Goal: Task Accomplishment & Management: Manage account settings

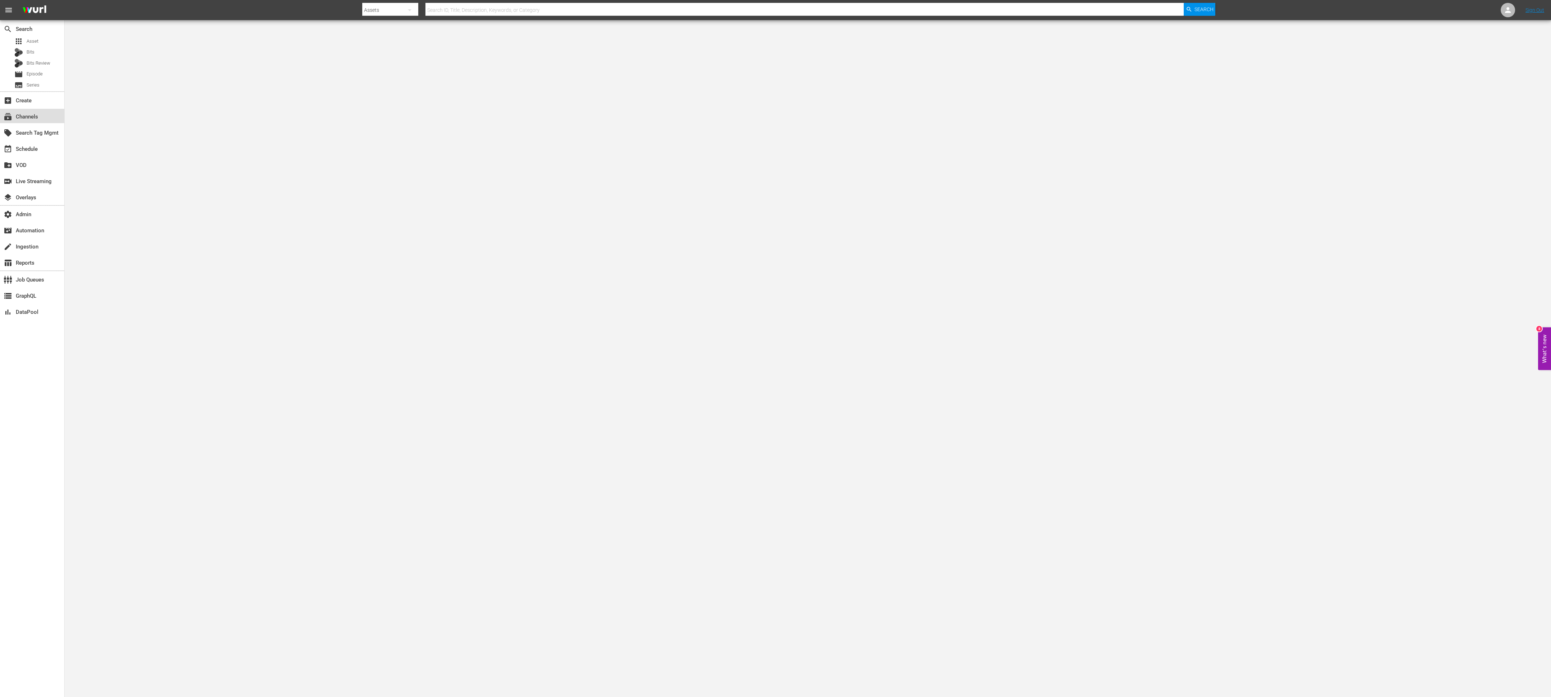
click at [43, 120] on div "subscriptions Channels" at bounding box center [32, 116] width 64 height 14
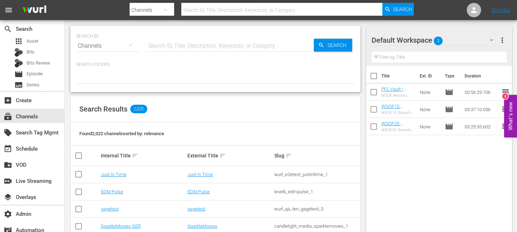
click at [187, 33] on div "SEARCH BY Search By Channels Search ID, Title, Description, Keywords, or Catego…" at bounding box center [215, 42] width 279 height 26
click at [502, 46] on button "more_vert" at bounding box center [502, 40] width 9 height 17
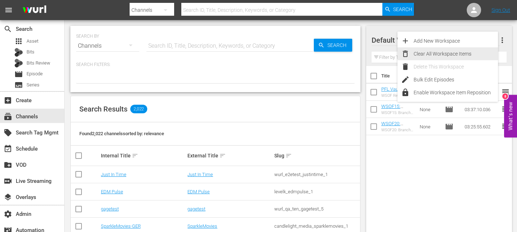
click at [445, 55] on div "Clear All Workspace Items" at bounding box center [456, 53] width 84 height 13
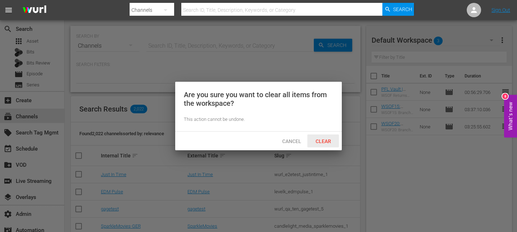
click at [324, 144] on span "Clear" at bounding box center [323, 142] width 27 height 6
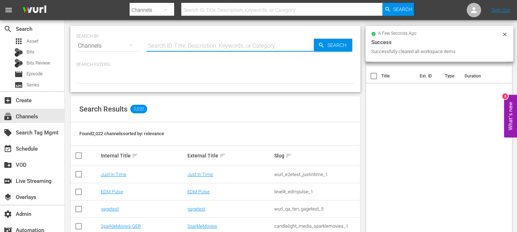
click at [187, 39] on input "text" at bounding box center [229, 45] width 167 height 17
type input "isn"
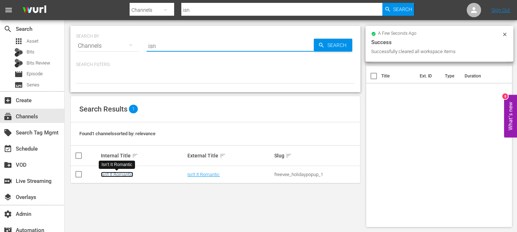
click at [125, 176] on link "Isn't It Romantic" at bounding box center [117, 174] width 32 height 5
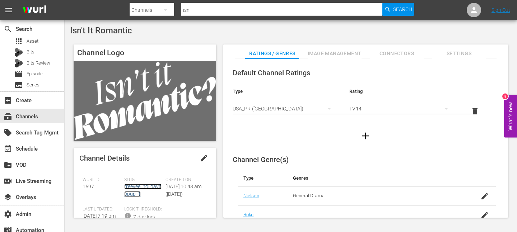
click at [142, 186] on link "freevee_holidaypopup_1" at bounding box center [142, 190] width 37 height 13
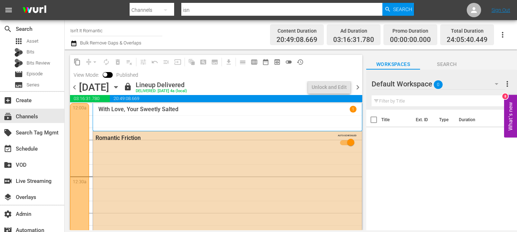
click at [117, 87] on icon "button" at bounding box center [115, 88] width 3 height 2
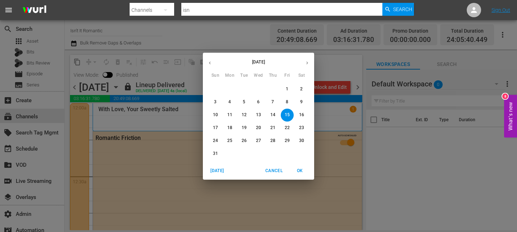
click at [309, 62] on icon "button" at bounding box center [306, 62] width 5 height 5
click at [228, 86] on button "1" at bounding box center [229, 89] width 13 height 13
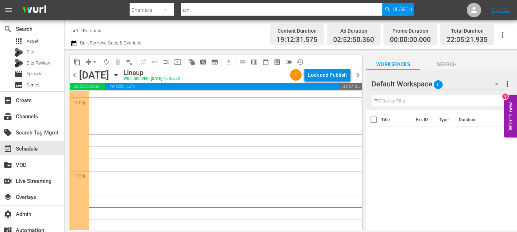
scroll to position [3376, 0]
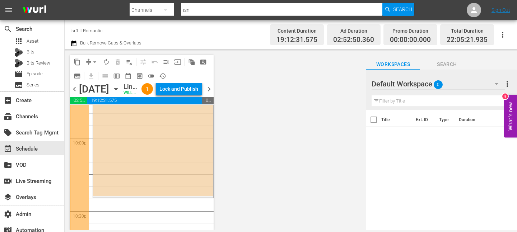
scroll to position [3251, 0]
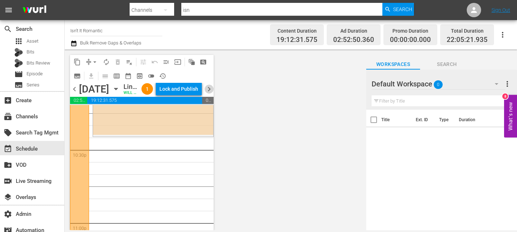
click at [208, 94] on span "chevron_right" at bounding box center [209, 89] width 9 height 9
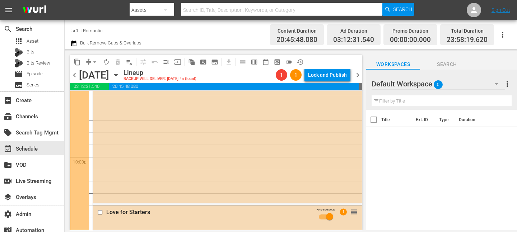
scroll to position [3376, 0]
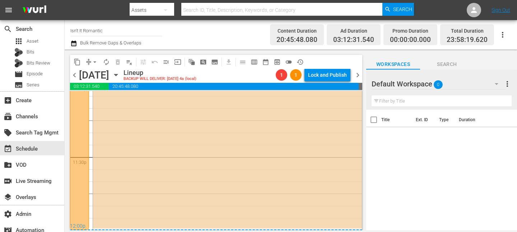
click at [358, 79] on span "chevron_right" at bounding box center [357, 75] width 9 height 9
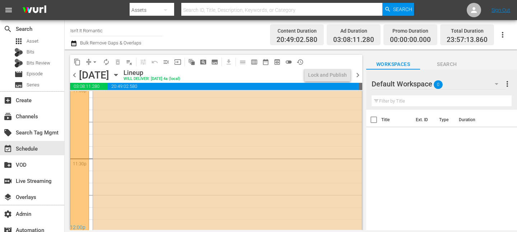
scroll to position [3376, 0]
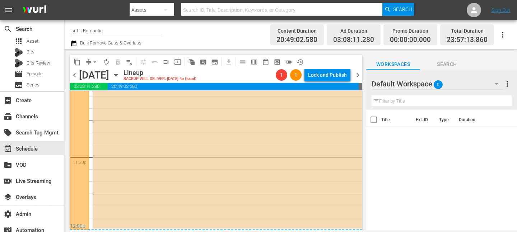
click at [359, 76] on span "chevron_right" at bounding box center [357, 75] width 9 height 9
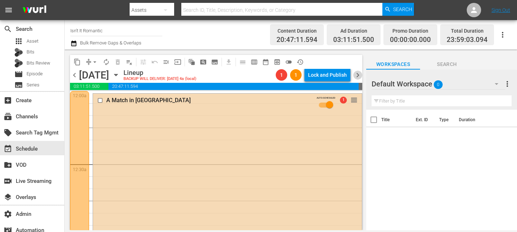
click at [359, 74] on span "chevron_right" at bounding box center [357, 75] width 9 height 9
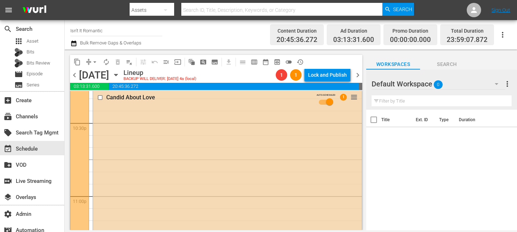
scroll to position [3376, 0]
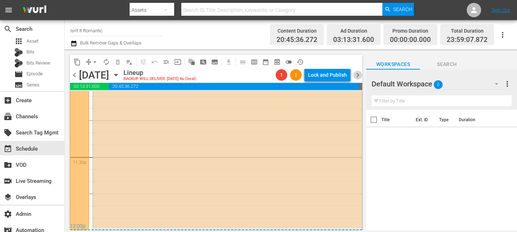
click at [359, 78] on span "chevron_right" at bounding box center [357, 75] width 9 height 9
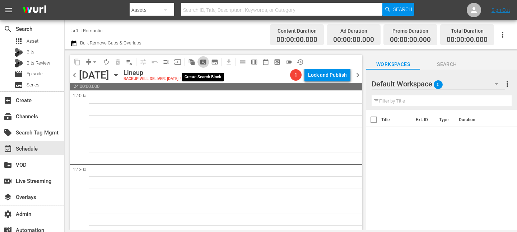
click at [203, 61] on span "pageview_outlined" at bounding box center [203, 62] width 7 height 7
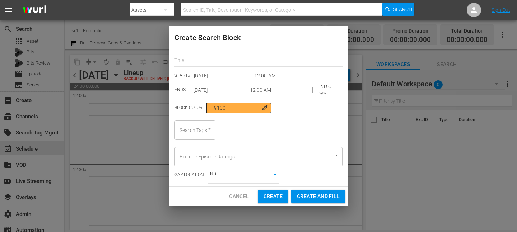
click at [225, 63] on input "text" at bounding box center [258, 61] width 168 height 11
type input "ROMANTIC SEPT"
click at [225, 88] on input "Sep 7th 2025" at bounding box center [220, 90] width 53 height 11
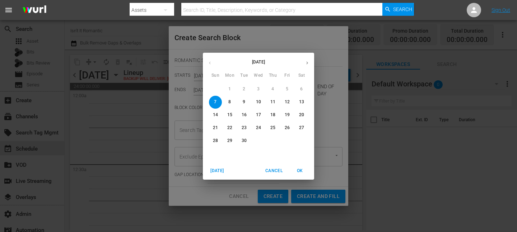
click at [305, 60] on button "button" at bounding box center [307, 63] width 14 height 14
click at [301, 89] on p "4" at bounding box center [301, 89] width 3 height 6
type input "Oct 4th 2025"
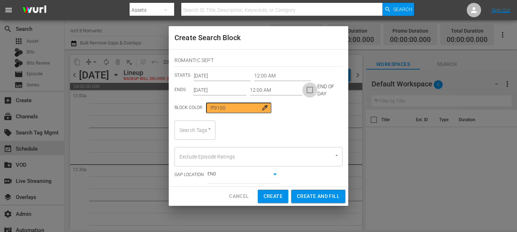
click at [306, 88] on input "checkbox" at bounding box center [309, 91] width 15 height 15
checkbox input "true"
click at [196, 123] on div "Search Tags" at bounding box center [194, 130] width 41 height 19
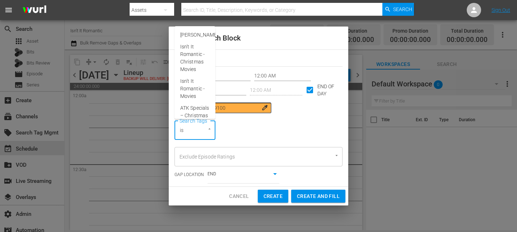
type input "isn"
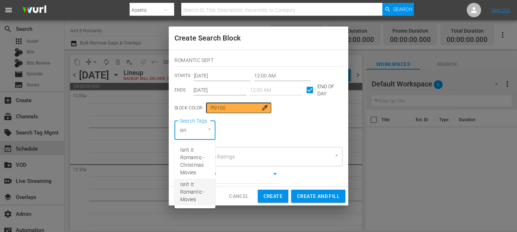
click at [197, 186] on span "Isn't It Romantic - Movies" at bounding box center [194, 192] width 29 height 23
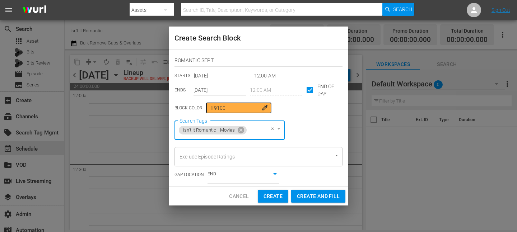
click at [322, 196] on span "Create and Fill" at bounding box center [318, 196] width 43 height 9
type input "Sep 7th 2025"
checkbox input "false"
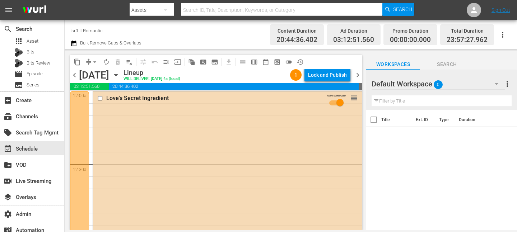
click at [74, 44] on icon "button" at bounding box center [73, 43] width 7 height 9
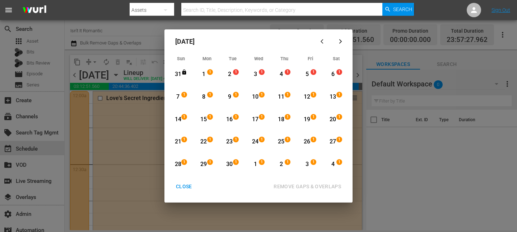
click at [206, 73] on div "1" at bounding box center [203, 74] width 9 height 8
click at [332, 162] on div "4" at bounding box center [333, 164] width 9 height 8
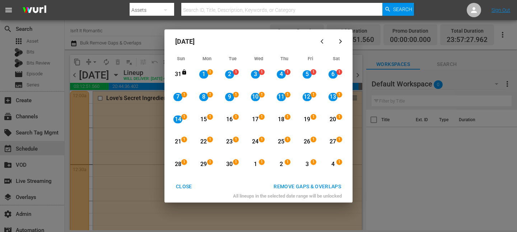
click at [330, 185] on div "REMOVE GAPS & OVERLAPS" at bounding box center [307, 186] width 79 height 9
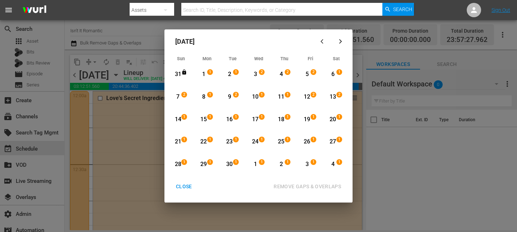
click at [205, 73] on div "1" at bounding box center [203, 74] width 9 height 8
click at [333, 161] on div "4" at bounding box center [333, 164] width 9 height 8
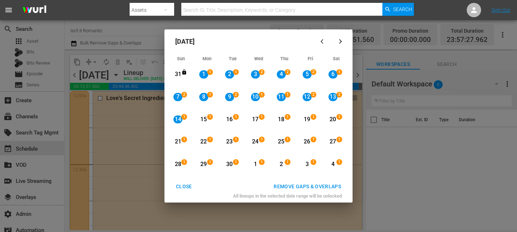
click at [179, 122] on div "14" at bounding box center [177, 120] width 9 height 8
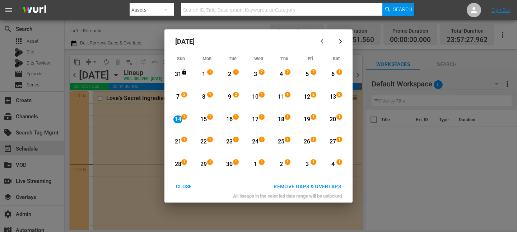
click at [340, 166] on div "1" at bounding box center [340, 164] width 6 height 7
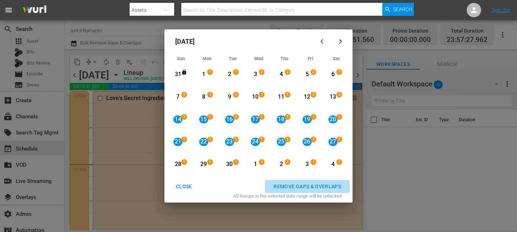
click at [327, 186] on div "REMOVE GAPS & OVERLAPS" at bounding box center [307, 186] width 79 height 9
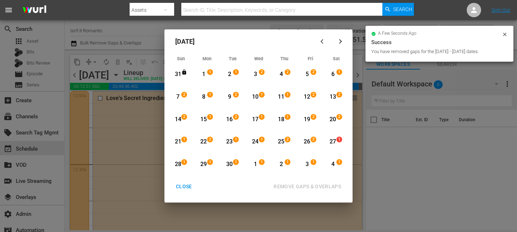
click at [334, 143] on div "27" at bounding box center [333, 142] width 9 height 8
click at [334, 163] on div "4" at bounding box center [333, 164] width 9 height 8
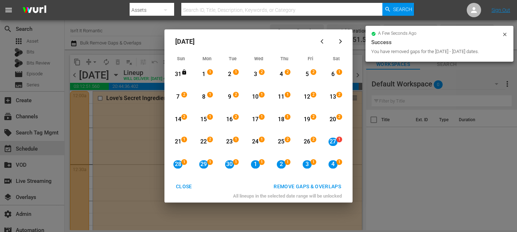
click at [330, 185] on div "REMOVE GAPS & OVERLAPS" at bounding box center [307, 186] width 79 height 9
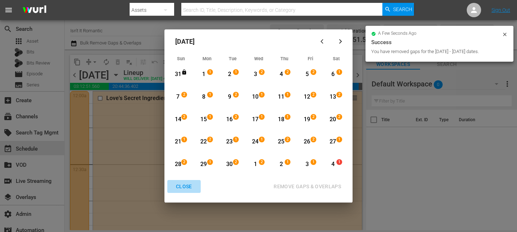
click at [180, 186] on div "CLOSE" at bounding box center [184, 186] width 28 height 9
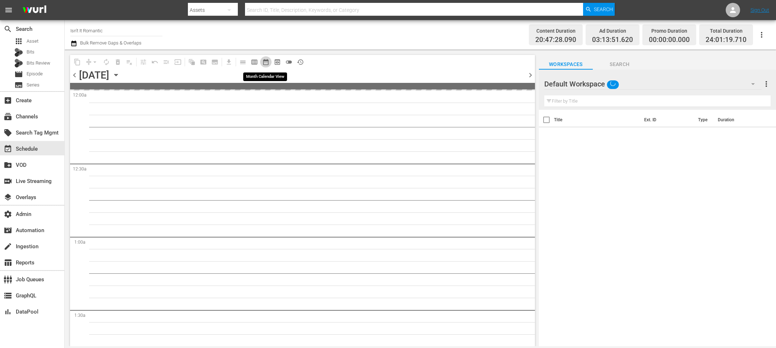
click at [267, 60] on span "date_range_outlined" at bounding box center [265, 62] width 7 height 7
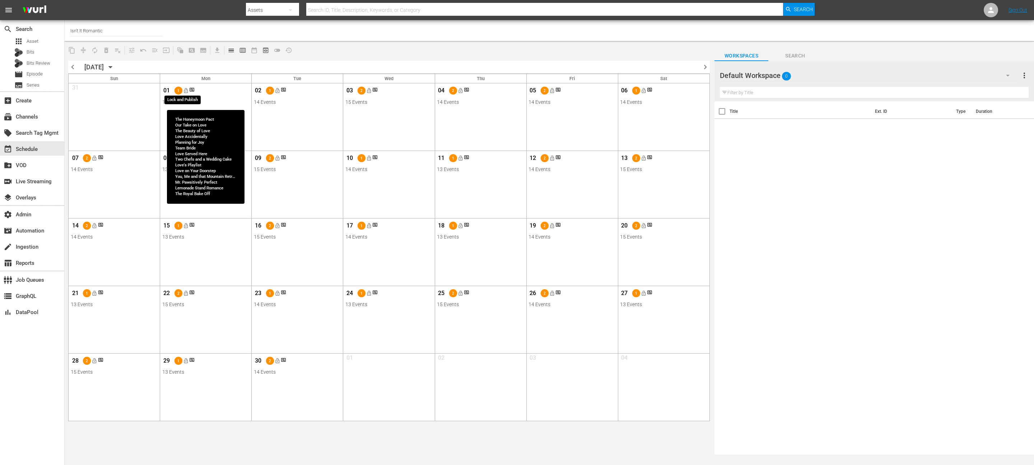
click at [186, 90] on span "lock_open" at bounding box center [186, 91] width 6 height 6
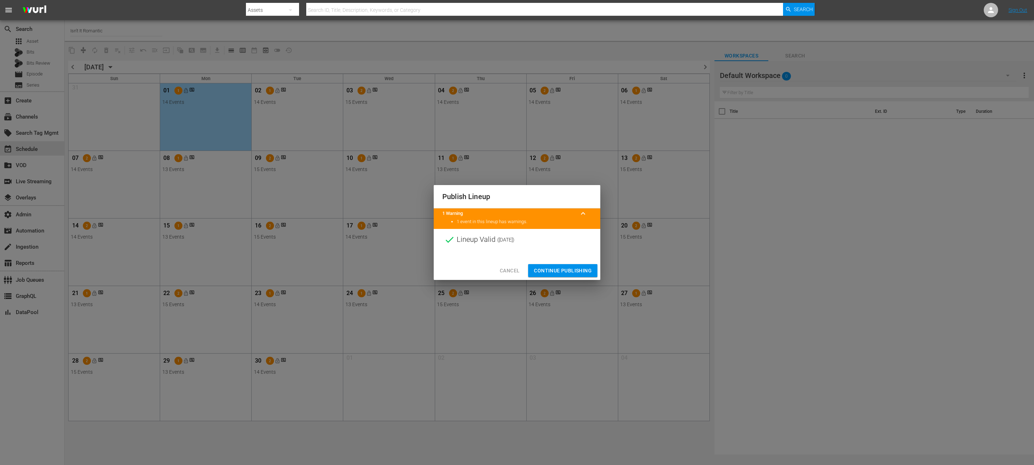
click at [517, 232] on span "Continue Publishing" at bounding box center [563, 270] width 58 height 9
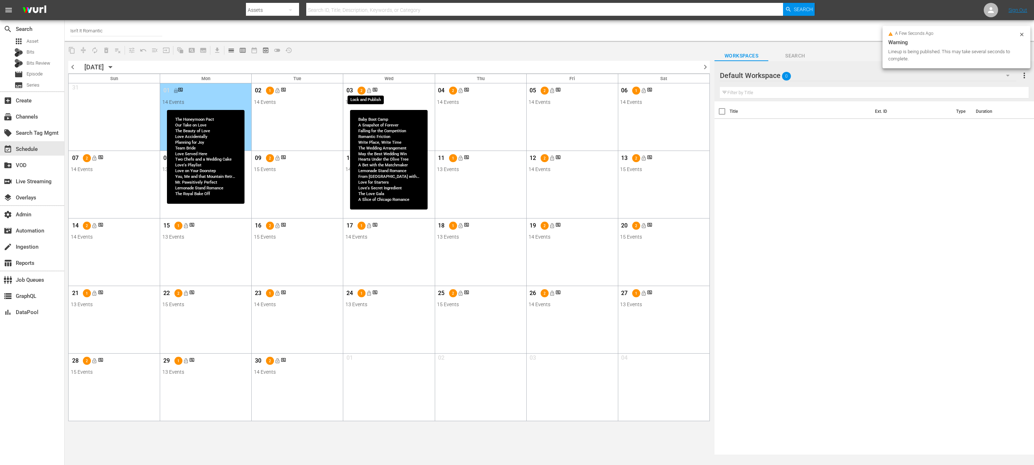
click at [369, 92] on span "lock_open" at bounding box center [369, 91] width 6 height 6
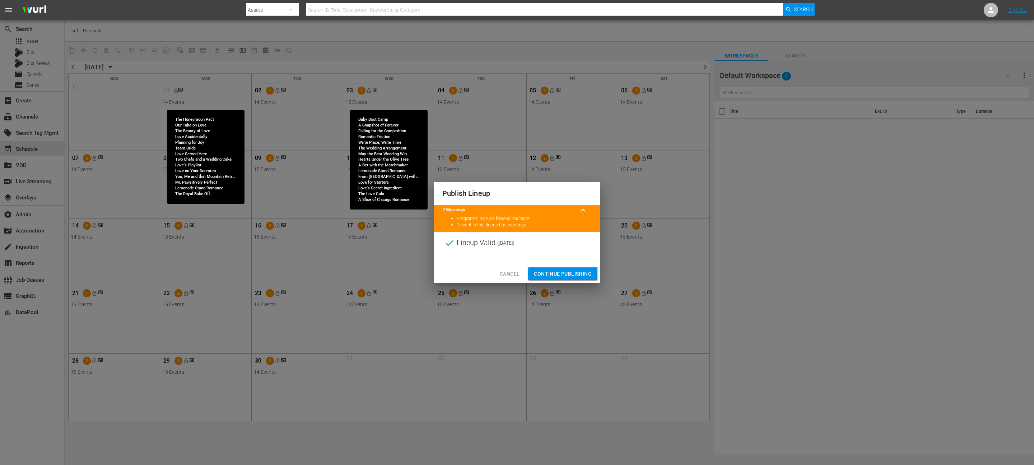
click at [517, 232] on div at bounding box center [517, 258] width 167 height 11
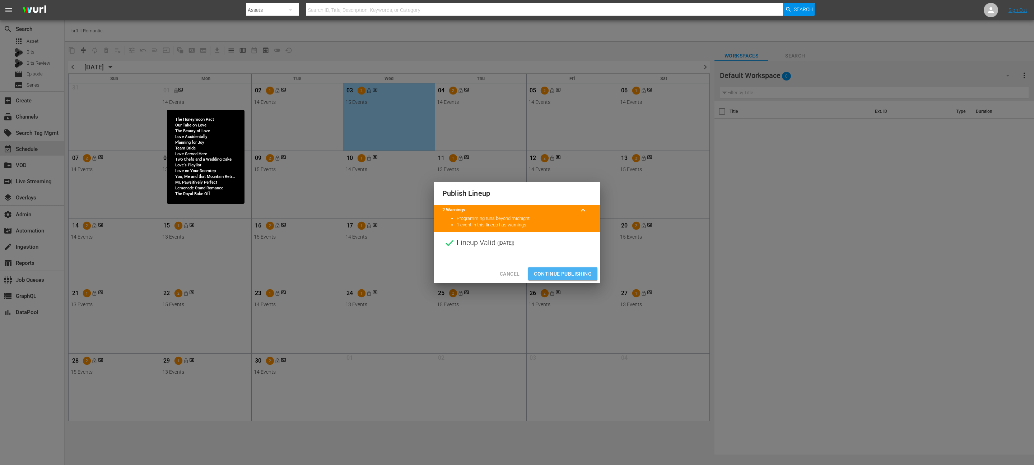
click at [517, 232] on span "Continue Publishing" at bounding box center [563, 273] width 58 height 9
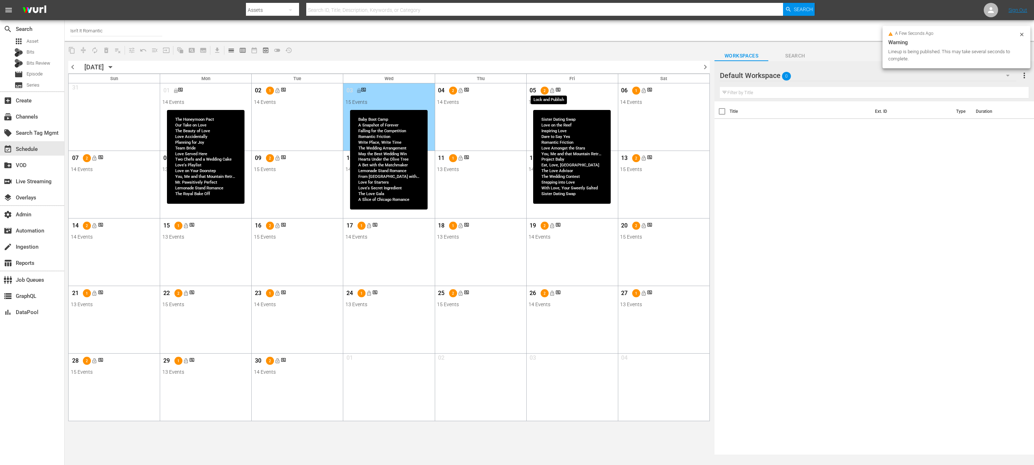
click at [517, 91] on span "lock_open" at bounding box center [552, 91] width 6 height 6
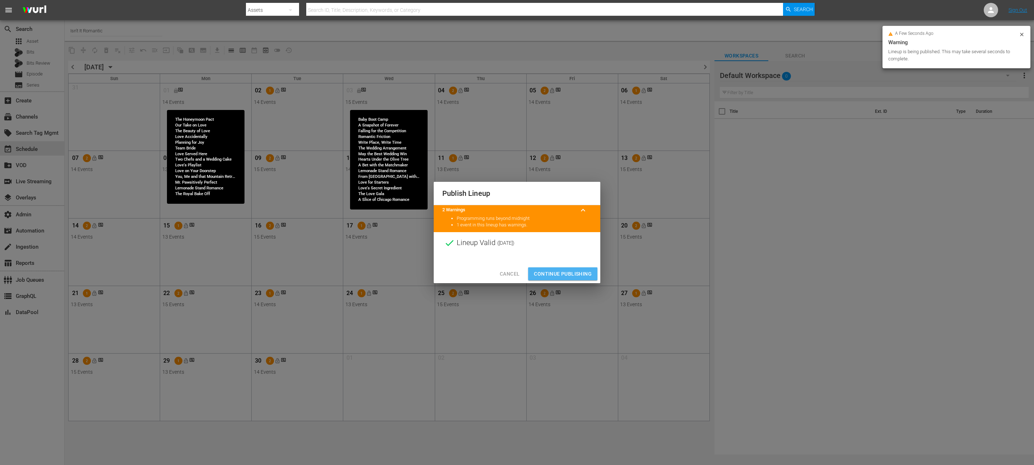
click at [517, 232] on span "Continue Publishing" at bounding box center [563, 273] width 58 height 9
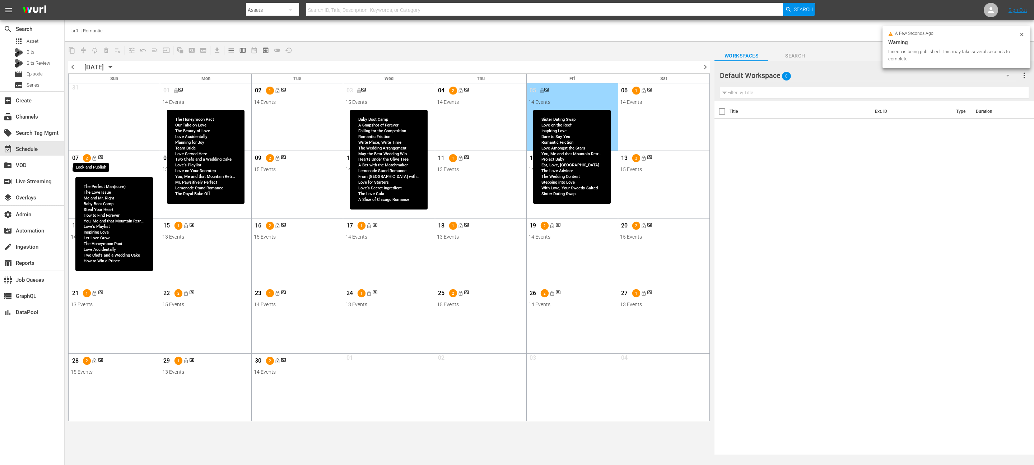
click at [92, 157] on span "lock_open" at bounding box center [95, 158] width 6 height 6
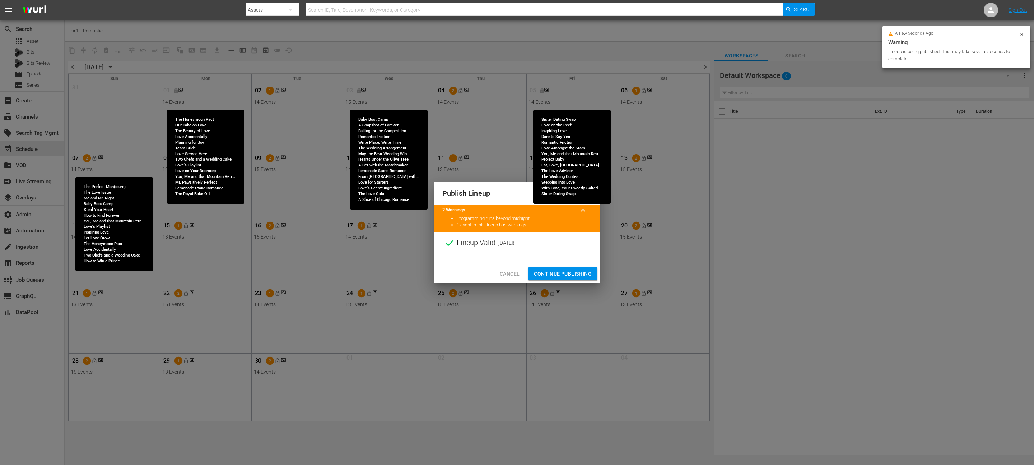
click at [517, 232] on span "Continue Publishing" at bounding box center [563, 273] width 58 height 9
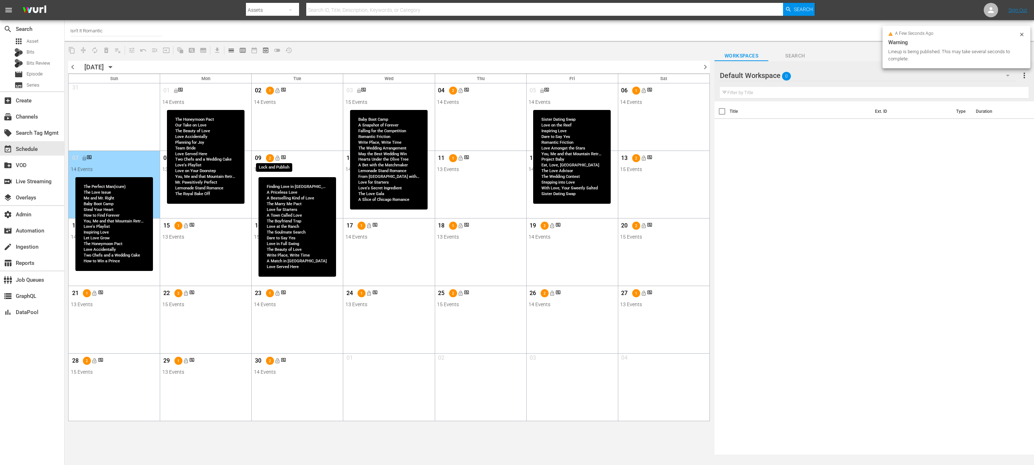
click at [276, 157] on span "lock_open" at bounding box center [278, 158] width 6 height 6
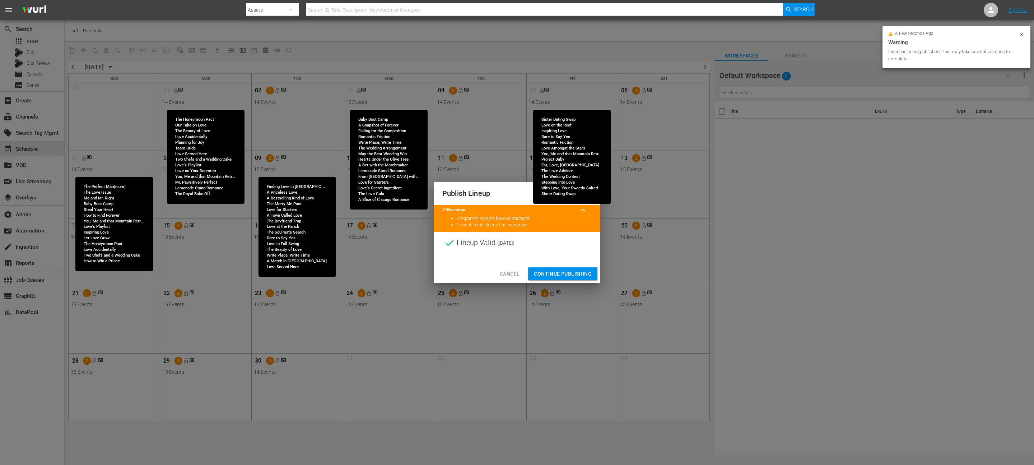
click at [517, 232] on div "Cancel Continue Publishing" at bounding box center [517, 273] width 167 height 19
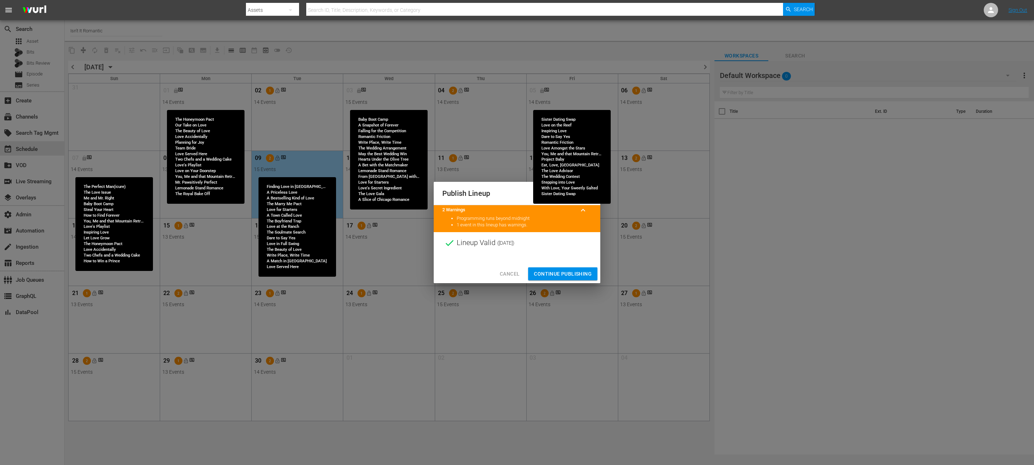
click at [517, 232] on span "Continue Publishing" at bounding box center [563, 273] width 58 height 9
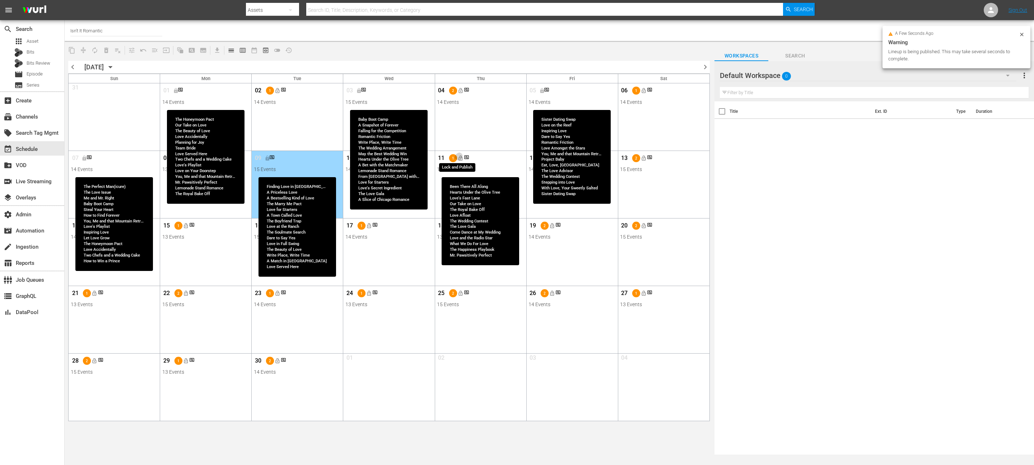
click at [460, 160] on span "lock_open" at bounding box center [461, 158] width 6 height 6
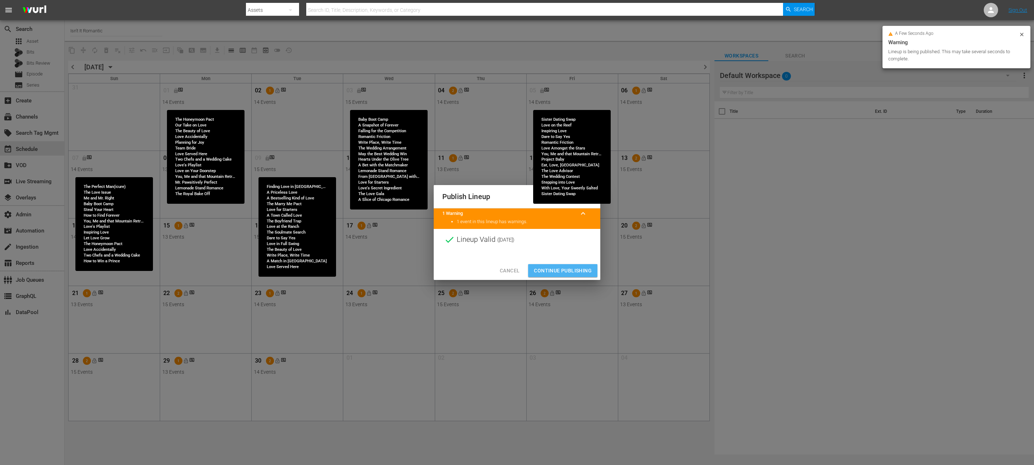
click at [517, 232] on span "Continue Publishing" at bounding box center [563, 270] width 58 height 9
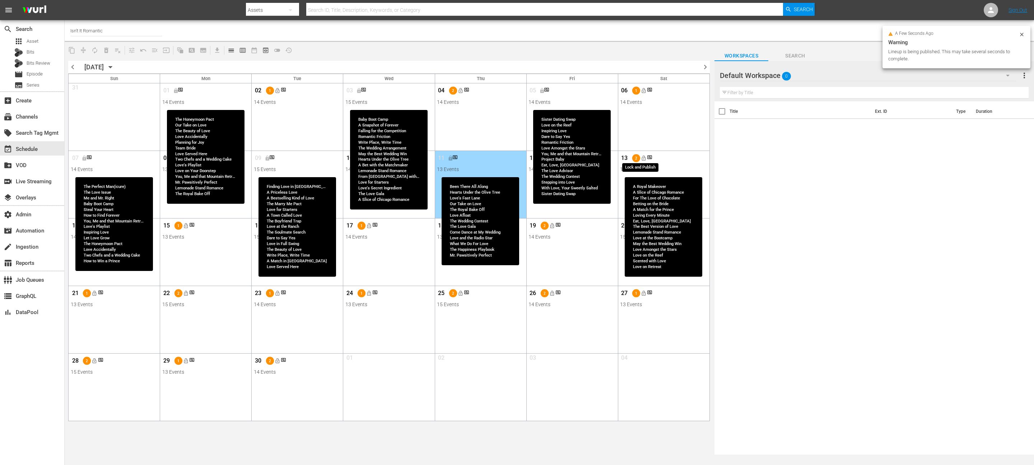
click at [517, 155] on span "lock_open" at bounding box center [644, 158] width 6 height 6
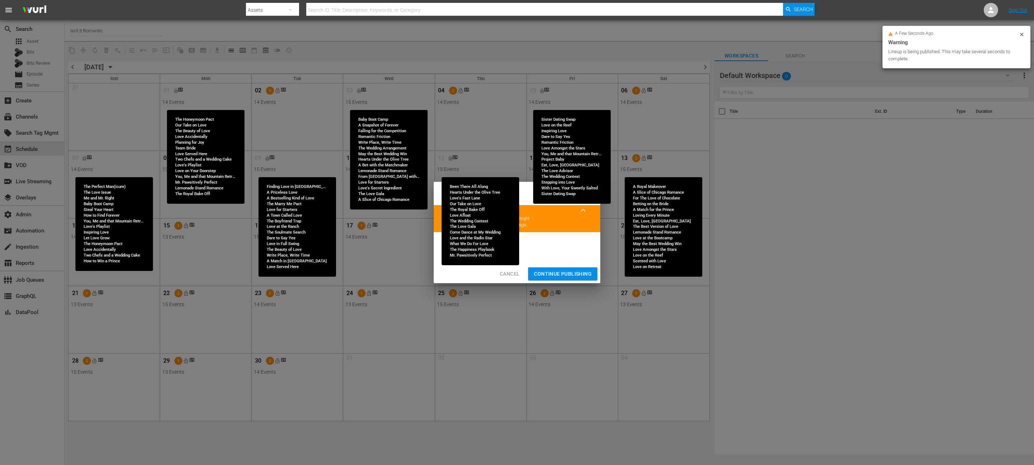
click at [517, 232] on span "Continue Publishing" at bounding box center [563, 273] width 58 height 9
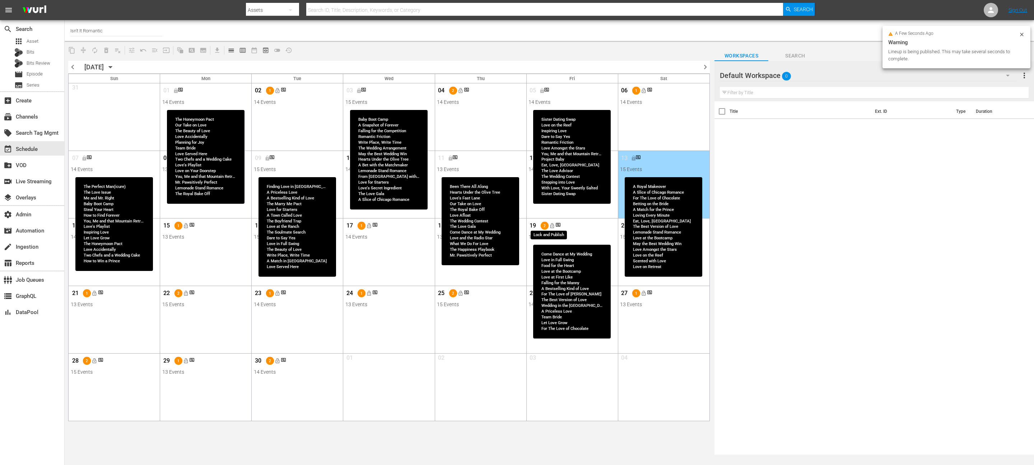
click at [517, 226] on span "lock_open" at bounding box center [552, 226] width 6 height 6
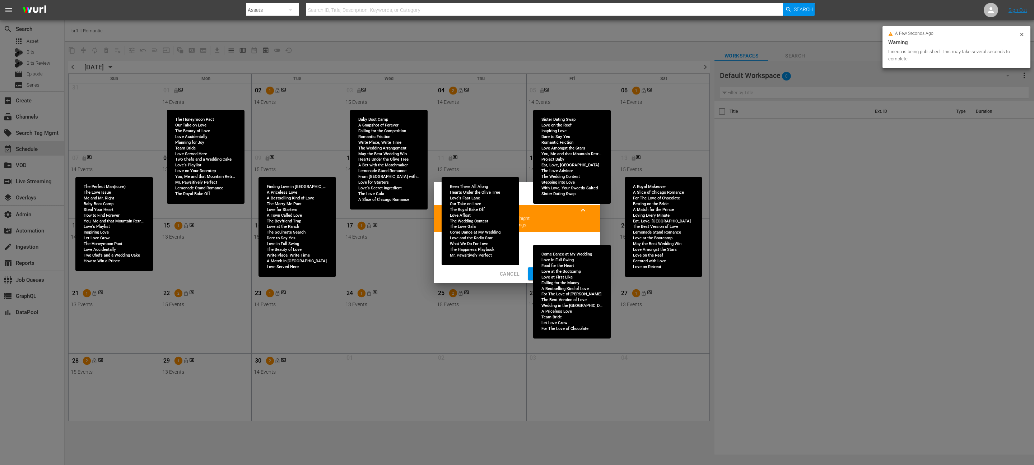
click at [517, 232] on button "Continue Publishing" at bounding box center [562, 273] width 69 height 13
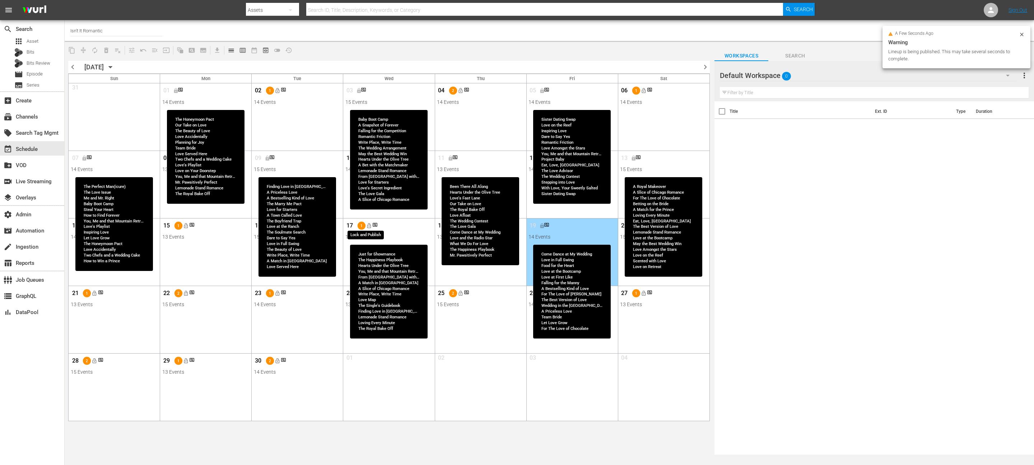
click at [367, 228] on span "lock_open" at bounding box center [369, 226] width 6 height 6
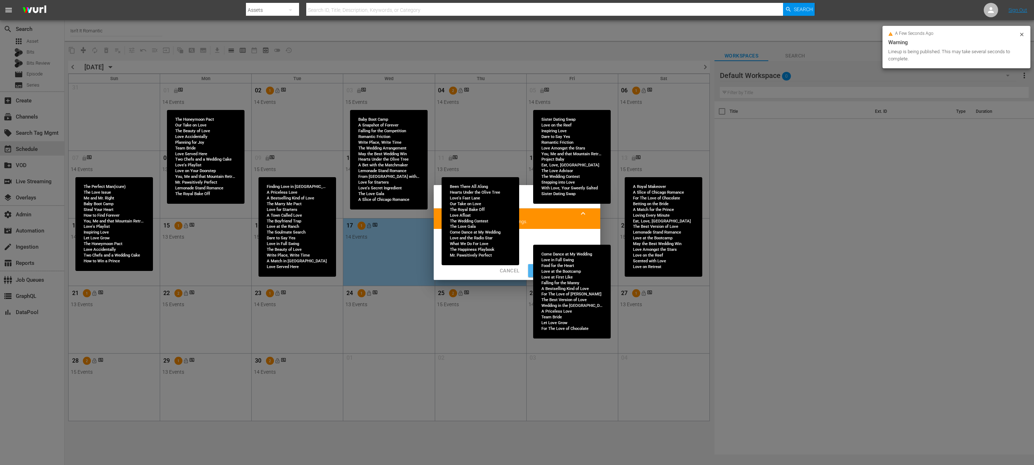
click at [517, 232] on button "Continue Publishing" at bounding box center [562, 270] width 69 height 13
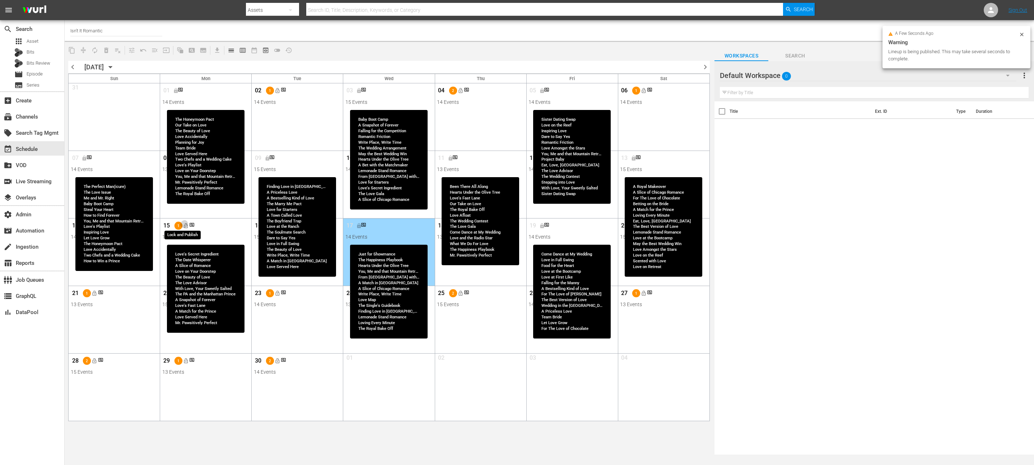
click at [186, 227] on span "lock_open" at bounding box center [186, 226] width 6 height 6
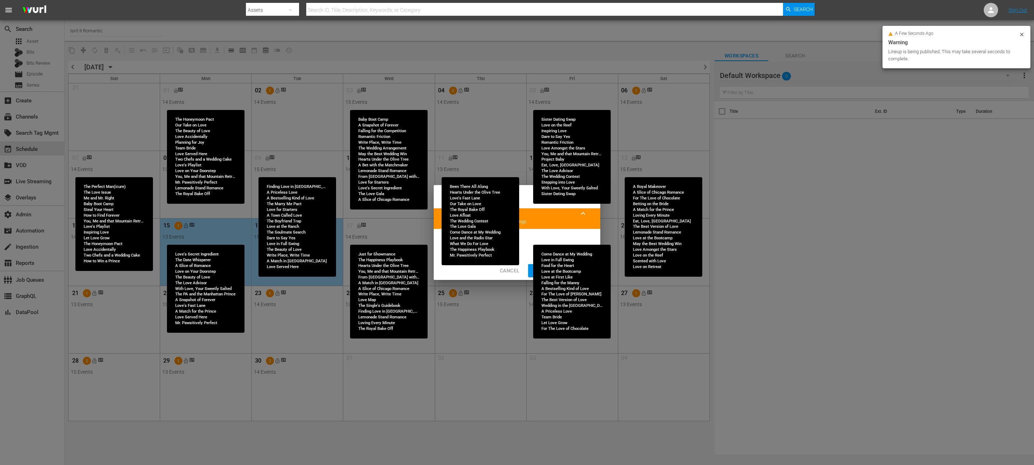
click at [517, 232] on span "Continue Publishing" at bounding box center [563, 270] width 58 height 9
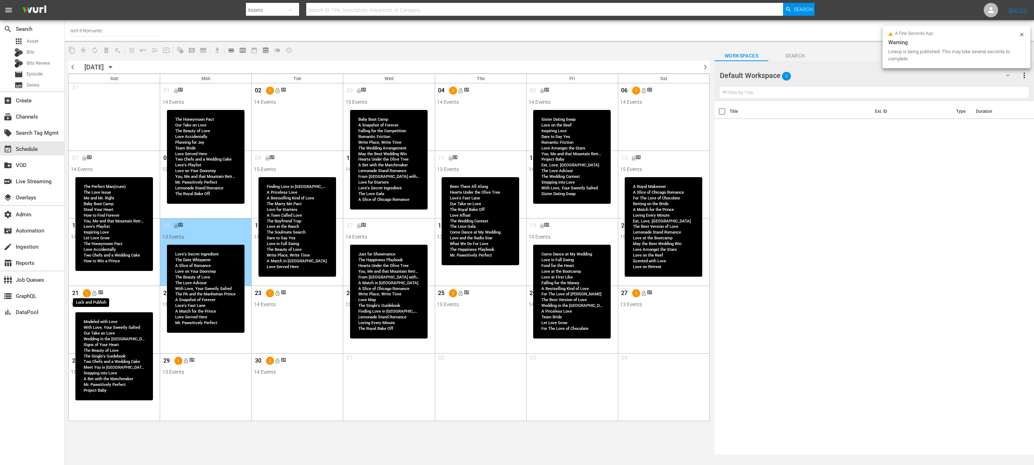
click at [92, 232] on span "lock_open" at bounding box center [95, 293] width 6 height 6
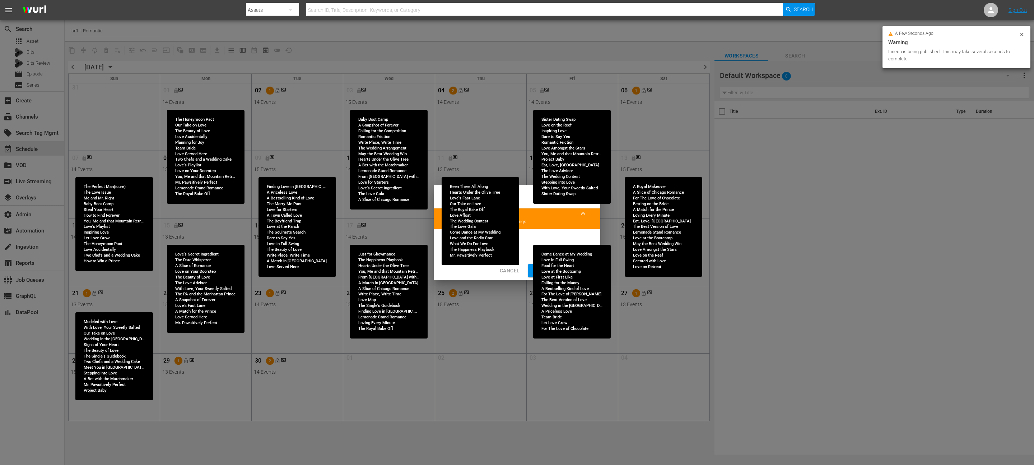
click at [517, 232] on span "Continue Publishing" at bounding box center [563, 270] width 58 height 9
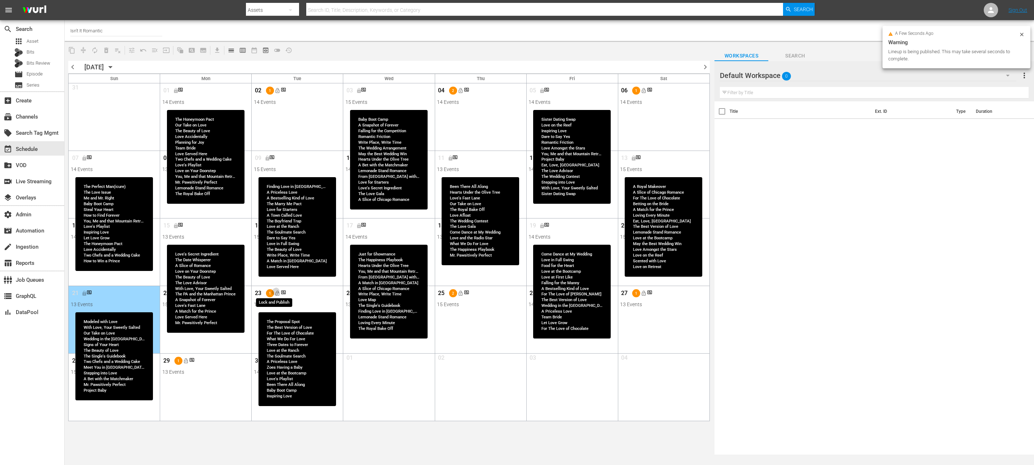
click at [278, 232] on span "lock_open" at bounding box center [278, 293] width 6 height 6
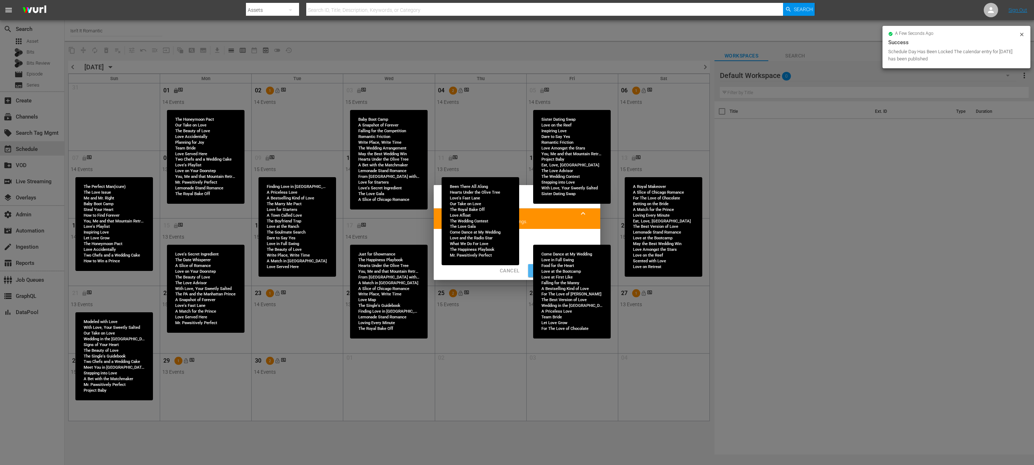
click at [517, 232] on span "Continue Publishing" at bounding box center [563, 270] width 58 height 9
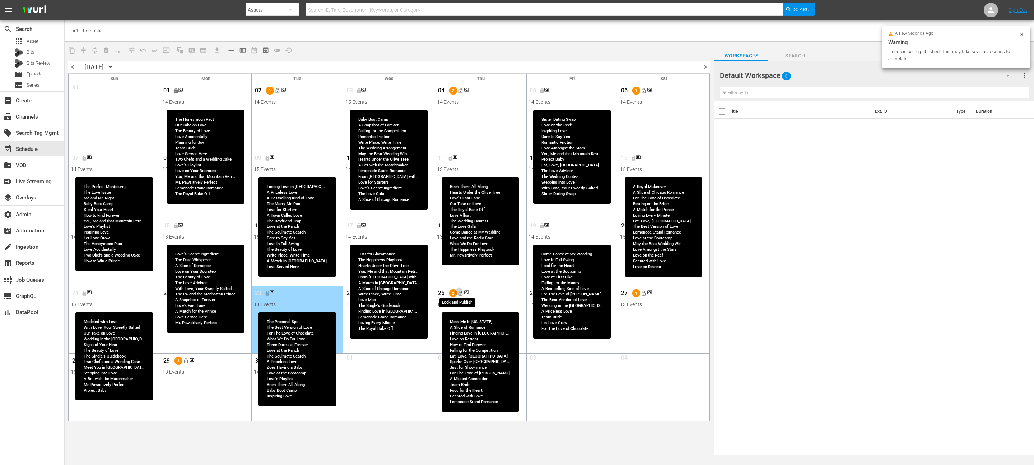
click at [458, 232] on span "lock_open" at bounding box center [461, 293] width 6 height 6
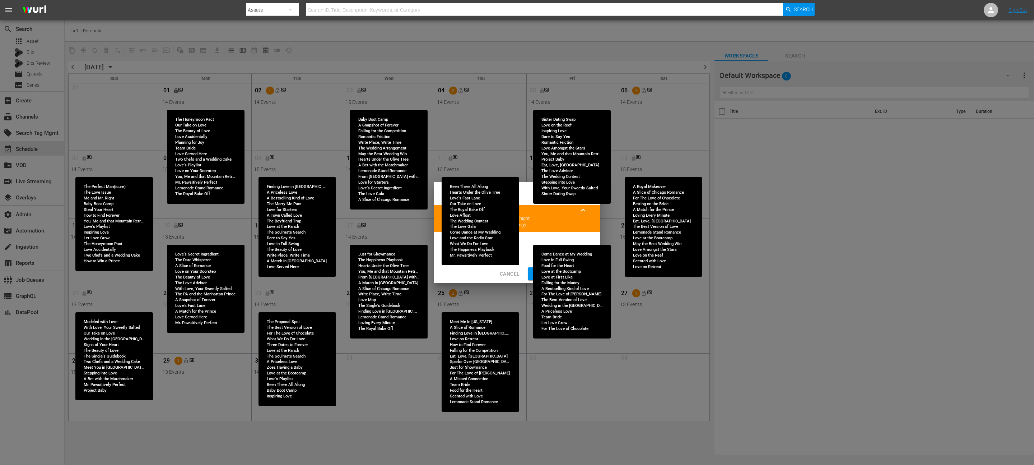
click at [517, 232] on button "Continue Publishing" at bounding box center [562, 273] width 69 height 13
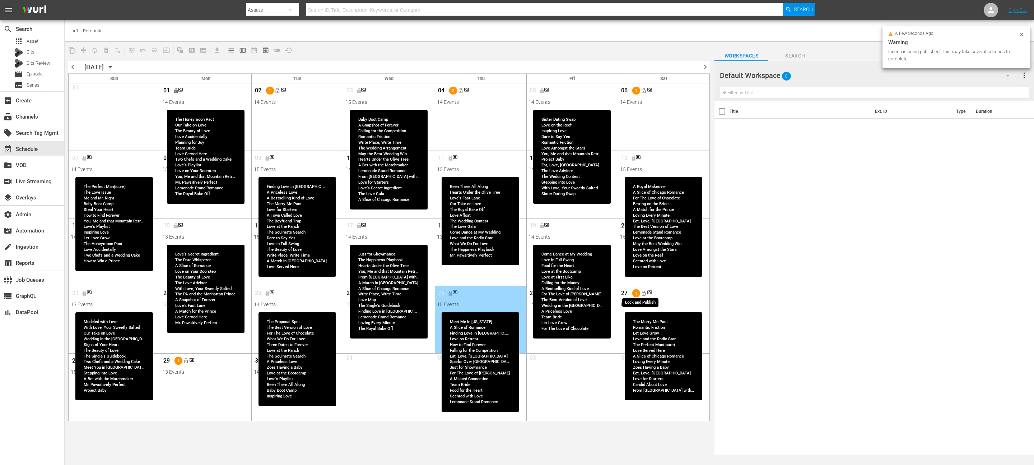
click at [517, 232] on span "lock_open" at bounding box center [644, 293] width 6 height 6
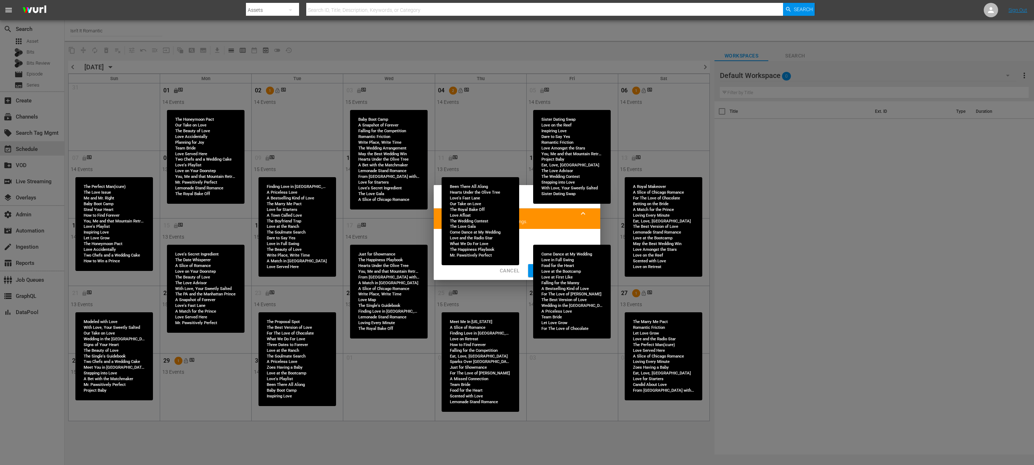
click at [517, 232] on span "Continue Publishing" at bounding box center [563, 270] width 58 height 9
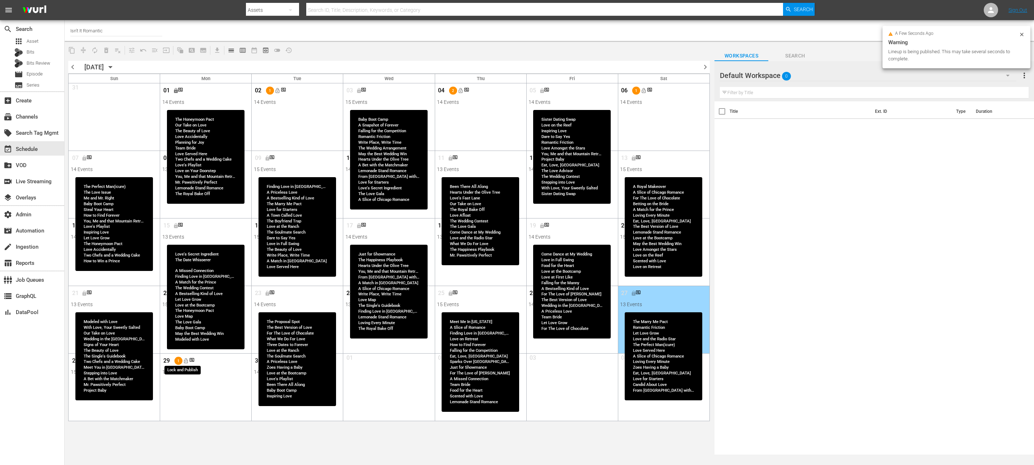
click at [188, 232] on span "lock_open" at bounding box center [186, 361] width 6 height 6
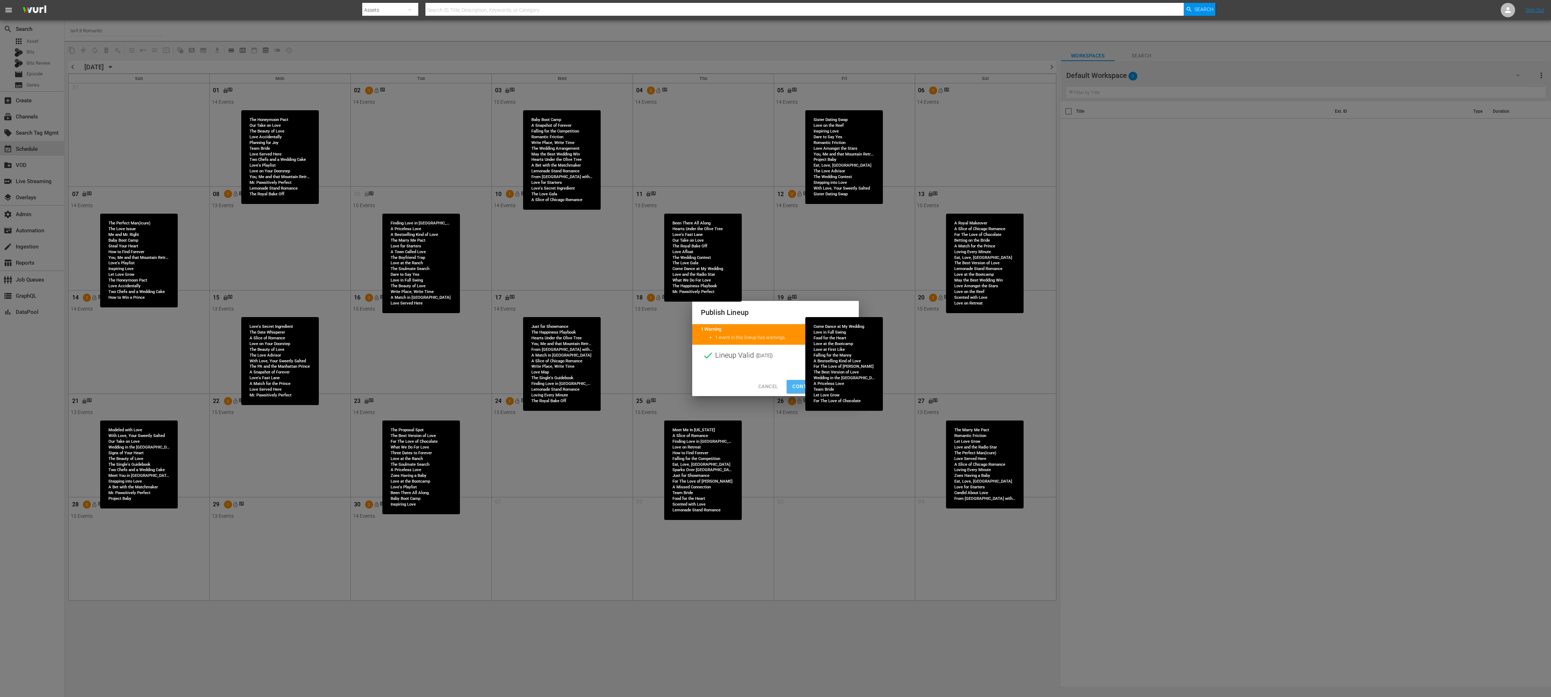
click at [517, 232] on span "Continue Publishing" at bounding box center [821, 386] width 58 height 9
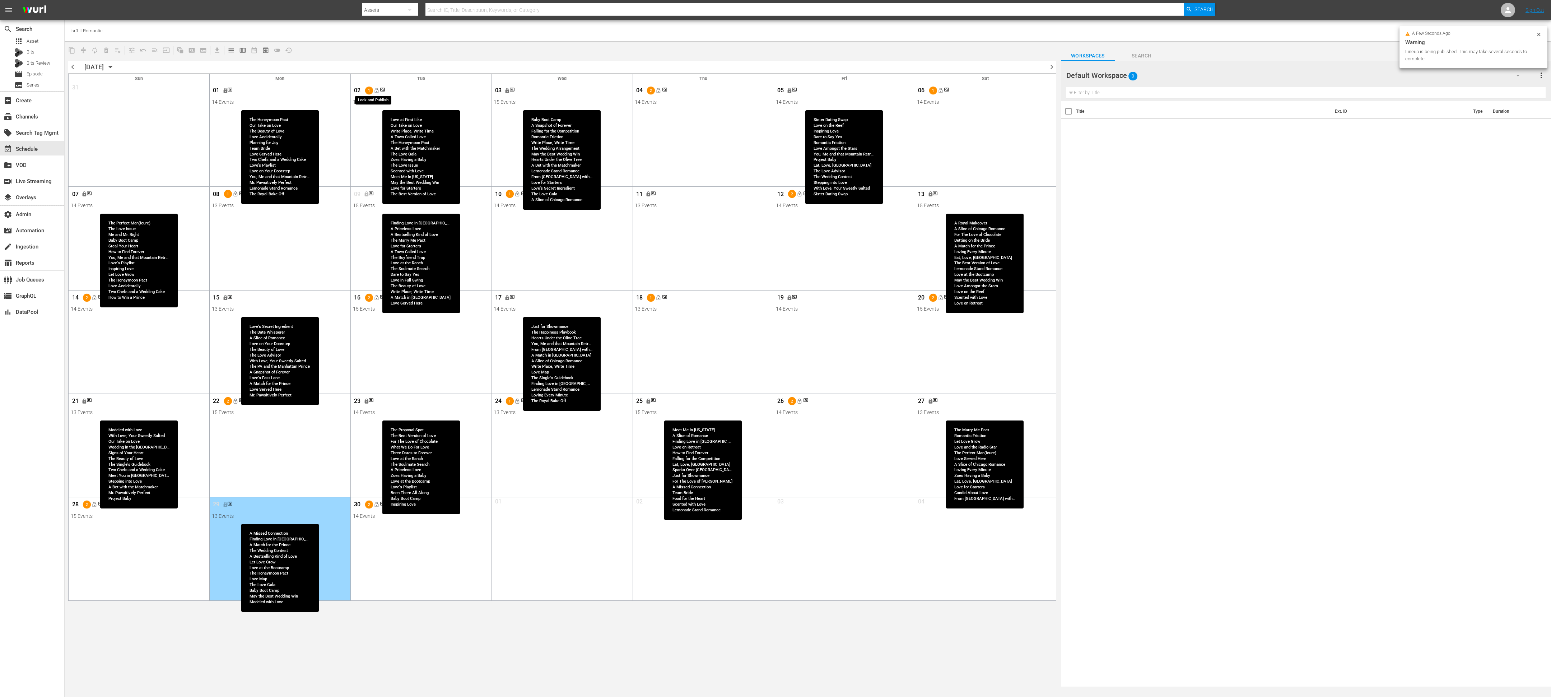
click at [376, 90] on span "lock_open" at bounding box center [376, 91] width 6 height 6
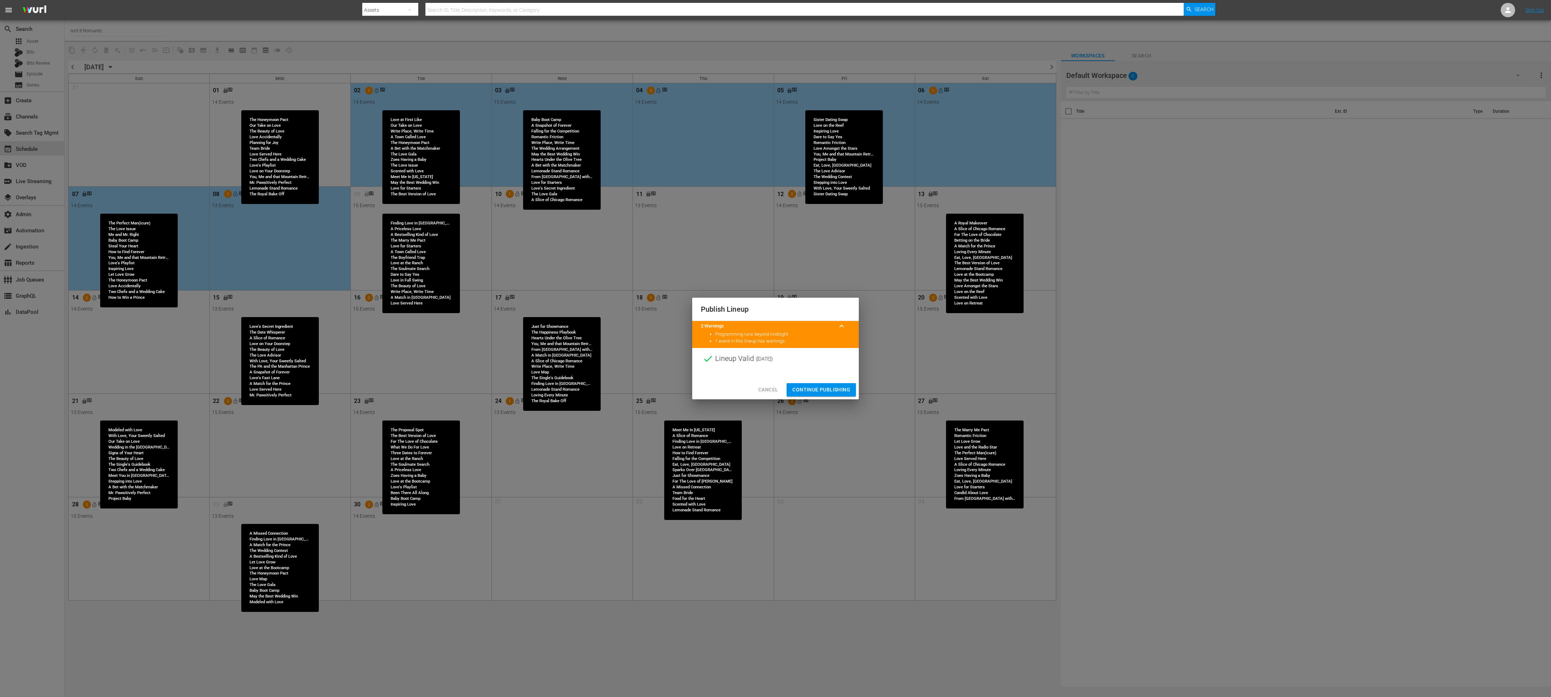
drag, startPoint x: 824, startPoint y: 388, endPoint x: 804, endPoint y: 352, distance: 41.5
click at [517, 232] on span "Continue Publishing" at bounding box center [821, 389] width 58 height 9
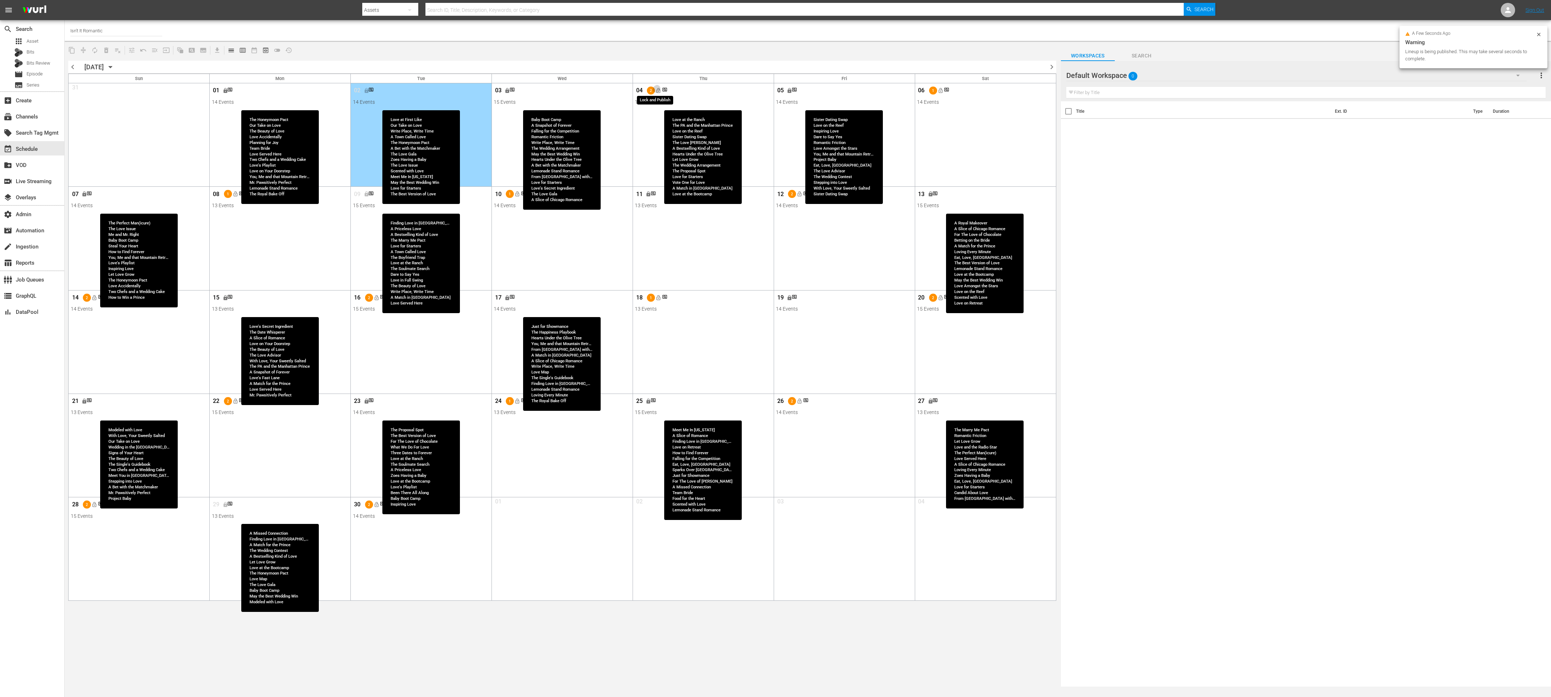
click at [517, 92] on span "lock_open" at bounding box center [659, 91] width 6 height 6
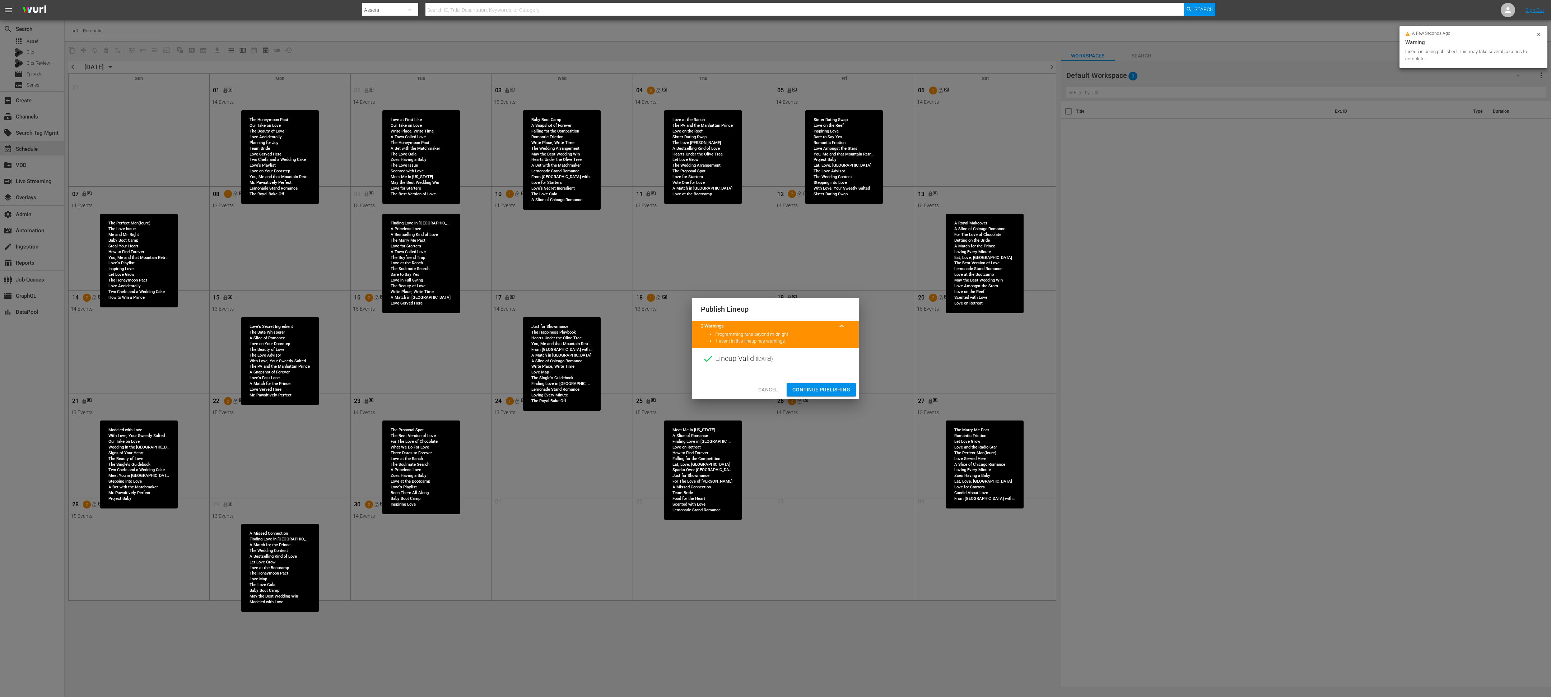
click at [517, 232] on span "Continue Publishing" at bounding box center [821, 389] width 58 height 9
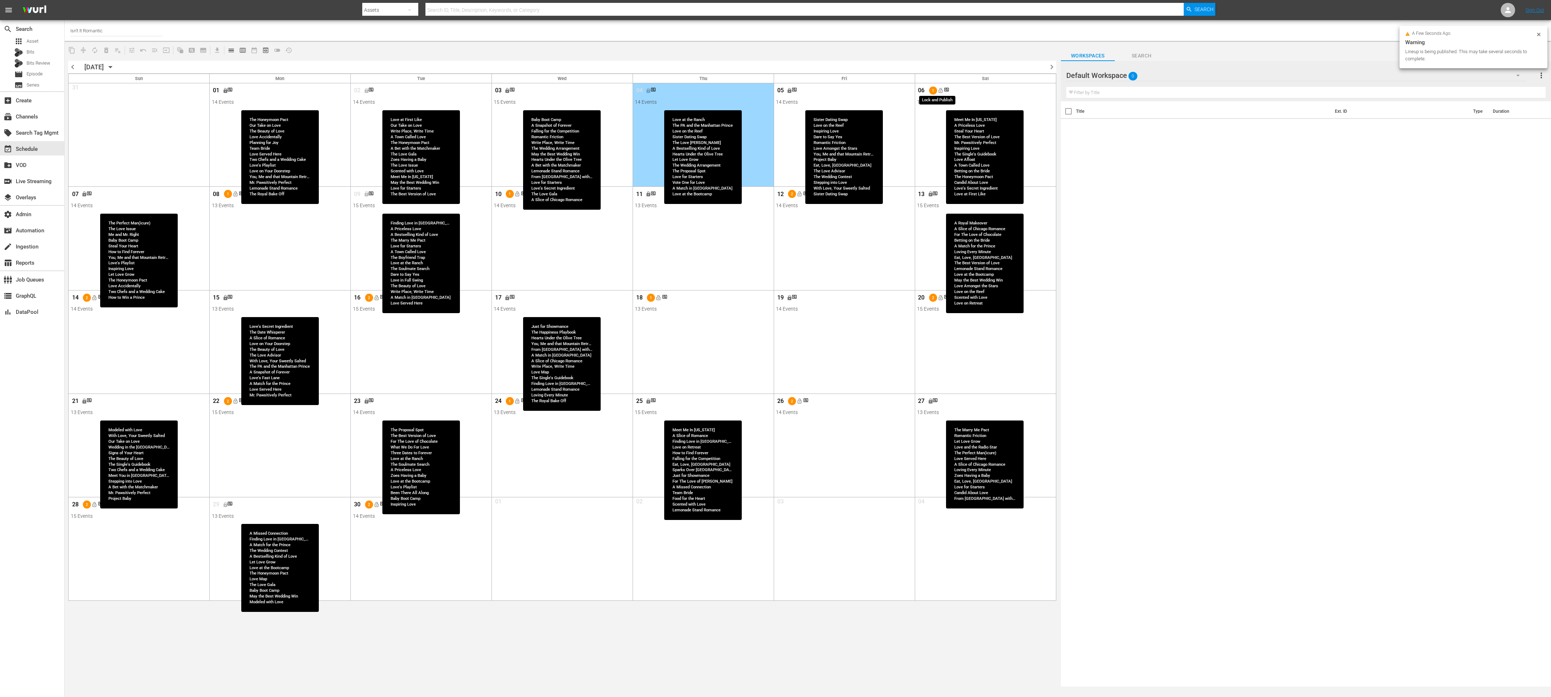
click at [517, 96] on button "lock_open" at bounding box center [941, 91] width 12 height 12
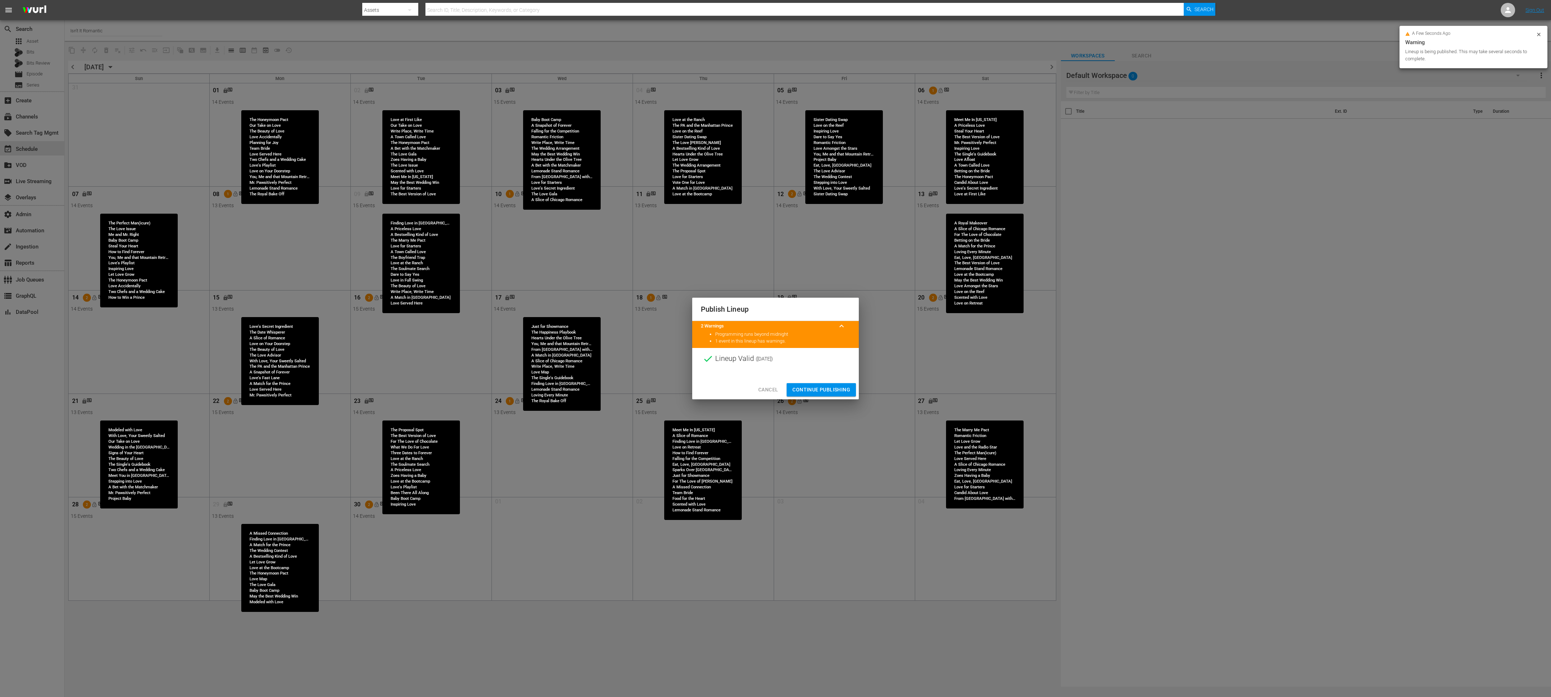
click at [517, 232] on span "Continue Publishing" at bounding box center [821, 389] width 58 height 9
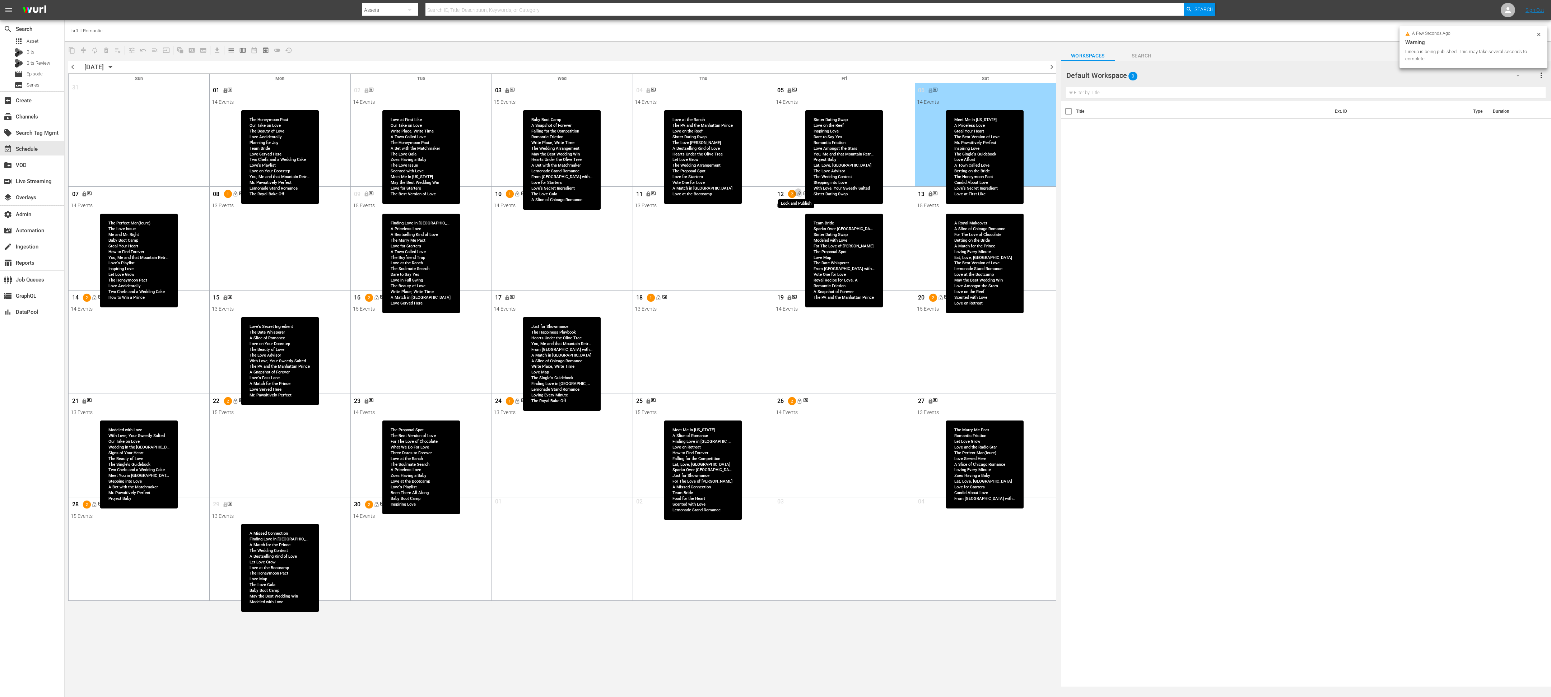
click at [517, 198] on button "lock_open" at bounding box center [799, 194] width 12 height 12
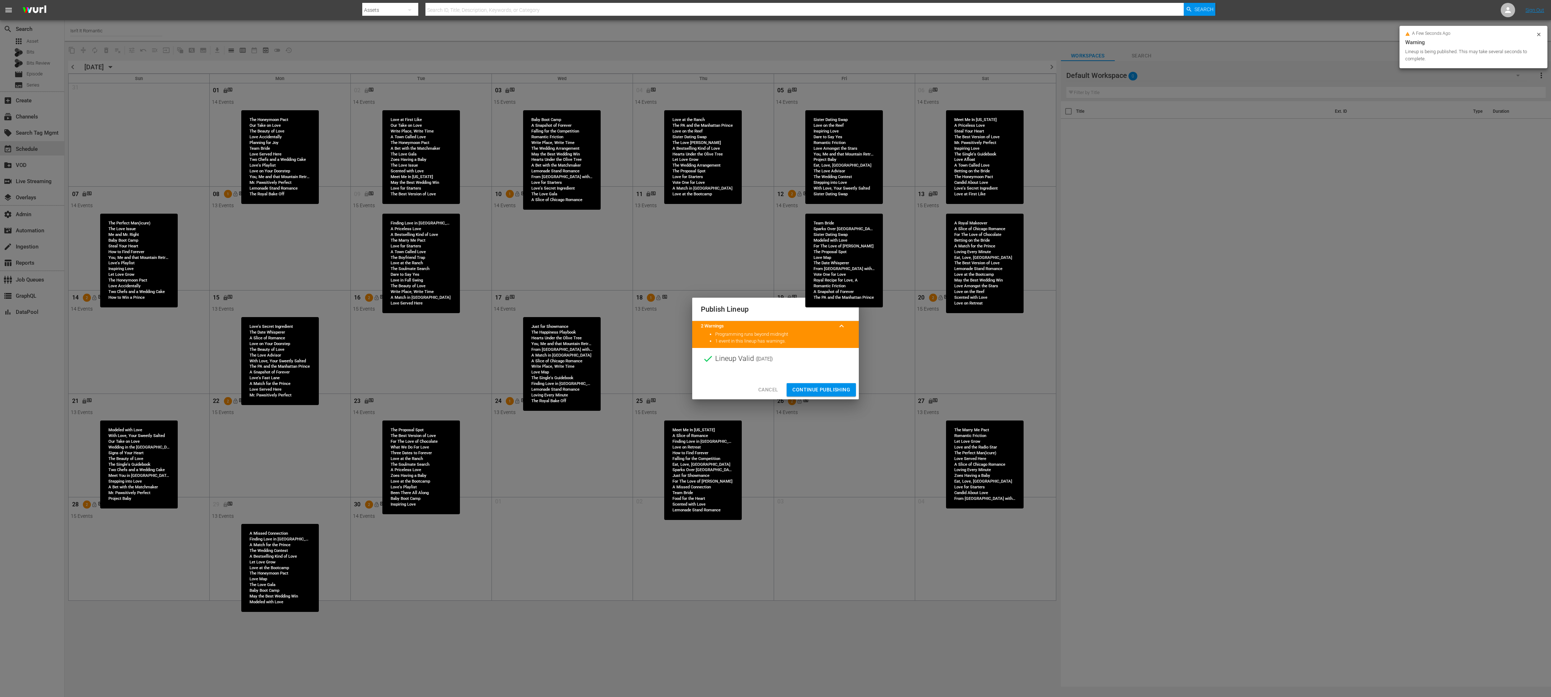
click at [517, 232] on span "Continue Publishing" at bounding box center [821, 389] width 58 height 9
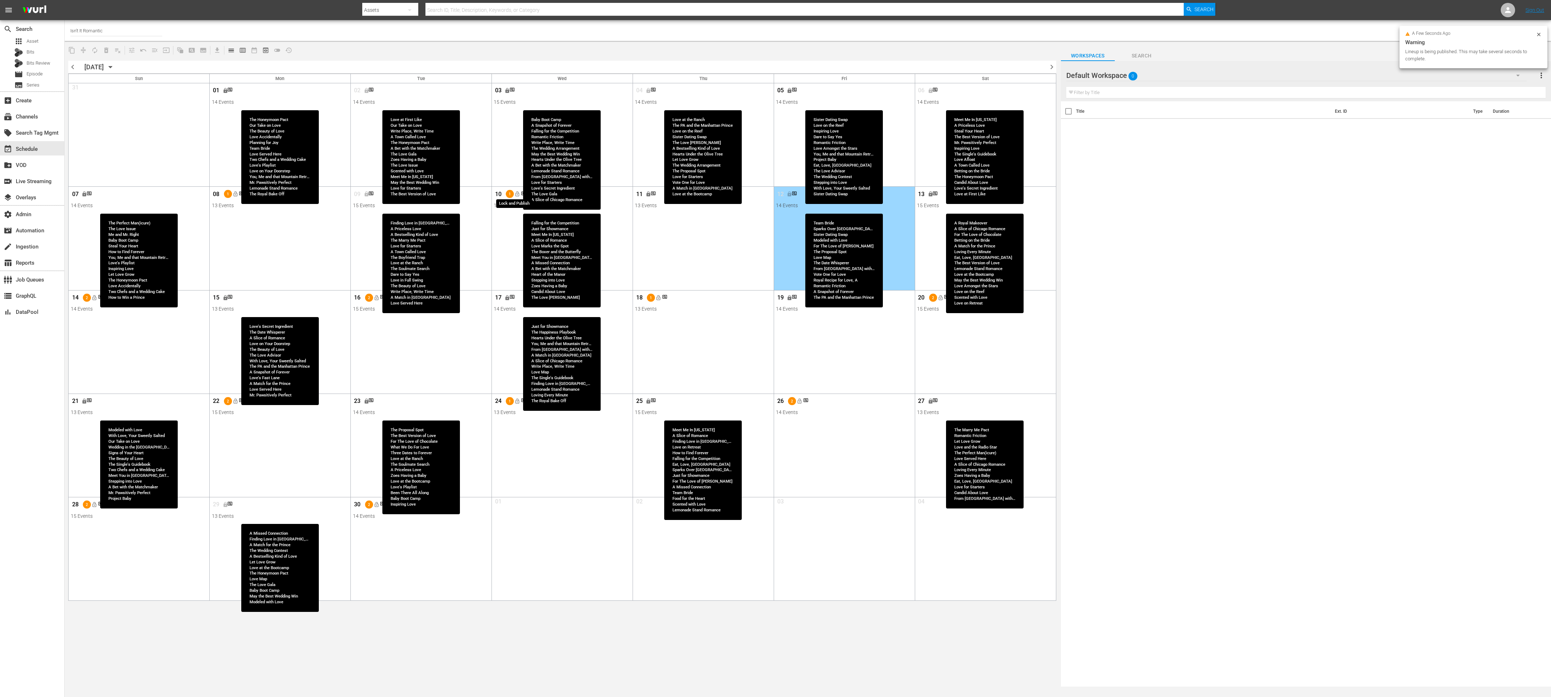
click at [517, 194] on span "lock_open" at bounding box center [518, 194] width 6 height 6
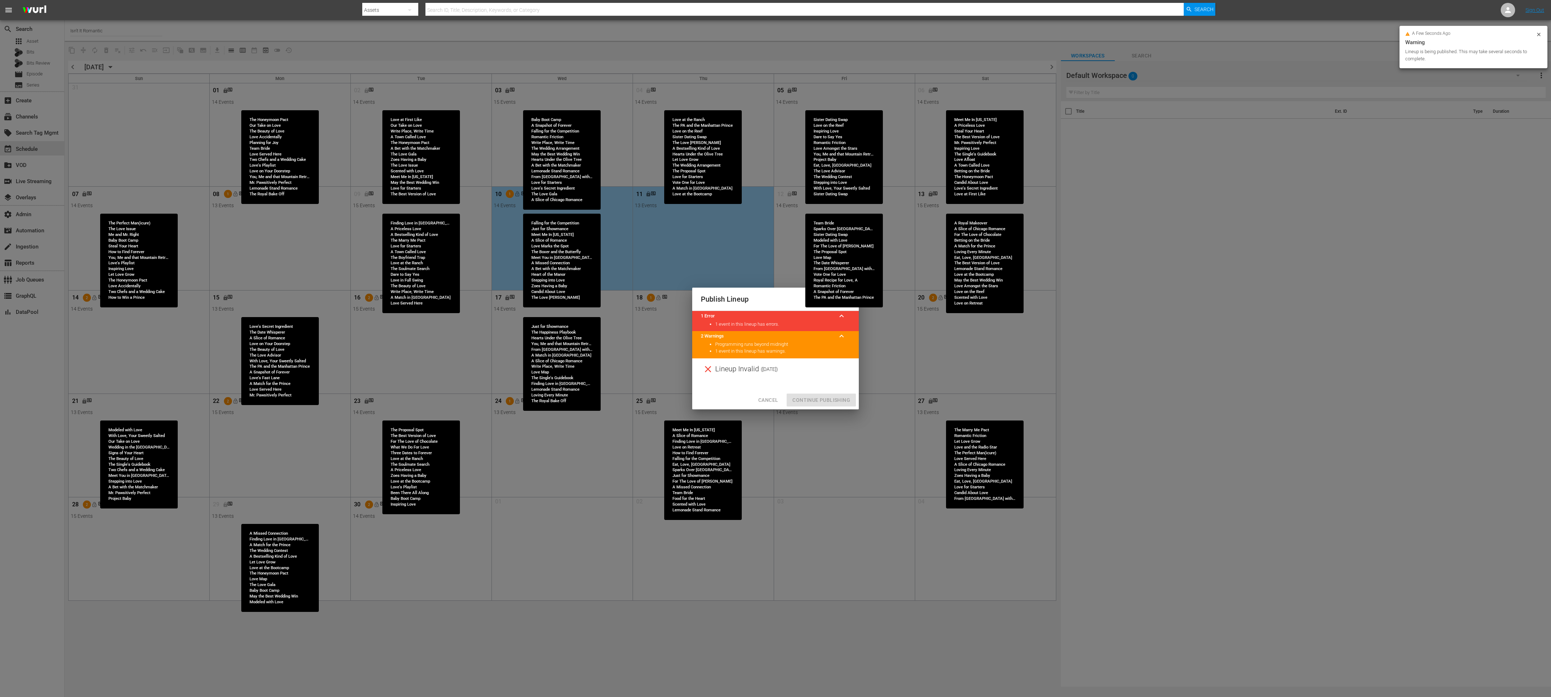
click at [517, 232] on div at bounding box center [775, 385] width 167 height 11
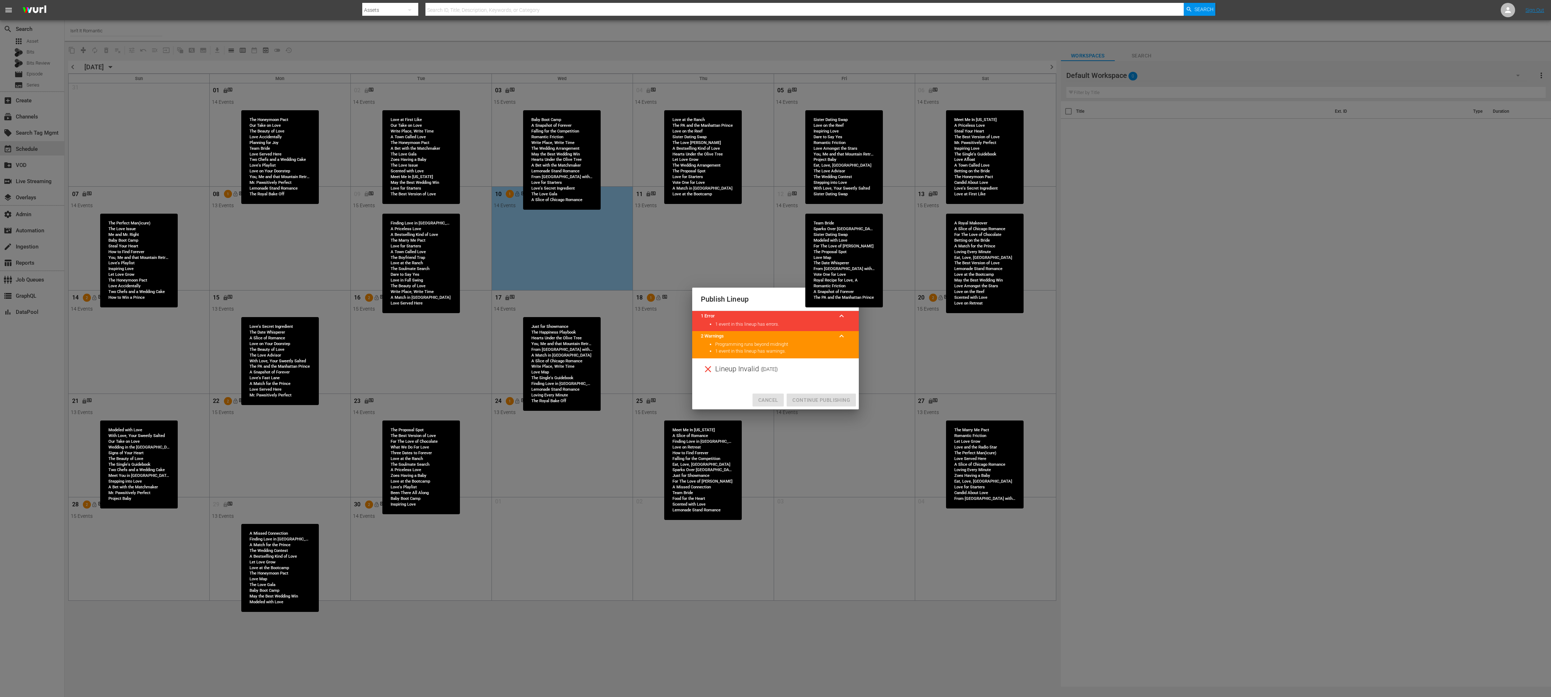
click at [517, 232] on button "Cancel" at bounding box center [768, 400] width 31 height 13
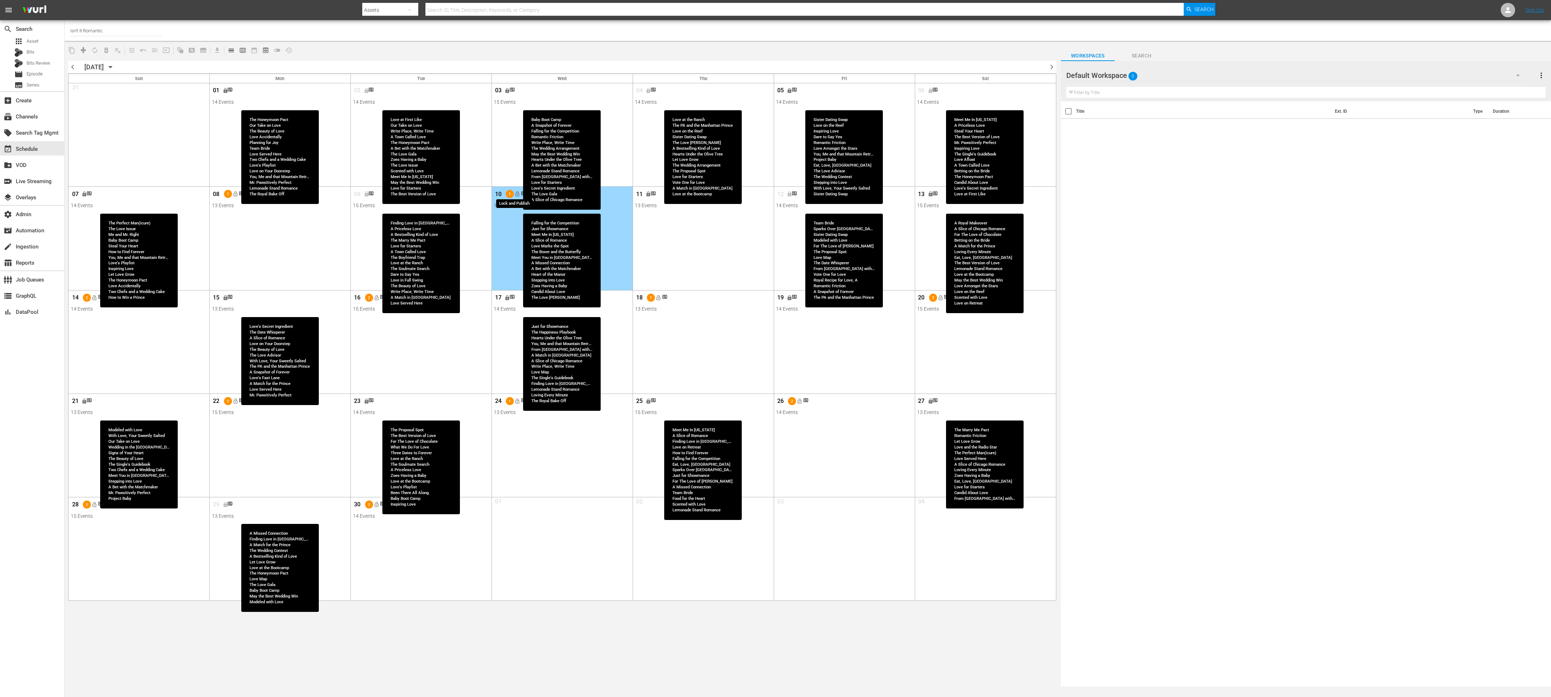
click at [517, 196] on span "lock_open" at bounding box center [518, 194] width 6 height 6
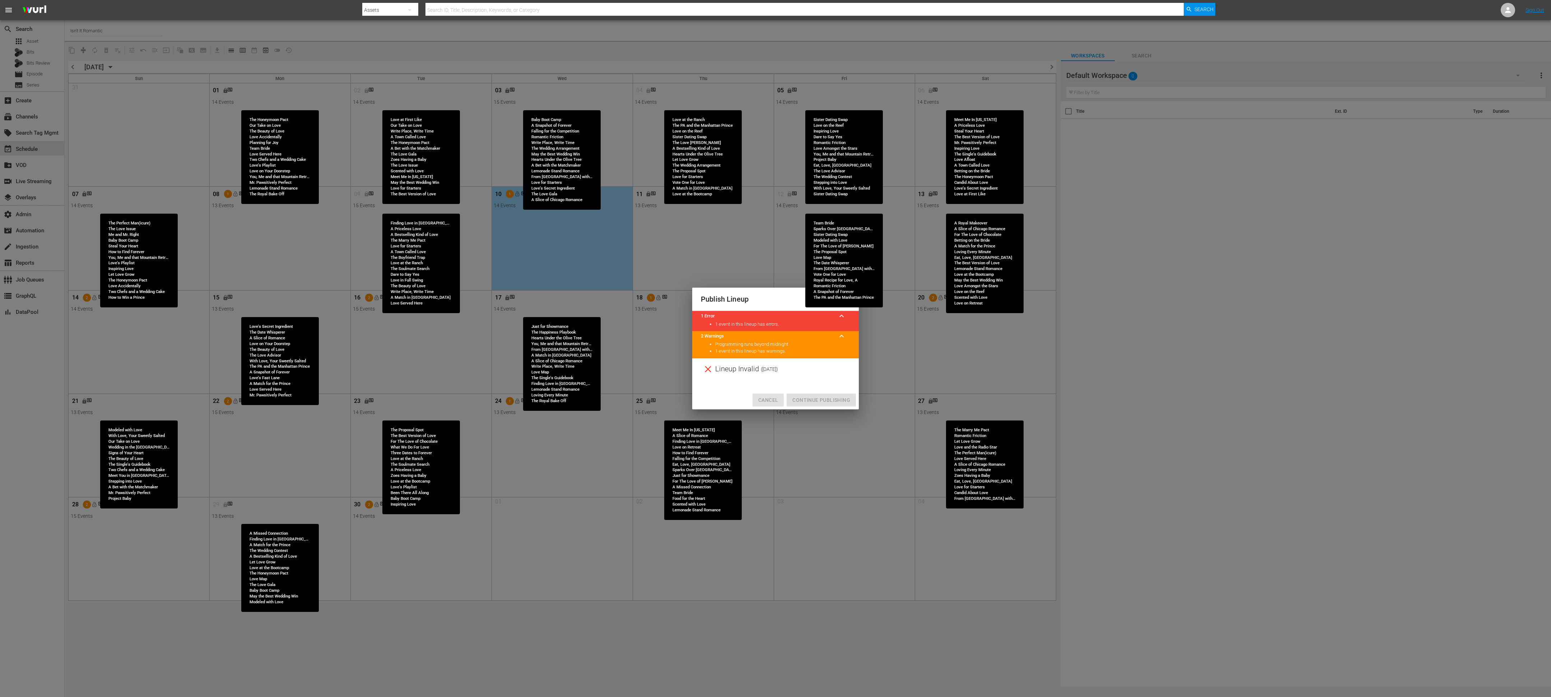
click at [517, 232] on span "Cancel" at bounding box center [768, 400] width 20 height 9
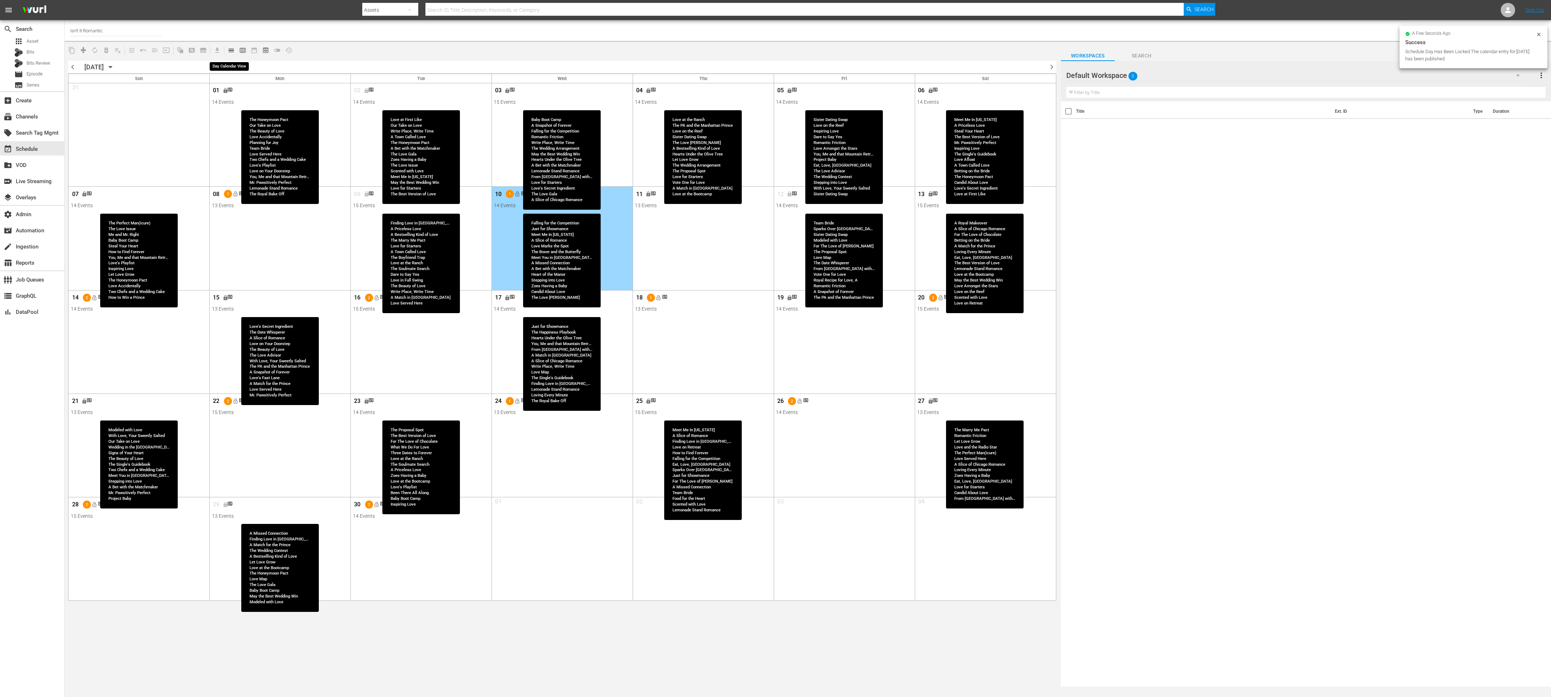
click at [233, 53] on span "calendar_view_day_outlined" at bounding box center [231, 50] width 7 height 7
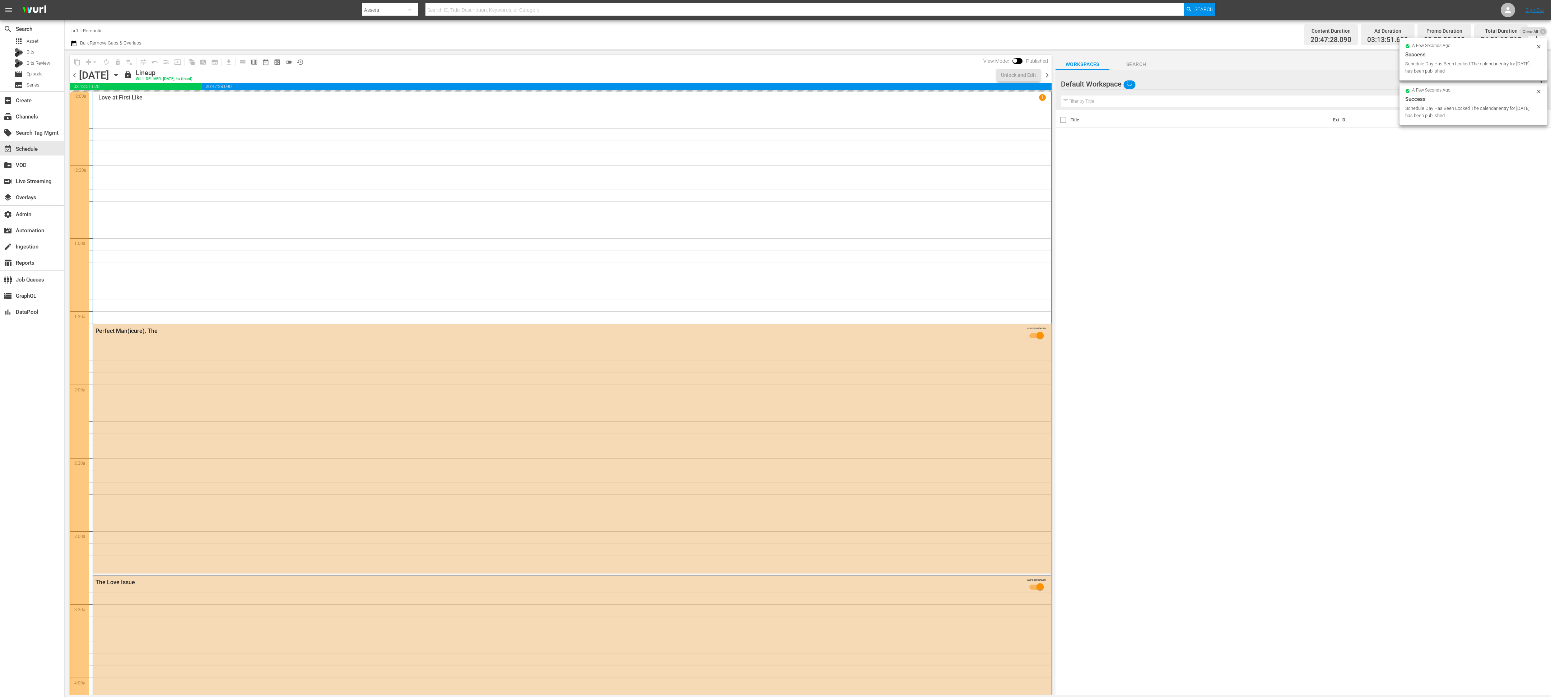
click at [122, 71] on div "Sunday, September 7th September 7th" at bounding box center [100, 75] width 43 height 12
click at [120, 73] on icon "button" at bounding box center [116, 75] width 8 height 8
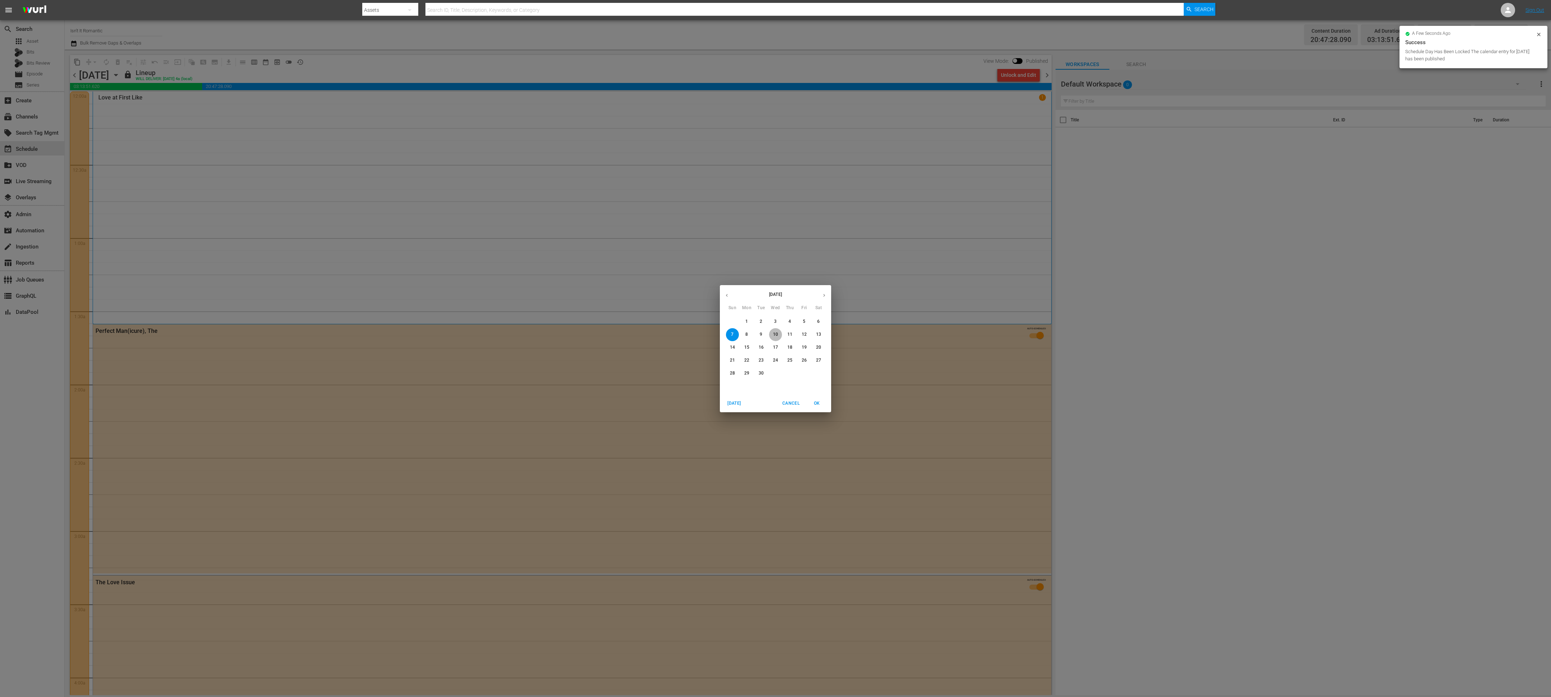
click at [517, 232] on p "10" at bounding box center [775, 334] width 5 height 6
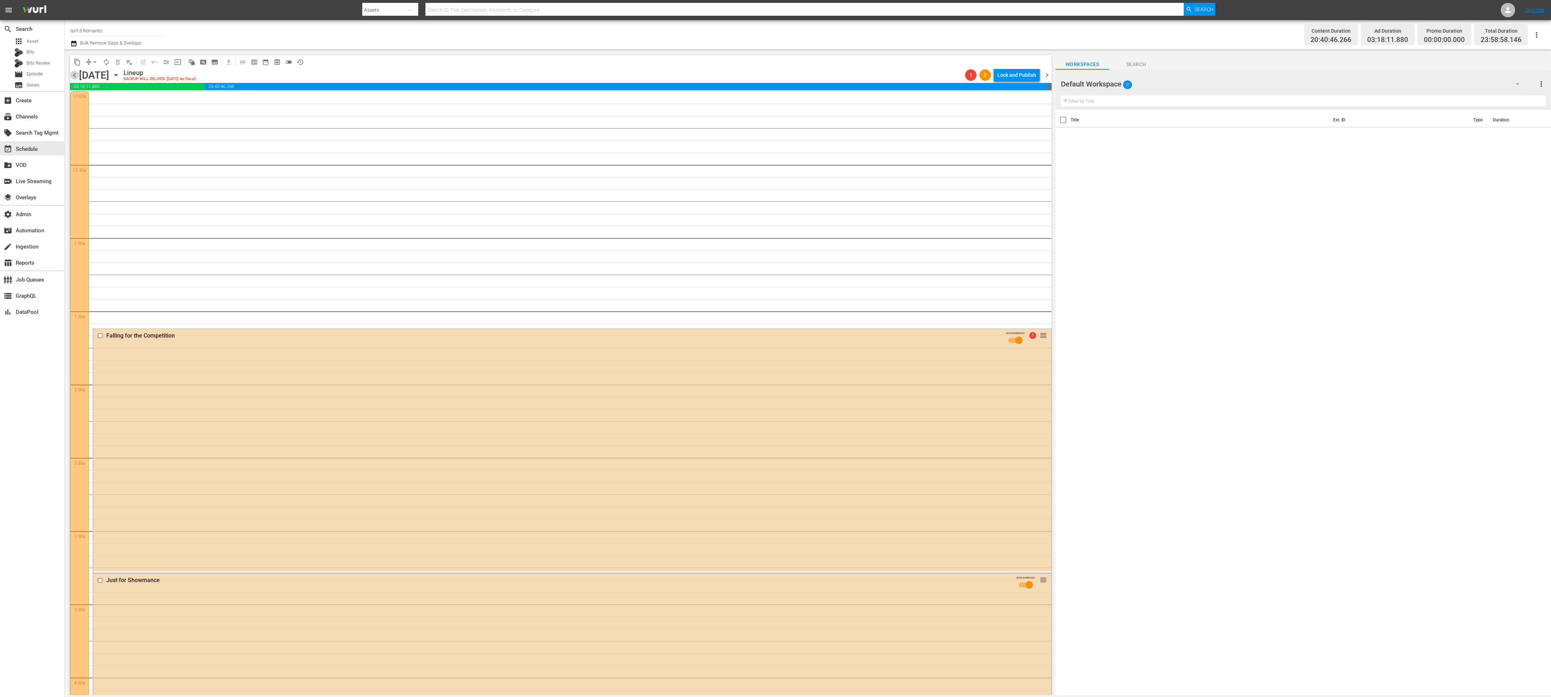
click at [74, 77] on span "chevron_left" at bounding box center [74, 75] width 9 height 9
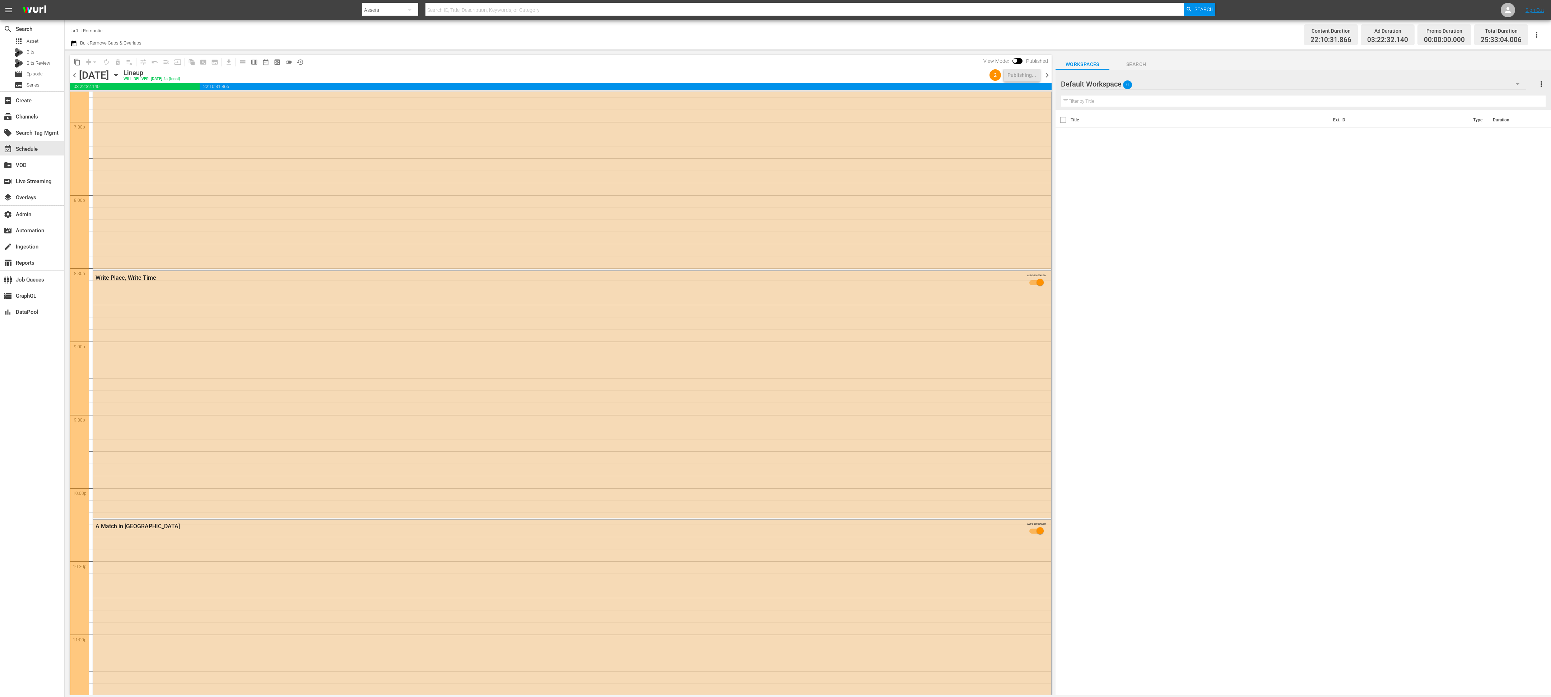
scroll to position [2828, 0]
click at [517, 79] on span "chevron_right" at bounding box center [1047, 75] width 9 height 9
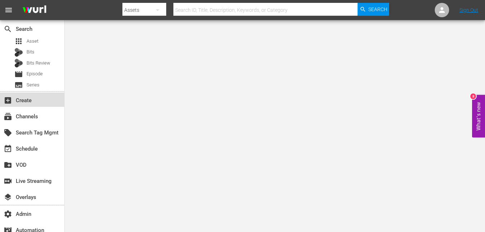
click at [33, 102] on div "add_box Create" at bounding box center [20, 99] width 40 height 6
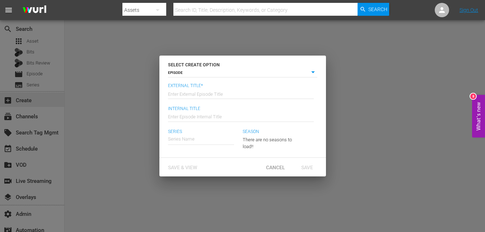
click at [34, 119] on div "SELECT CREATE OPTION EPISODE episode External Title* Enter External Episode Tit…" at bounding box center [242, 116] width 485 height 232
click at [274, 160] on div "Save & View Cancel Save" at bounding box center [242, 167] width 167 height 19
click at [274, 162] on div "Cancel" at bounding box center [276, 167] width 32 height 13
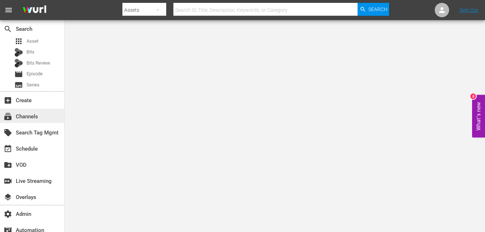
click at [29, 117] on div "subscriptions Channels" at bounding box center [20, 115] width 40 height 6
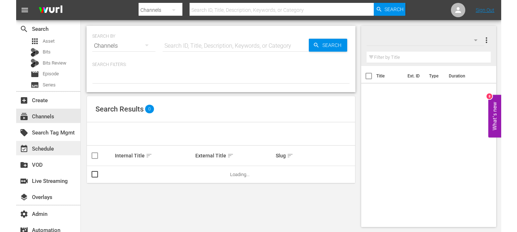
scroll to position [62, 0]
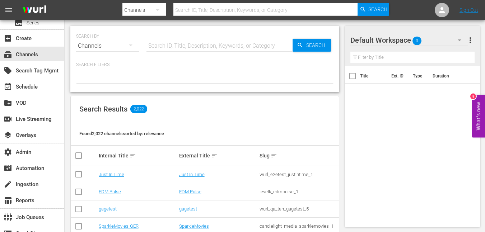
click at [166, 45] on input "text" at bounding box center [219, 45] width 146 height 17
type input "f"
type input "pfl"
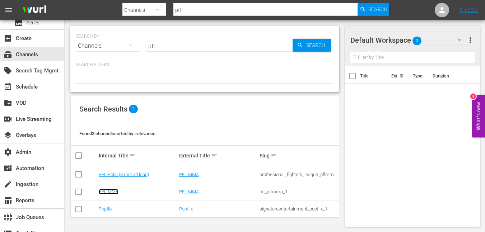
click at [113, 191] on link "PFL MMA" at bounding box center [109, 191] width 20 height 5
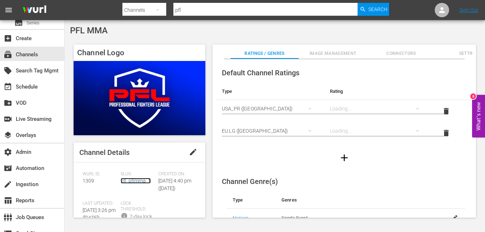
click at [128, 181] on link "pfl_pflmma_1" at bounding box center [136, 181] width 30 height 6
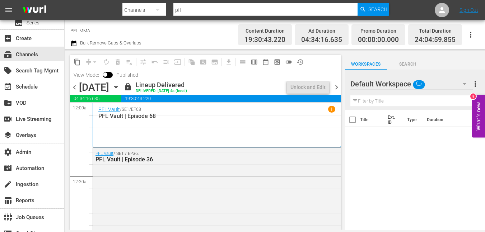
click at [120, 88] on icon "button" at bounding box center [116, 87] width 8 height 8
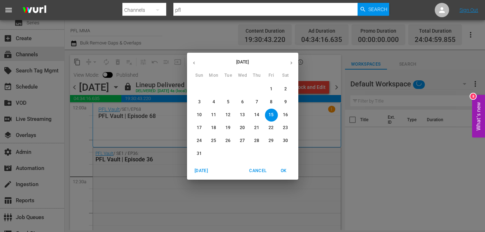
click at [290, 55] on div "August 2025 Sun Mon Tue Wed Thu Fri Sat" at bounding box center [242, 67] width 111 height 24
click at [290, 59] on button "button" at bounding box center [291, 63] width 14 height 14
click at [294, 59] on button "button" at bounding box center [291, 63] width 14 height 14
click at [241, 89] on p "1" at bounding box center [242, 89] width 3 height 6
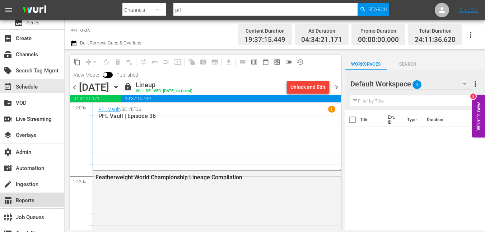
click at [42, 201] on div "table_chart Reports" at bounding box center [32, 200] width 64 height 14
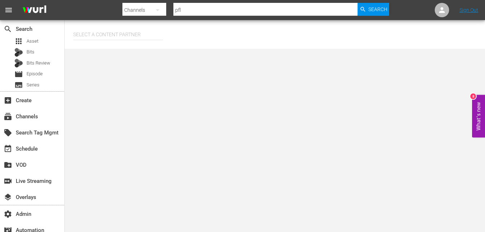
click at [108, 34] on input "text" at bounding box center [118, 34] width 90 height 17
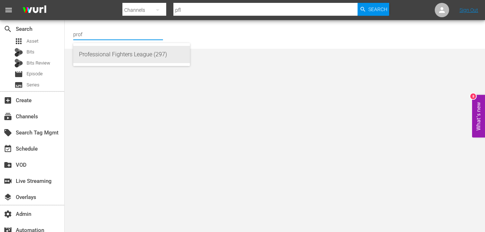
click at [103, 56] on div "Professional Fighters League (297)" at bounding box center [131, 54] width 105 height 17
type input "Professional Fighters League (297)"
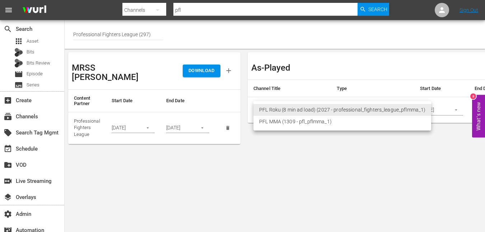
click at [290, 112] on body "menu Search By Channels Search ID, Title, Description, Keywords, or Category pf…" at bounding box center [242, 116] width 485 height 232
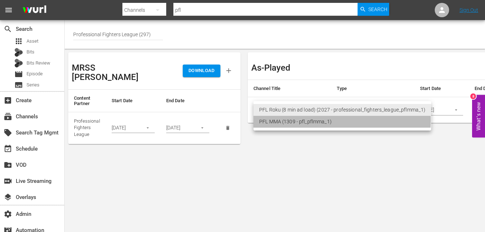
click at [286, 121] on li "PFL MMA (1309 - pfl_pflmma_1)" at bounding box center [342, 122] width 178 height 12
type input "1309"
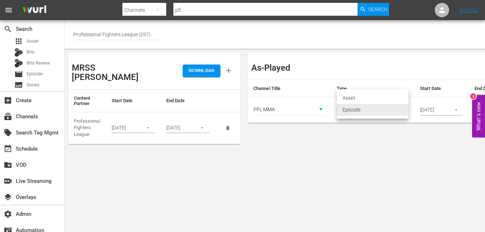
click at [353, 111] on body "menu Search By Channels Search ID, Title, Description, Keywords, or Category pf…" at bounding box center [242, 116] width 485 height 232
click at [444, 112] on div at bounding box center [242, 116] width 485 height 232
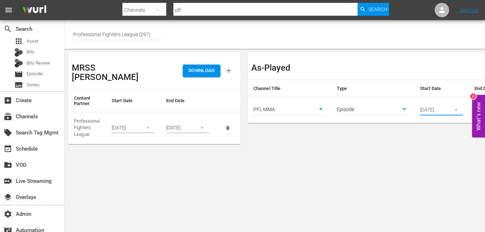
click at [444, 111] on input "07/02/2025" at bounding box center [433, 110] width 26 height 11
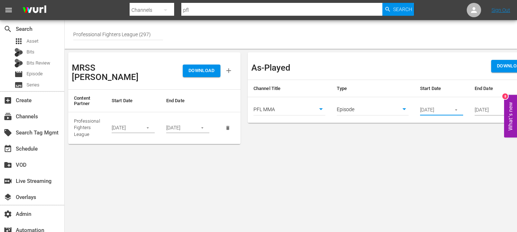
scroll to position [0, 32]
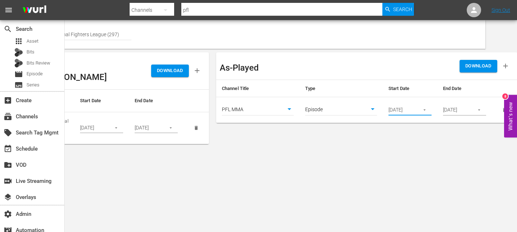
click at [425, 107] on icon "button" at bounding box center [424, 109] width 5 height 5
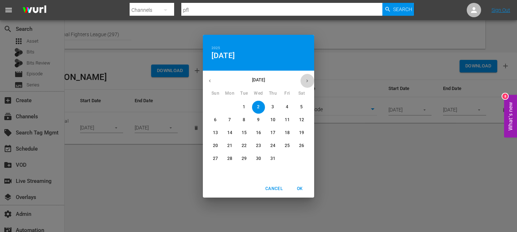
click at [304, 84] on button "button" at bounding box center [307, 81] width 14 height 14
click at [306, 75] on button "button" at bounding box center [307, 81] width 14 height 14
click at [228, 105] on span "1" at bounding box center [229, 107] width 13 height 6
click at [295, 190] on span "OK" at bounding box center [299, 189] width 17 height 8
type input "09/01/2025"
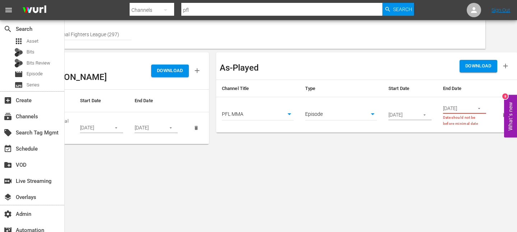
click at [480, 108] on icon "button" at bounding box center [478, 108] width 5 height 5
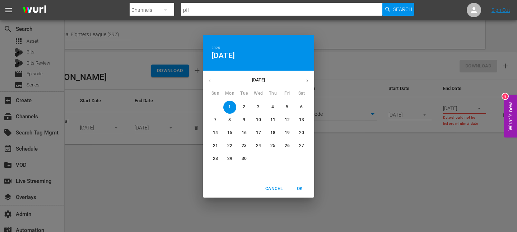
click at [246, 155] on button "30" at bounding box center [244, 159] width 13 height 13
click at [298, 193] on button "OK" at bounding box center [299, 189] width 23 height 12
type input "09/30/2025"
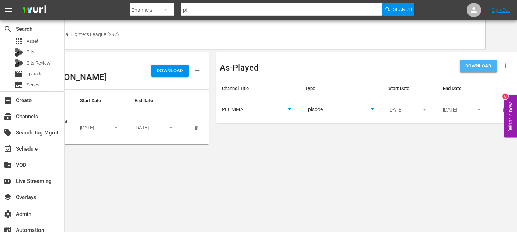
click at [474, 65] on span "DOWNLOAD" at bounding box center [478, 66] width 26 height 8
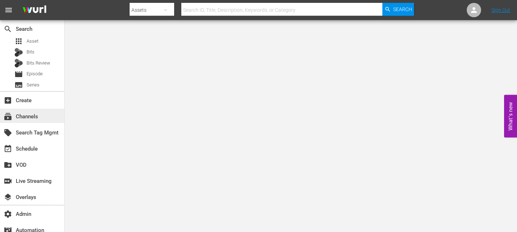
click at [26, 118] on div "subscriptions Channels" at bounding box center [20, 115] width 40 height 6
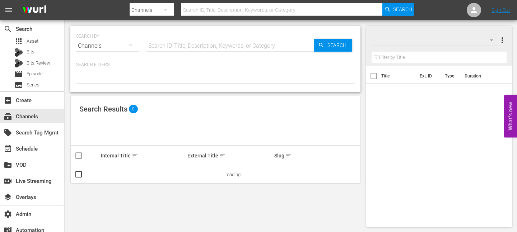
click at [157, 38] on div "SEARCH BY Search By Channels Search ID, Title, Description, Keywords, or Catego…" at bounding box center [215, 42] width 279 height 26
click at [157, 41] on input "text" at bounding box center [229, 45] width 167 height 17
type input "pfl"
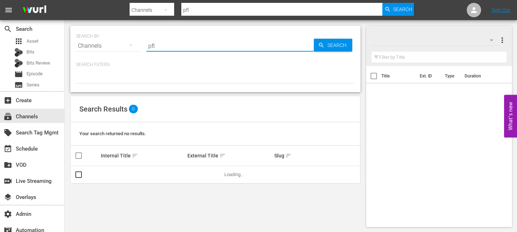
click at [209, 48] on input "pfl" at bounding box center [229, 45] width 167 height 17
click at [340, 44] on span "Search" at bounding box center [339, 45] width 28 height 13
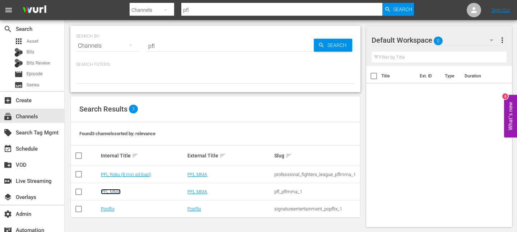
click at [112, 190] on link "PFL MMA" at bounding box center [111, 191] width 20 height 5
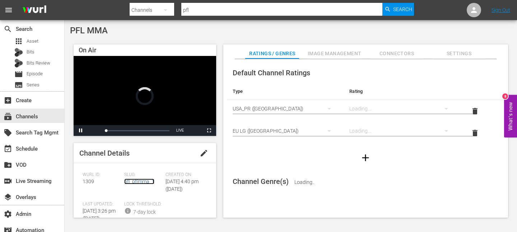
click at [141, 183] on link "pfl_pflmma_1" at bounding box center [139, 182] width 30 height 6
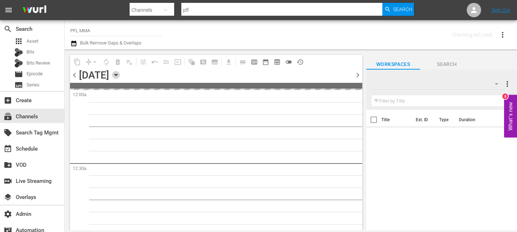
click at [120, 77] on icon "button" at bounding box center [116, 75] width 8 height 8
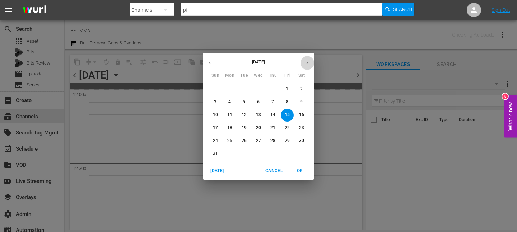
click at [305, 64] on icon "button" at bounding box center [306, 62] width 5 height 5
click at [307, 59] on button "button" at bounding box center [307, 63] width 14 height 14
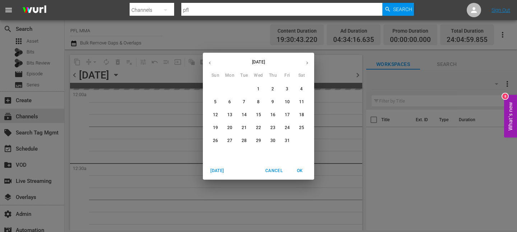
click at [256, 84] on button "1" at bounding box center [258, 89] width 13 height 13
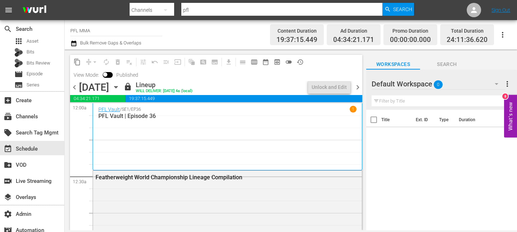
click at [214, 125] on div "PFL Vault / SE1 / EP36 1 PFL Vault | Episode 36" at bounding box center [227, 137] width 258 height 62
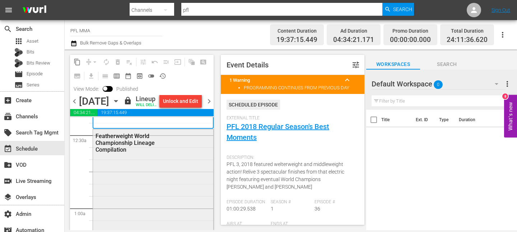
scroll to position [59, 0]
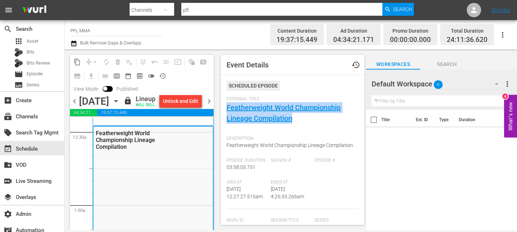
drag, startPoint x: 300, startPoint y: 120, endPoint x: 223, endPoint y: 106, distance: 78.1
click at [223, 106] on div "Event Details history Scheduled Episode External Title Featherweight World Cham…" at bounding box center [293, 140] width 144 height 170
copy link "Featherweight World Championship Lineage Compilation"
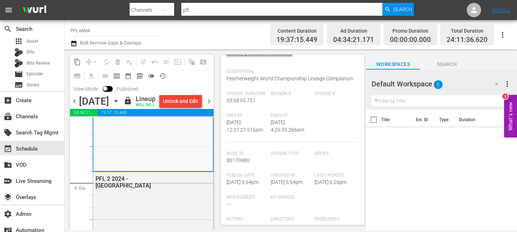
scroll to position [612, 0]
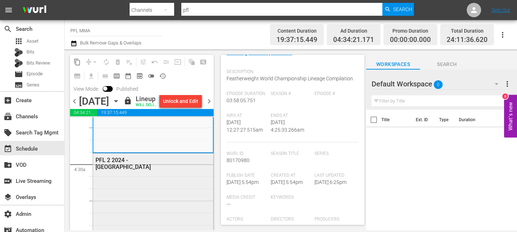
click at [159, 196] on div "PFL 2 2024 - [GEOGRAPHIC_DATA]" at bounding box center [153, 225] width 120 height 143
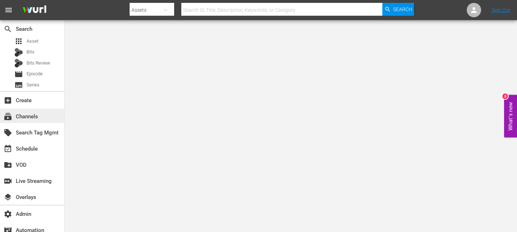
click at [28, 114] on div "subscriptions Channels" at bounding box center [20, 115] width 40 height 6
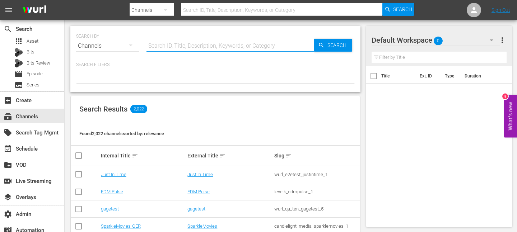
drag, startPoint x: 192, startPoint y: 46, endPoint x: 192, endPoint y: 42, distance: 4.3
click at [192, 42] on input "text" at bounding box center [229, 45] width 167 height 17
type input "lol"
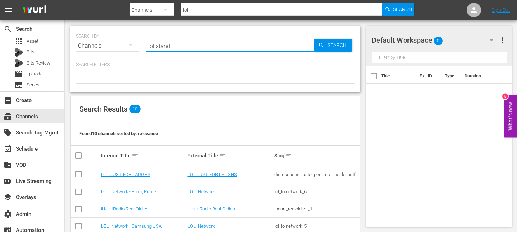
type input "lol stand"
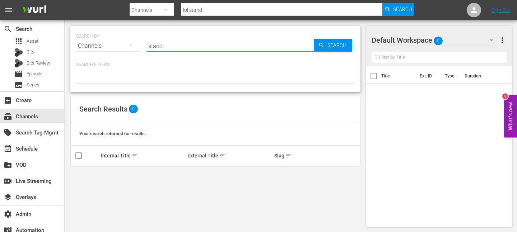
type input "stand"
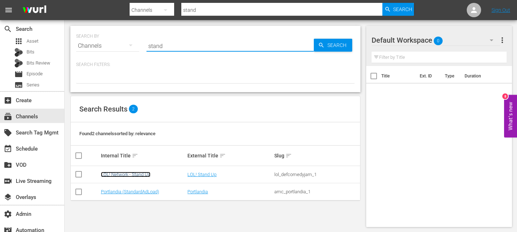
click at [143, 173] on link "LOL! Network - Stand Up" at bounding box center [126, 174] width 50 height 5
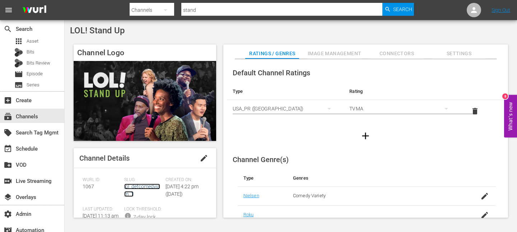
click at [143, 184] on link "lol_defcomedyjam_1" at bounding box center [142, 190] width 36 height 13
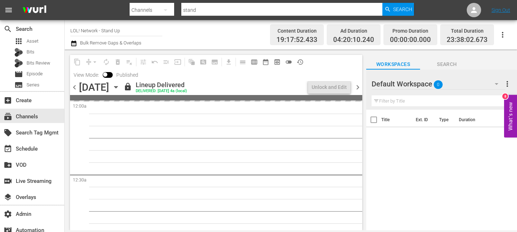
click at [122, 93] on div "[DATE] [DATE]" at bounding box center [100, 88] width 43 height 12
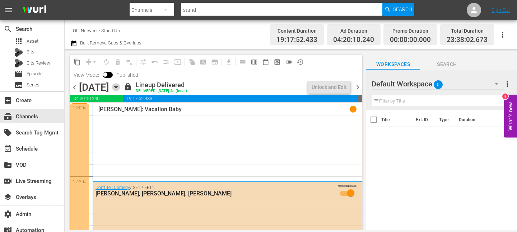
click at [120, 85] on icon "button" at bounding box center [116, 87] width 8 height 8
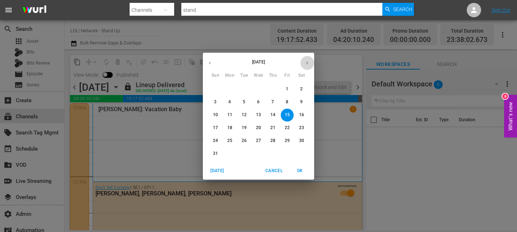
click at [308, 64] on icon "button" at bounding box center [306, 62] width 5 height 5
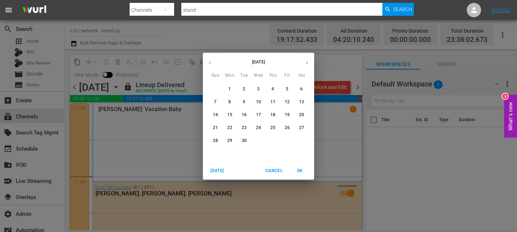
click at [209, 64] on icon "button" at bounding box center [209, 62] width 5 height 5
click at [303, 61] on button "button" at bounding box center [307, 63] width 14 height 14
click at [284, 89] on span "4" at bounding box center [287, 89] width 13 height 6
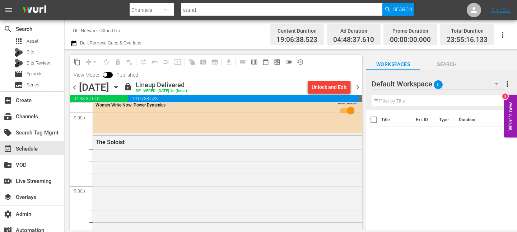
scroll to position [3041, 0]
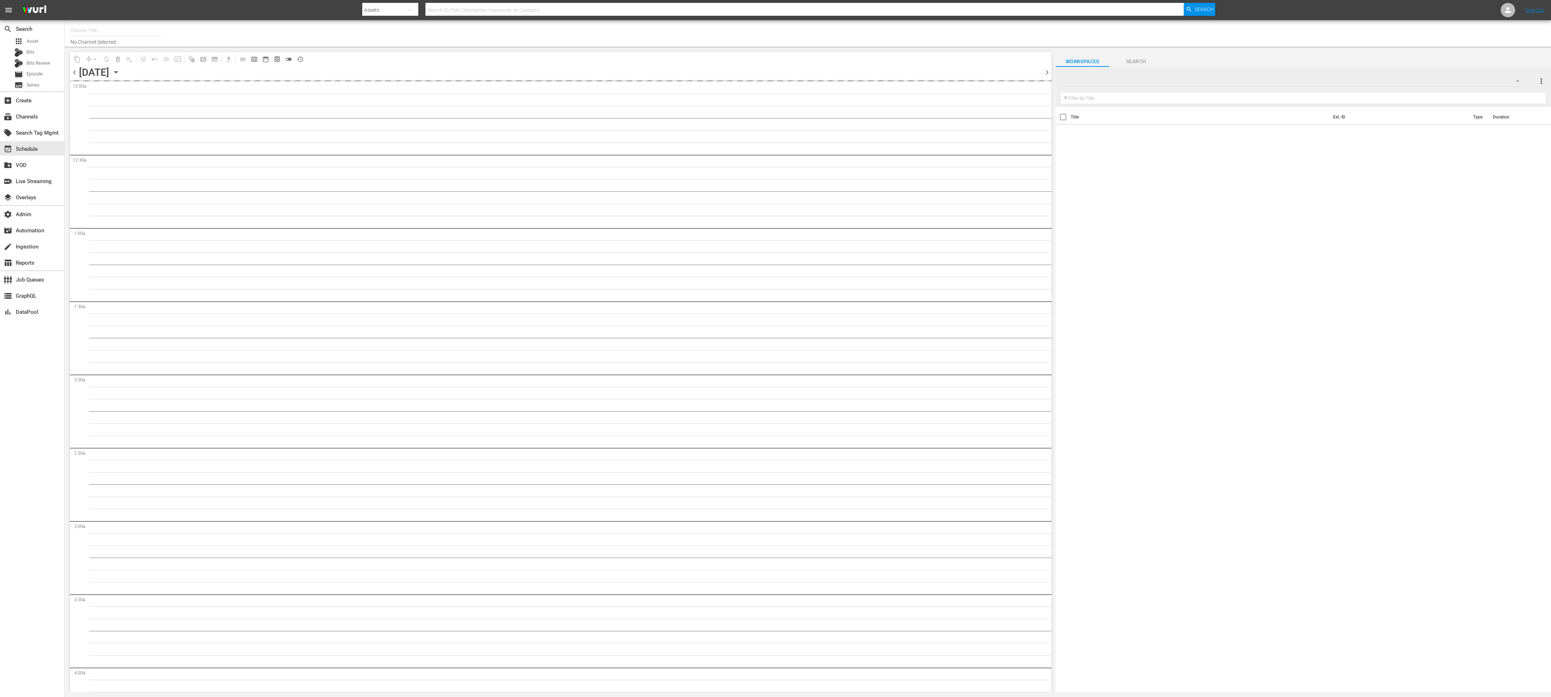
type input "Isn't It Romantic (1597)"
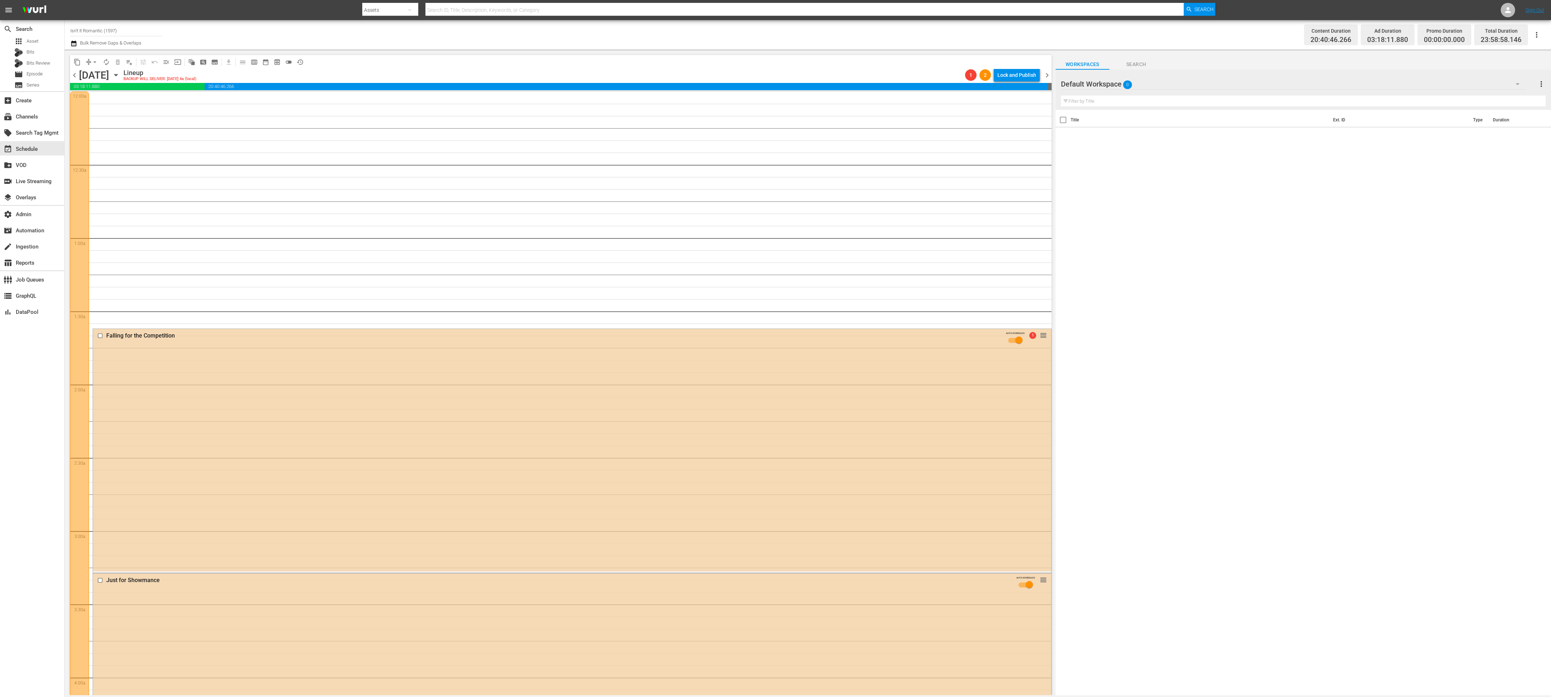
click at [76, 75] on span "chevron_left" at bounding box center [74, 75] width 9 height 9
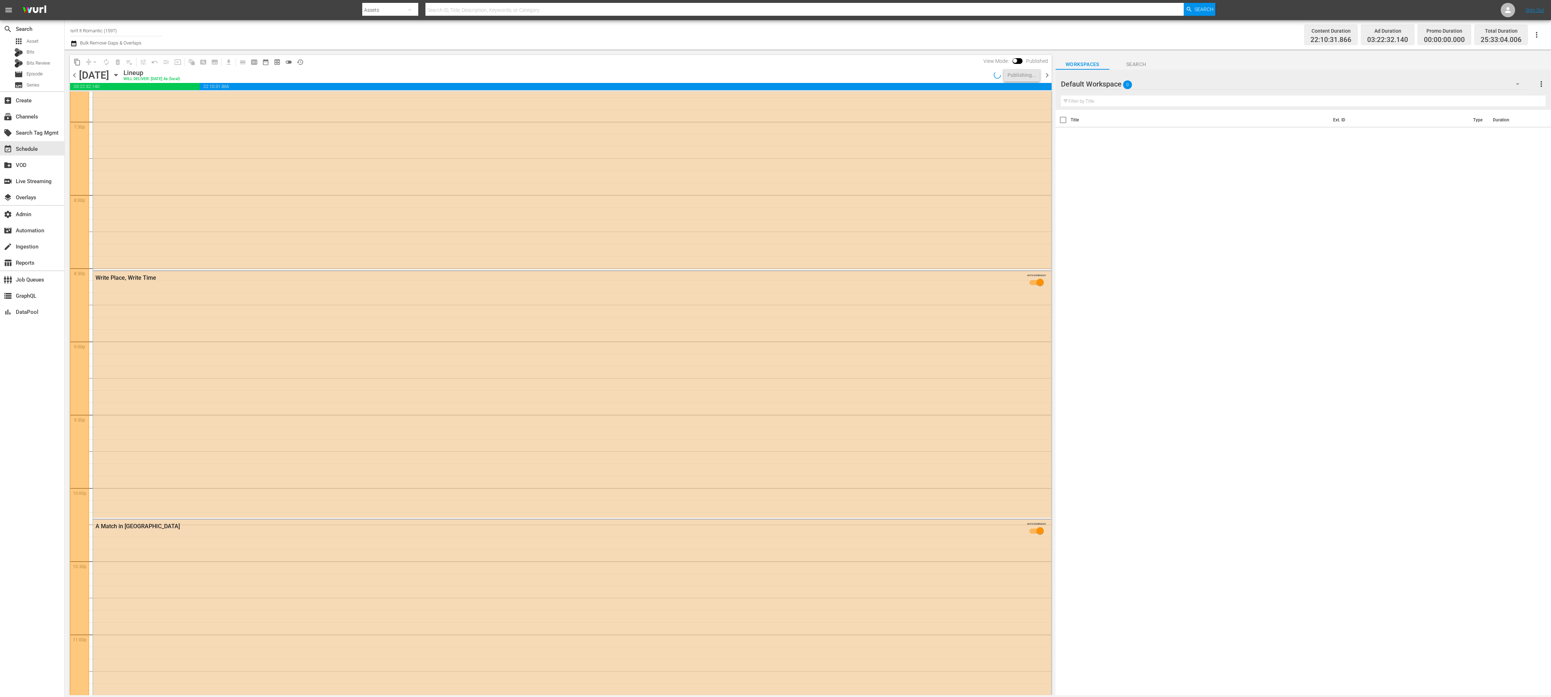
scroll to position [3149, 0]
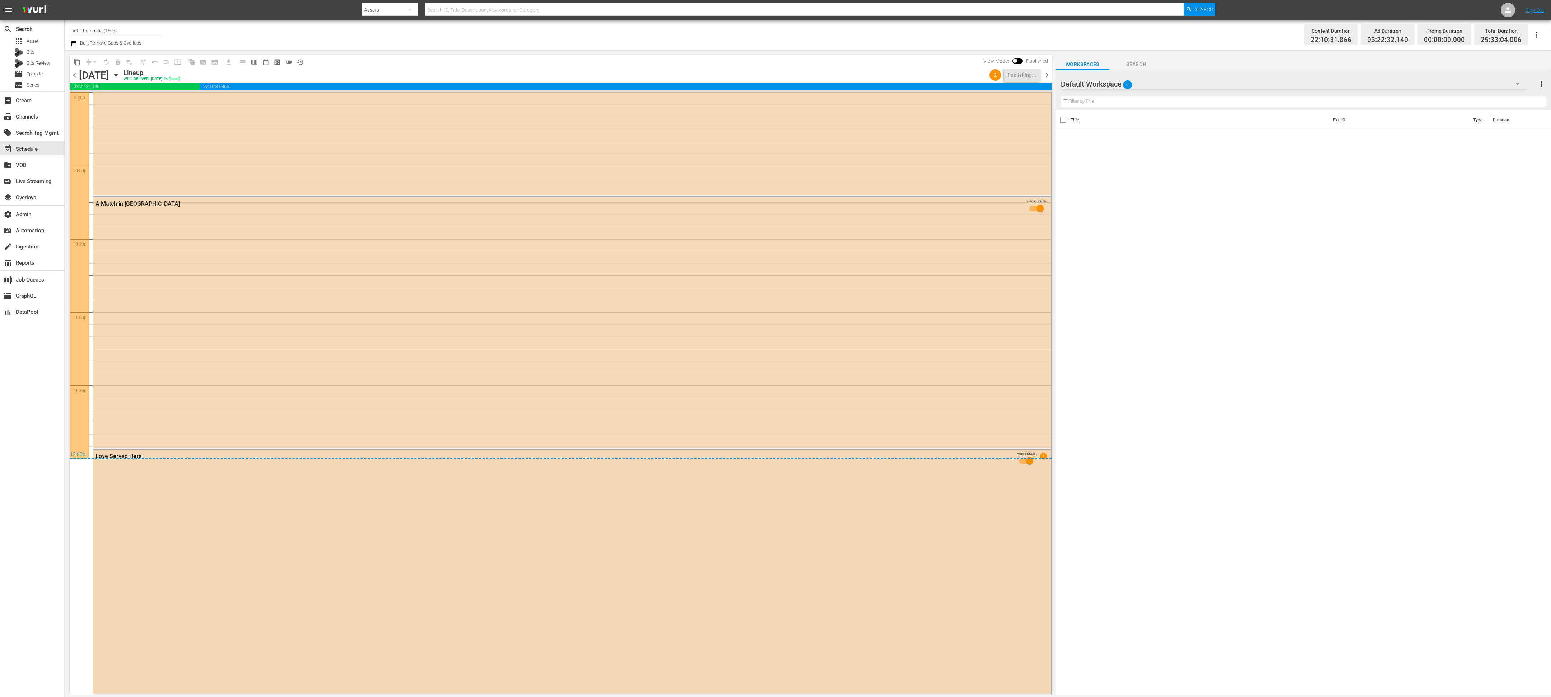
click at [249, 513] on div "Love Served Here AUTO-SCHEDULED 1" at bounding box center [572, 572] width 958 height 244
click at [1044, 73] on span "chevron_right" at bounding box center [1047, 75] width 9 height 9
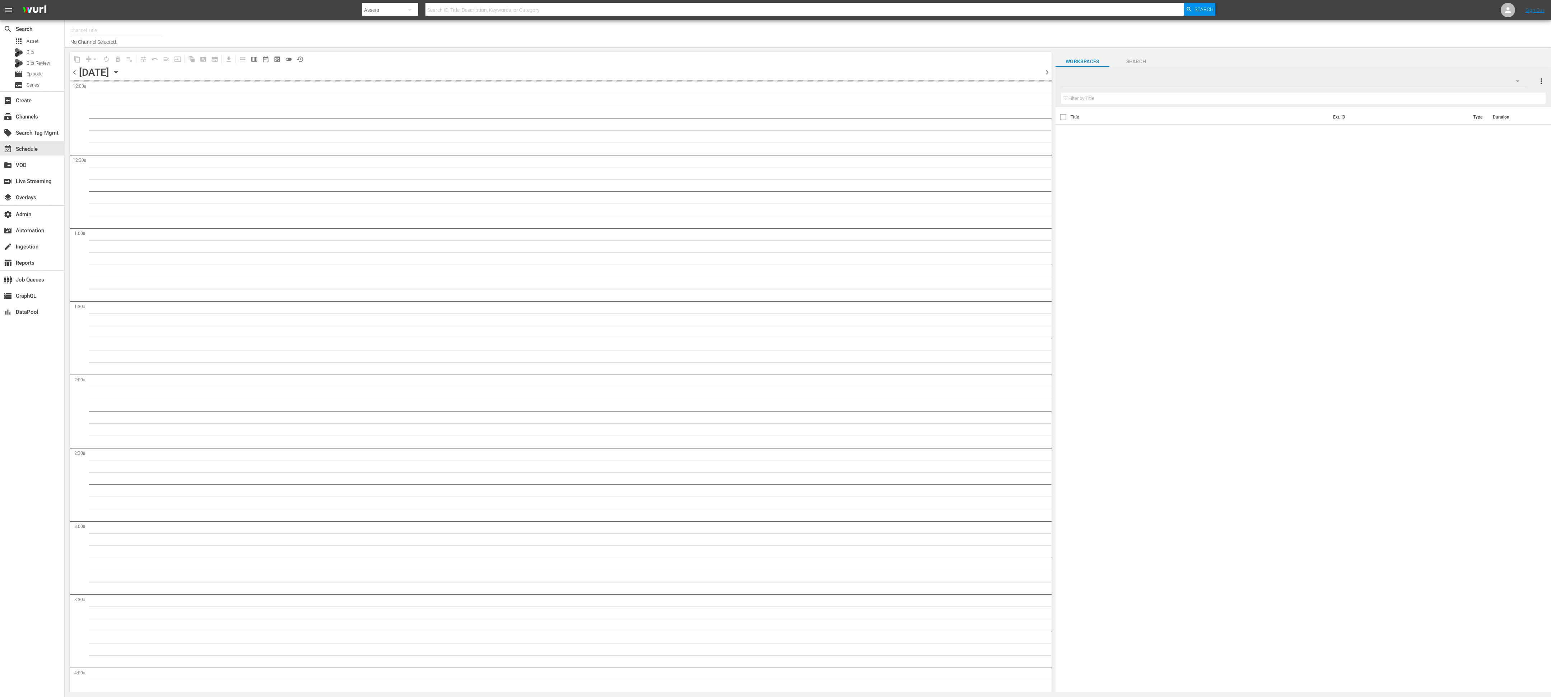
type input "Isn't It Romantic (1597)"
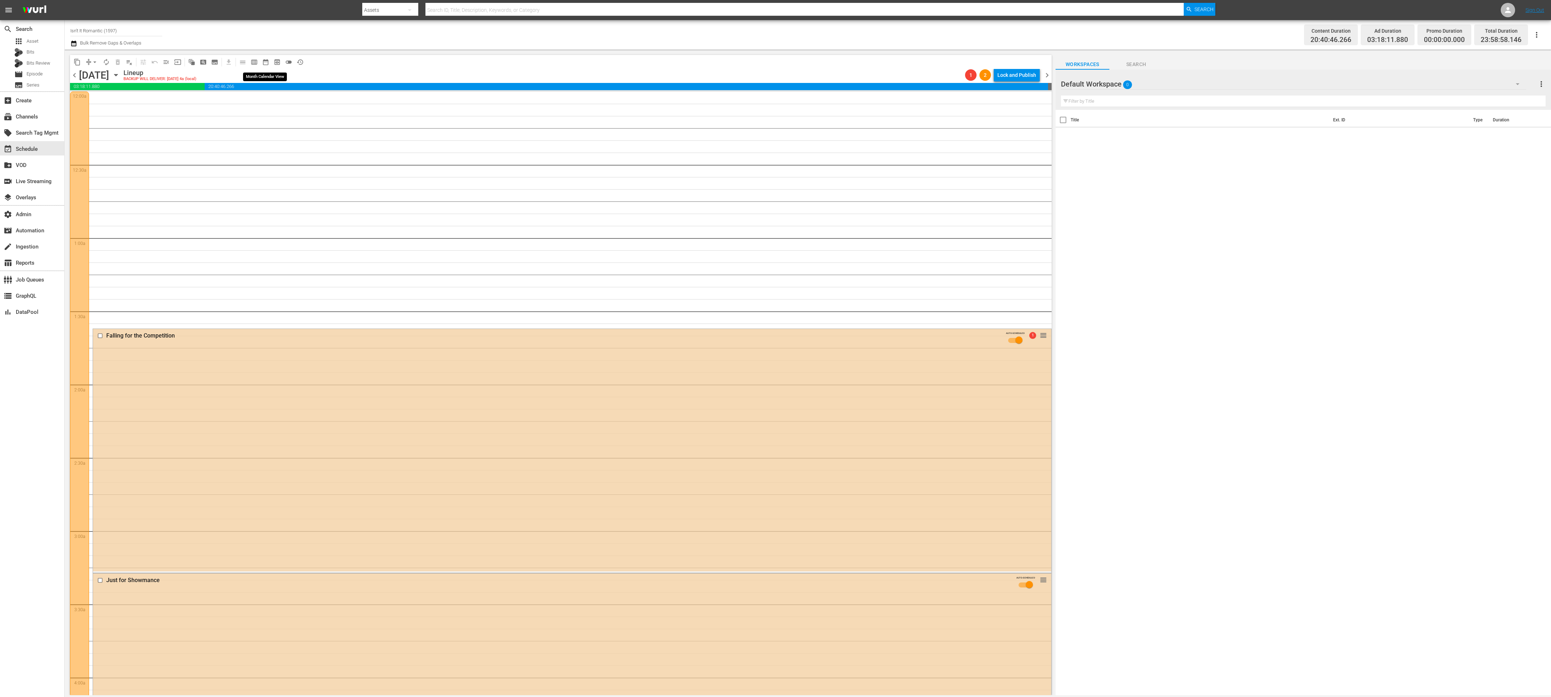
click at [267, 62] on span "date_range_outlined" at bounding box center [265, 62] width 7 height 7
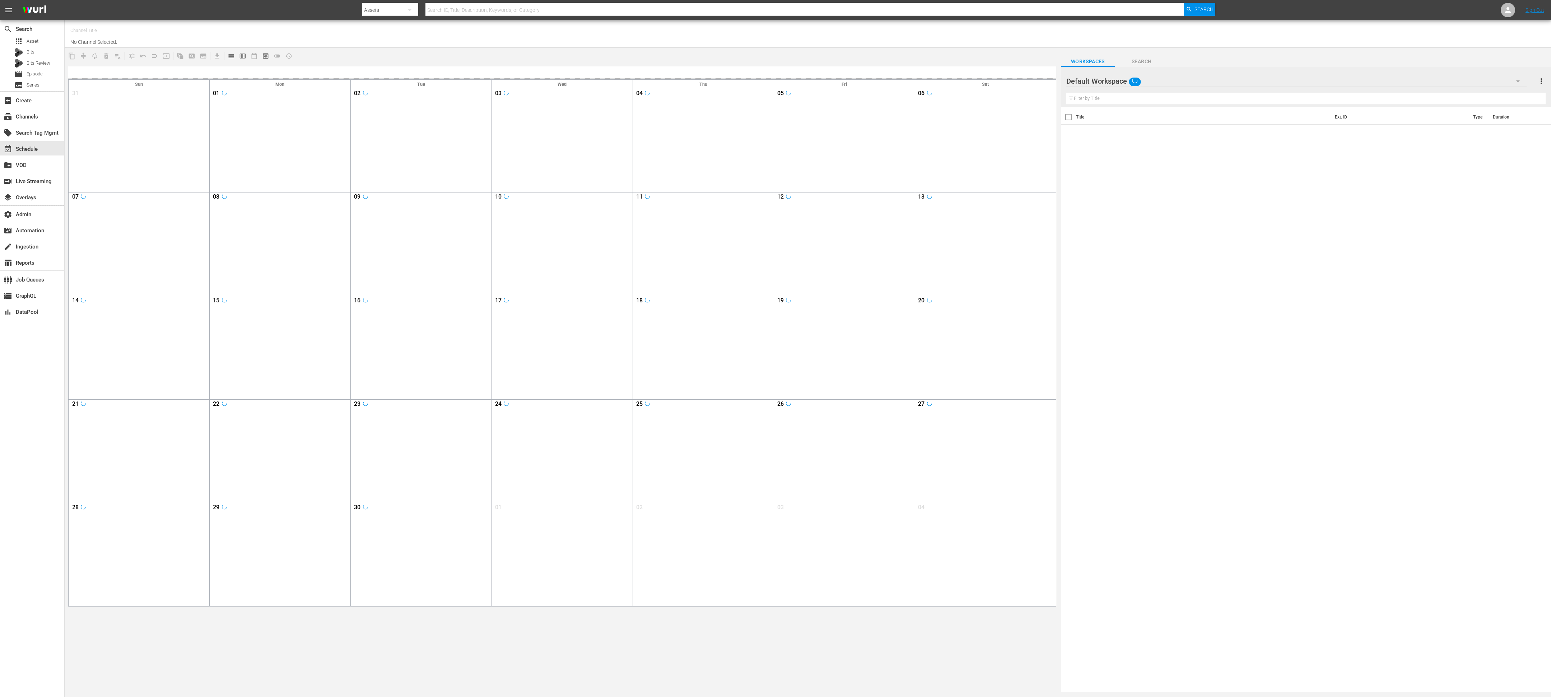
type input "Isn't It Romantic (1597)"
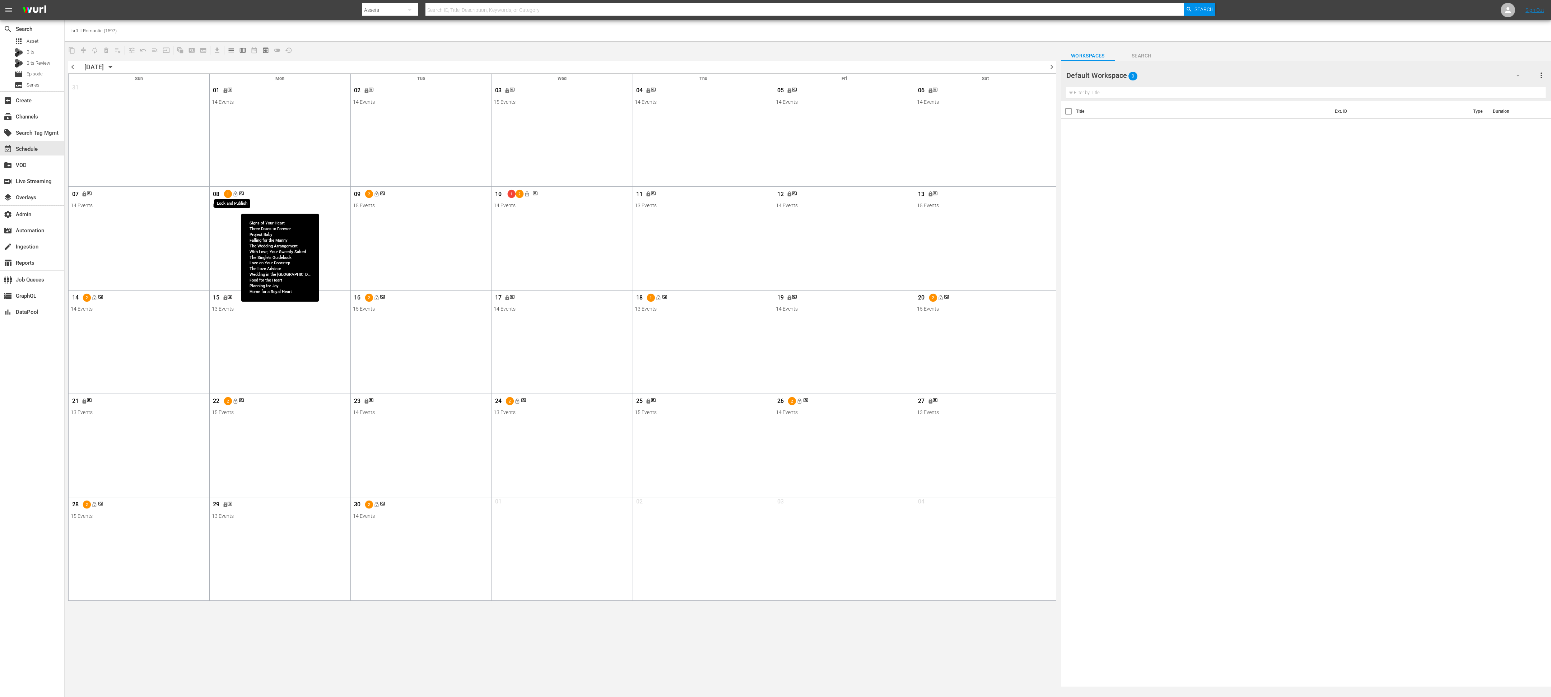
click at [233, 196] on span "lock_open" at bounding box center [235, 194] width 6 height 6
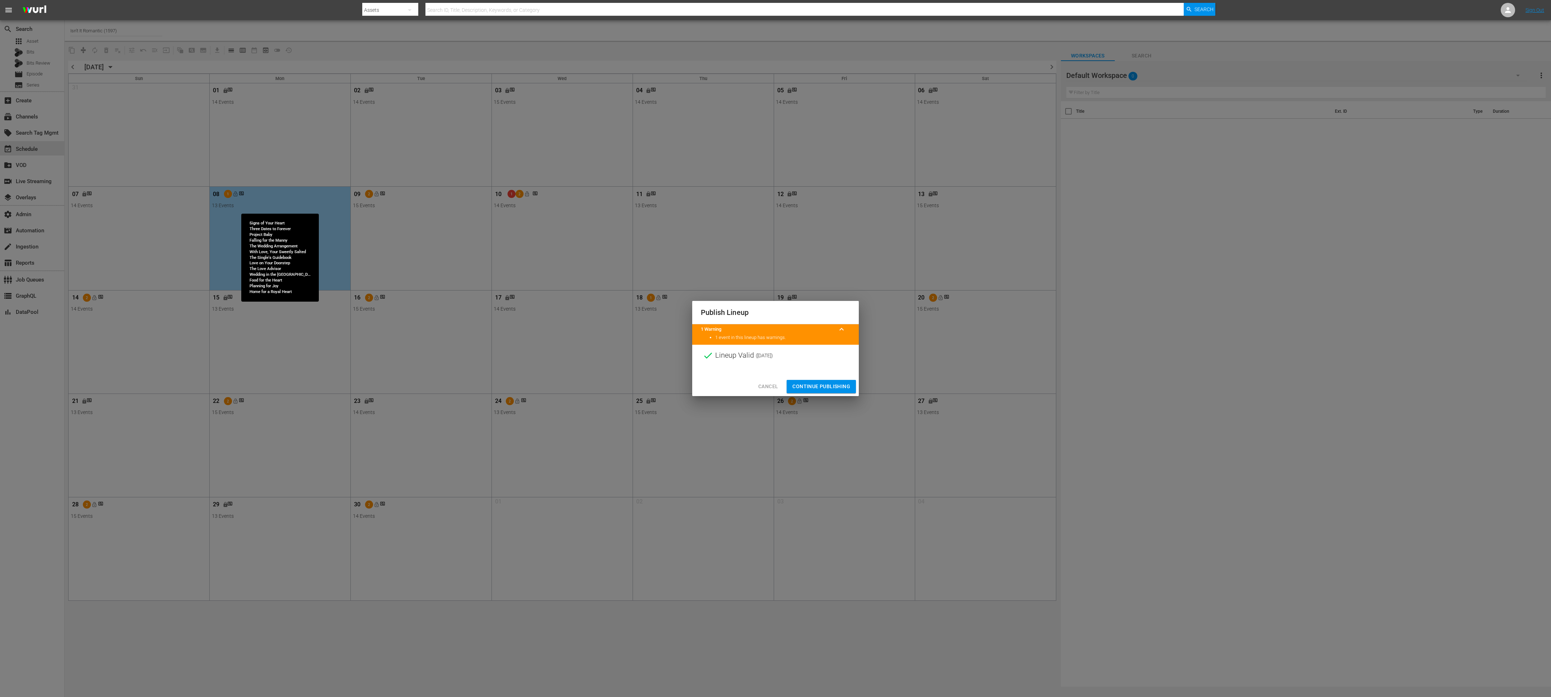
click at [822, 386] on span "Continue Publishing" at bounding box center [821, 386] width 58 height 9
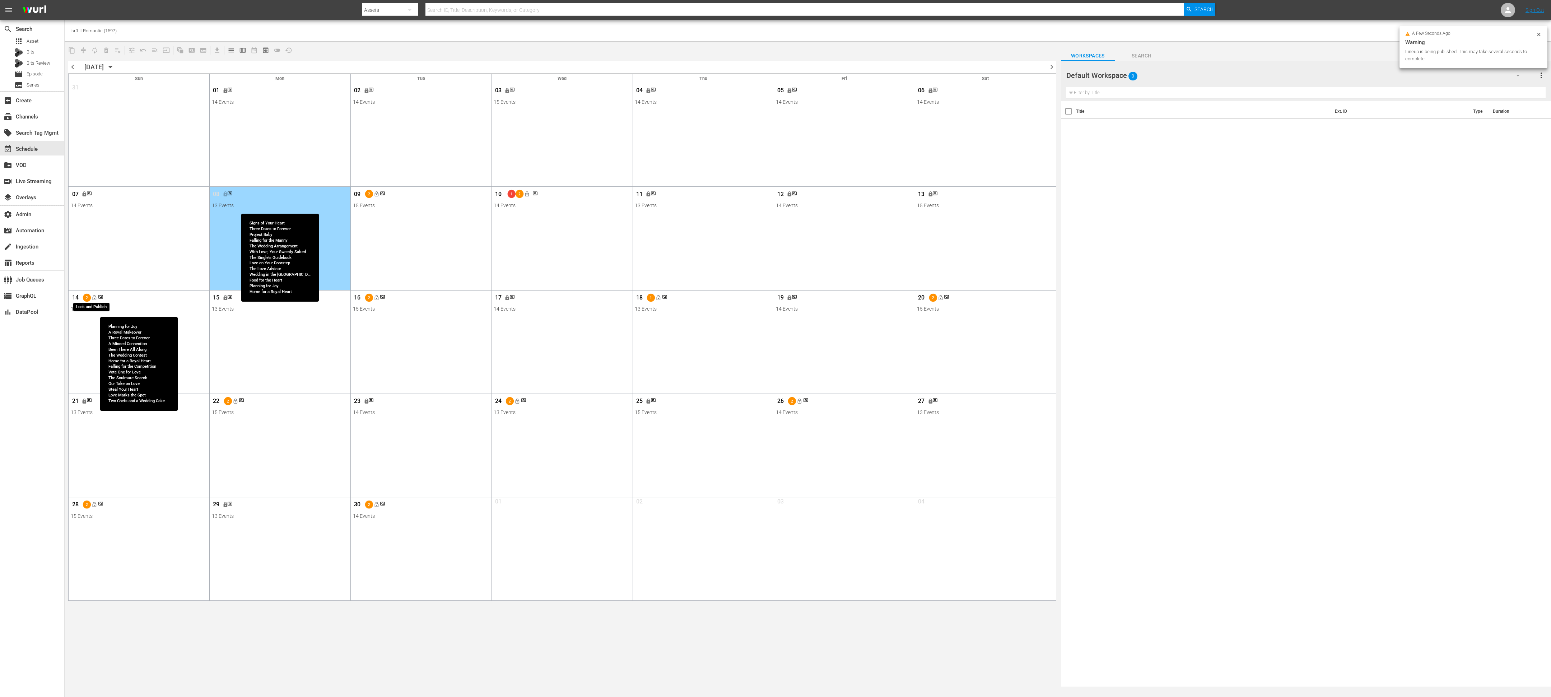
click at [95, 298] on span "lock_open" at bounding box center [95, 298] width 6 height 6
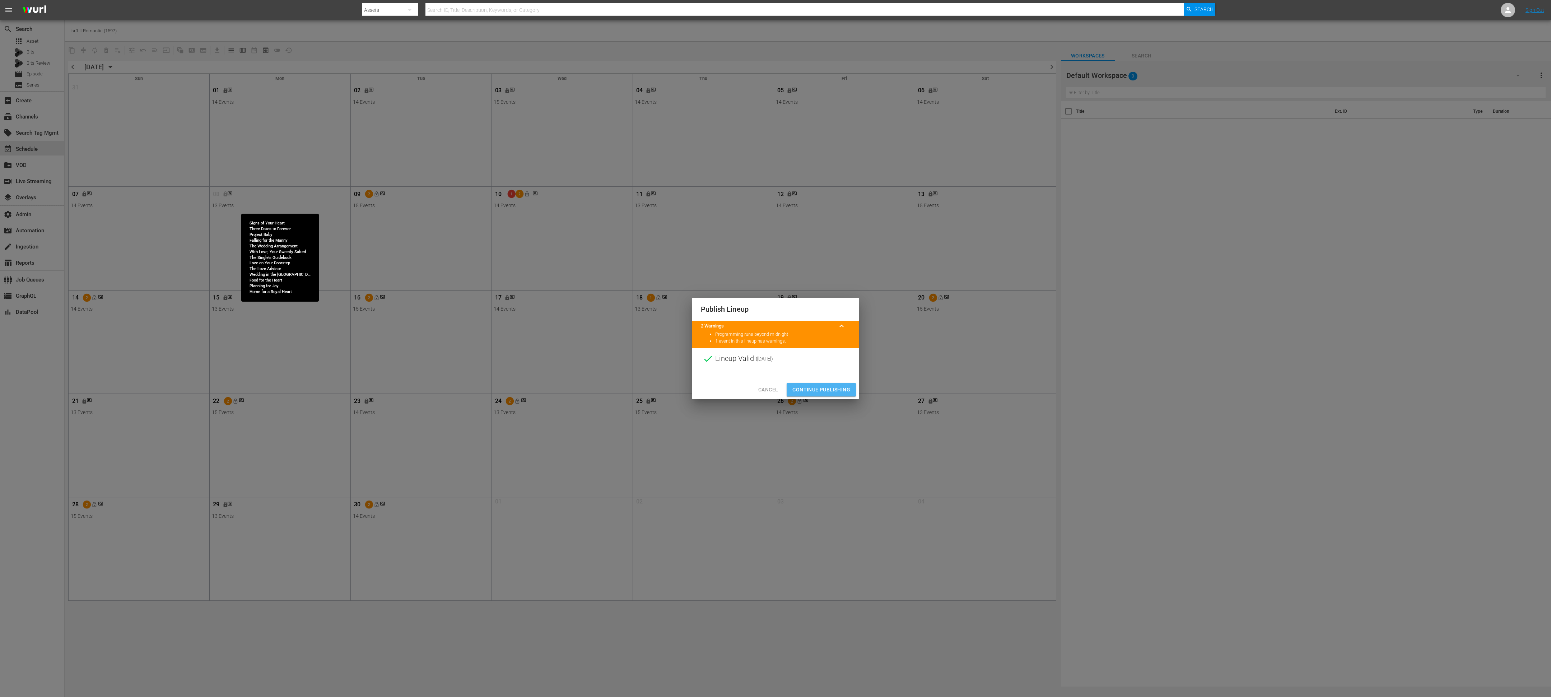
click at [816, 388] on span "Continue Publishing" at bounding box center [821, 389] width 58 height 9
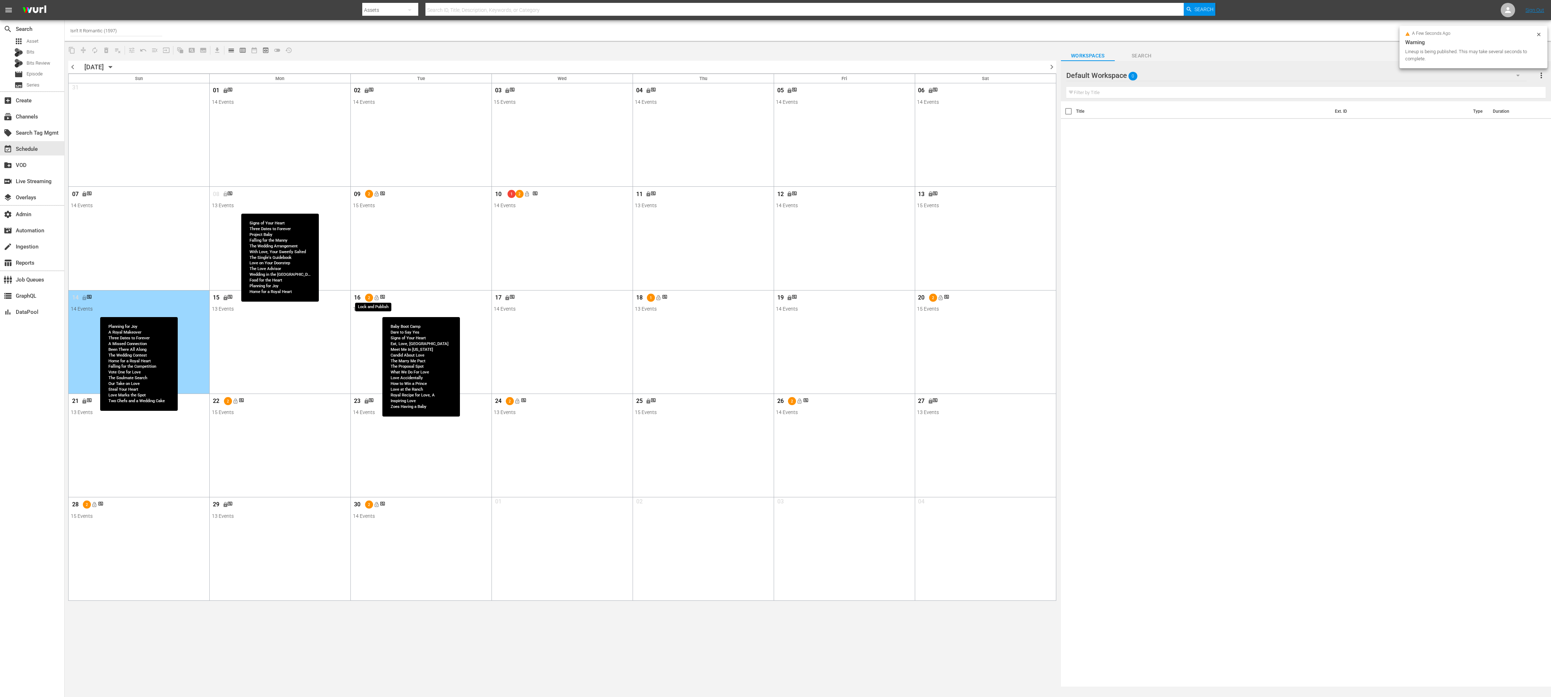
click at [377, 301] on button "lock_open" at bounding box center [377, 298] width 12 height 12
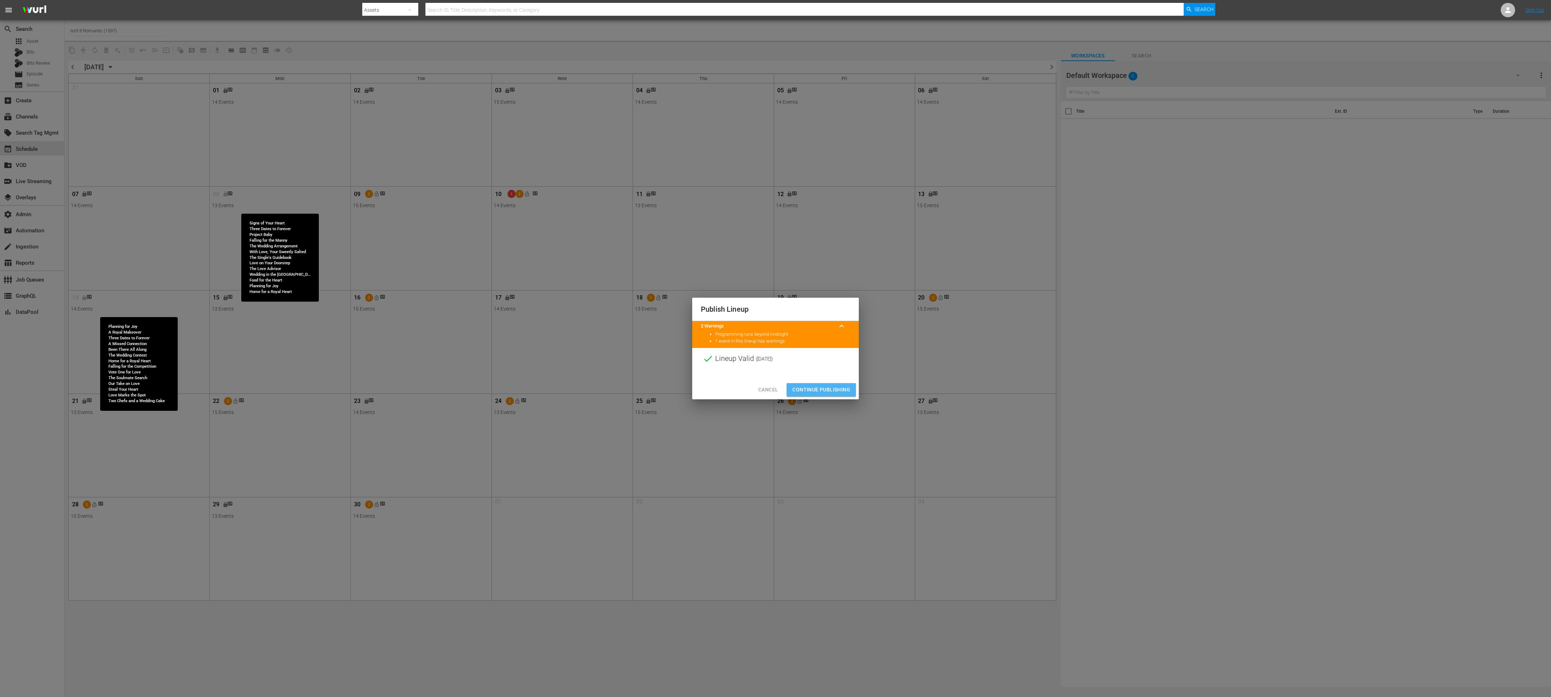
click at [820, 388] on span "Continue Publishing" at bounding box center [821, 389] width 58 height 9
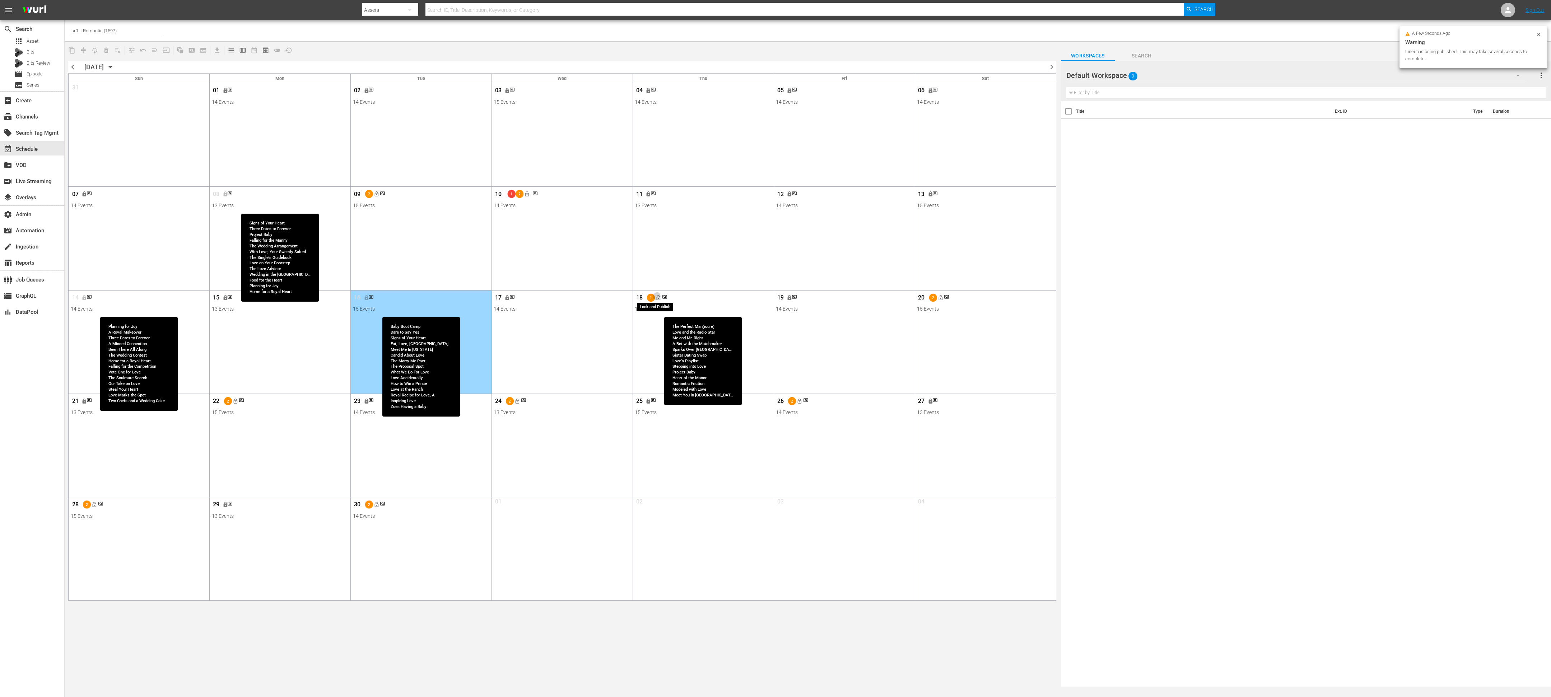
click at [657, 297] on span "lock_open" at bounding box center [659, 298] width 6 height 6
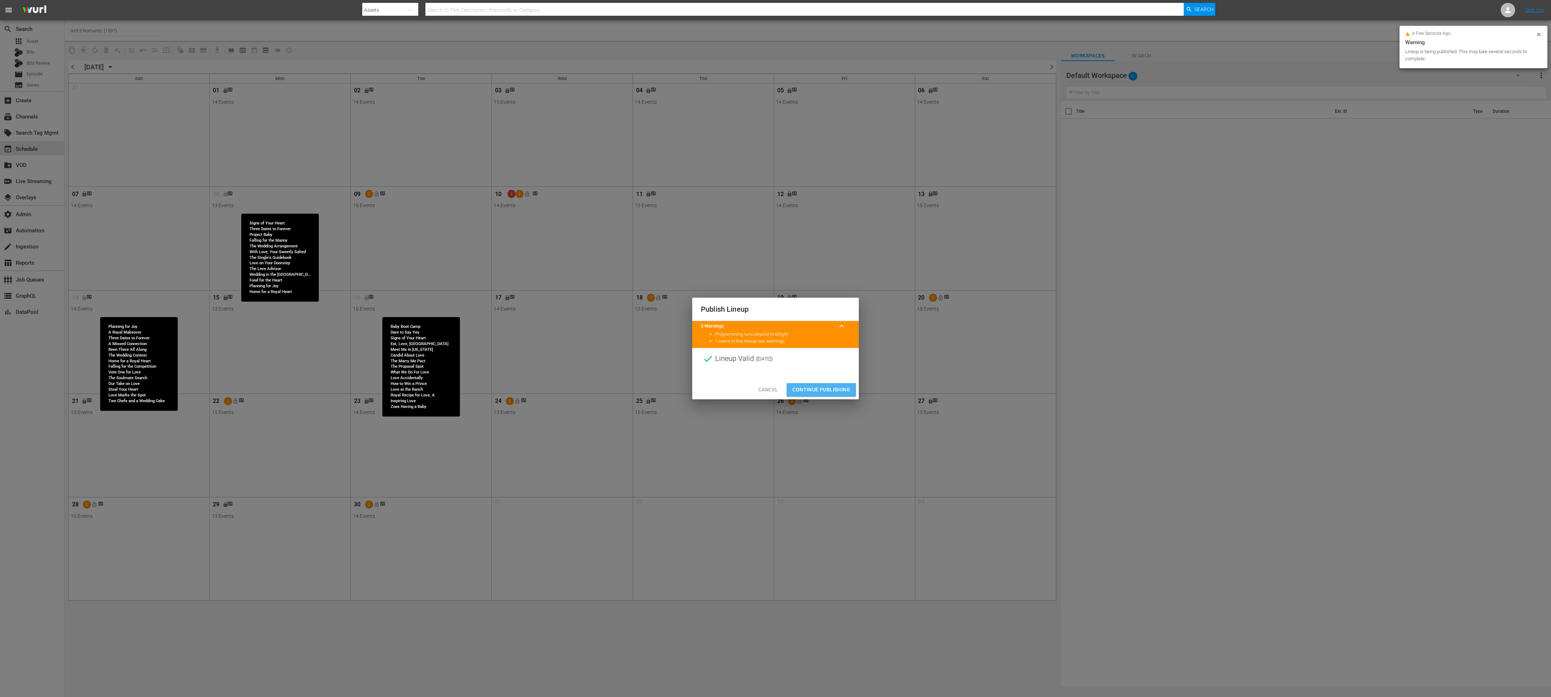
click at [832, 387] on span "Continue Publishing" at bounding box center [821, 389] width 58 height 9
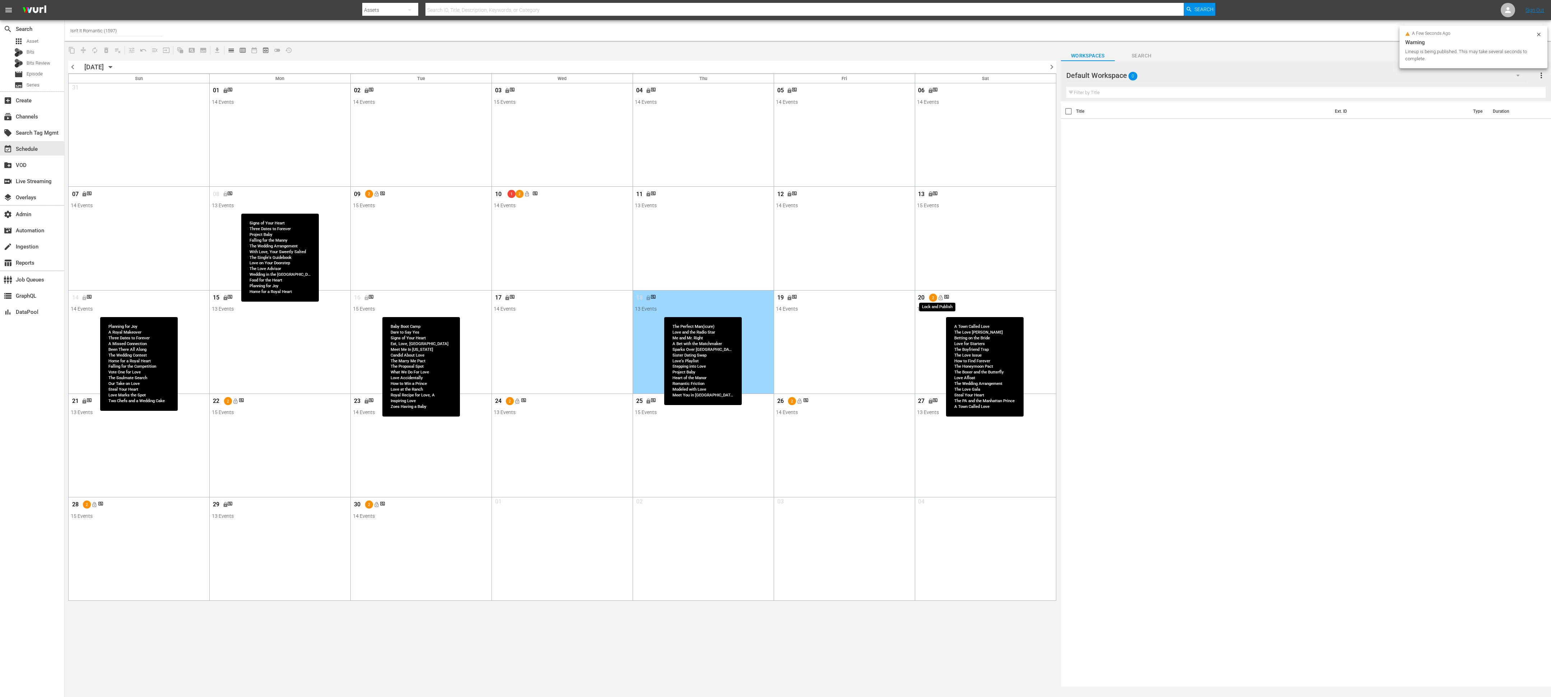
click at [941, 299] on span "lock_open" at bounding box center [940, 298] width 6 height 6
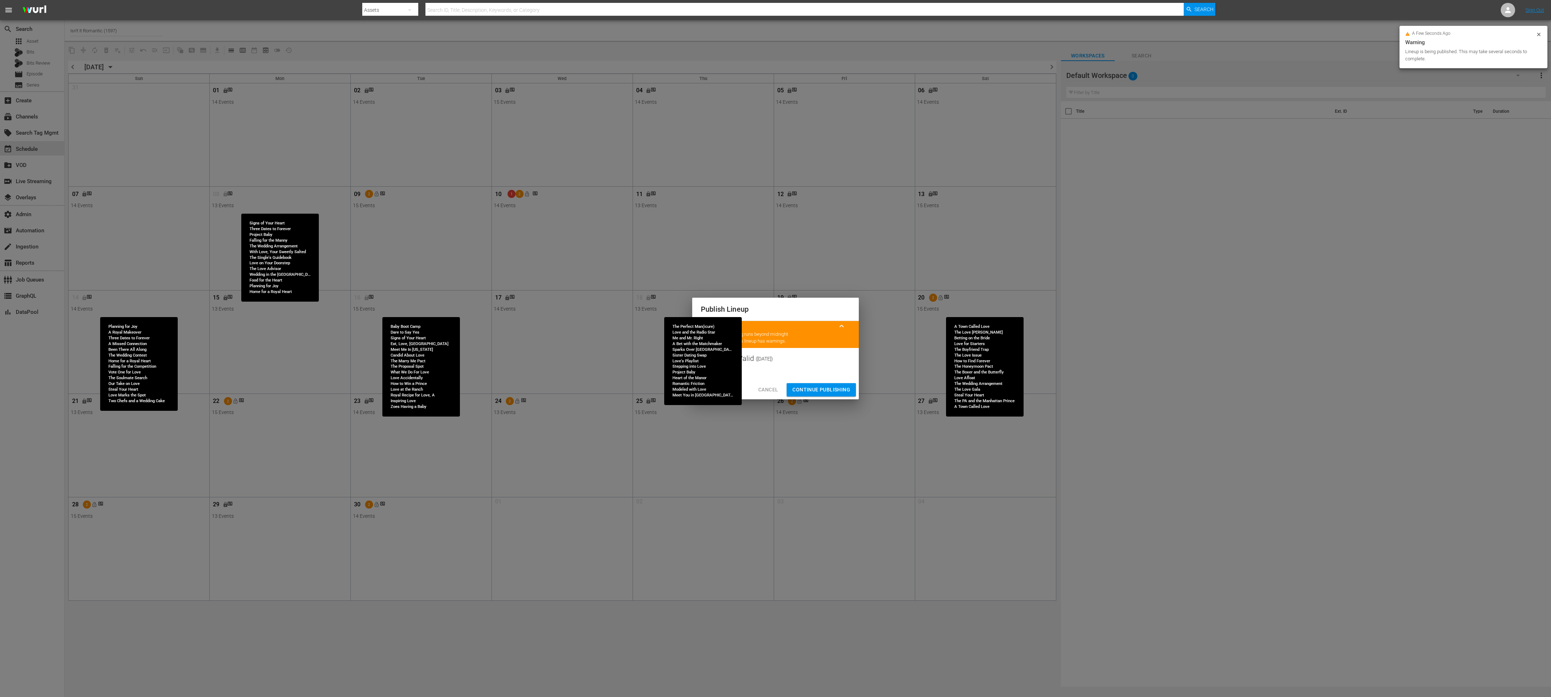
click at [819, 388] on span "Continue Publishing" at bounding box center [821, 389] width 58 height 9
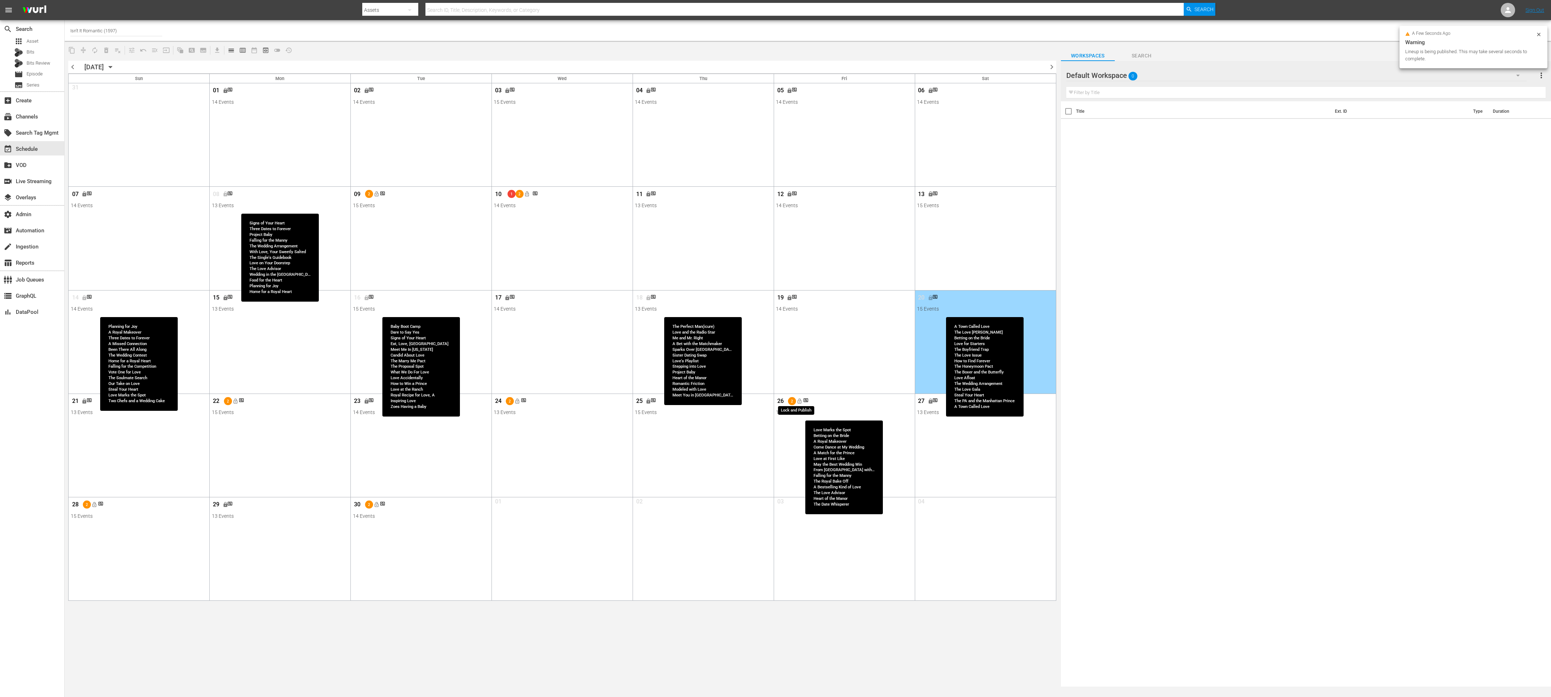
click at [801, 404] on span "lock_open" at bounding box center [800, 401] width 6 height 6
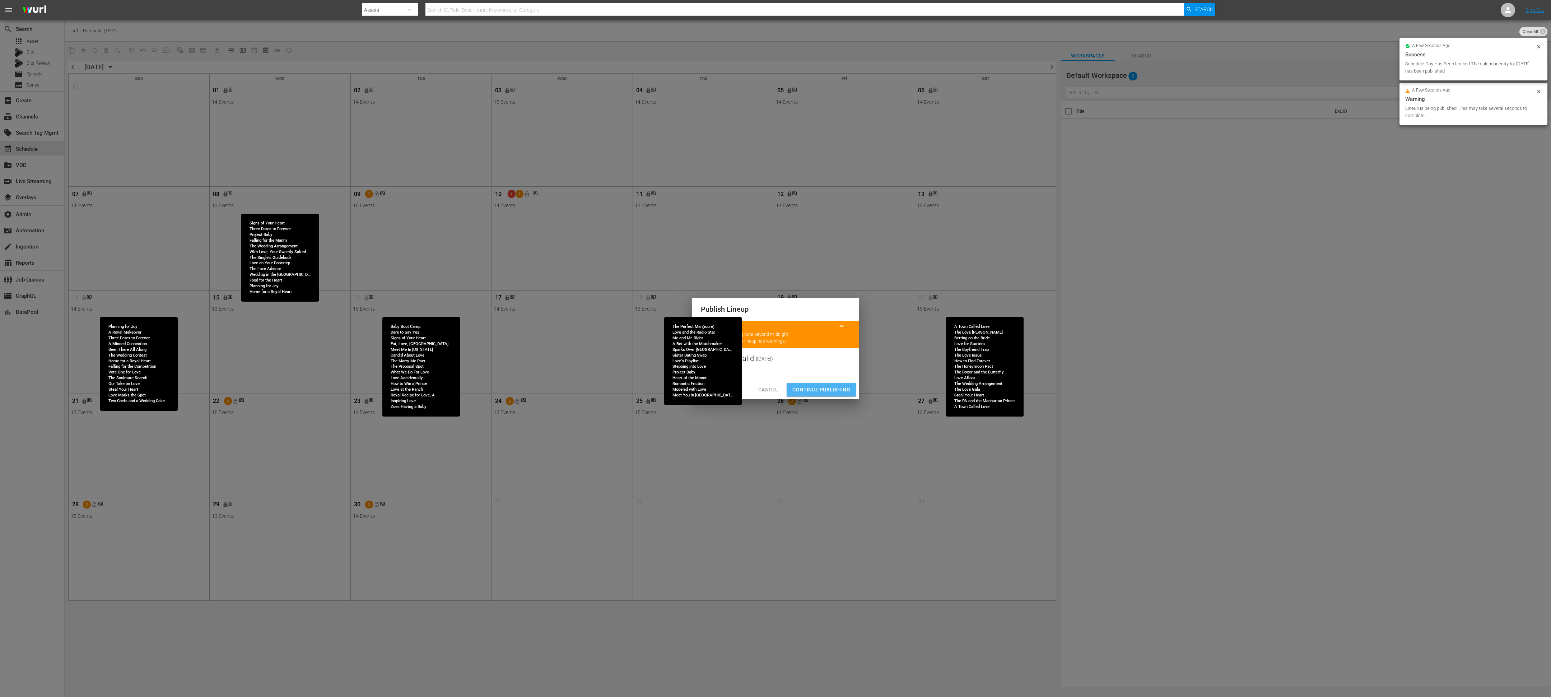
click at [807, 391] on span "Continue Publishing" at bounding box center [821, 389] width 58 height 9
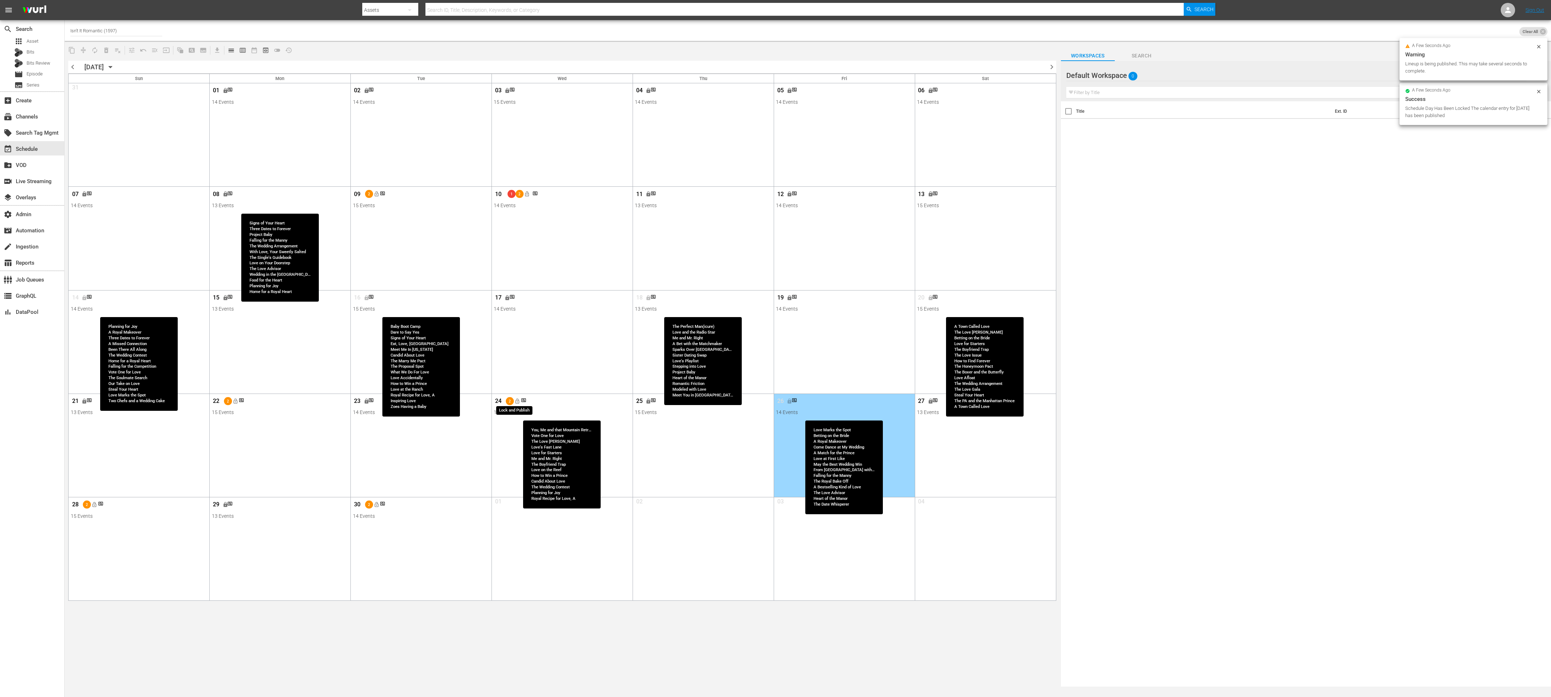
click at [517, 404] on span "lock_open" at bounding box center [518, 401] width 6 height 6
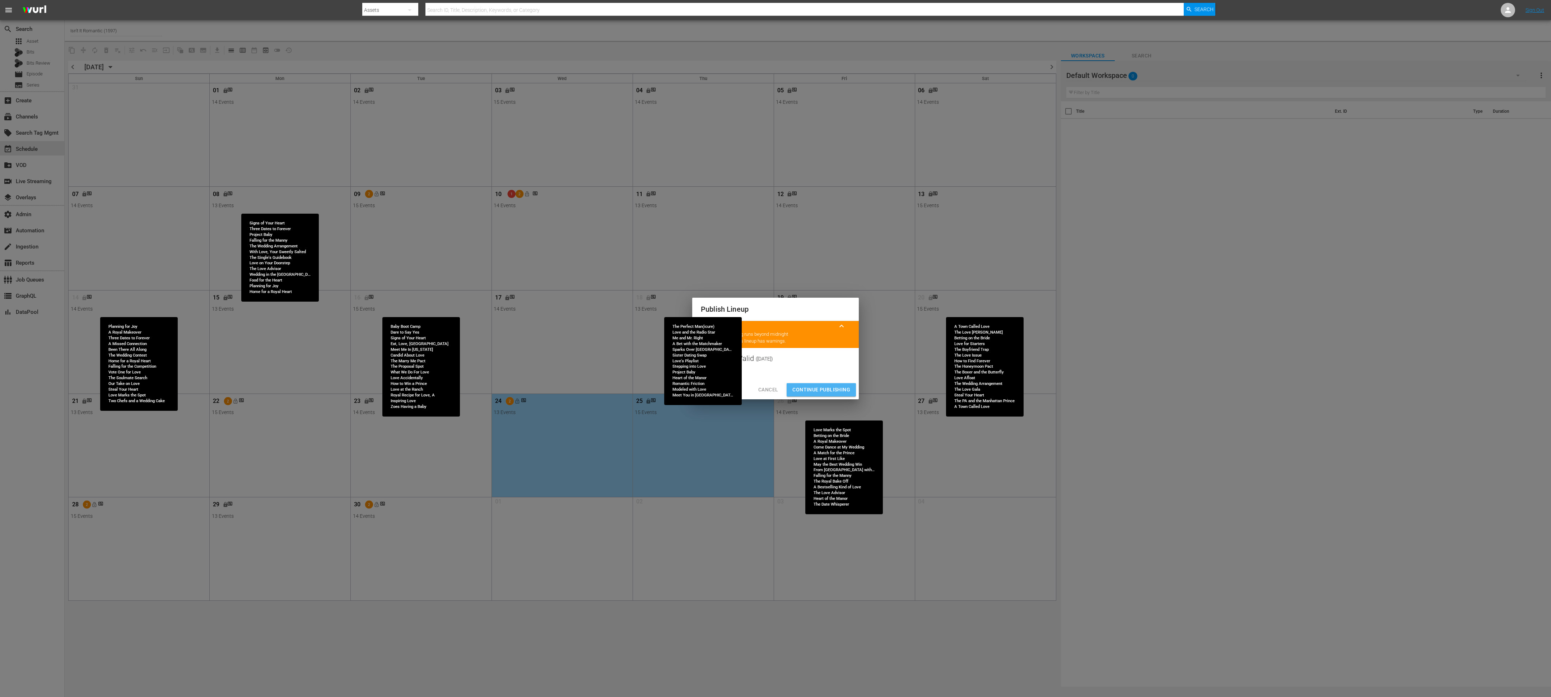
click at [817, 393] on span "Continue Publishing" at bounding box center [821, 389] width 58 height 9
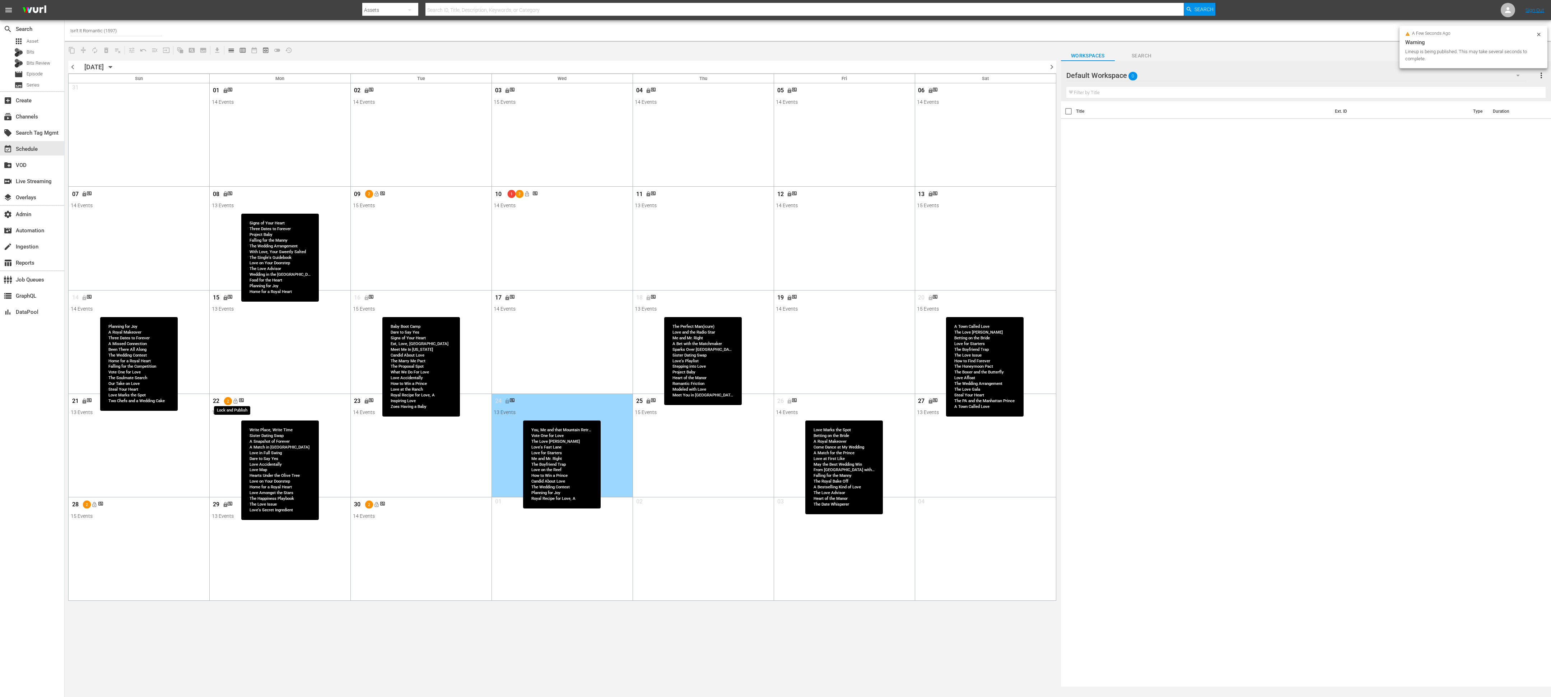
click at [237, 402] on span "lock_open" at bounding box center [235, 401] width 6 height 6
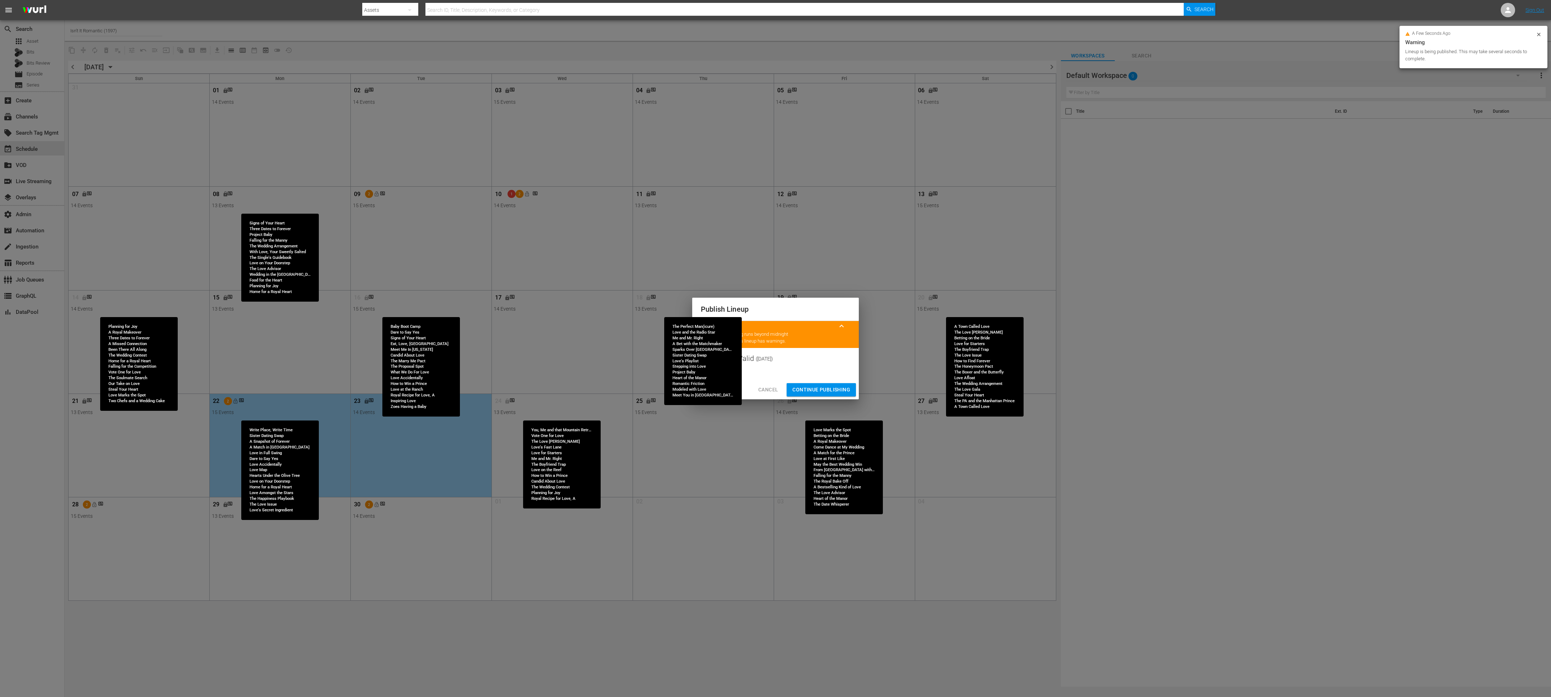
click at [814, 389] on span "Continue Publishing" at bounding box center [821, 389] width 58 height 9
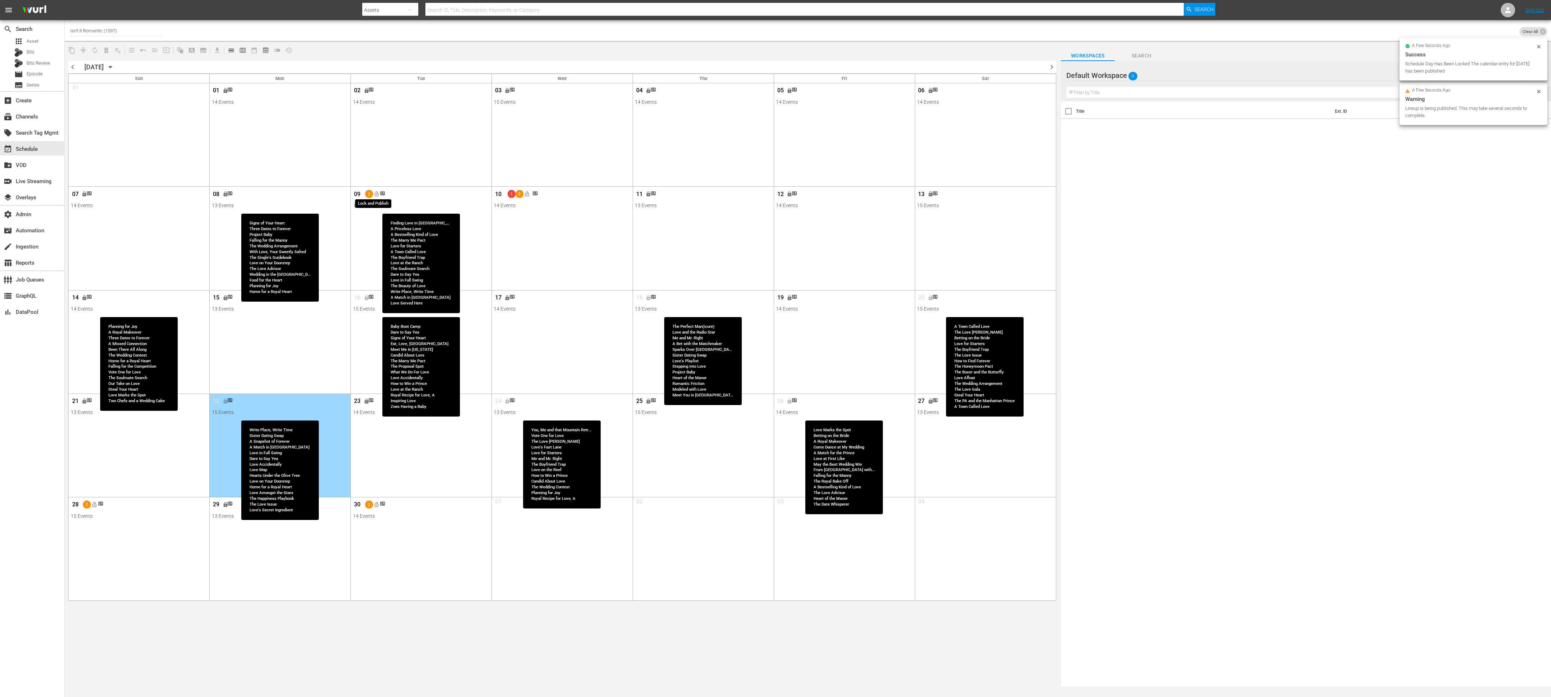
click at [376, 193] on span "lock_open" at bounding box center [376, 194] width 6 height 6
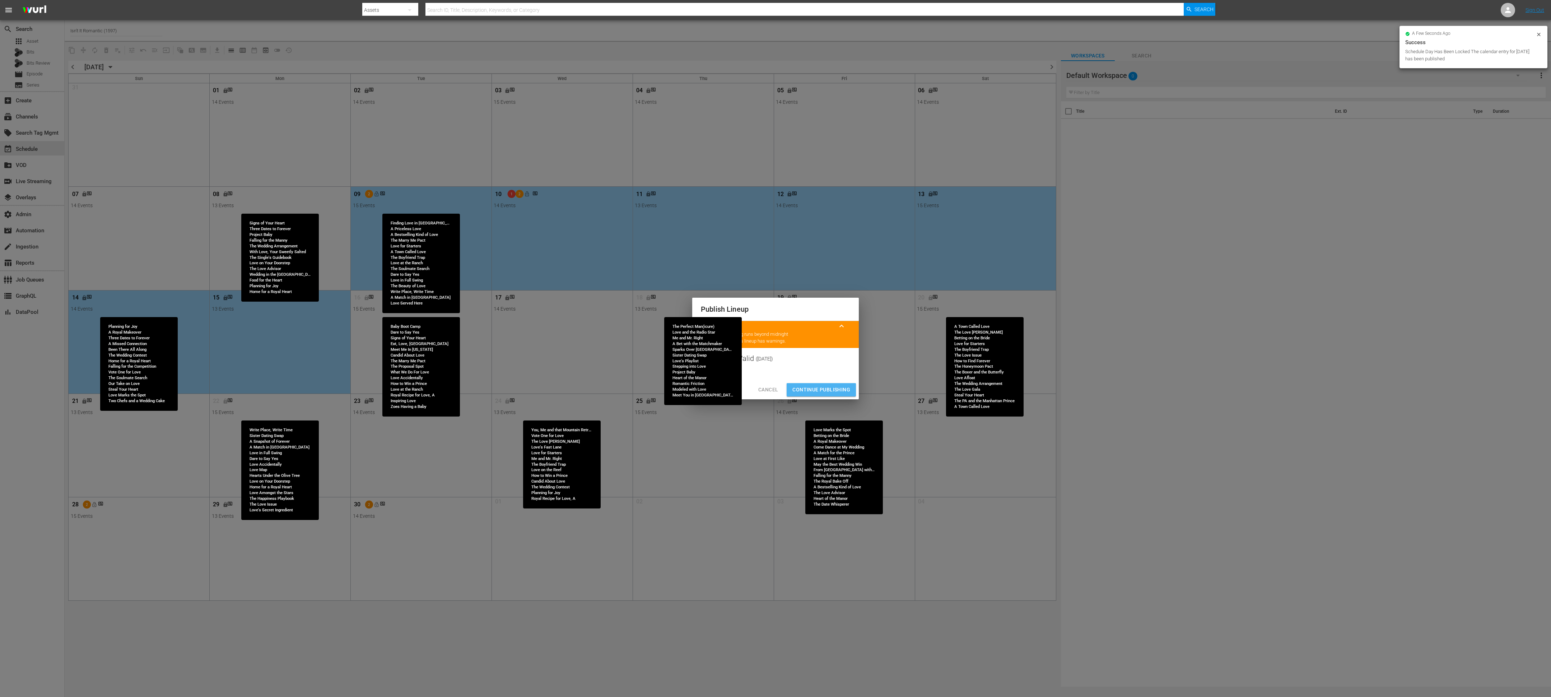
click at [832, 387] on span "Continue Publishing" at bounding box center [821, 389] width 58 height 9
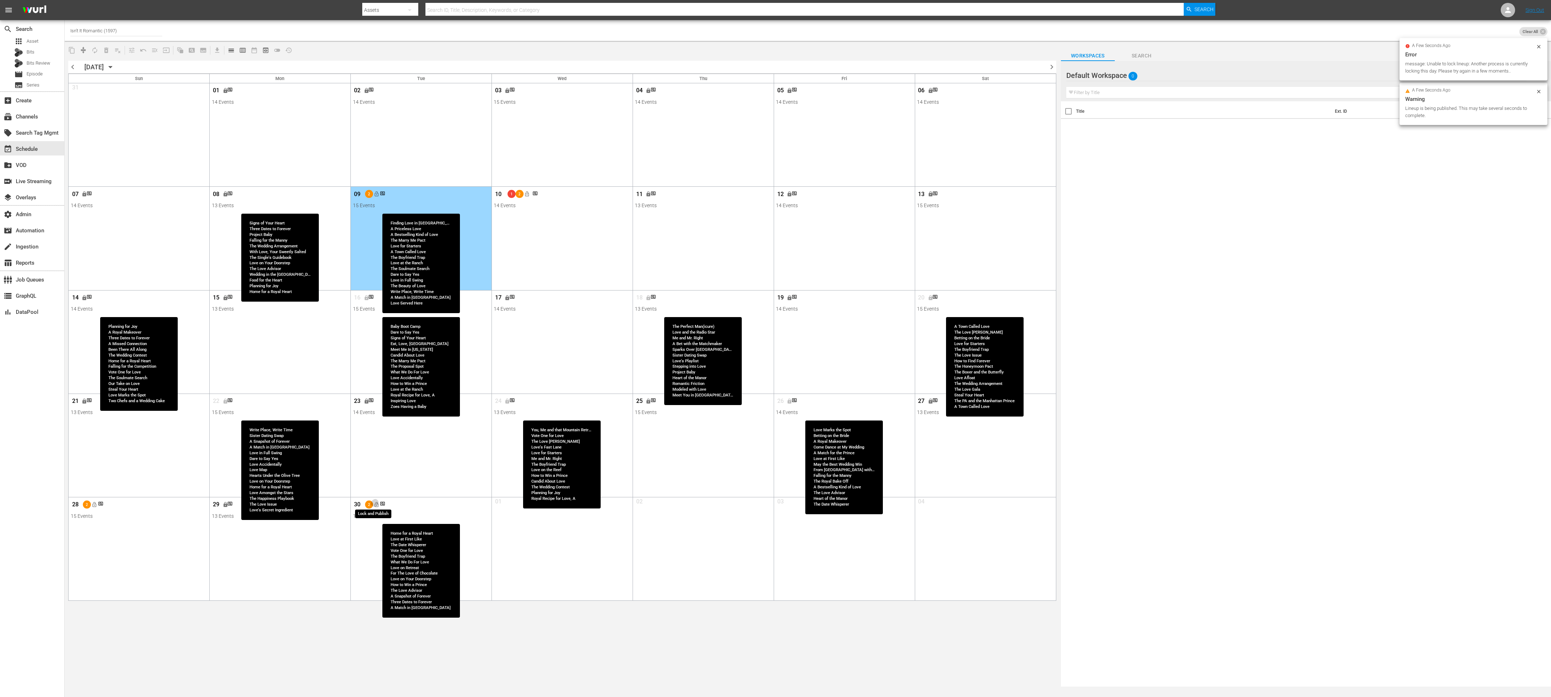
click at [374, 506] on span "lock_open" at bounding box center [376, 505] width 6 height 6
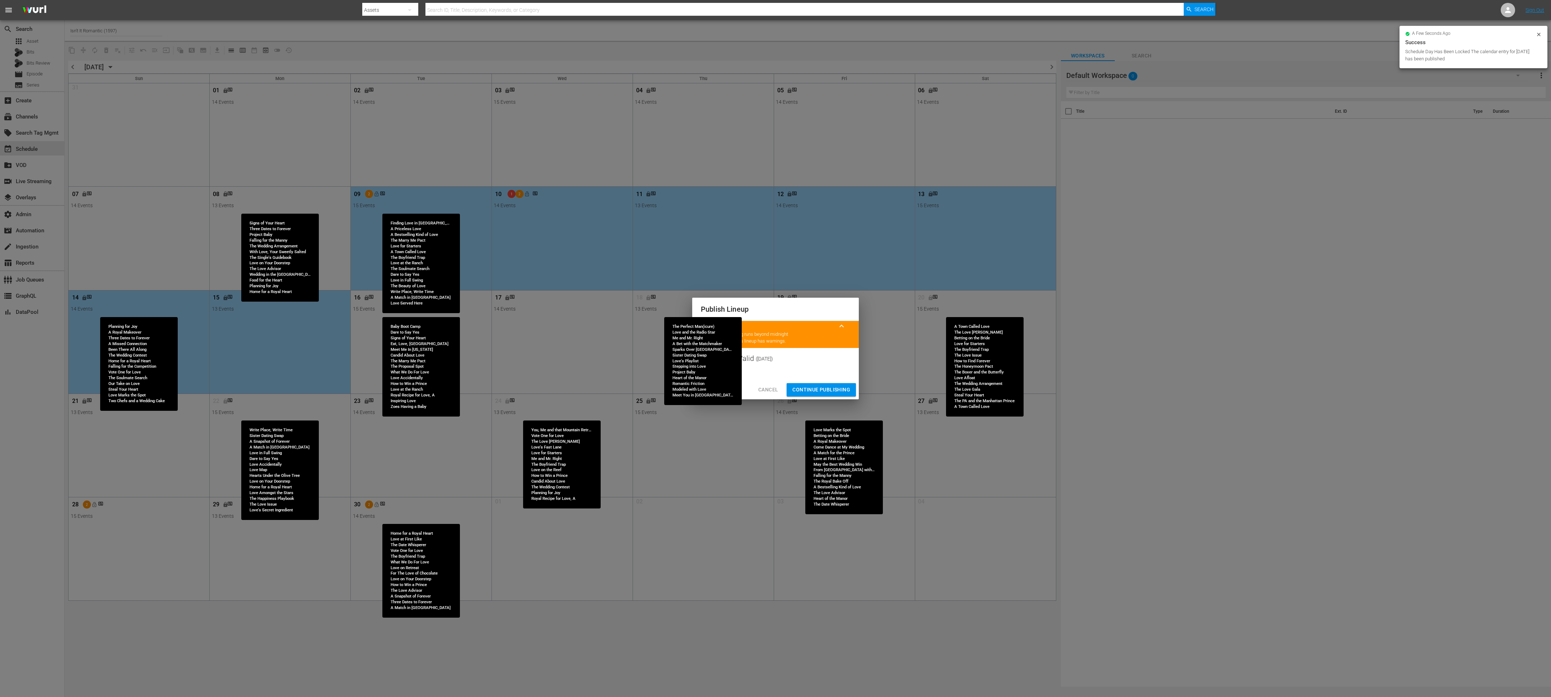
click at [832, 385] on span "Continue Publishing" at bounding box center [821, 389] width 58 height 9
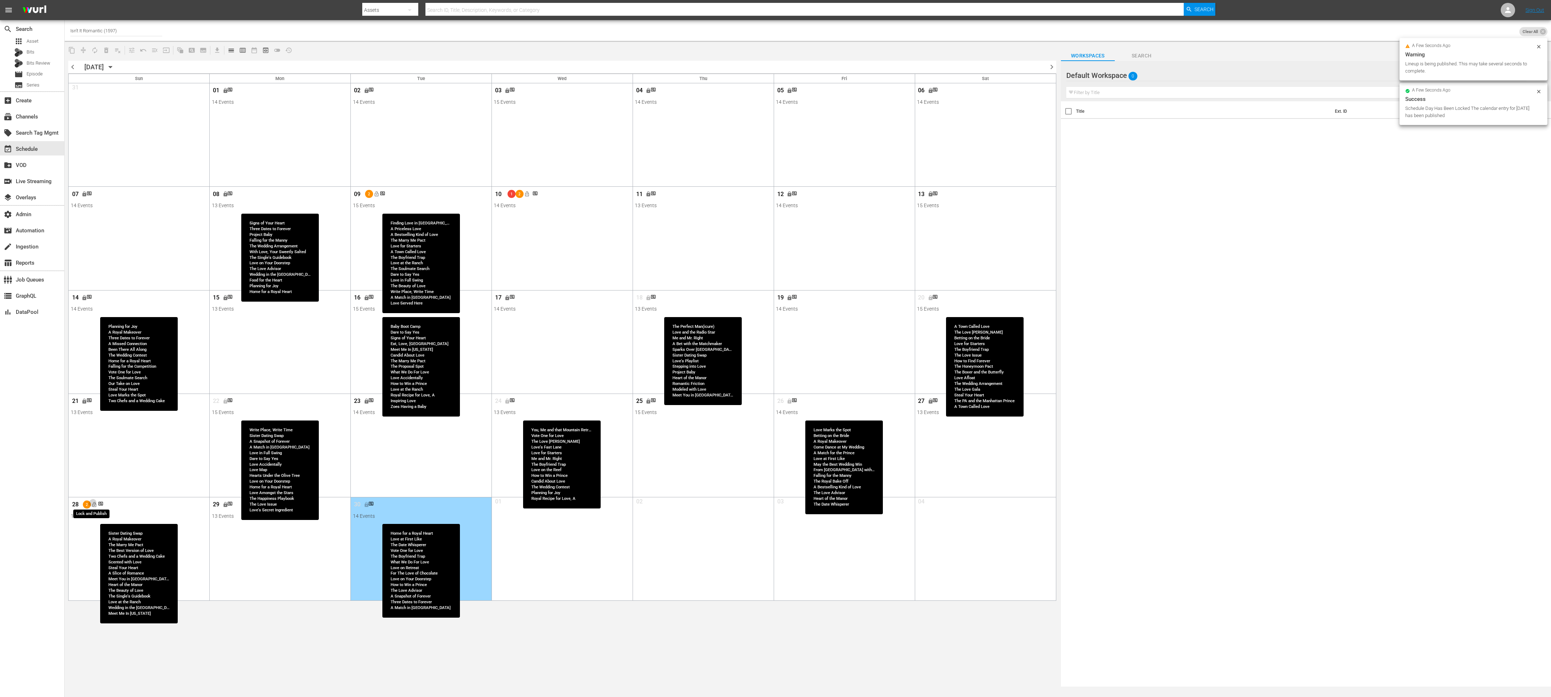
click at [95, 506] on span "lock_open" at bounding box center [95, 505] width 6 height 6
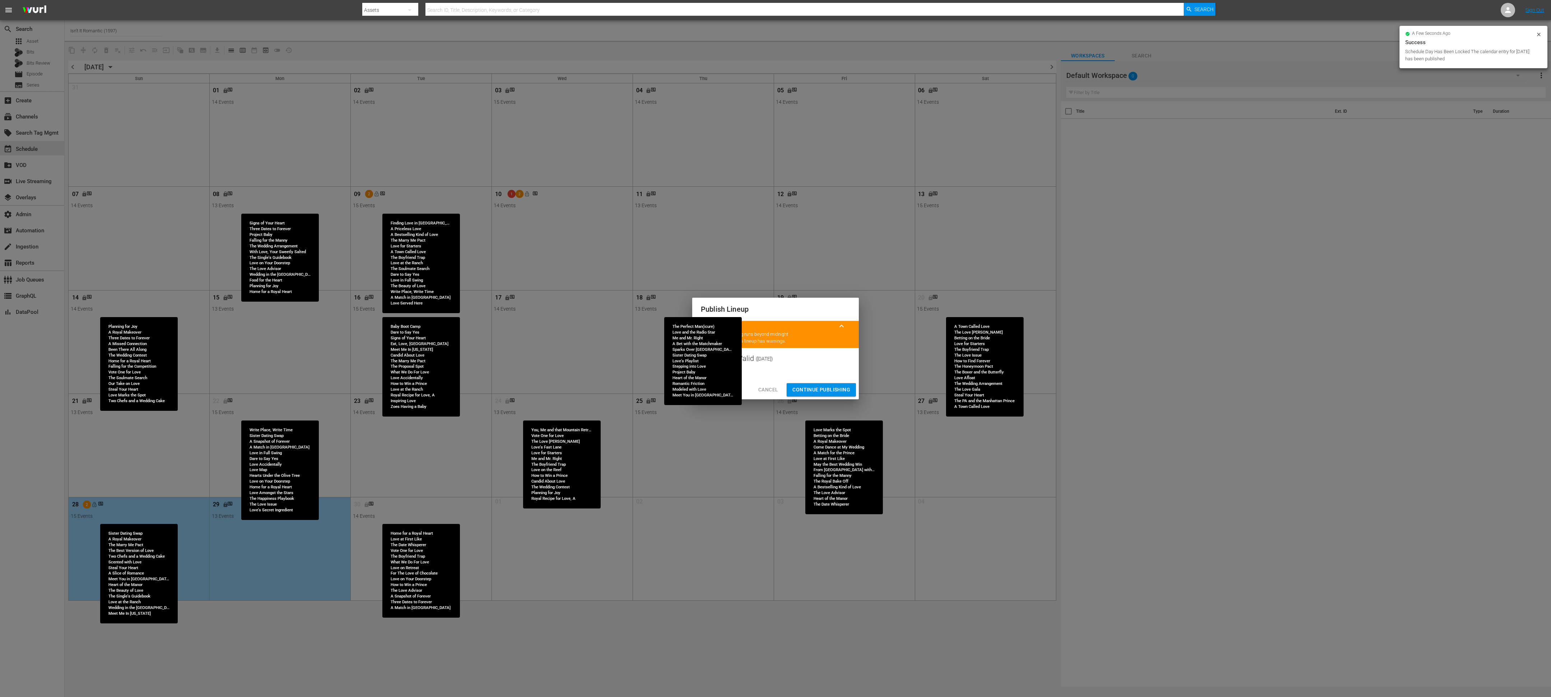
click at [830, 387] on span "Continue Publishing" at bounding box center [821, 389] width 58 height 9
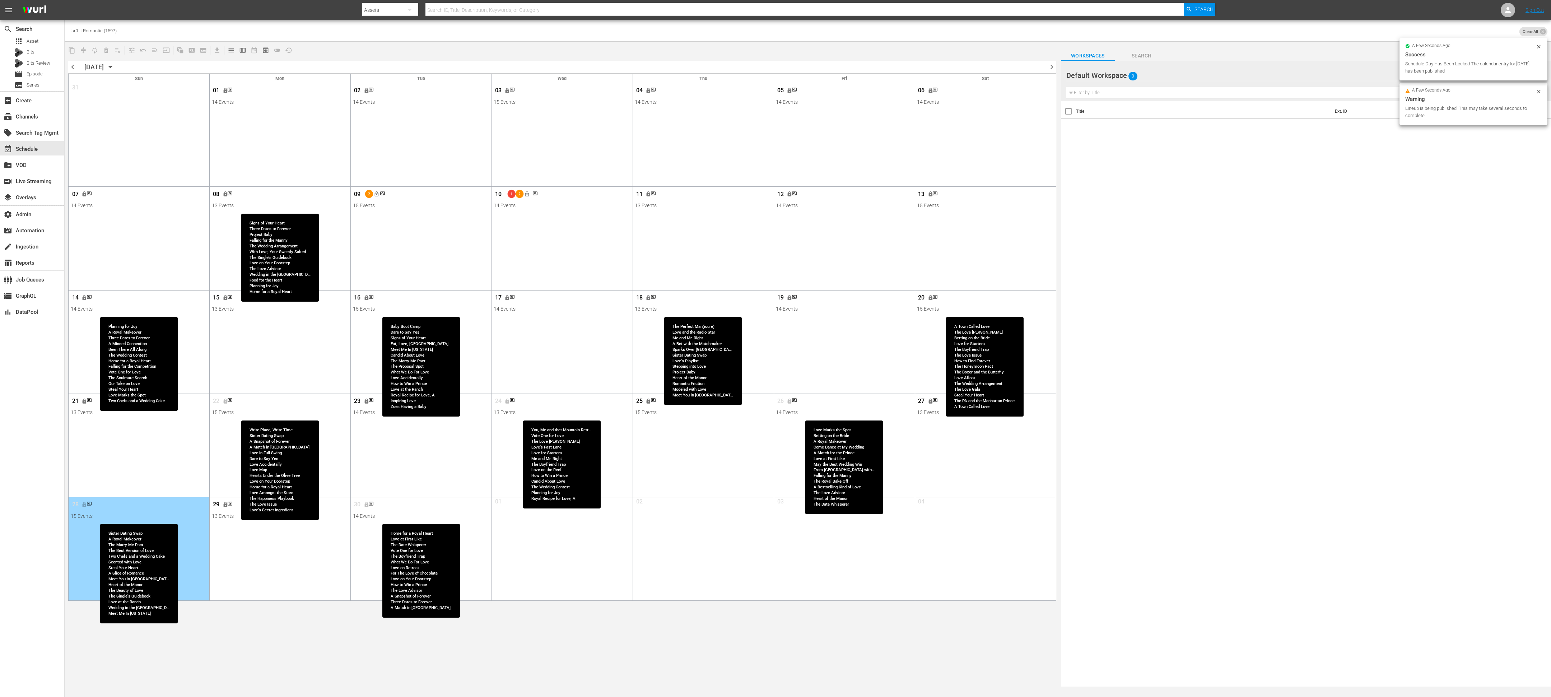
click at [1227, 361] on div "Title Ext. ID Type Duration" at bounding box center [1306, 394] width 490 height 586
click at [231, 48] on span "calendar_view_day_outlined" at bounding box center [231, 50] width 7 height 7
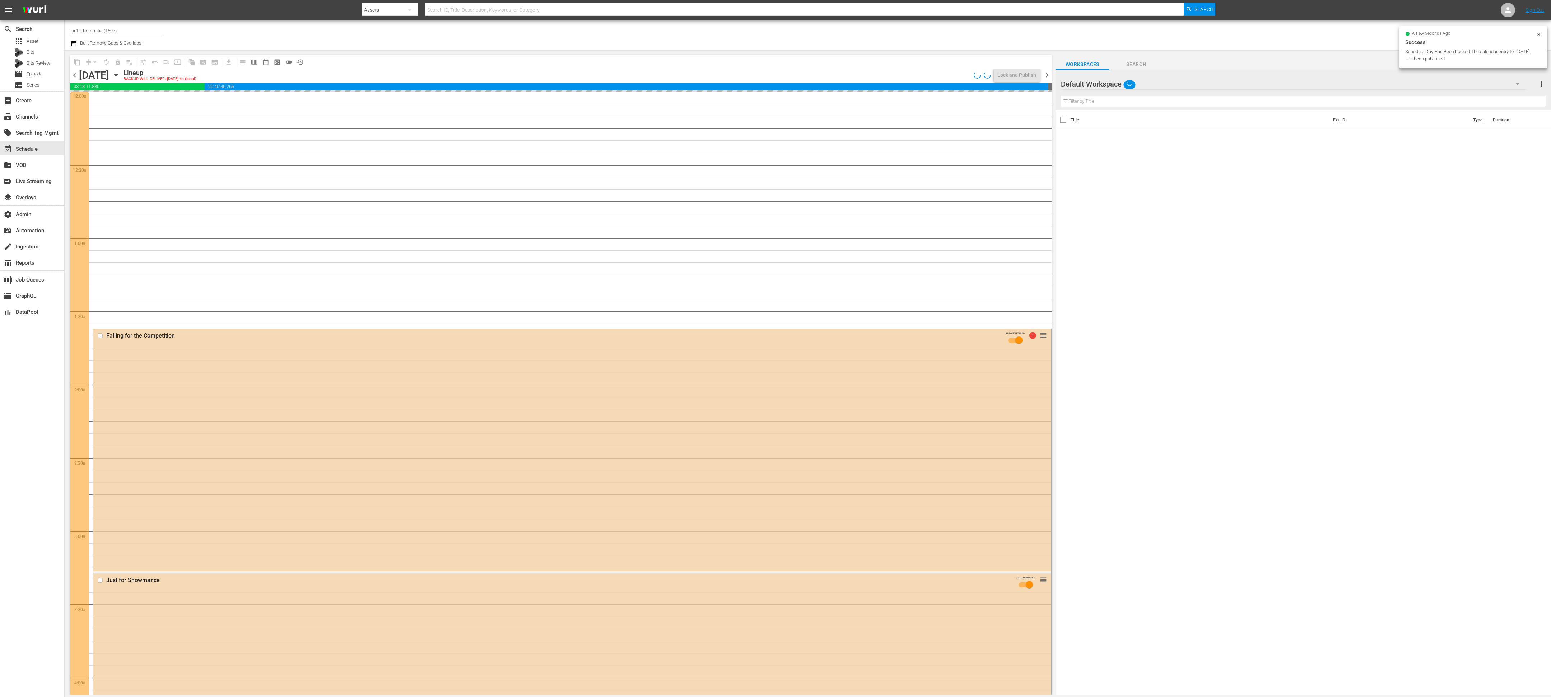
click at [120, 75] on icon "button" at bounding box center [116, 75] width 8 height 8
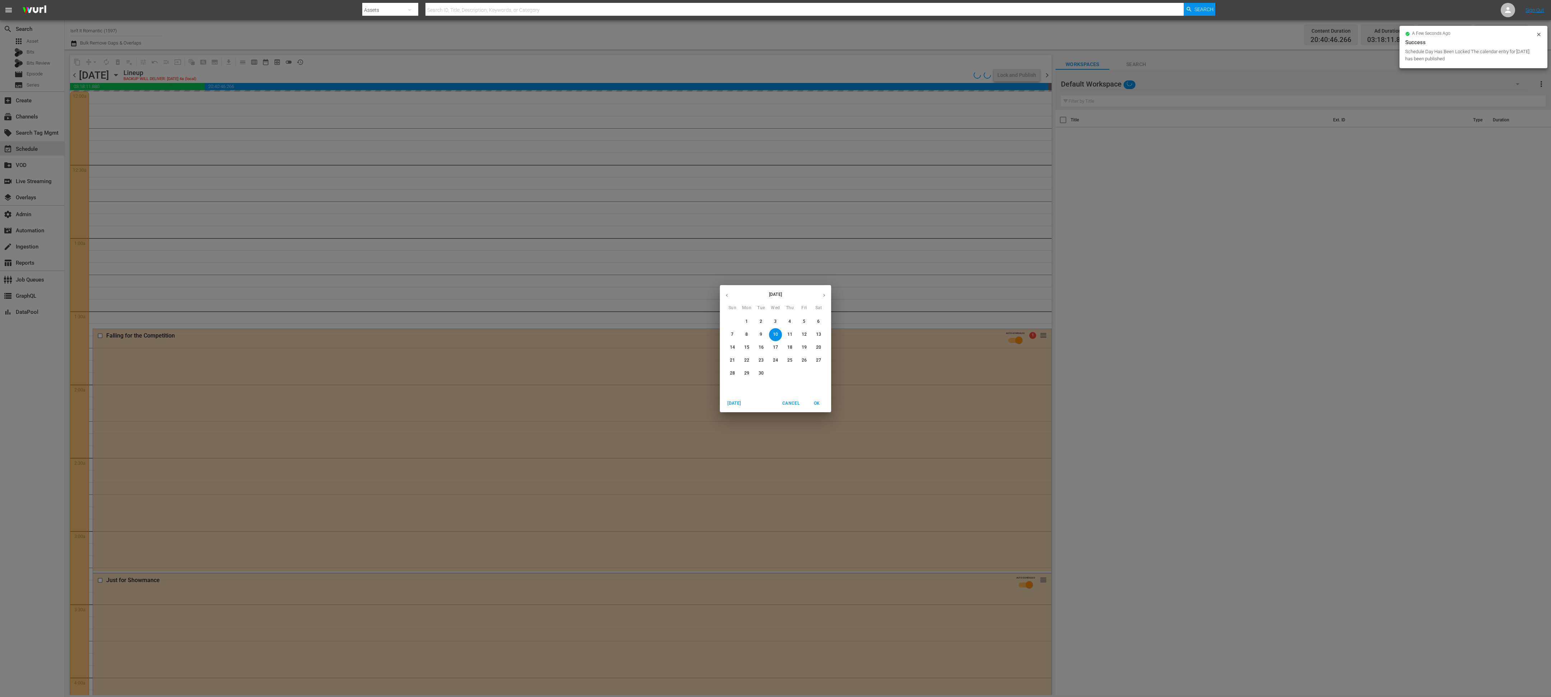
click at [188, 73] on div "September 2025 Sun Mon Tue Wed Thu Fri Sat 31 1 2 3 4 5 6 7 8 9 10 11 12 13 14 …" at bounding box center [775, 348] width 1551 height 697
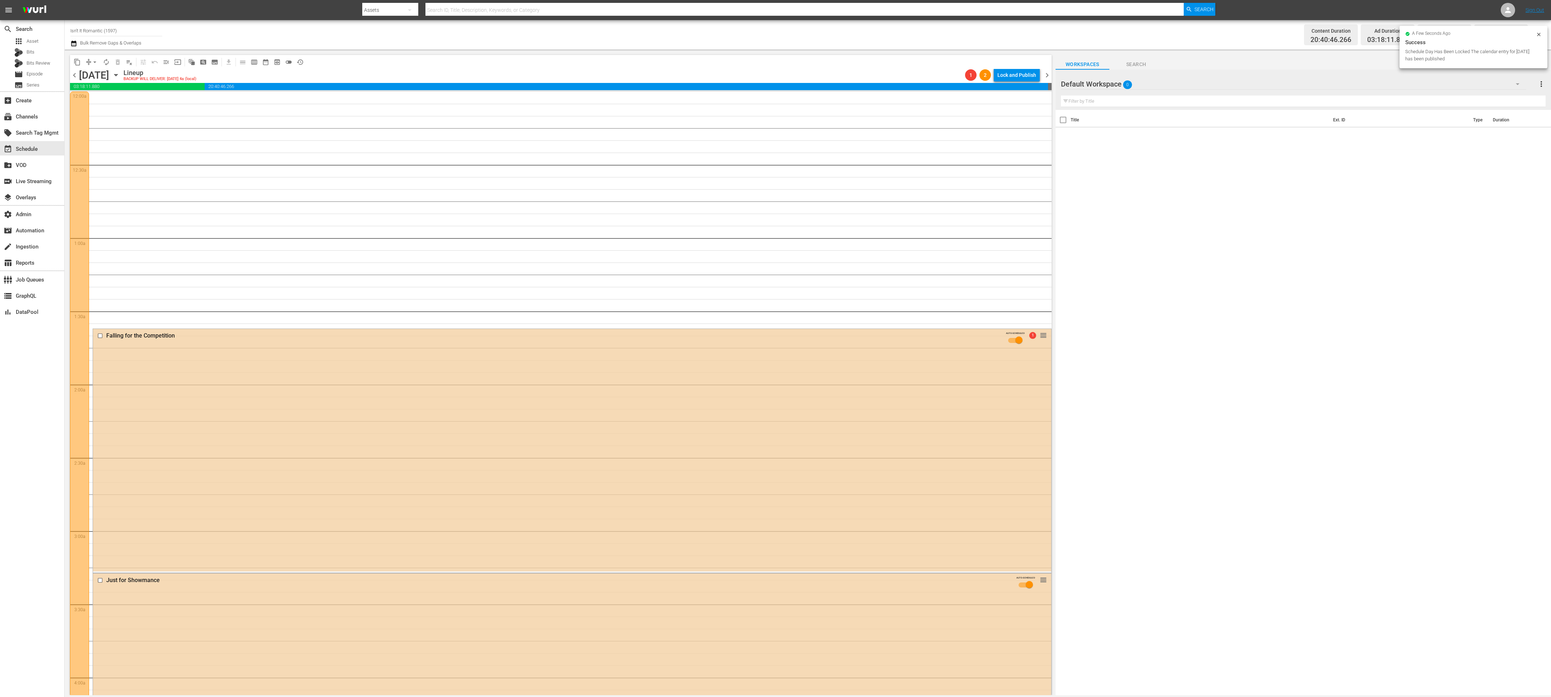
click at [75, 76] on span "chevron_left" at bounding box center [74, 75] width 9 height 9
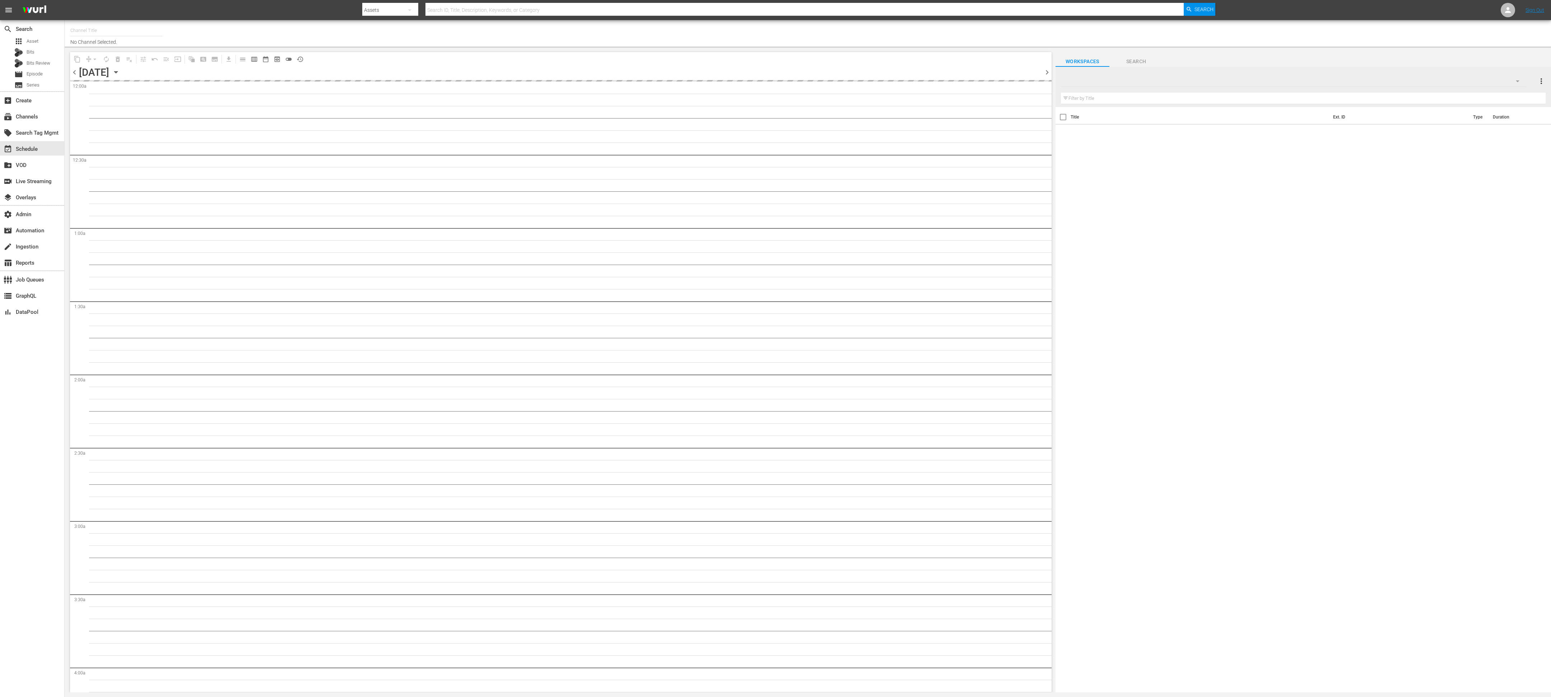
type input "Isn't It Romantic (1597)"
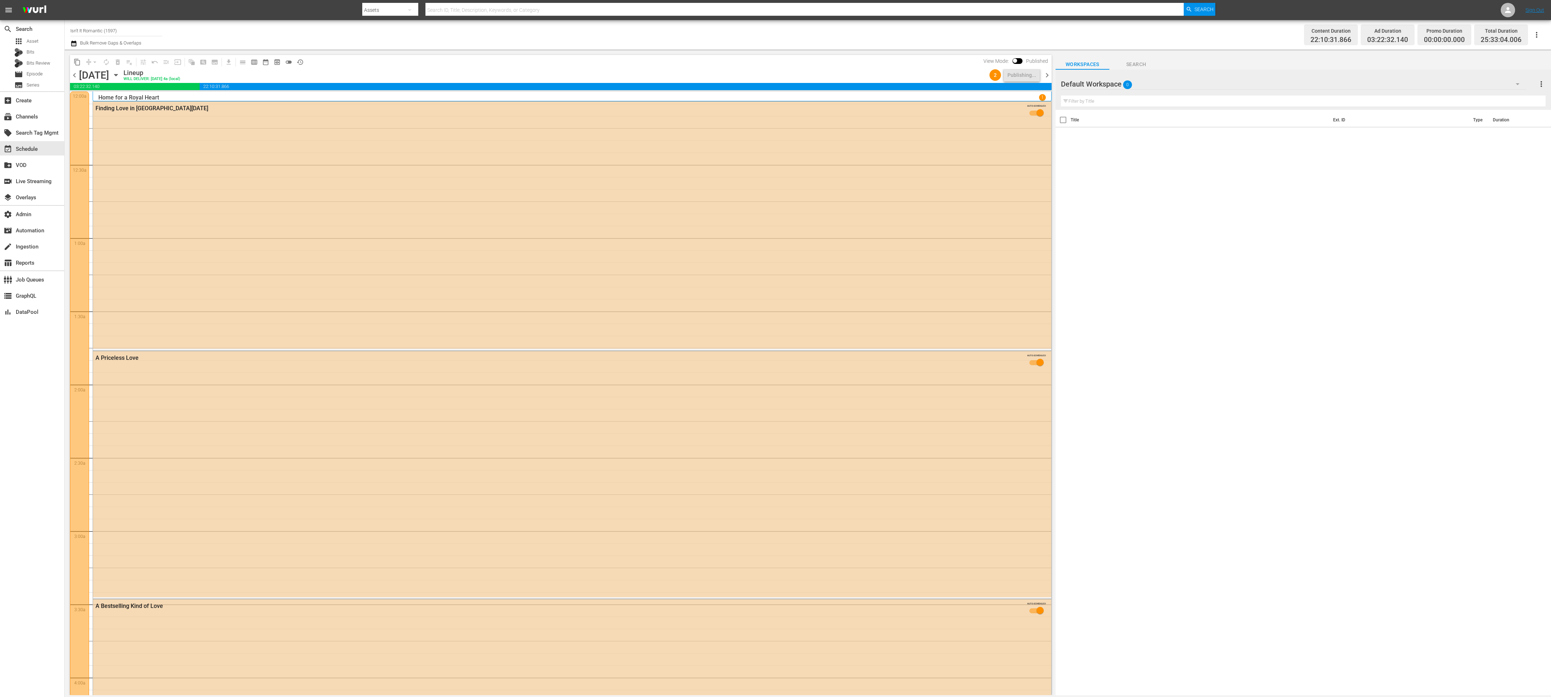
click at [1050, 76] on span "chevron_right" at bounding box center [1047, 75] width 9 height 9
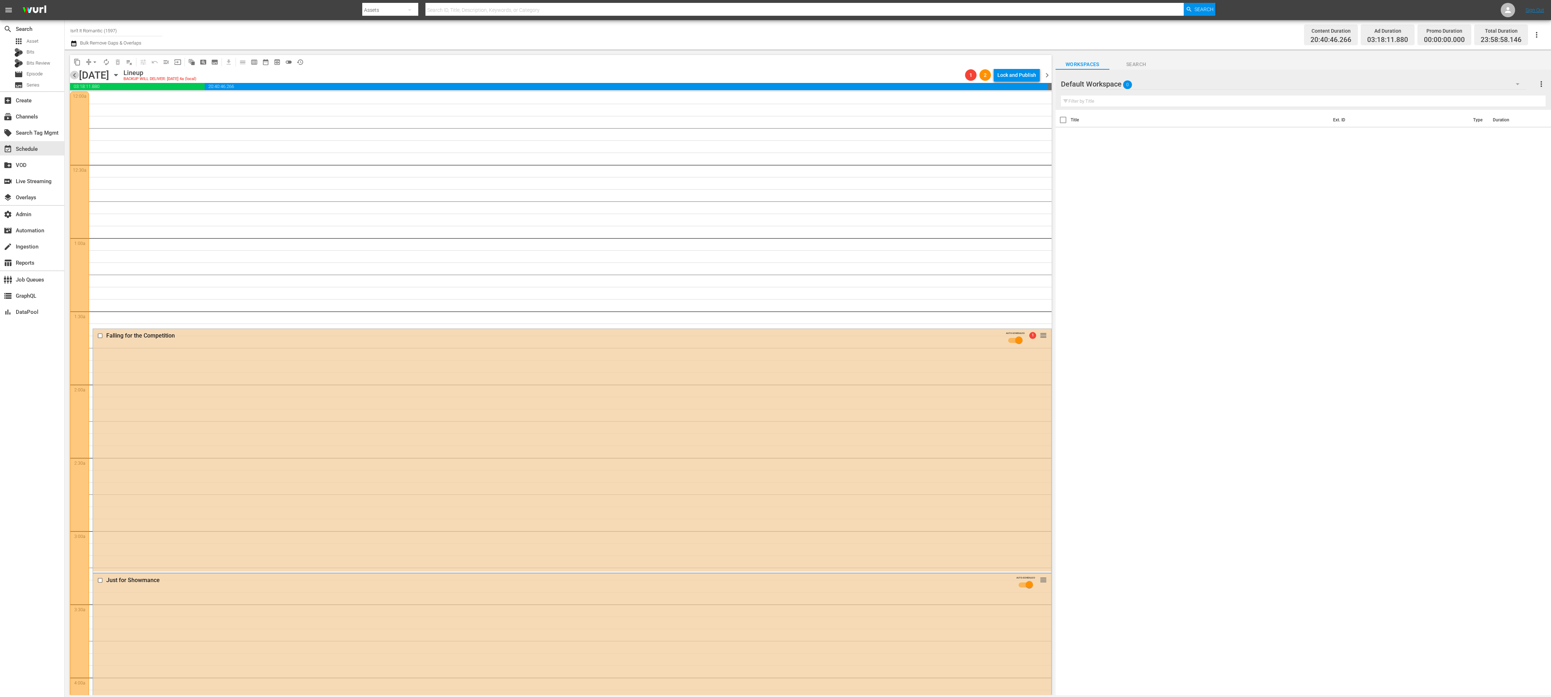
click at [77, 78] on span "chevron_left" at bounding box center [74, 75] width 9 height 9
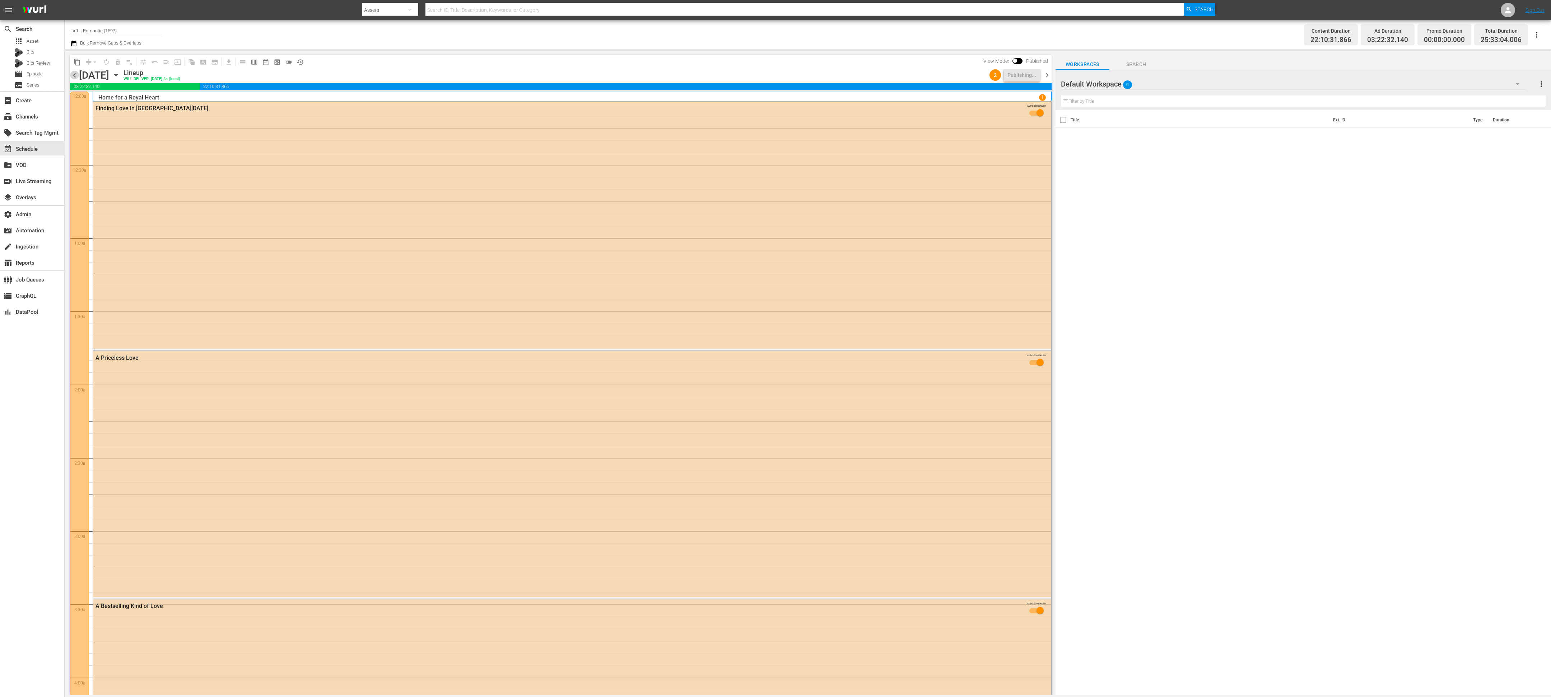
click at [73, 78] on span "chevron_left" at bounding box center [74, 75] width 9 height 9
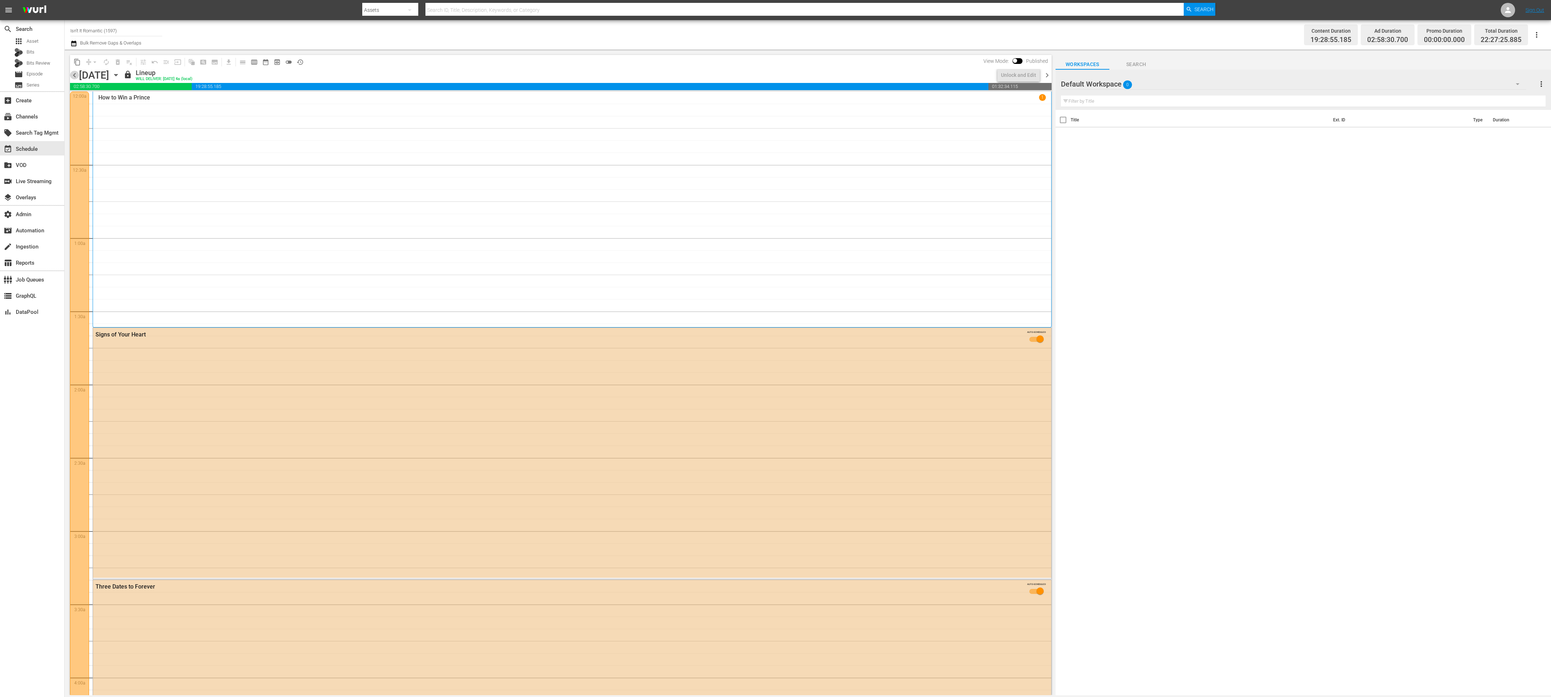
click at [73, 78] on span "chevron_left" at bounding box center [74, 75] width 9 height 9
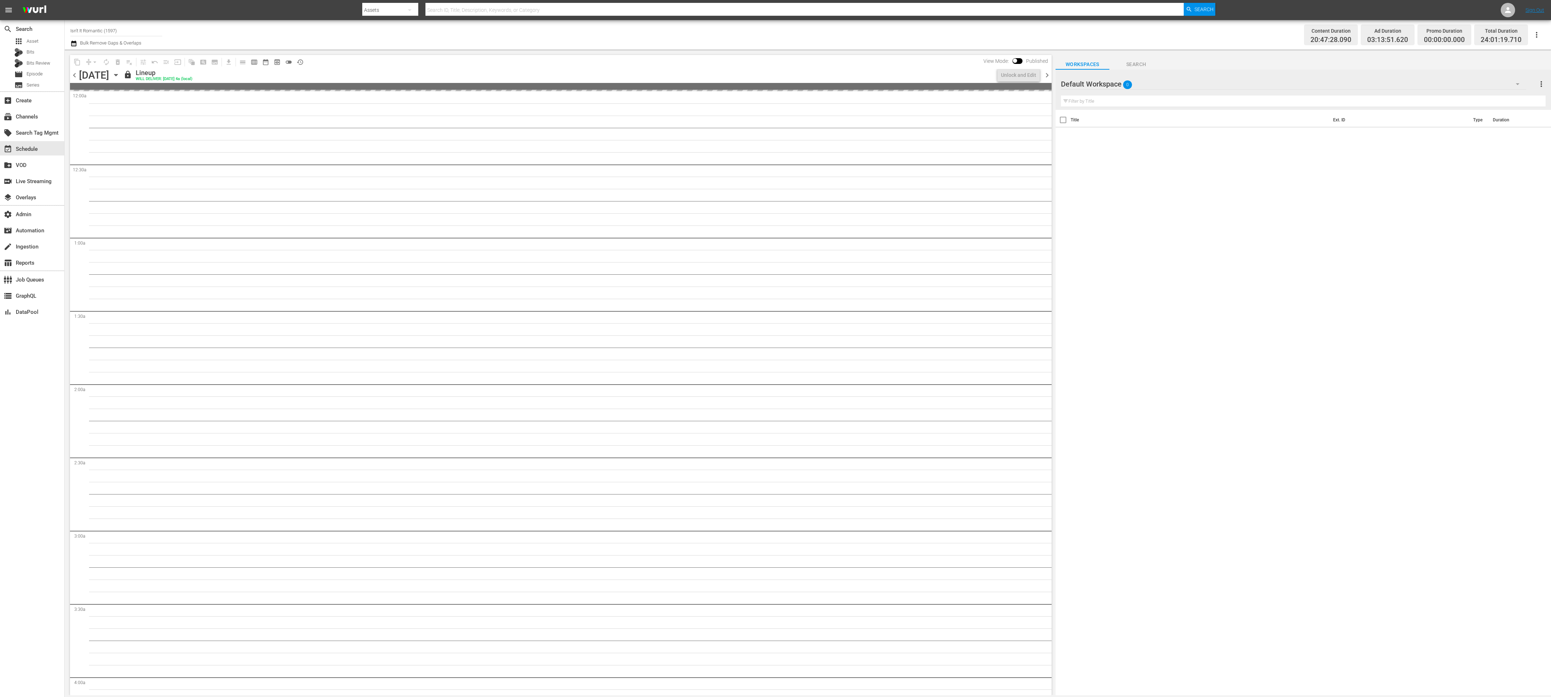
click at [73, 78] on span "chevron_left" at bounding box center [74, 75] width 9 height 9
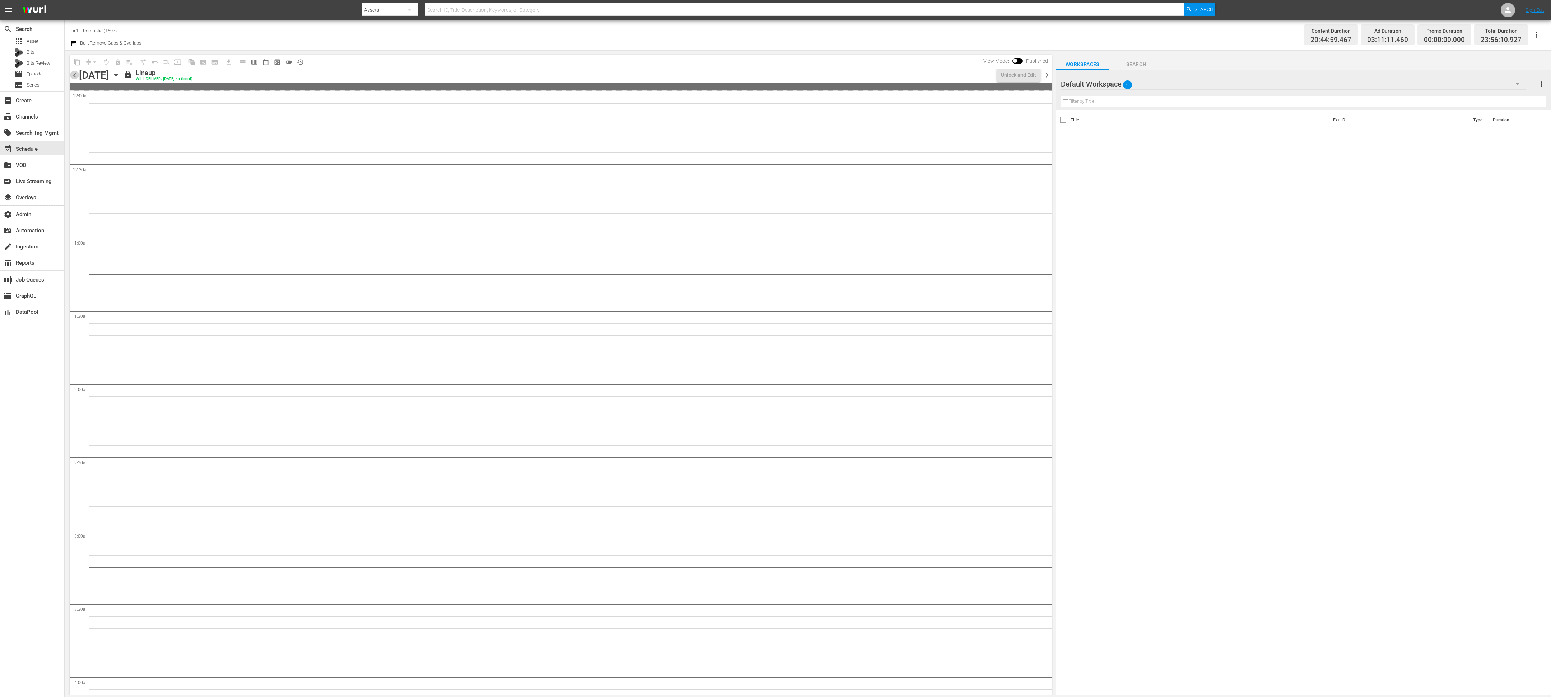
click at [73, 78] on span "chevron_left" at bounding box center [74, 75] width 9 height 9
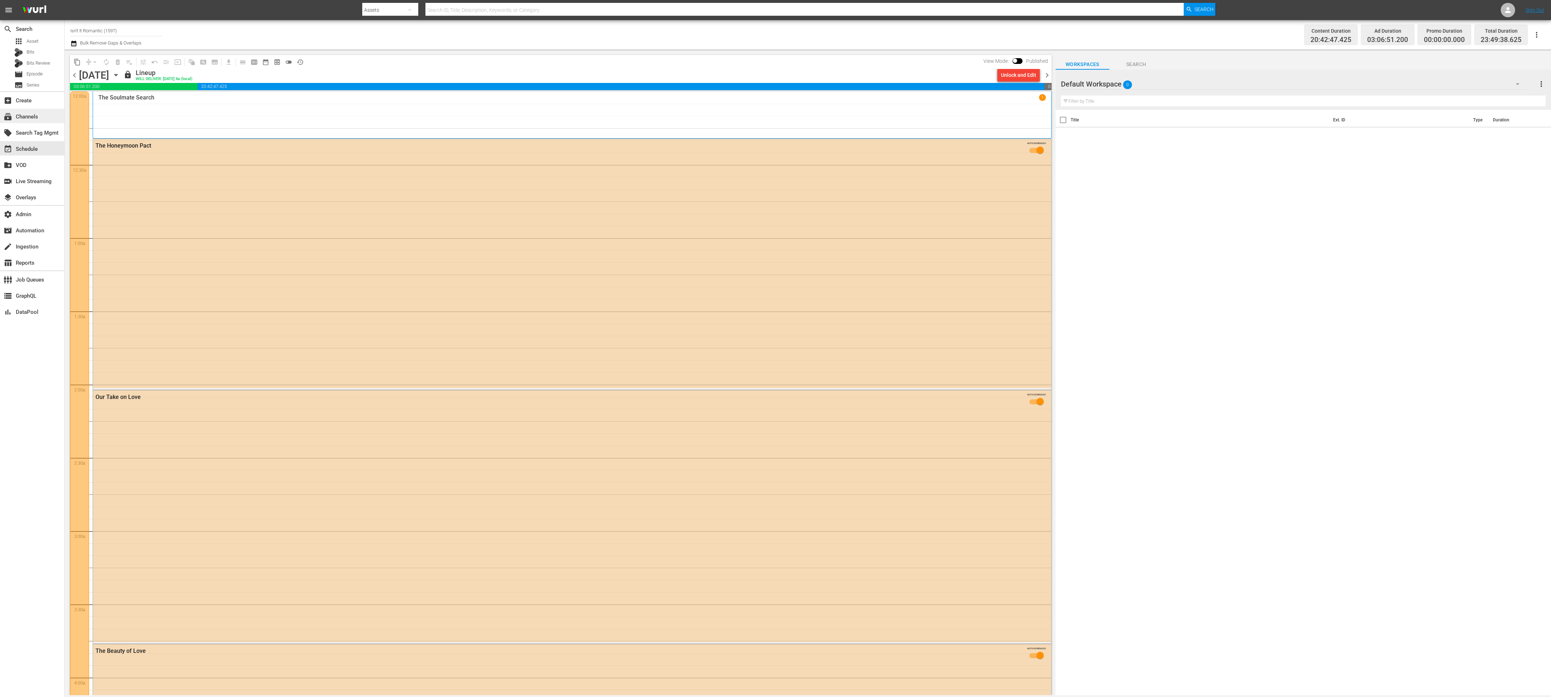
click at [42, 117] on div "subscriptions Channels" at bounding box center [32, 116] width 64 height 14
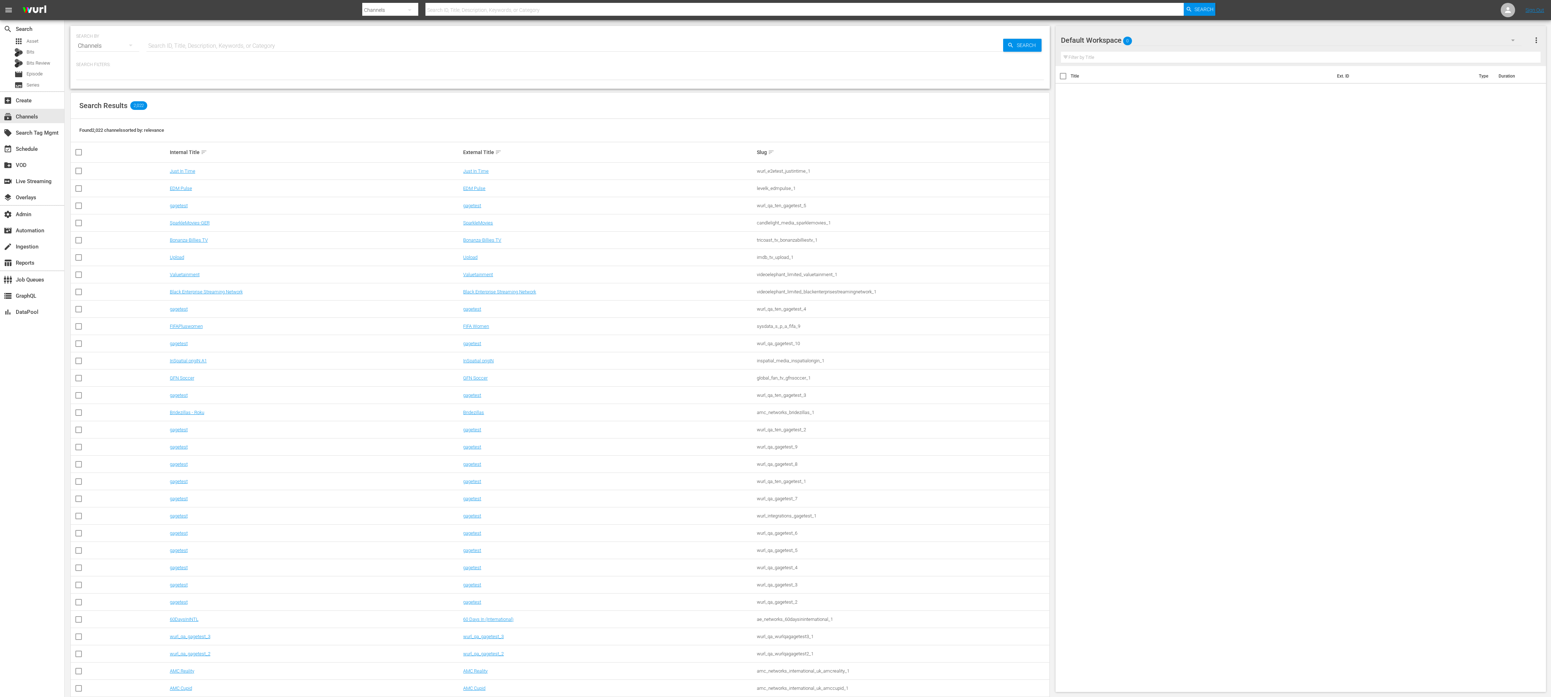
click at [328, 45] on input "text" at bounding box center [574, 45] width 857 height 17
paste input "Tribunal Justice"
type input "Tribunal Justice"
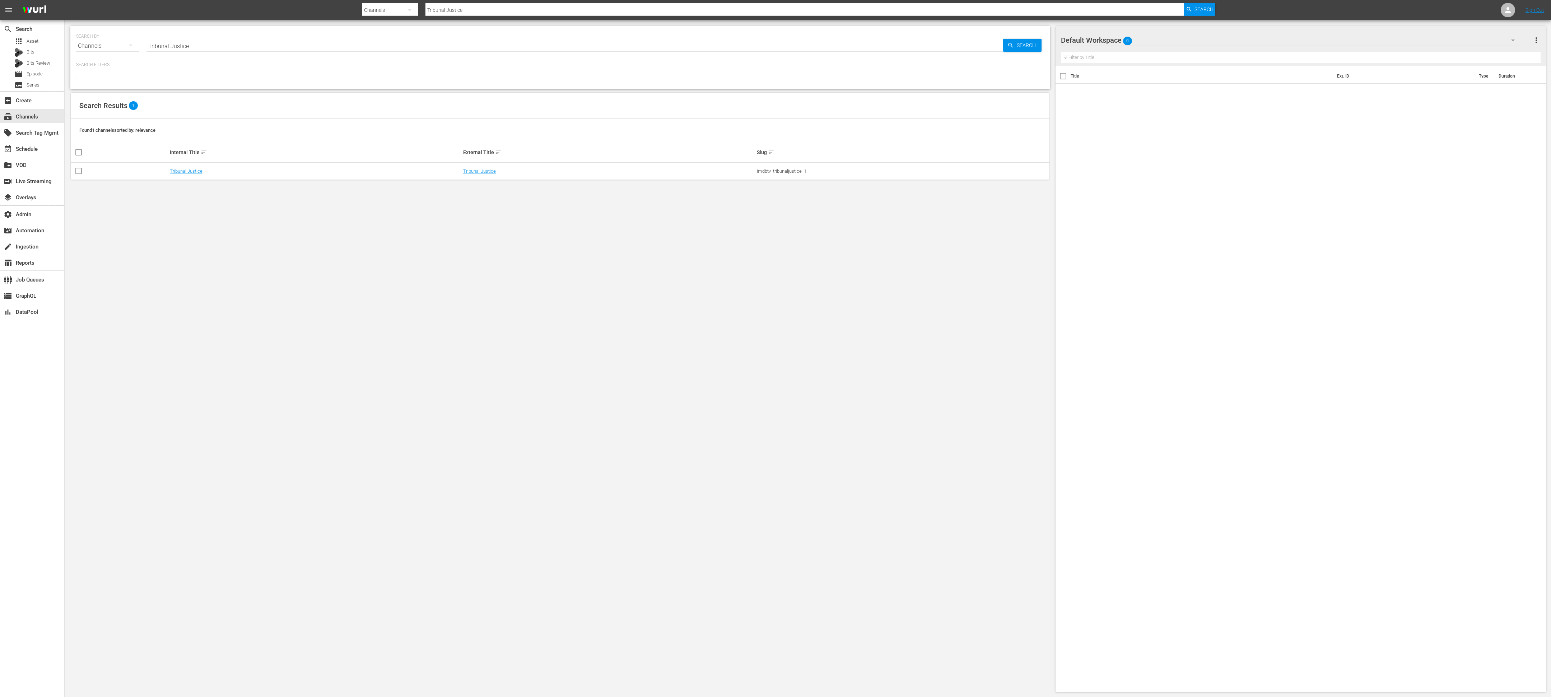
click at [189, 167] on td "Tribunal Justice" at bounding box center [316, 171] width 294 height 17
click at [189, 168] on link "Tribunal Justice" at bounding box center [186, 170] width 33 height 5
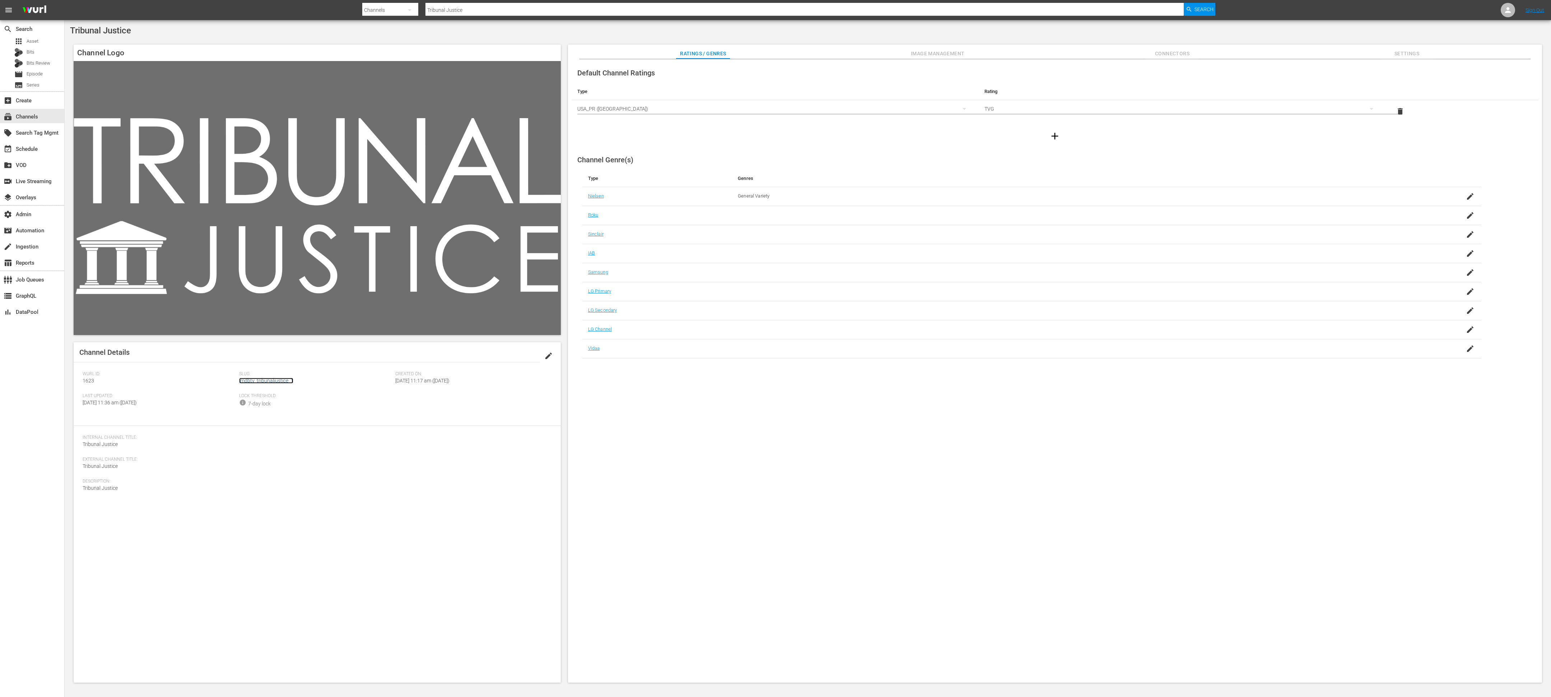
click at [260, 381] on link "imdbtv_tribunaljustice_1" at bounding box center [266, 381] width 54 height 6
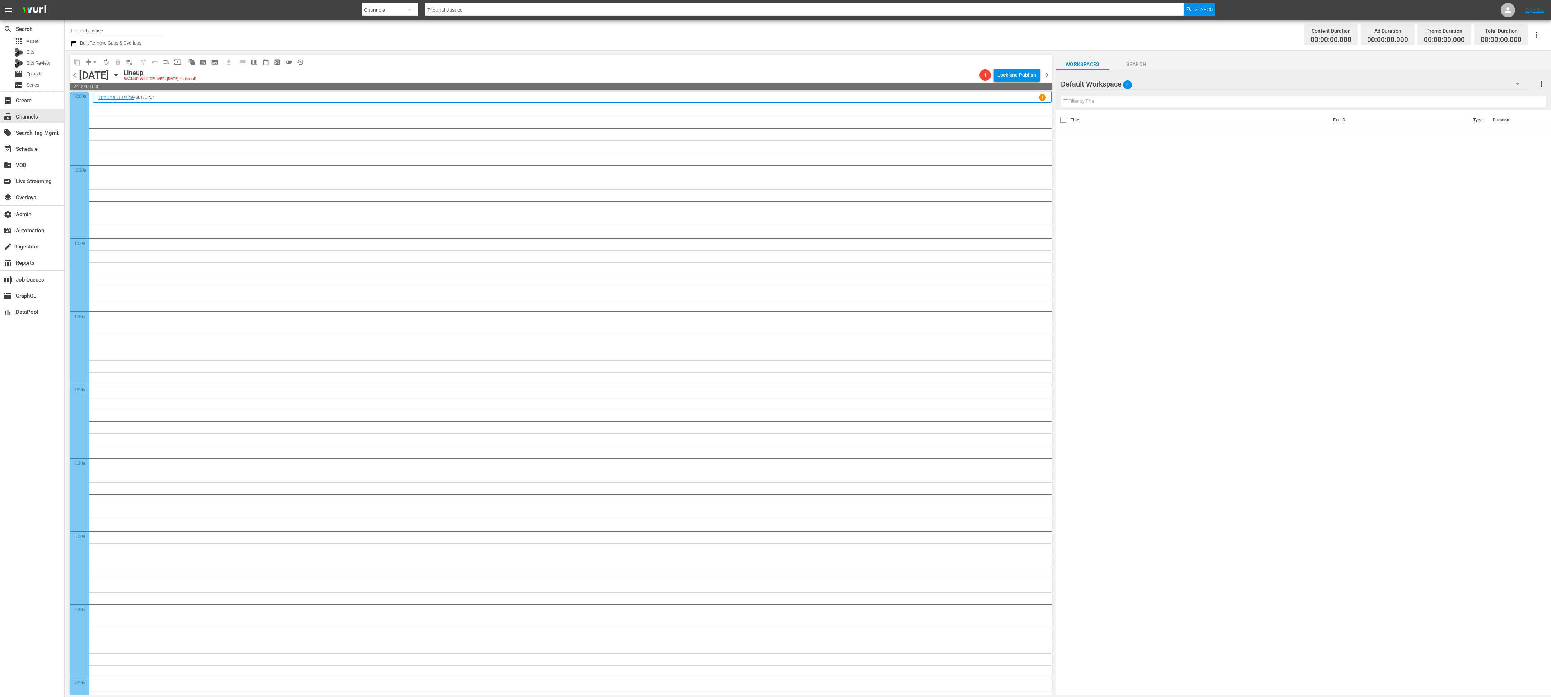
click at [1051, 73] on span "chevron_right" at bounding box center [1047, 75] width 9 height 9
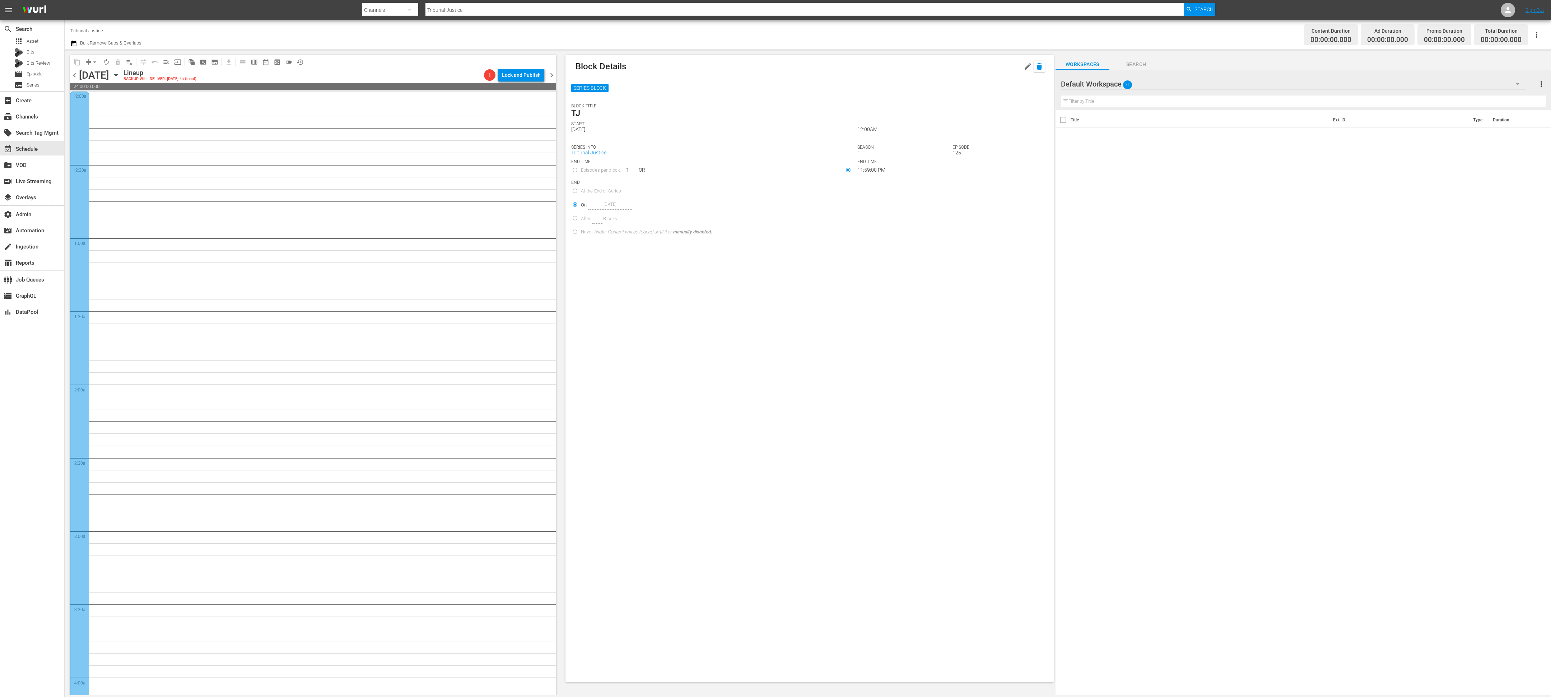
click at [1044, 66] on button "button" at bounding box center [1039, 66] width 11 height 11
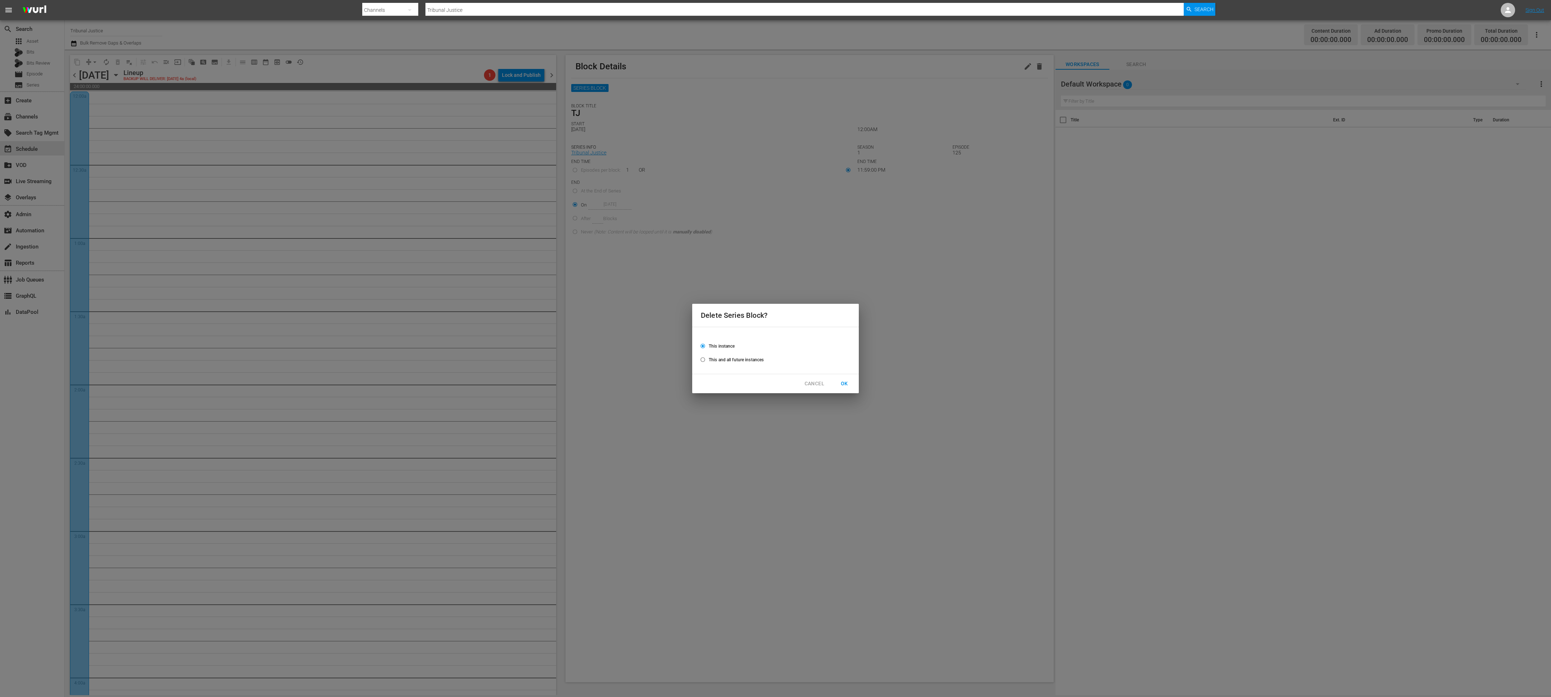
click at [746, 366] on div "This instance This and all future instances" at bounding box center [775, 353] width 149 height 27
click at [746, 357] on span "This and all future instances" at bounding box center [736, 360] width 55 height 6
click at [709, 357] on input "This and all future instances" at bounding box center [703, 361] width 12 height 12
radio input "true"
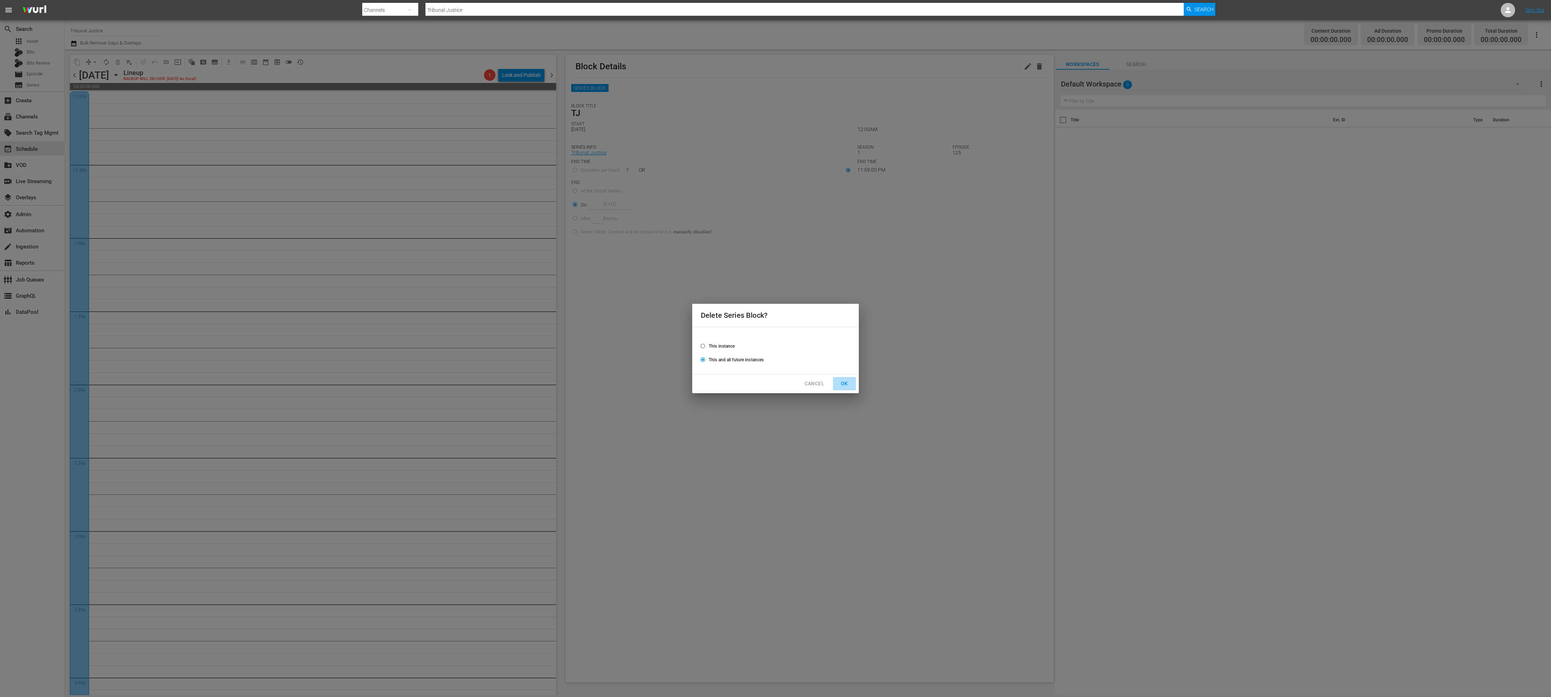
click at [841, 379] on span "OK" at bounding box center [844, 383] width 11 height 9
radio input "false"
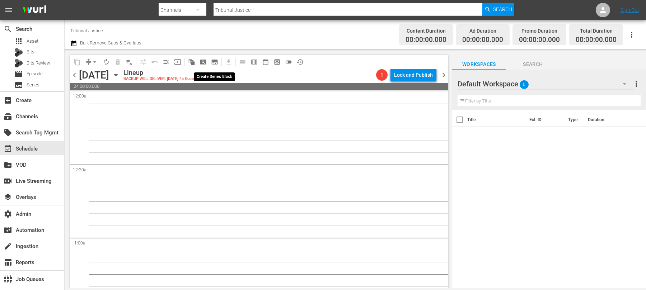
click at [213, 60] on span "subtitles_outlined" at bounding box center [214, 62] width 7 height 7
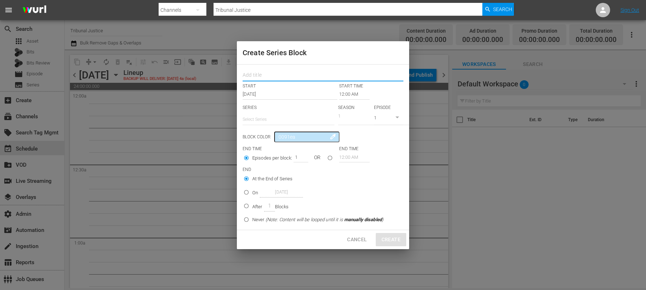
click at [271, 78] on input "text" at bounding box center [323, 76] width 161 height 11
type input "TJ"
click at [257, 119] on input "text" at bounding box center [289, 119] width 92 height 17
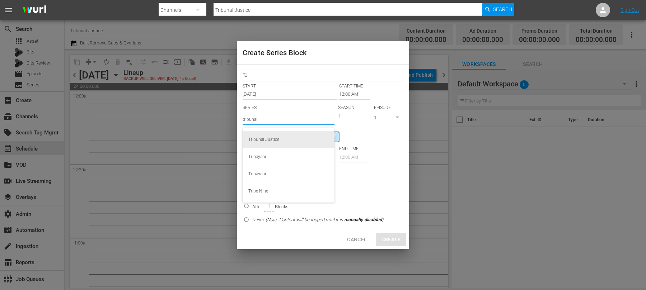
click at [259, 138] on div "Tribunal Justice" at bounding box center [288, 139] width 80 height 17
type input "Tribunal Justice"
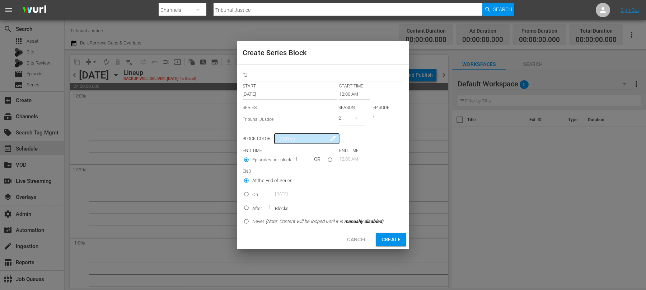
click at [246, 193] on input "On Sep 2nd 2025" at bounding box center [247, 196] width 12 height 12
radio input "true"
click at [271, 192] on input "Sep 2nd 2025" at bounding box center [281, 195] width 43 height 10
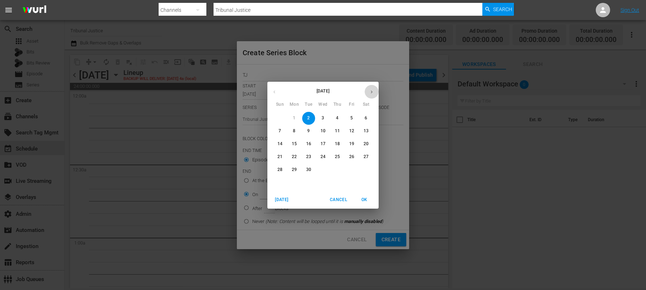
click at [373, 92] on icon "button" at bounding box center [371, 91] width 5 height 5
click at [371, 118] on span "4" at bounding box center [366, 118] width 13 height 6
type input "Oct 4th 2025"
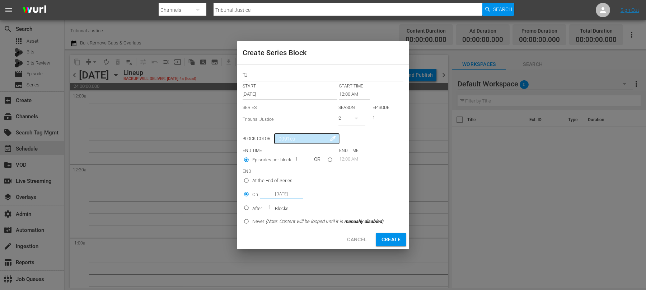
click at [356, 118] on icon "button" at bounding box center [357, 119] width 4 height 2
click at [354, 146] on div "1" at bounding box center [349, 148] width 20 height 7
click at [348, 120] on div "1" at bounding box center [352, 118] width 27 height 20
click at [347, 136] on div "2" at bounding box center [348, 137] width 3 height 7
click at [331, 160] on input "seriesBlockEndTime" at bounding box center [330, 161] width 12 height 12
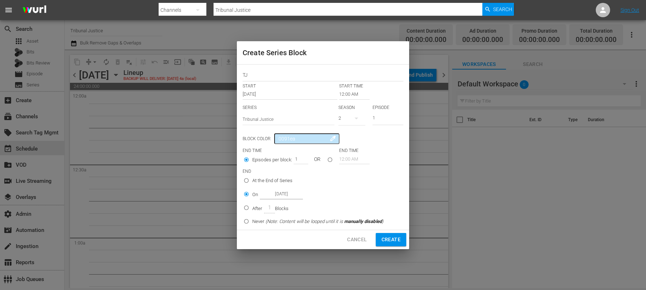
radio input "true"
click at [352, 160] on input "12:00 AM" at bounding box center [354, 159] width 31 height 10
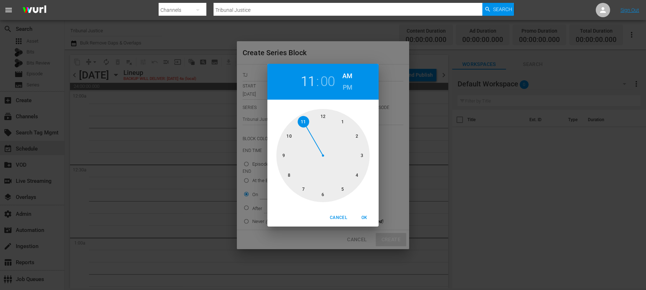
drag, startPoint x: 323, startPoint y: 117, endPoint x: 308, endPoint y: 122, distance: 15.4
click at [308, 122] on div at bounding box center [322, 155] width 93 height 93
drag, startPoint x: 323, startPoint y: 118, endPoint x: 318, endPoint y: 118, distance: 4.7
click at [318, 118] on div at bounding box center [322, 155] width 93 height 93
click at [346, 85] on h6 "PM" at bounding box center [348, 87] width 10 height 11
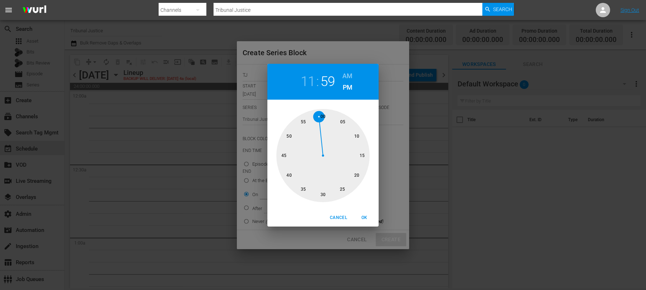
click at [363, 221] on span "OK" at bounding box center [364, 218] width 17 height 8
type input "11:59 PM"
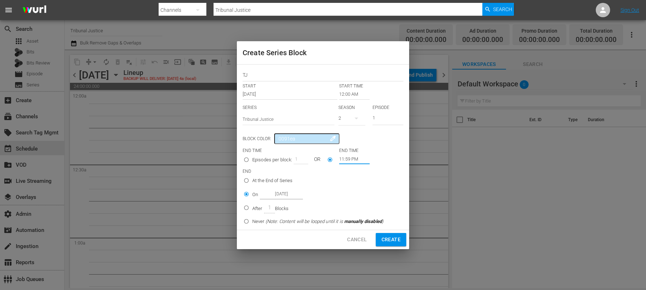
click at [393, 241] on span "Create" at bounding box center [391, 240] width 19 height 9
radio input "true"
type input "12:00 AM"
radio input "true"
type input "[DATE]"
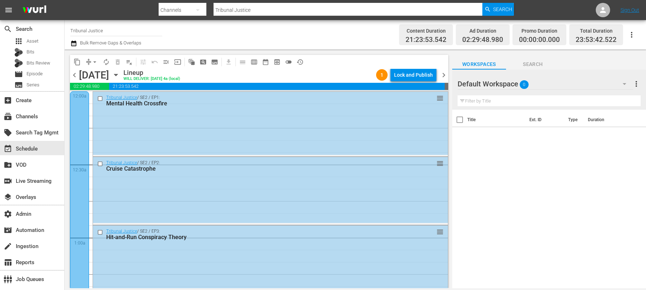
click at [74, 44] on icon "button" at bounding box center [73, 43] width 7 height 9
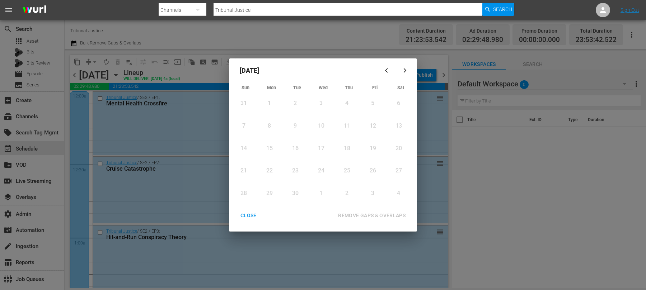
drag, startPoint x: 249, startPoint y: 212, endPoint x: 246, endPoint y: 204, distance: 8.9
click at [249, 212] on div "CLOSE" at bounding box center [249, 215] width 28 height 9
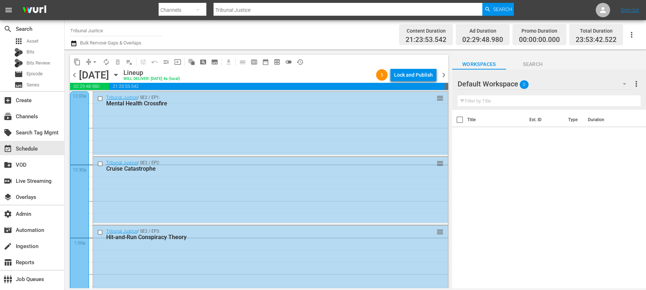
click at [120, 74] on icon "button" at bounding box center [116, 75] width 8 height 8
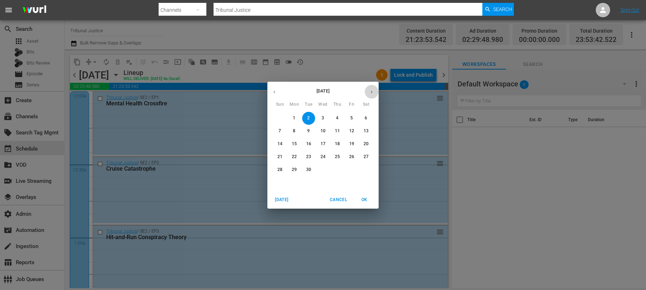
click at [373, 93] on icon "button" at bounding box center [371, 91] width 5 height 5
click at [350, 117] on span "3" at bounding box center [351, 118] width 13 height 6
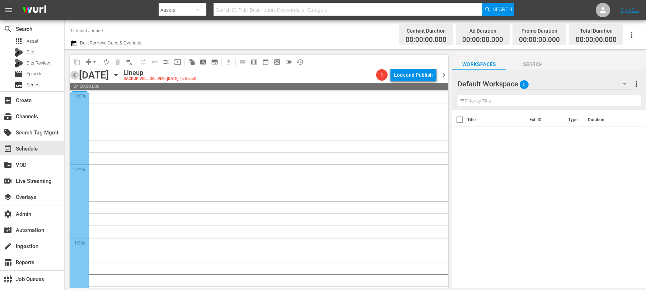
click at [74, 76] on span "chevron_left" at bounding box center [74, 75] width 9 height 9
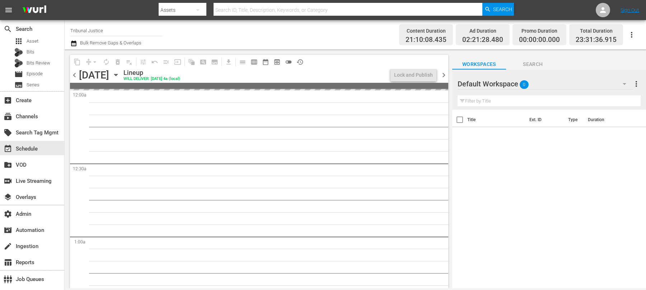
click at [74, 76] on span "chevron_left" at bounding box center [74, 75] width 9 height 9
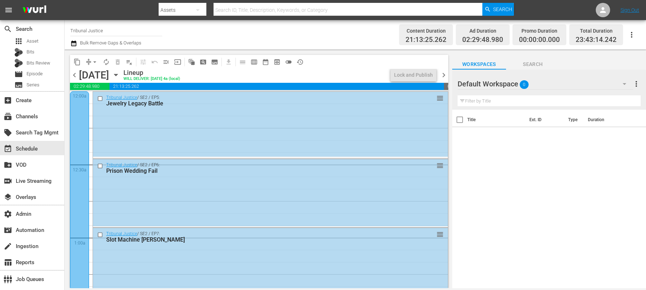
click at [445, 75] on span "chevron_right" at bounding box center [443, 75] width 9 height 9
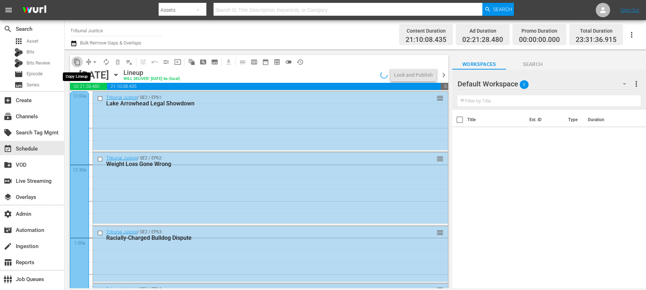
click at [78, 64] on span "content_copy" at bounding box center [77, 62] width 7 height 7
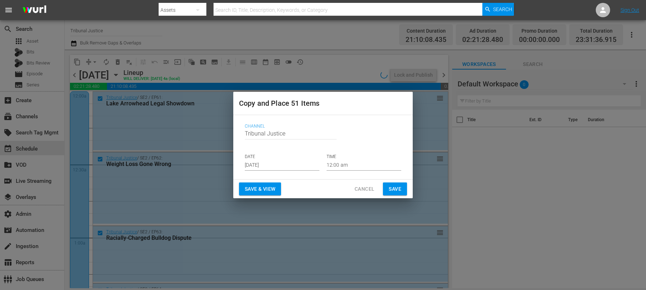
click at [265, 166] on input "[DATE]" at bounding box center [282, 165] width 75 height 11
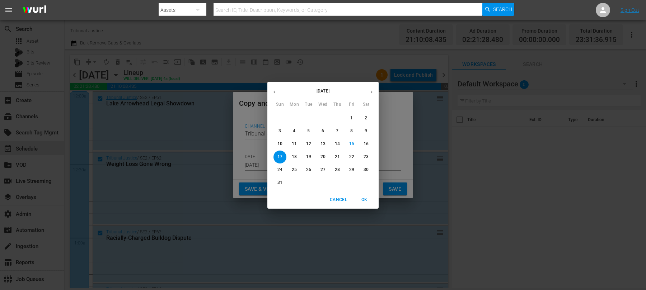
click at [369, 90] on icon "button" at bounding box center [371, 91] width 5 height 5
click at [291, 117] on span "1" at bounding box center [294, 118] width 13 height 6
type input "[DATE]"
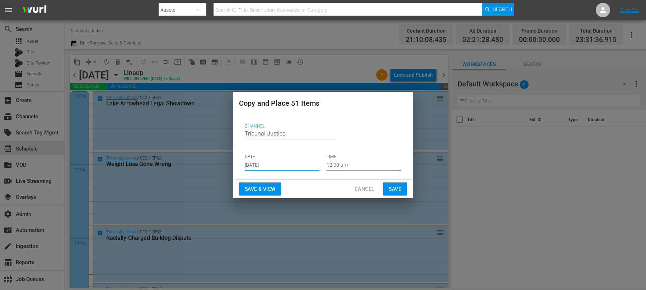
click at [259, 189] on span "Save & View" at bounding box center [260, 189] width 31 height 9
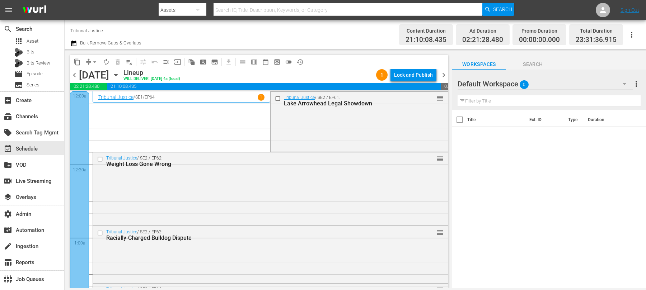
click at [70, 42] on div "Channel Title Tribunal Justice Bulk Remove Gaps & Overlaps Content Duration 21:…" at bounding box center [356, 34] width 582 height 29
click at [73, 43] on icon "button" at bounding box center [73, 43] width 7 height 9
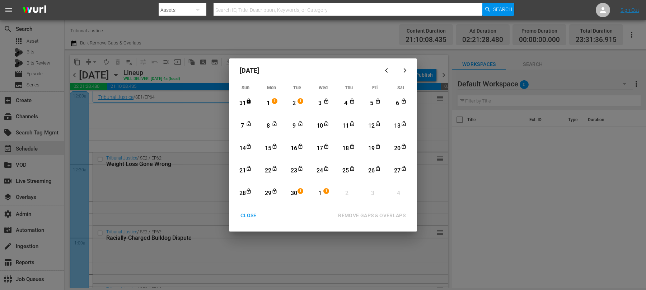
click at [272, 99] on span "1" at bounding box center [274, 101] width 5 height 6
click at [321, 193] on div "1" at bounding box center [320, 194] width 9 height 8
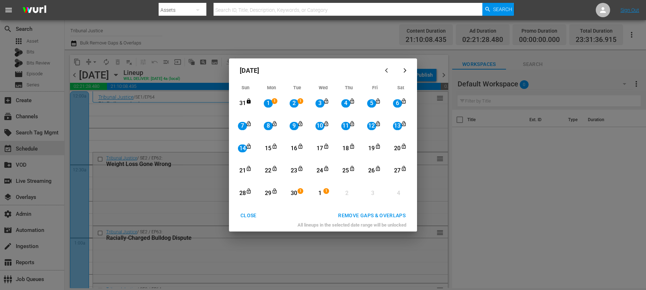
click at [364, 213] on div "REMOVE GAPS & OVERLAPS" at bounding box center [371, 215] width 79 height 9
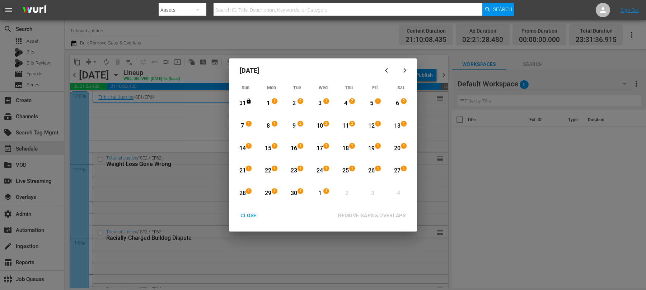
click at [249, 145] on span "1" at bounding box center [248, 146] width 5 height 6
click at [324, 195] on div "1" at bounding box center [320, 194] width 9 height 8
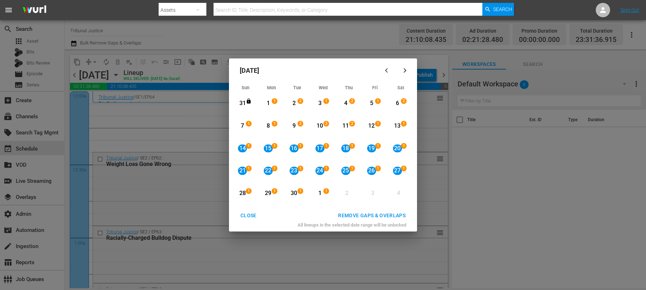
click at [358, 223] on div "All lineups in the selected date range will be unlocked" at bounding box center [323, 227] width 182 height 10
click at [363, 216] on div "REMOVE GAPS & OVERLAPS" at bounding box center [371, 215] width 79 height 9
click at [376, 210] on button "REMOVE GAPS & OVERLAPS" at bounding box center [372, 215] width 85 height 13
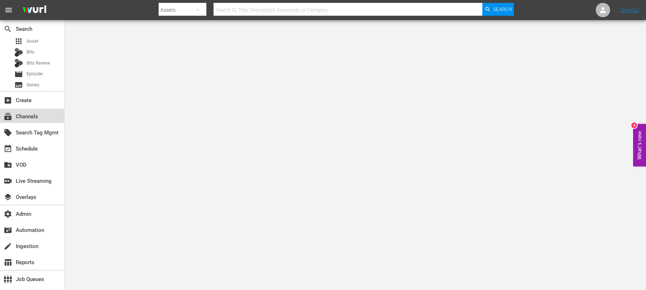
click at [33, 115] on div "subscriptions Channels" at bounding box center [20, 115] width 40 height 6
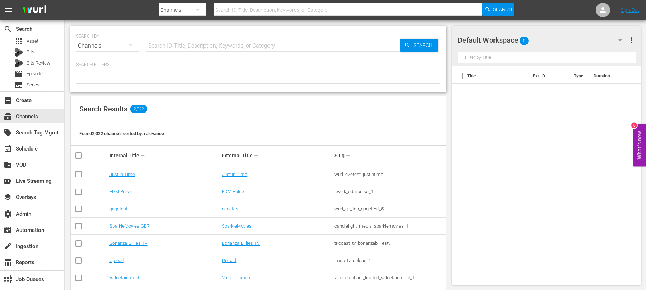
click at [182, 43] on input "text" at bounding box center [272, 45] width 253 height 17
type input "isn"
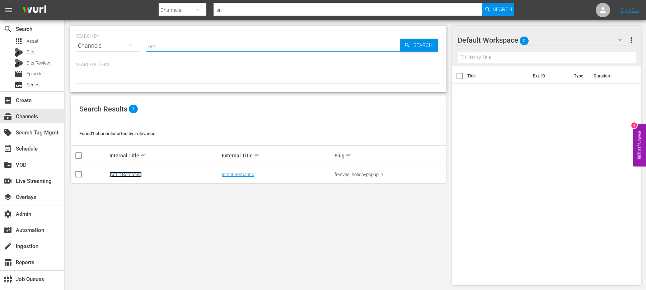
click at [139, 172] on link "Isn't It Romantic" at bounding box center [126, 174] width 32 height 5
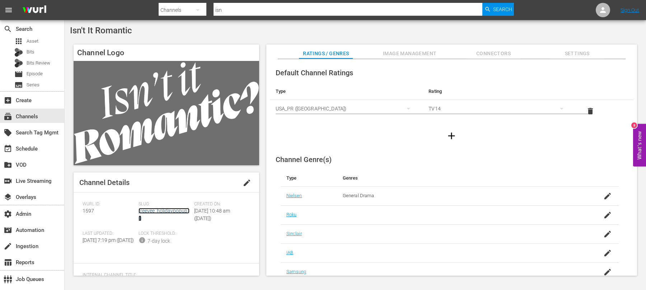
click at [171, 213] on link "freevee_holidaypopup_1" at bounding box center [164, 214] width 51 height 13
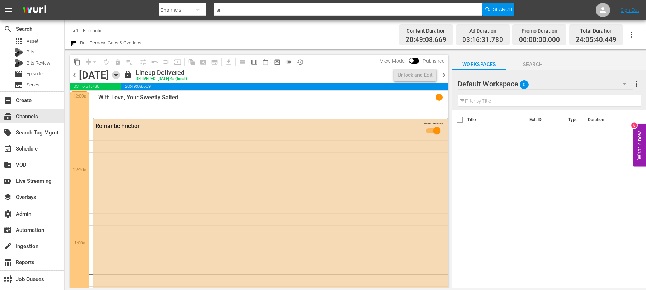
click at [120, 76] on icon "button" at bounding box center [116, 75] width 8 height 8
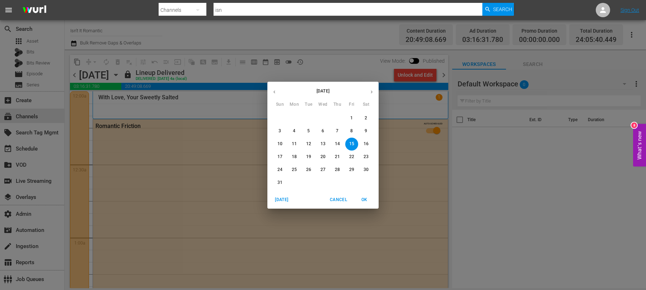
click at [372, 89] on icon "button" at bounding box center [371, 91] width 5 height 5
click at [309, 133] on p "9" at bounding box center [308, 131] width 3 height 6
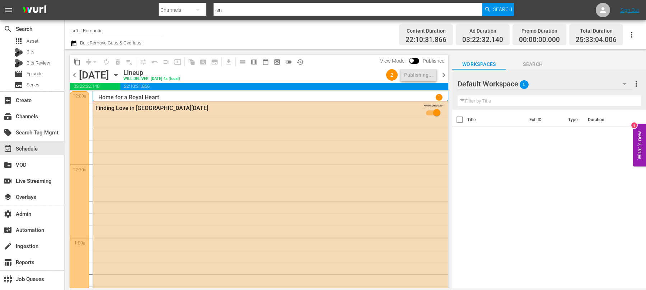
click at [444, 76] on span "chevron_right" at bounding box center [443, 75] width 9 height 9
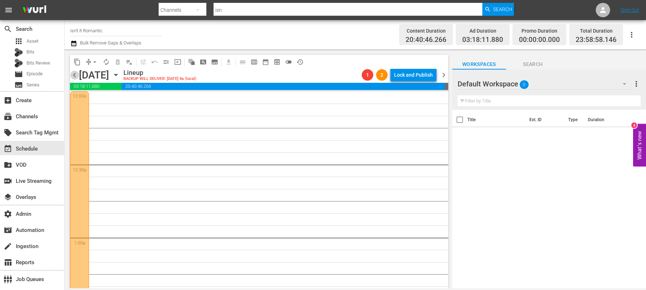
click at [75, 76] on span "chevron_left" at bounding box center [74, 75] width 9 height 9
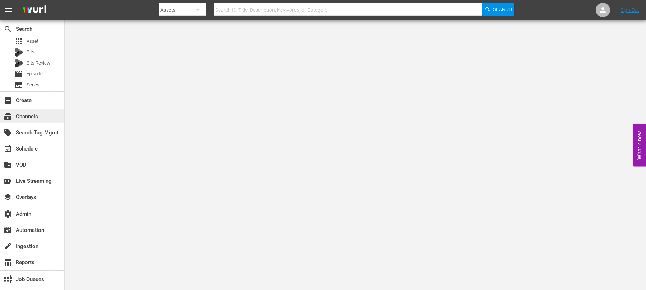
click at [41, 114] on div "subscriptions Channels" at bounding box center [32, 116] width 64 height 14
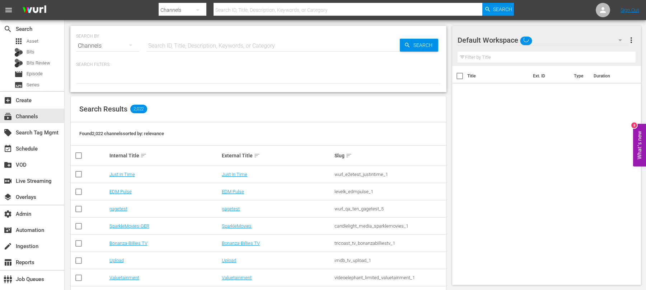
click at [178, 41] on input "text" at bounding box center [272, 45] width 253 height 17
type input "ultra"
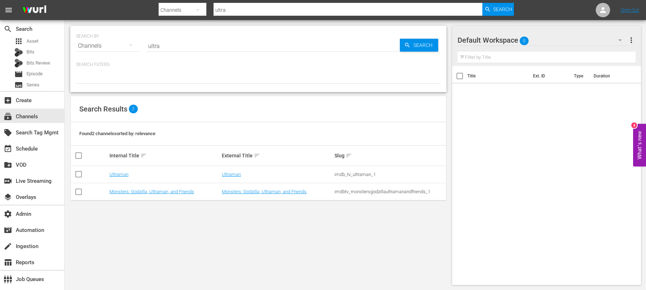
click at [122, 177] on td "Ultraman" at bounding box center [164, 174] width 113 height 17
click at [122, 174] on link "Ultraman" at bounding box center [119, 174] width 19 height 5
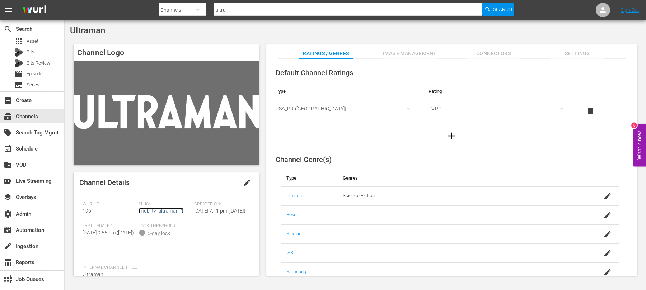
click at [156, 209] on link "imdb_tv_ultraman_1" at bounding box center [161, 211] width 45 height 6
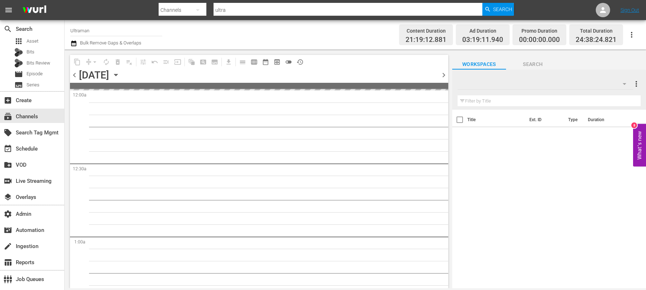
click at [120, 78] on icon "button" at bounding box center [116, 75] width 8 height 8
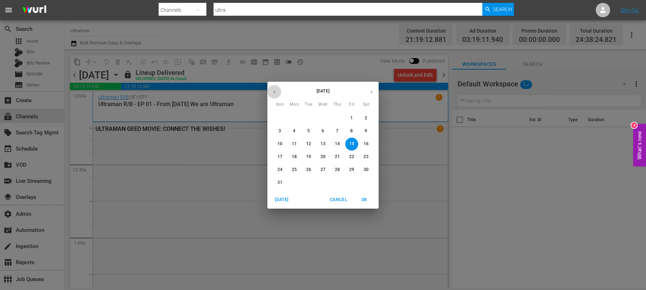
click at [273, 95] on button "button" at bounding box center [274, 92] width 14 height 14
drag, startPoint x: 273, startPoint y: 95, endPoint x: 318, endPoint y: 123, distance: 53.2
click at [321, 129] on div "[DATE] Sun Mon Tue Wed Thu Fri Sat 29 30 1 2 3 4 5 6 7 8 9 10 11 12 13 14 15 16…" at bounding box center [322, 137] width 111 height 110
click at [307, 116] on span "1" at bounding box center [308, 118] width 13 height 6
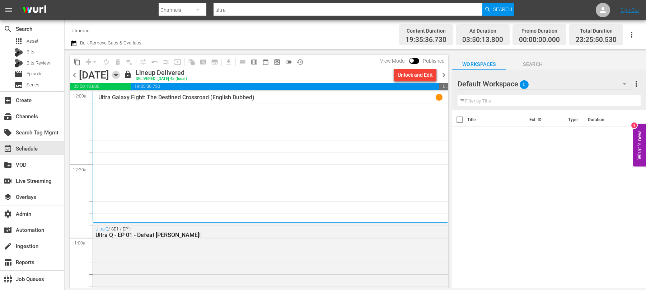
click at [120, 74] on icon "button" at bounding box center [116, 75] width 8 height 8
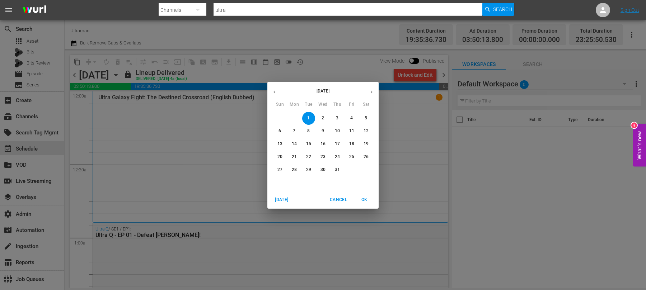
click at [277, 93] on button "button" at bounding box center [274, 92] width 14 height 14
click at [278, 119] on span "1" at bounding box center [280, 118] width 13 height 6
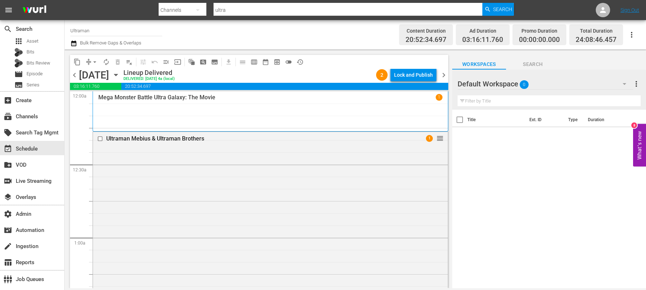
click at [168, 79] on div "chevron_left Sunday, June 1st June 1st Lineup Delivered DELIVERED: 5/31 @ 4a (l…" at bounding box center [259, 76] width 378 height 14
click at [120, 78] on icon "button" at bounding box center [116, 75] width 8 height 8
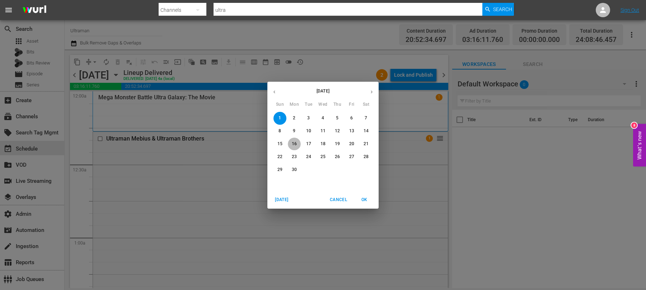
click at [296, 143] on p "16" at bounding box center [294, 144] width 5 height 6
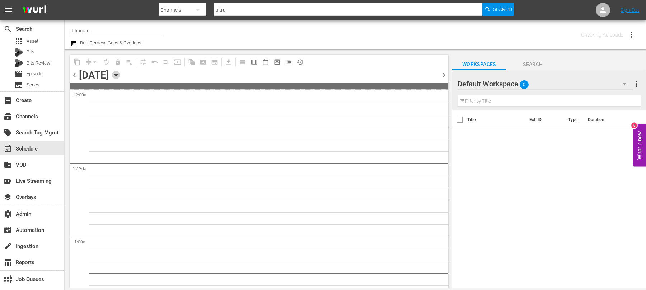
click at [120, 77] on icon "button" at bounding box center [116, 75] width 8 height 8
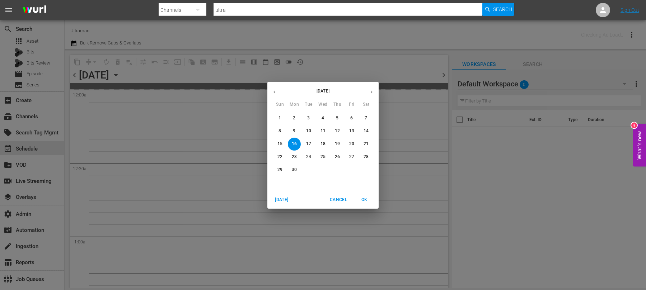
click at [172, 77] on div "June 2025 Sun Mon Tue Wed Thu Fri Sat 1 2 3 4 5 6 7 8 9 10 11 12 13 14 15 16 17…" at bounding box center [323, 145] width 646 height 290
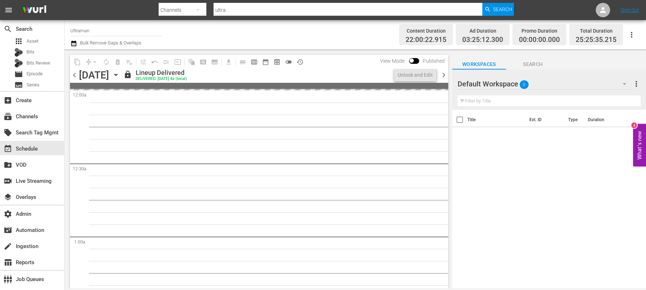
click at [120, 75] on icon "button" at bounding box center [116, 75] width 8 height 8
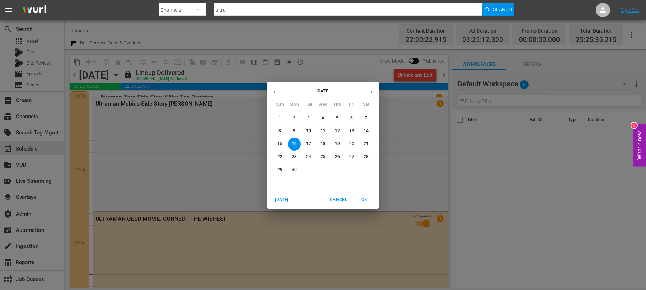
click at [369, 88] on button "button" at bounding box center [372, 92] width 14 height 14
click at [374, 93] on button "button" at bounding box center [372, 92] width 14 height 14
click at [367, 94] on button "button" at bounding box center [372, 92] width 14 height 14
click at [298, 117] on span "1" at bounding box center [294, 118] width 13 height 6
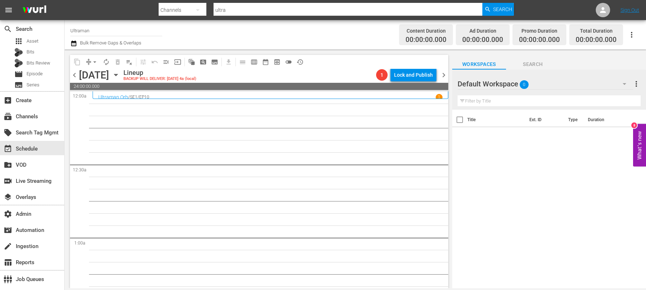
click at [120, 76] on icon "button" at bounding box center [116, 75] width 8 height 8
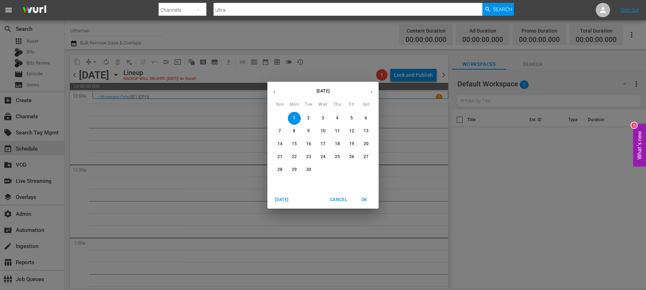
click at [271, 96] on button "button" at bounding box center [274, 92] width 14 height 14
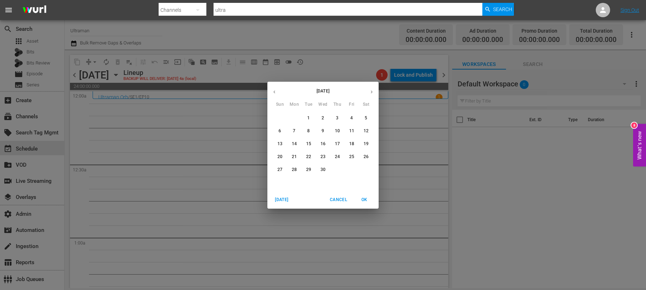
click at [374, 89] on button "button" at bounding box center [372, 92] width 14 height 14
click at [293, 143] on p "16" at bounding box center [294, 144] width 5 height 6
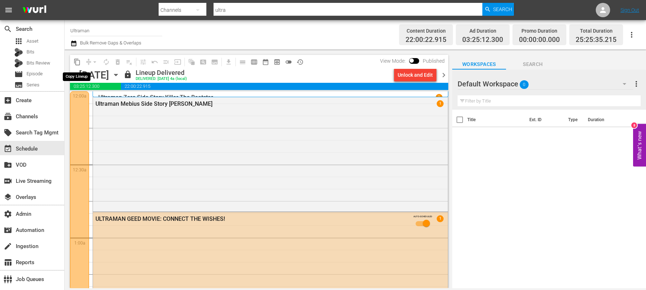
click at [76, 59] on span "content_copy" at bounding box center [77, 62] width 7 height 7
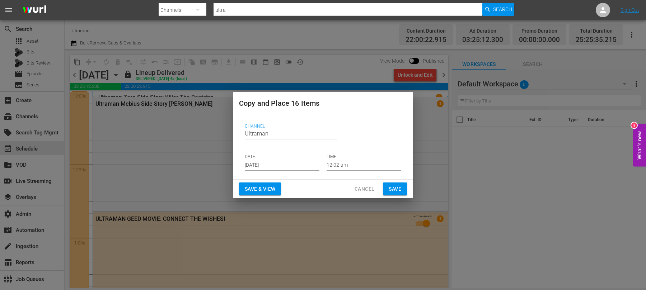
drag, startPoint x: 282, startPoint y: 173, endPoint x: 282, endPoint y: 166, distance: 7.2
click at [282, 174] on div "Channel Channel Title Ultraman DATE Aug 17th 2025 TIME 12:02 am" at bounding box center [323, 147] width 168 height 59
click at [282, 162] on input "Aug 17th 2025" at bounding box center [282, 165] width 75 height 11
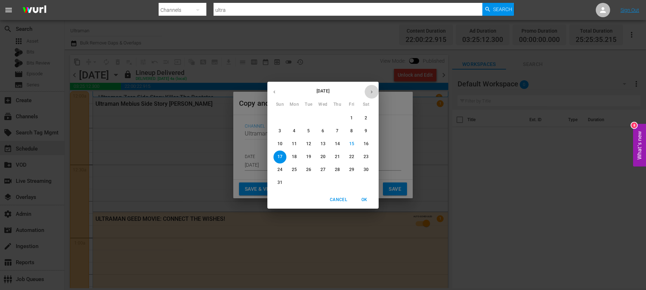
click at [374, 93] on icon "button" at bounding box center [371, 91] width 5 height 5
click at [288, 122] on div "1" at bounding box center [294, 118] width 14 height 13
type input "Sep 1st 2025"
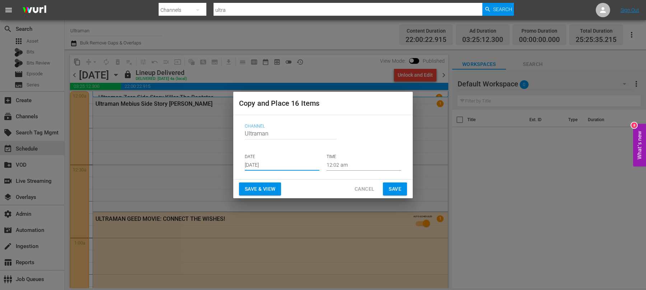
click at [291, 118] on div "Channel Channel Title Ultraman DATE Sep 1st 2025 TIME 12:02 am" at bounding box center [323, 147] width 168 height 59
click at [401, 189] on span "Save" at bounding box center [395, 189] width 13 height 9
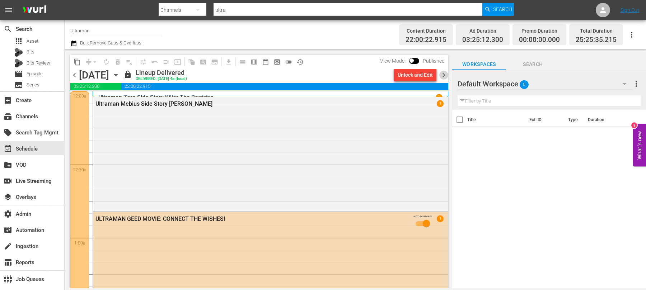
click at [443, 75] on span "chevron_right" at bounding box center [443, 75] width 9 height 9
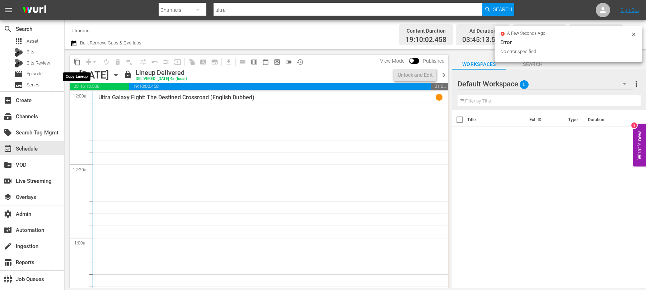
click at [77, 62] on span "content_copy" at bounding box center [77, 62] width 7 height 7
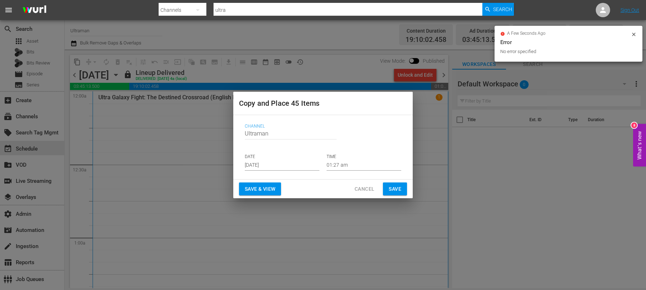
click at [269, 168] on input "Aug 17th 2025" at bounding box center [282, 165] width 75 height 11
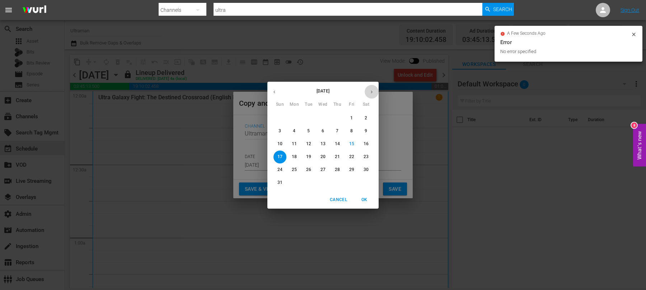
click at [372, 90] on icon "button" at bounding box center [371, 91] width 5 height 5
click at [305, 117] on span "2" at bounding box center [308, 118] width 13 height 6
type input "Sep 2nd 2025"
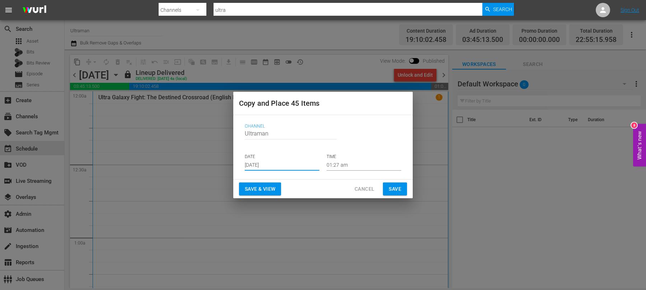
drag, startPoint x: 386, startPoint y: 186, endPoint x: 397, endPoint y: 165, distance: 24.0
click at [386, 186] on button "Save" at bounding box center [395, 189] width 24 height 13
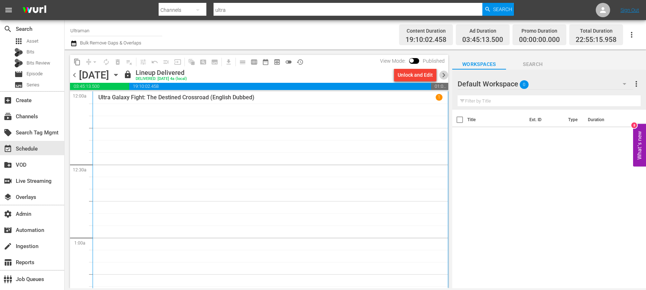
click at [445, 77] on span "chevron_right" at bounding box center [443, 75] width 9 height 9
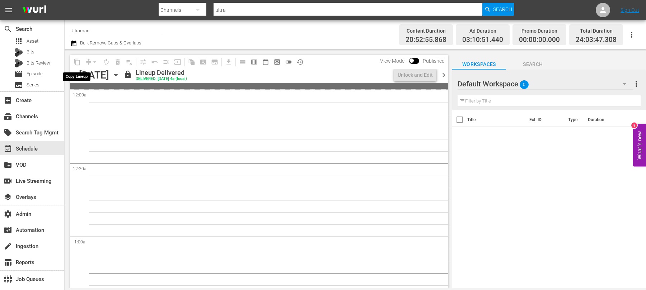
click at [77, 61] on span "content_copy" at bounding box center [76, 61] width 11 height 11
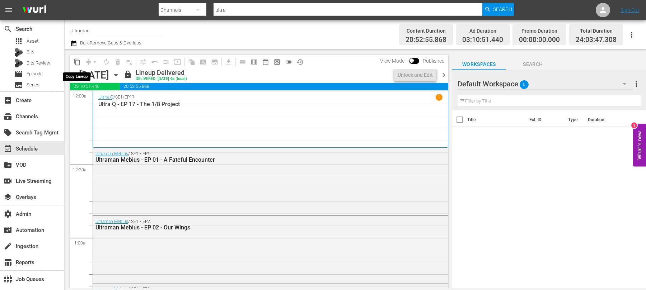
click at [79, 64] on span "content_copy" at bounding box center [77, 62] width 7 height 7
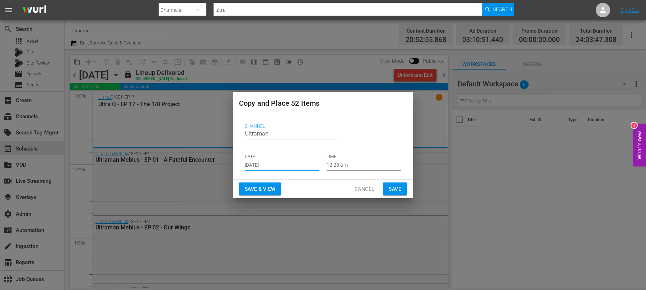
click at [266, 169] on input "Aug 17th 2025" at bounding box center [282, 165] width 75 height 11
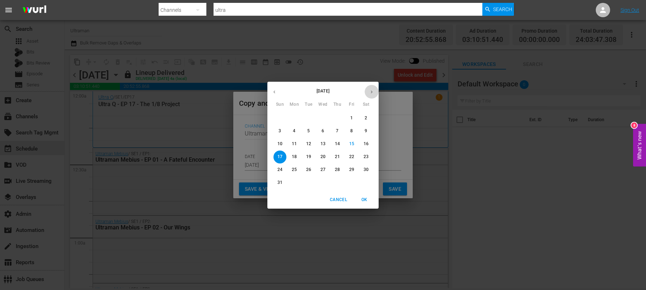
click at [369, 91] on button "button" at bounding box center [372, 92] width 14 height 14
click at [322, 118] on p "3" at bounding box center [323, 118] width 3 height 6
type input "Sep 3rd 2025"
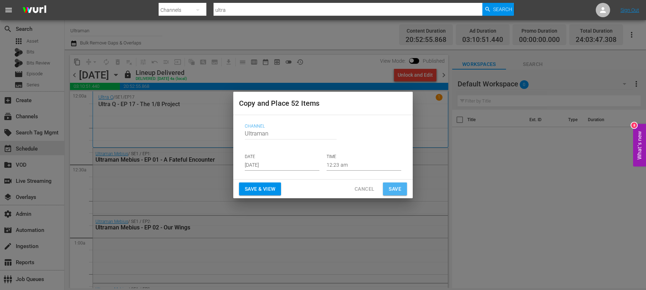
click at [391, 187] on span "Save" at bounding box center [395, 189] width 13 height 9
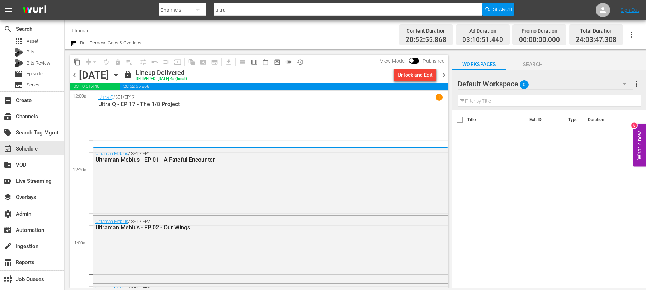
click at [444, 73] on span "chevron_right" at bounding box center [443, 75] width 9 height 9
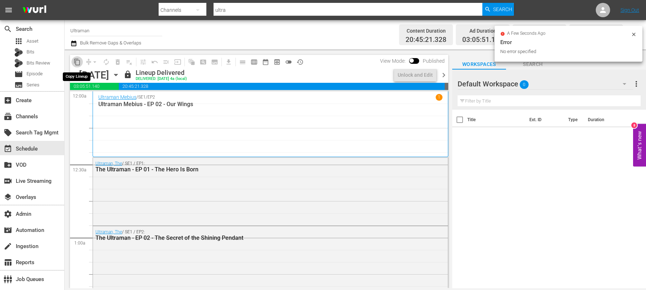
click at [77, 63] on span "content_copy" at bounding box center [77, 62] width 7 height 7
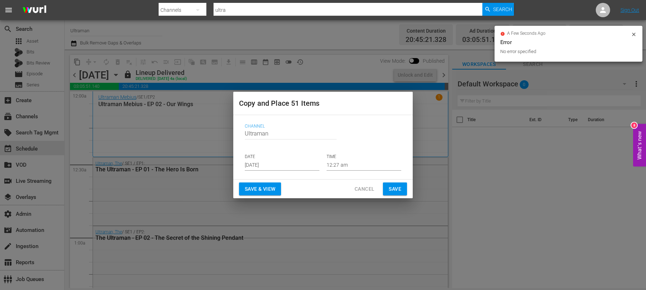
click at [258, 163] on input "Aug 17th 2025" at bounding box center [282, 165] width 75 height 11
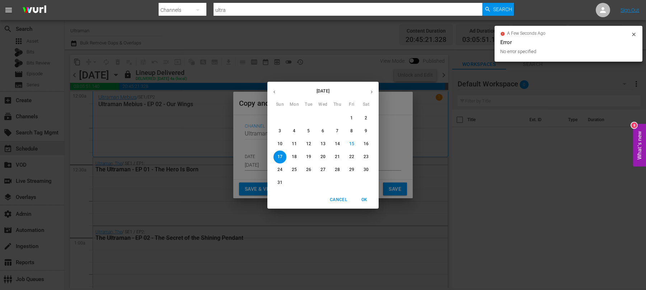
click at [371, 91] on icon "button" at bounding box center [371, 91] width 5 height 5
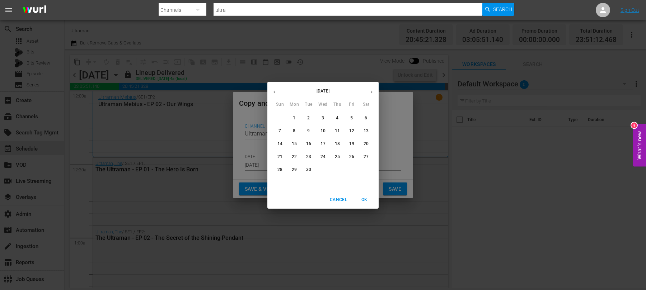
click at [339, 120] on span "4" at bounding box center [337, 118] width 13 height 6
type input "Sep 4th 2025"
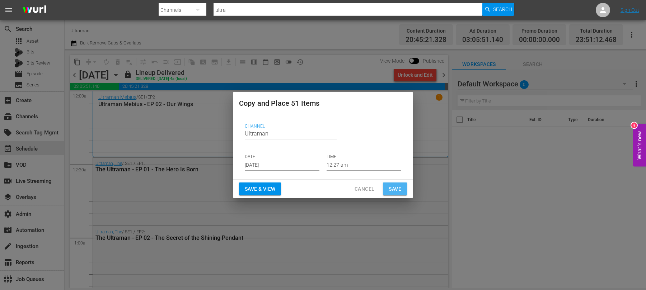
click at [392, 188] on span "Save" at bounding box center [395, 189] width 13 height 9
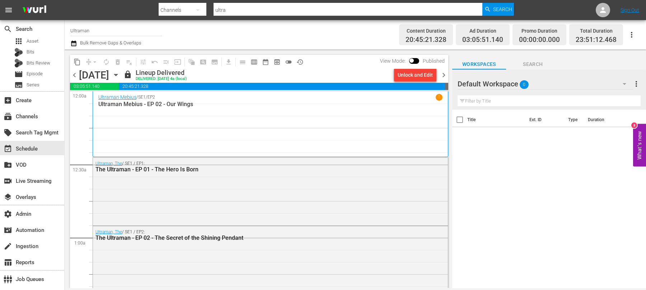
click at [442, 73] on span "chevron_right" at bounding box center [443, 75] width 9 height 9
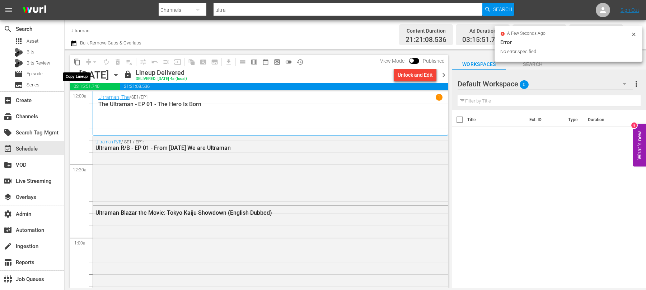
click at [77, 61] on span "content_copy" at bounding box center [77, 62] width 7 height 7
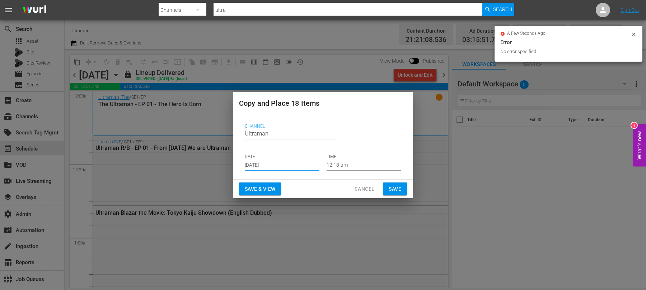
click at [263, 160] on input "Aug 17th 2025" at bounding box center [282, 165] width 75 height 11
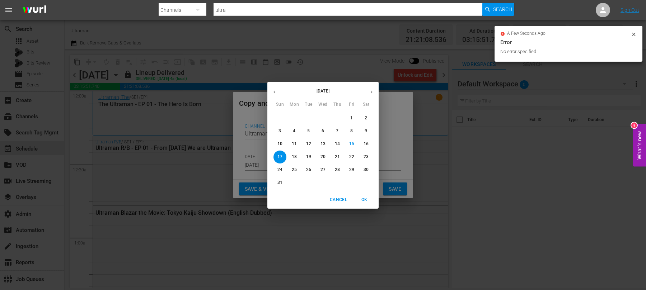
click at [373, 90] on icon "button" at bounding box center [371, 91] width 5 height 5
click at [352, 121] on button "5" at bounding box center [351, 118] width 13 height 13
type input "Sep 5th 2025"
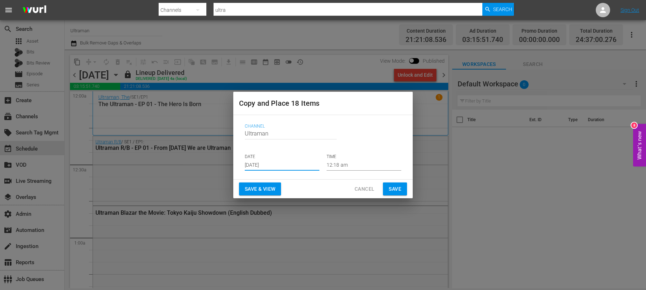
click at [400, 191] on span "Save" at bounding box center [395, 189] width 13 height 9
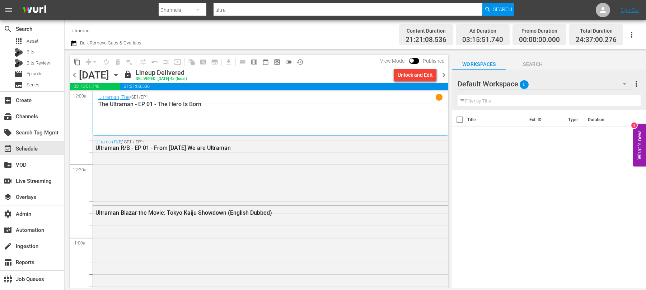
click at [444, 76] on span "chevron_right" at bounding box center [443, 75] width 9 height 9
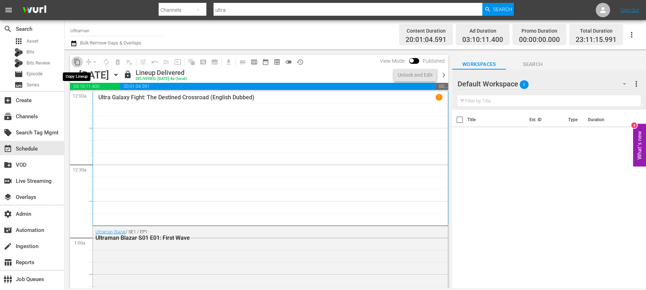
click at [78, 62] on span "content_copy" at bounding box center [77, 62] width 7 height 7
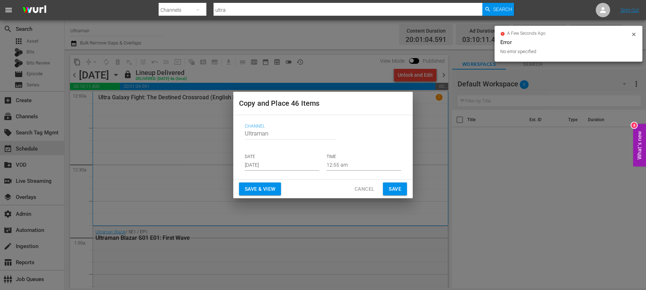
click at [250, 161] on input "Aug 17th 2025" at bounding box center [282, 165] width 75 height 11
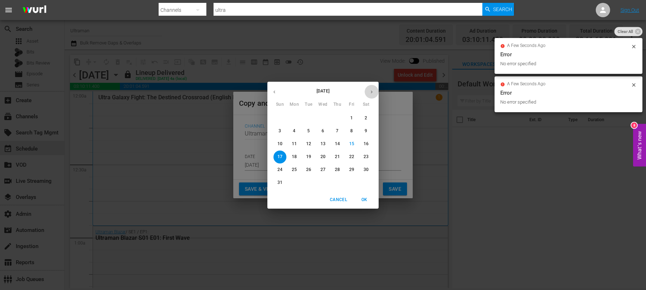
click at [375, 93] on button "button" at bounding box center [372, 92] width 14 height 14
click at [365, 119] on p "6" at bounding box center [366, 118] width 3 height 6
type input "Sep 6th 2025"
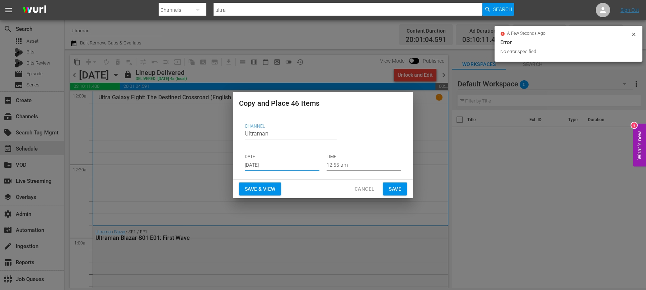
click at [394, 186] on span "Save" at bounding box center [395, 189] width 13 height 9
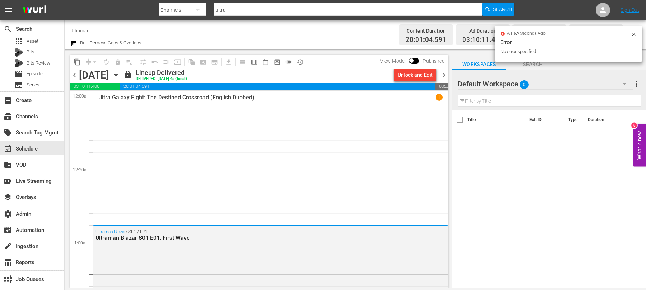
click at [443, 77] on span "chevron_right" at bounding box center [443, 75] width 9 height 9
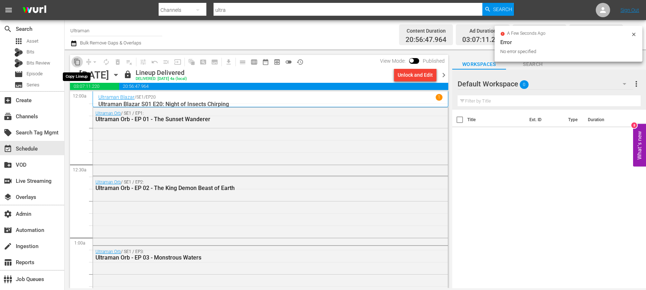
click at [76, 63] on span "content_copy" at bounding box center [77, 62] width 7 height 7
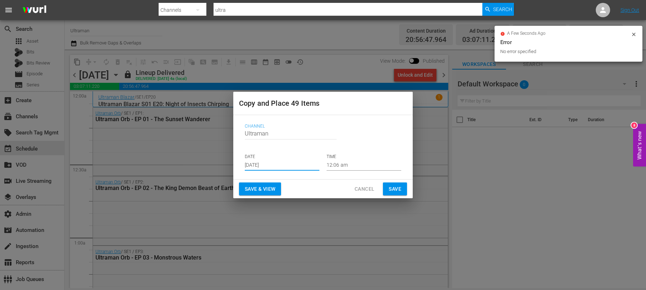
click at [265, 163] on input "Aug 17th 2025" at bounding box center [282, 165] width 75 height 11
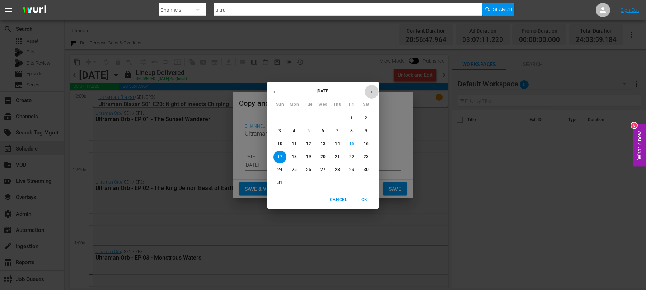
click at [370, 91] on icon "button" at bounding box center [371, 91] width 5 height 5
click at [281, 132] on span "7" at bounding box center [280, 131] width 13 height 6
type input "Sep 7th 2025"
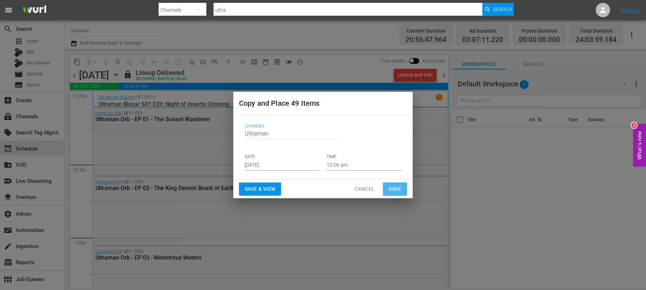
click at [401, 187] on button "Save" at bounding box center [395, 189] width 24 height 13
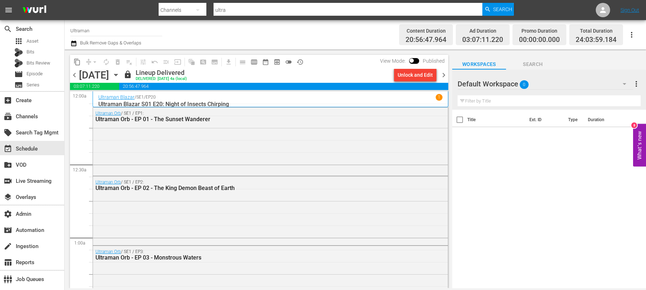
click at [445, 73] on span "chevron_right" at bounding box center [443, 75] width 9 height 9
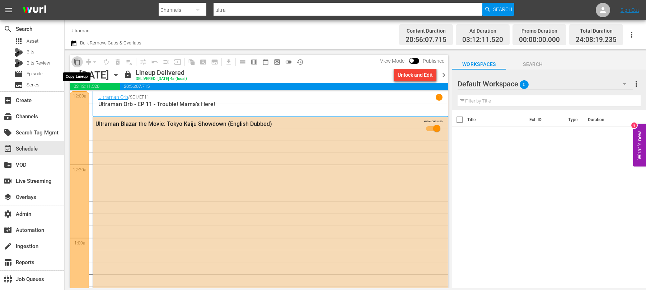
click at [79, 62] on span "content_copy" at bounding box center [77, 62] width 7 height 7
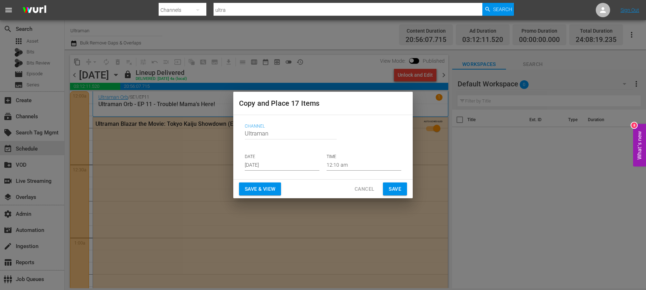
click at [282, 167] on input "Aug 17th 2025" at bounding box center [282, 165] width 75 height 11
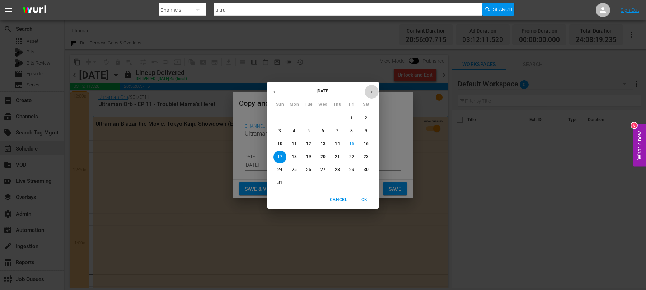
click at [371, 92] on icon "button" at bounding box center [371, 91] width 5 height 5
click at [298, 131] on span "8" at bounding box center [294, 131] width 13 height 6
type input "Sep 8th 2025"
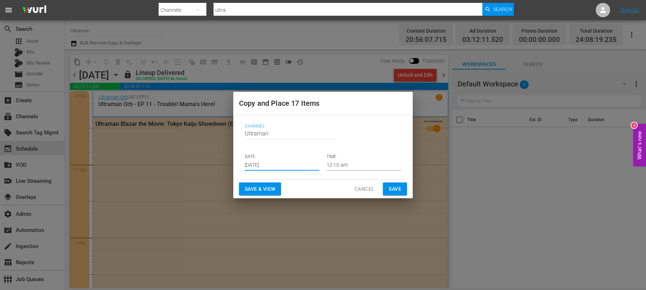
click at [401, 189] on span "Save" at bounding box center [395, 189] width 13 height 9
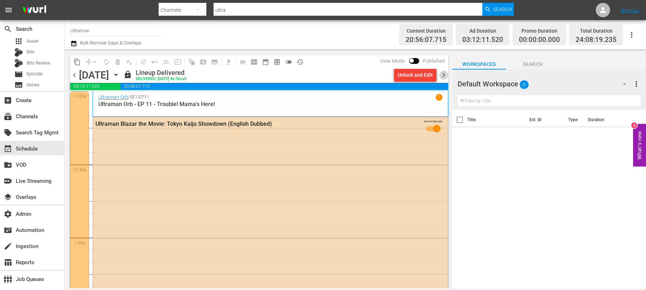
click at [444, 79] on span "chevron_right" at bounding box center [443, 75] width 9 height 9
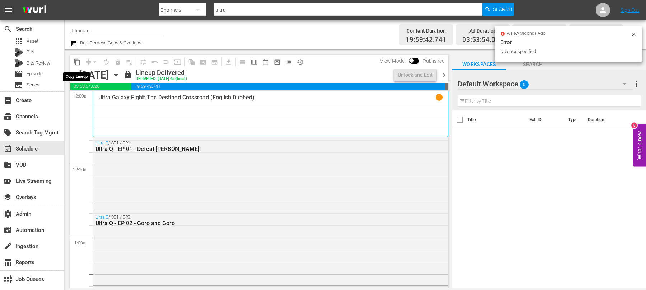
click at [78, 62] on span "content_copy" at bounding box center [77, 62] width 7 height 7
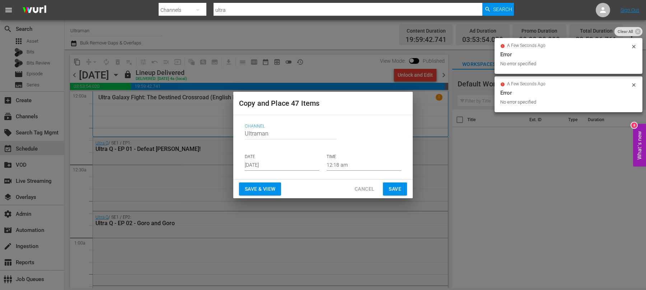
click at [268, 172] on div "Channel Channel Title Ultraman DATE Aug 17th 2025 TIME 12:18 am" at bounding box center [323, 147] width 168 height 59
click at [268, 162] on input "Aug 17th 2025" at bounding box center [282, 165] width 75 height 11
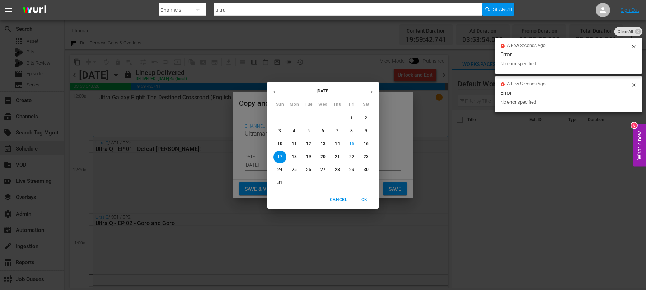
click at [372, 93] on icon "button" at bounding box center [371, 91] width 5 height 5
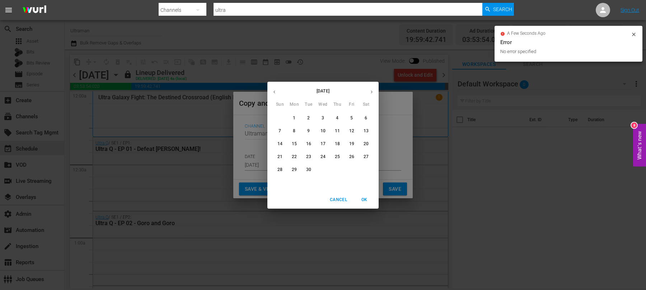
click at [310, 132] on span "9" at bounding box center [308, 131] width 13 height 6
type input "Sep 9th 2025"
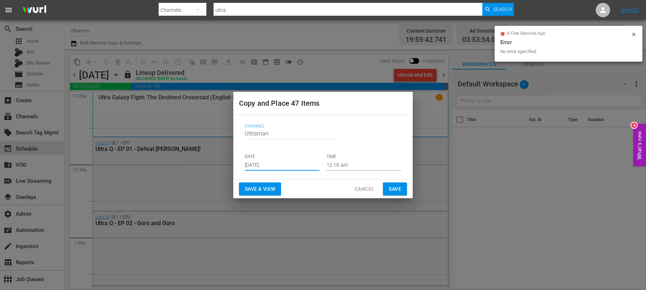
click at [396, 192] on span "Save" at bounding box center [395, 189] width 13 height 9
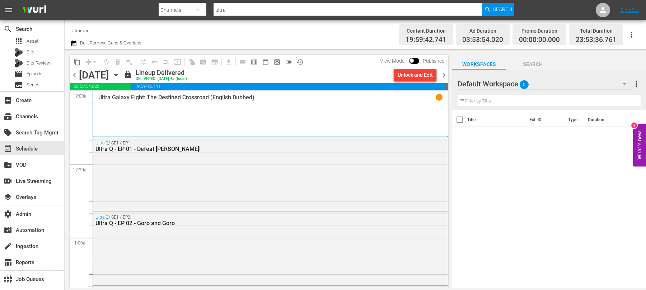
click at [445, 73] on span "chevron_right" at bounding box center [443, 75] width 9 height 9
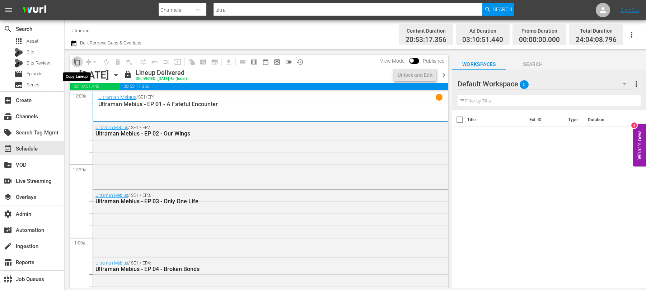
click at [78, 64] on span "content_copy" at bounding box center [77, 62] width 7 height 7
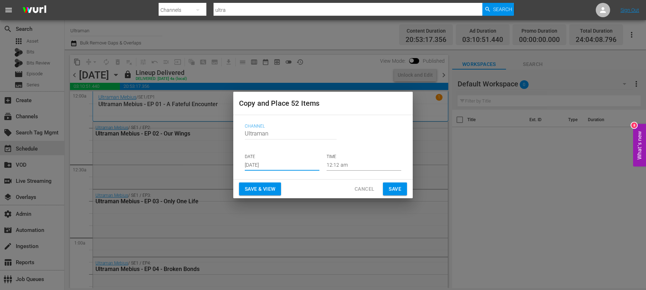
click at [252, 169] on input "Aug 17th 2025" at bounding box center [282, 165] width 75 height 11
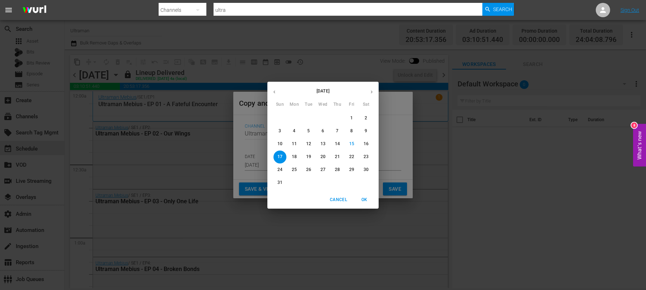
click at [373, 86] on button "button" at bounding box center [372, 92] width 14 height 14
click at [322, 131] on p "10" at bounding box center [323, 131] width 5 height 6
type input "Sep 10th 2025"
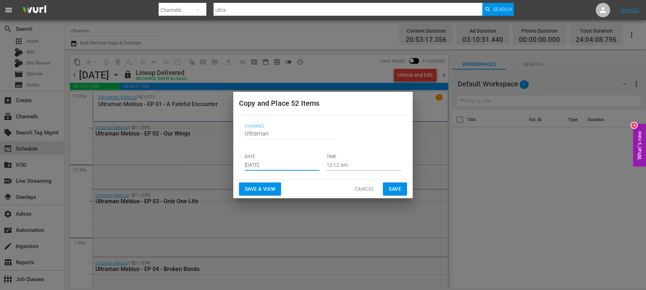
click at [401, 193] on button "Save" at bounding box center [395, 189] width 24 height 13
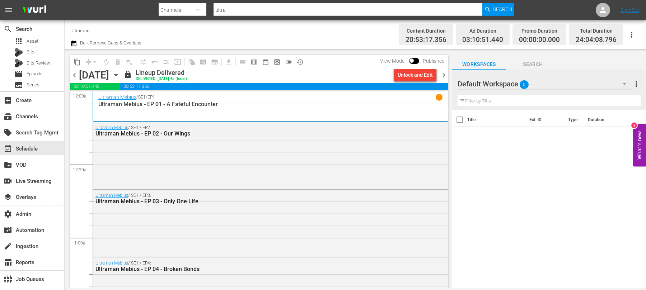
click at [443, 75] on span "chevron_right" at bounding box center [443, 75] width 9 height 9
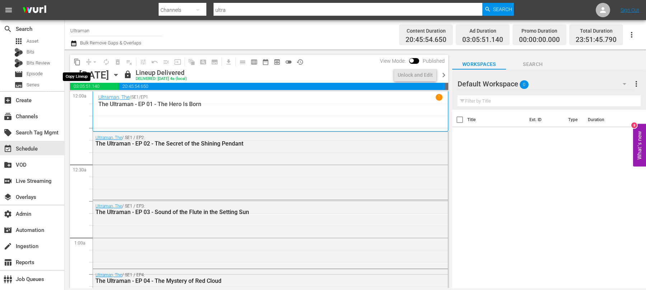
click at [78, 64] on span "content_copy" at bounding box center [77, 62] width 7 height 7
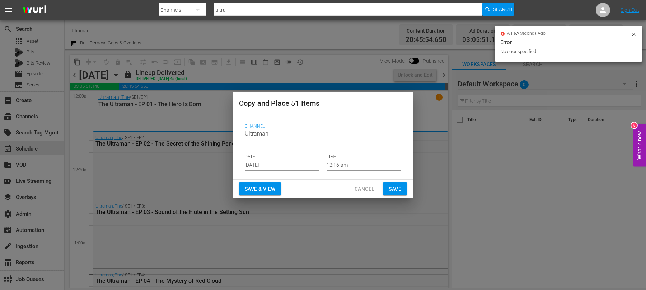
click at [258, 164] on input "Aug 17th 2025" at bounding box center [282, 165] width 75 height 11
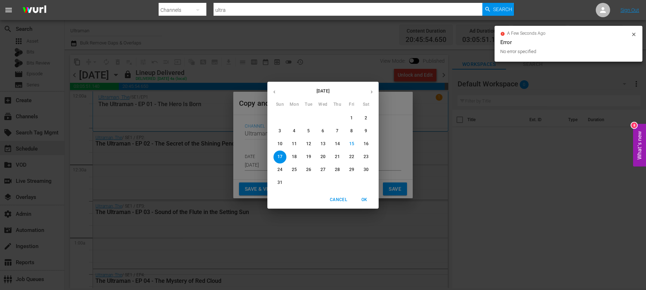
click at [368, 94] on button "button" at bounding box center [372, 92] width 14 height 14
click at [338, 131] on p "11" at bounding box center [337, 131] width 5 height 6
type input "Sep 11th 2025"
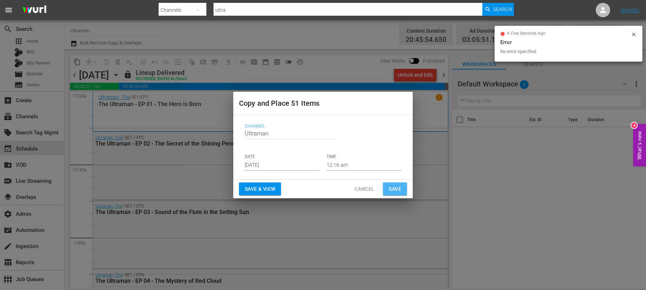
click at [394, 195] on button "Save" at bounding box center [395, 189] width 24 height 13
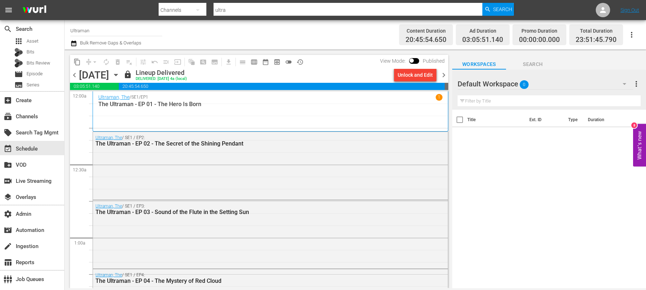
click at [443, 79] on span "chevron_right" at bounding box center [443, 75] width 9 height 9
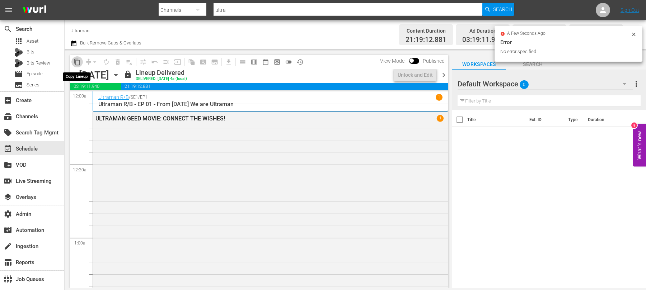
click at [78, 63] on span "content_copy" at bounding box center [77, 62] width 7 height 7
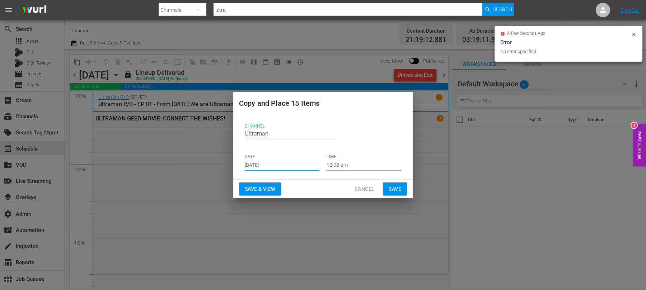
click at [264, 162] on input "Aug 17th 2025" at bounding box center [282, 165] width 75 height 11
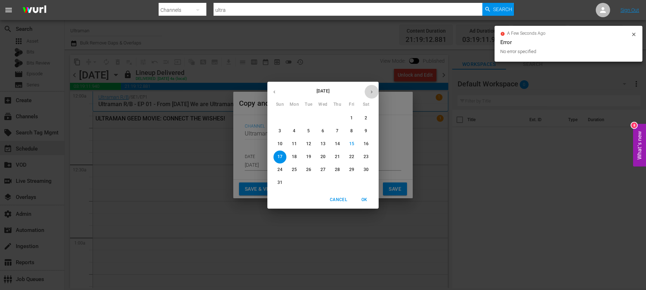
click at [373, 90] on icon "button" at bounding box center [371, 91] width 5 height 5
click at [356, 132] on span "12" at bounding box center [351, 131] width 13 height 6
type input "Sep 12th 2025"
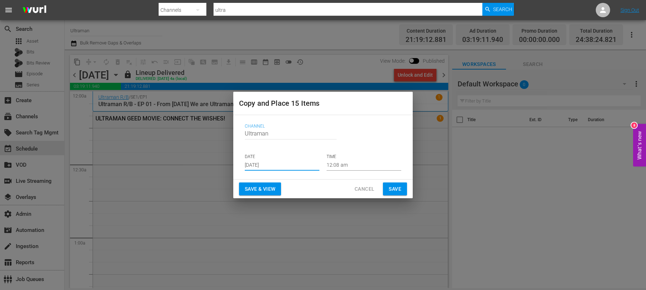
click at [396, 183] on button "Save" at bounding box center [395, 189] width 24 height 13
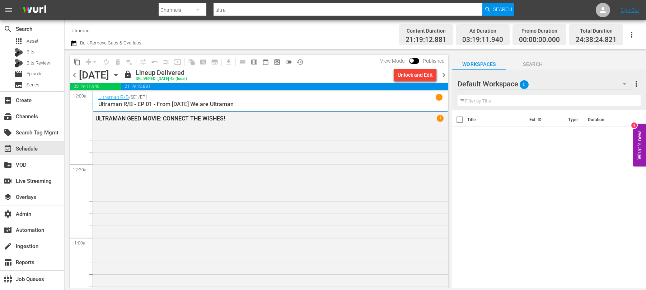
click at [441, 76] on span "chevron_right" at bounding box center [443, 75] width 9 height 9
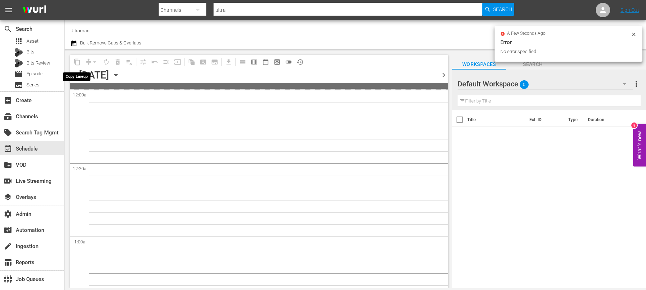
click at [78, 62] on span "content_copy" at bounding box center [76, 61] width 11 height 11
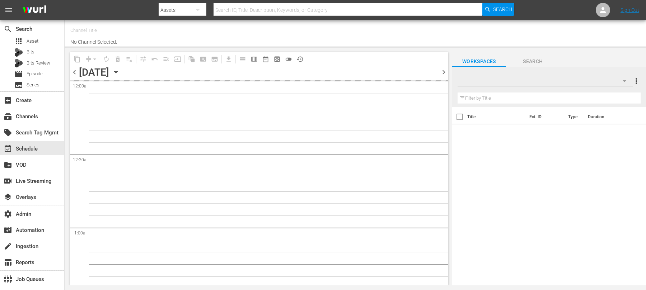
type input "Ultraman (1964)"
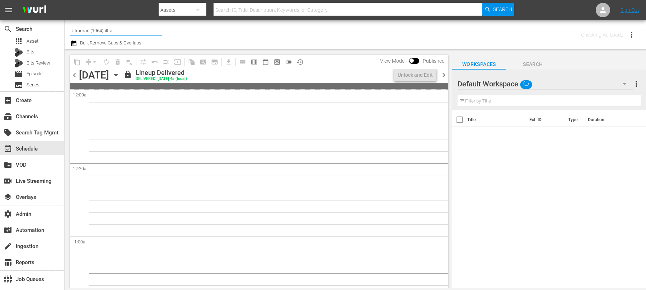
type input "Ultraman (1964)ultra"
click at [267, 45] on div "Channel Title Ultraman (1964)ultra Bulk Remove Gaps & Overlaps" at bounding box center [225, 35] width 311 height 26
click at [484, 39] on div "Checking Ad Load.." at bounding box center [510, 35] width 259 height 26
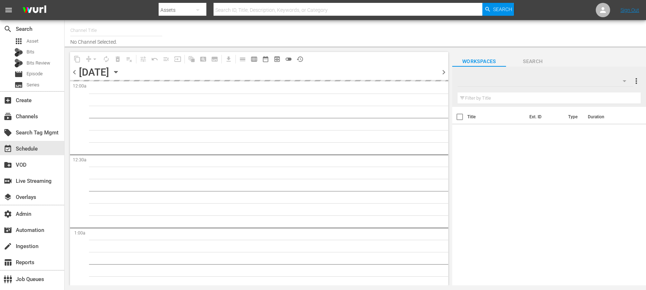
type input "Tribunal Justice (1623)"
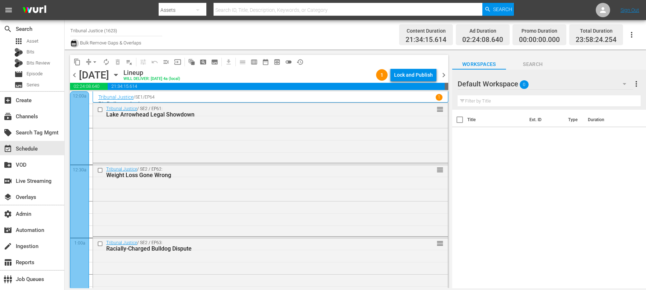
click at [76, 43] on icon "button" at bounding box center [73, 43] width 7 height 9
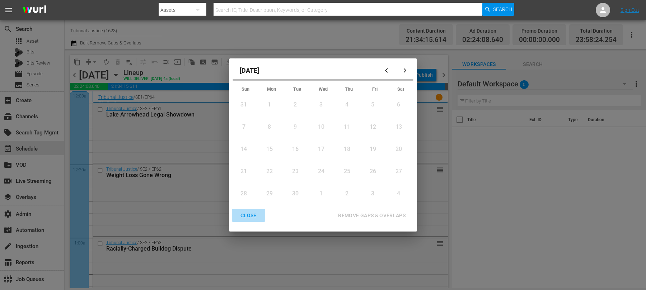
click at [255, 215] on div "CLOSE" at bounding box center [249, 215] width 28 height 9
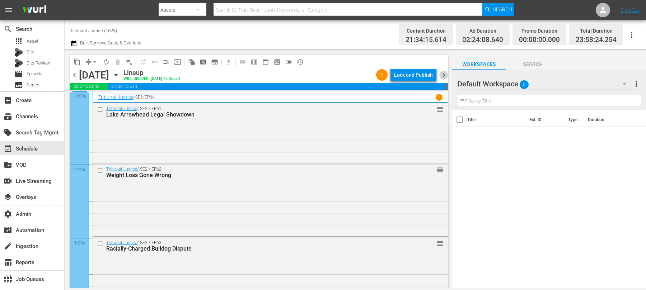
click at [446, 74] on span "chevron_right" at bounding box center [443, 75] width 9 height 9
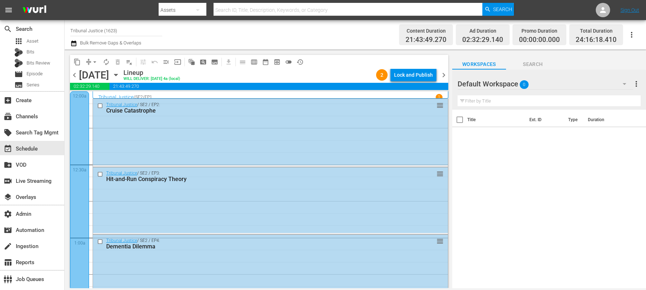
click at [75, 46] on icon "button" at bounding box center [73, 44] width 5 height 6
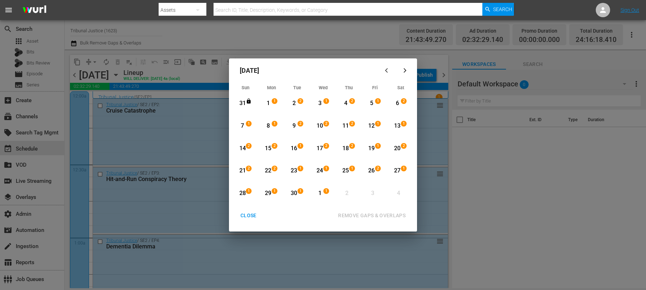
click at [254, 213] on div "CLOSE" at bounding box center [249, 215] width 28 height 9
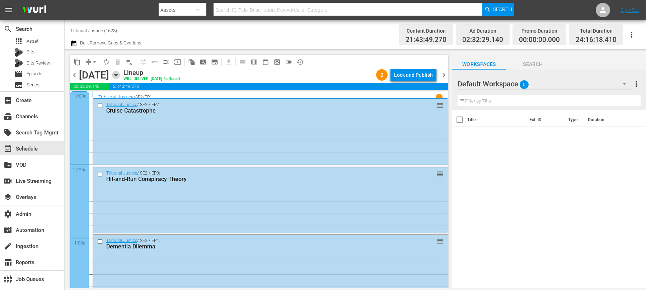
click at [120, 74] on icon "button" at bounding box center [116, 75] width 8 height 8
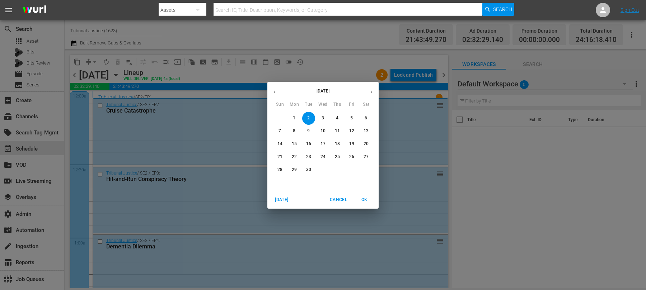
click at [279, 140] on button "14" at bounding box center [280, 144] width 13 height 13
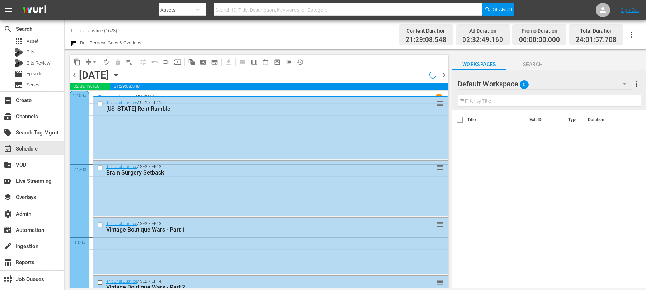
click at [279, 139] on div "Tribunal Justice / SE2 / EP11: California Rent Rumble reorder" at bounding box center [270, 128] width 355 height 62
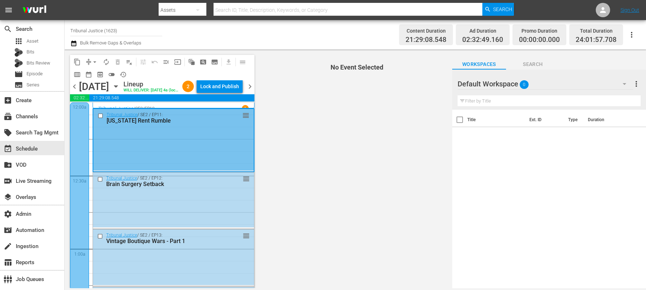
click at [117, 88] on icon "button" at bounding box center [115, 87] width 3 height 2
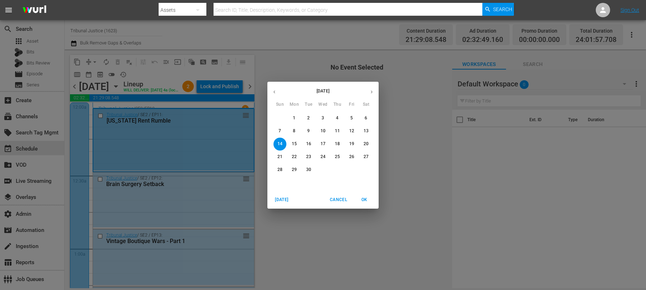
click at [278, 167] on p "28" at bounding box center [280, 170] width 5 height 6
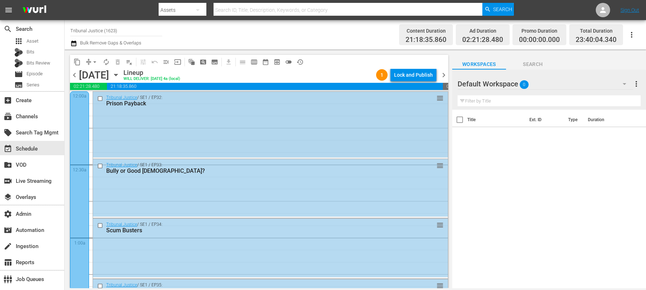
click at [160, 143] on div "Tribunal Justice / SE1 / EP32: Prison Payback reorder" at bounding box center [270, 125] width 355 height 66
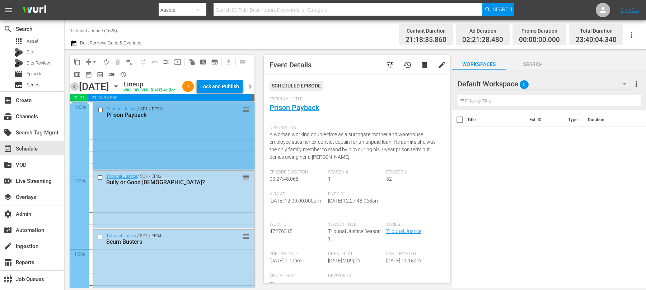
click at [74, 91] on span "chevron_left" at bounding box center [74, 86] width 9 height 9
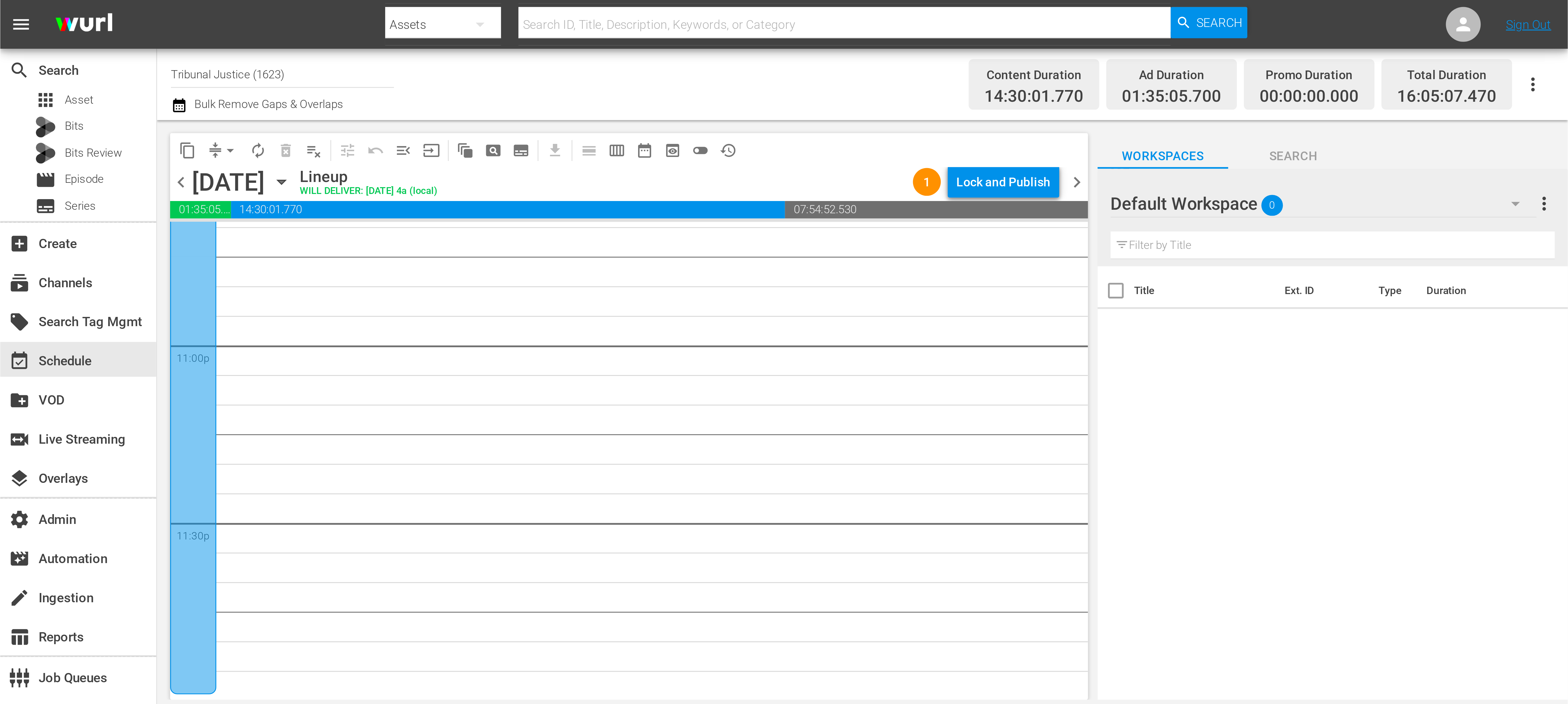
scroll to position [2360, 0]
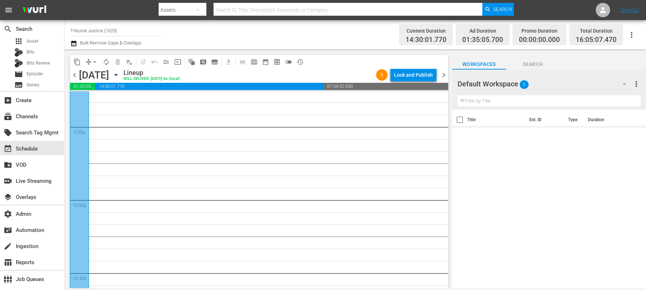
click at [75, 45] on icon "button" at bounding box center [73, 43] width 7 height 9
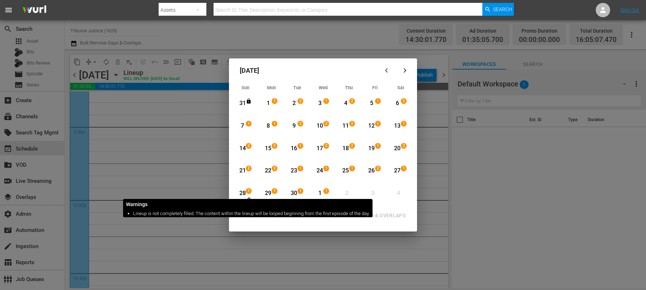
click at [251, 190] on span "1" at bounding box center [248, 191] width 5 height 6
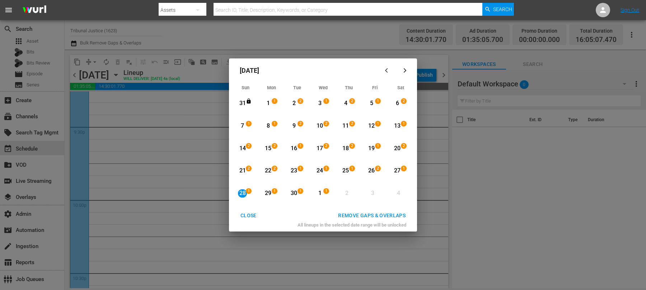
click at [323, 188] on div "1" at bounding box center [320, 194] width 9 height 20
click at [359, 214] on div "REMOVE GAPS & OVERLAPS" at bounding box center [371, 215] width 79 height 9
click at [247, 212] on div "CLOSE" at bounding box center [249, 215] width 28 height 9
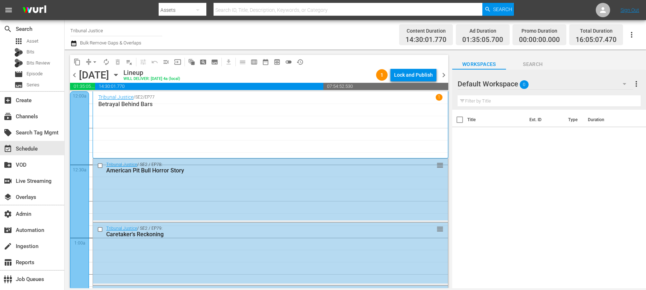
click at [120, 75] on icon "button" at bounding box center [116, 75] width 8 height 8
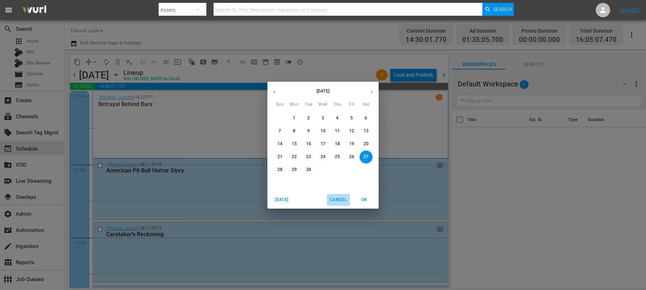
click at [333, 199] on span "Cancel" at bounding box center [338, 200] width 17 height 8
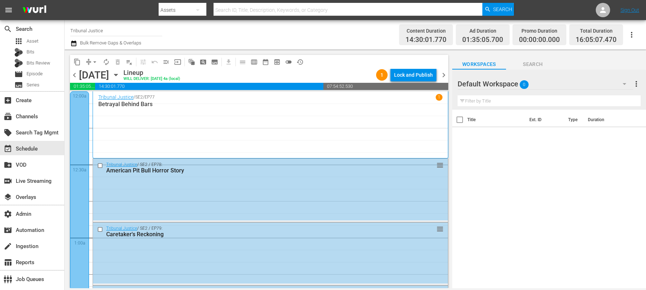
click at [74, 44] on icon "button" at bounding box center [73, 43] width 7 height 9
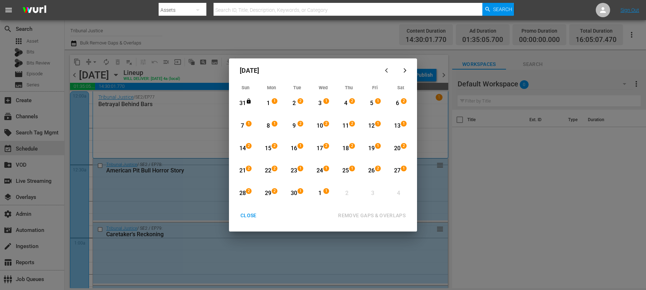
click at [253, 208] on div "September 2025 Sun Mon Tue Wed Thu Fri Sat 31 View Lineup 1 1 View Lineup 2 2 V…" at bounding box center [323, 145] width 188 height 173
click at [253, 209] on div "CLOSE REMOVE GAPS & OVERLAPS" at bounding box center [323, 215] width 182 height 13
click at [252, 215] on div "CLOSE" at bounding box center [249, 215] width 28 height 9
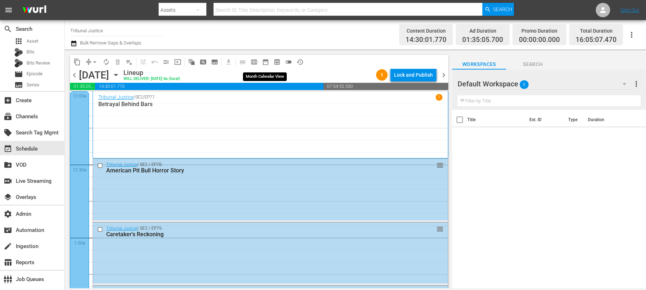
click at [266, 62] on span "date_range_outlined" at bounding box center [265, 62] width 7 height 7
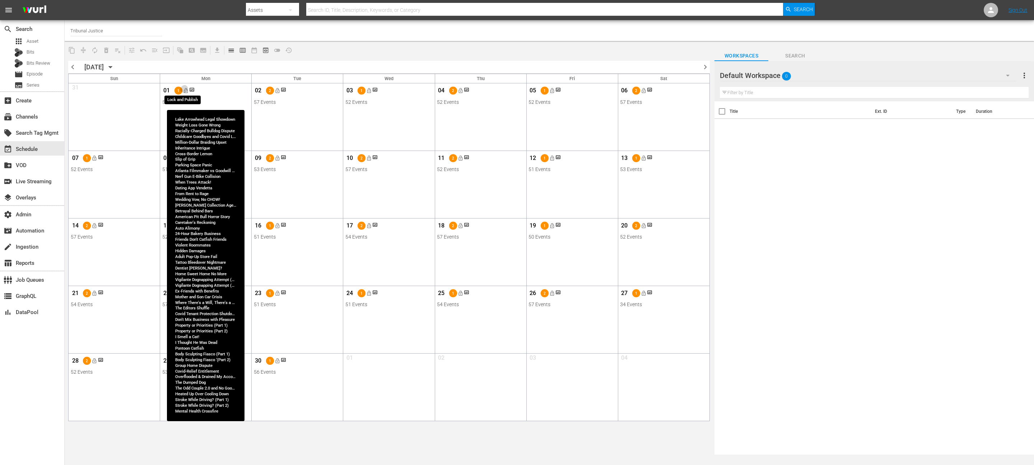
click at [184, 90] on span "lock_open" at bounding box center [186, 91] width 6 height 6
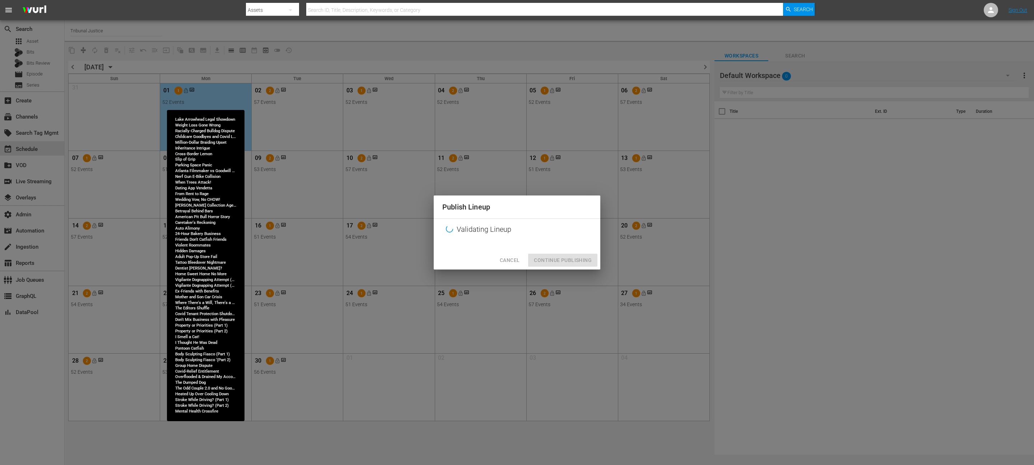
click at [512, 254] on button "Cancel" at bounding box center [509, 259] width 31 height 13
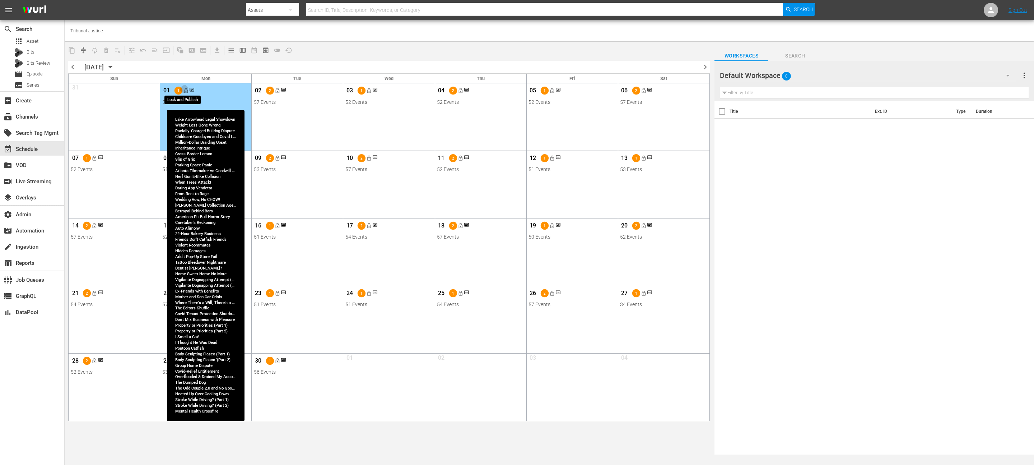
click at [186, 90] on span "lock_open" at bounding box center [186, 91] width 6 height 6
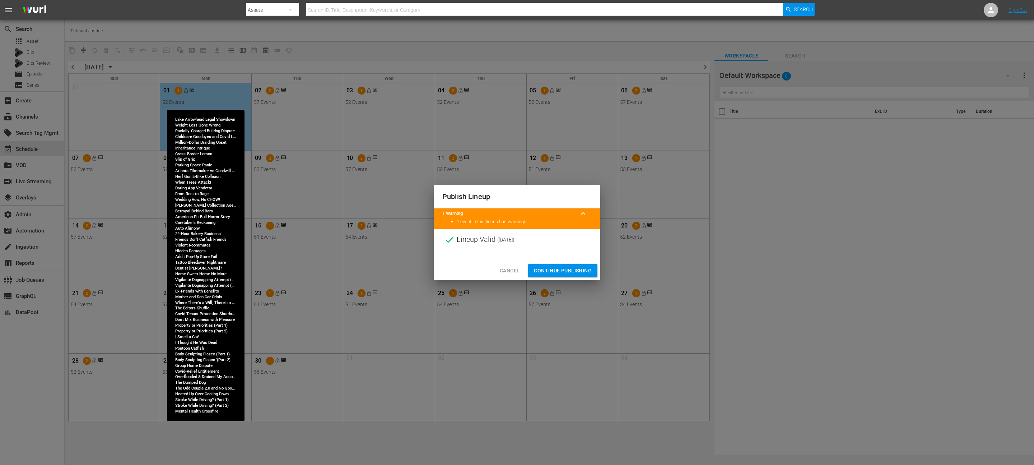
click at [555, 266] on span "Continue Publishing" at bounding box center [563, 270] width 58 height 9
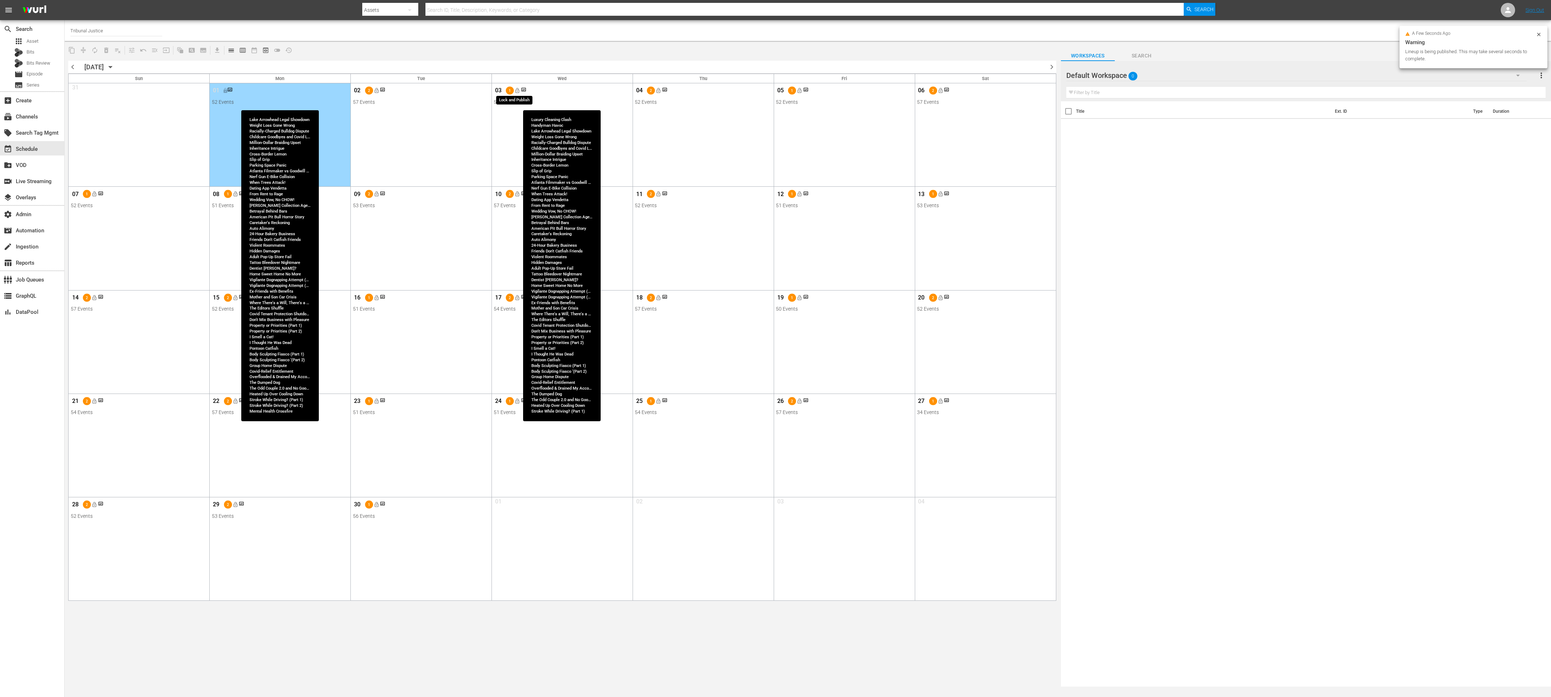
click at [520, 91] on span "lock_open" at bounding box center [518, 91] width 6 height 6
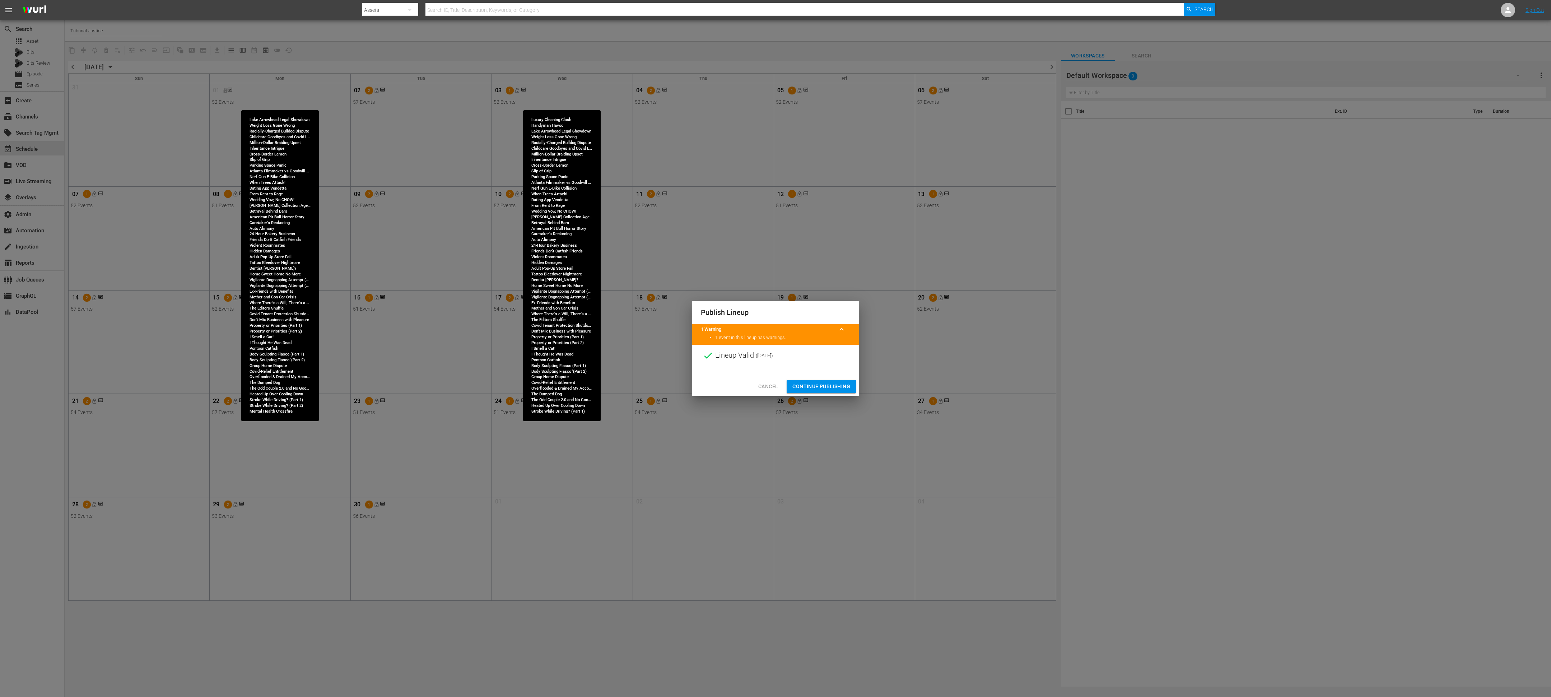
drag, startPoint x: 821, startPoint y: 390, endPoint x: 829, endPoint y: 207, distance: 183.7
click at [646, 290] on span "Continue Publishing" at bounding box center [821, 386] width 58 height 9
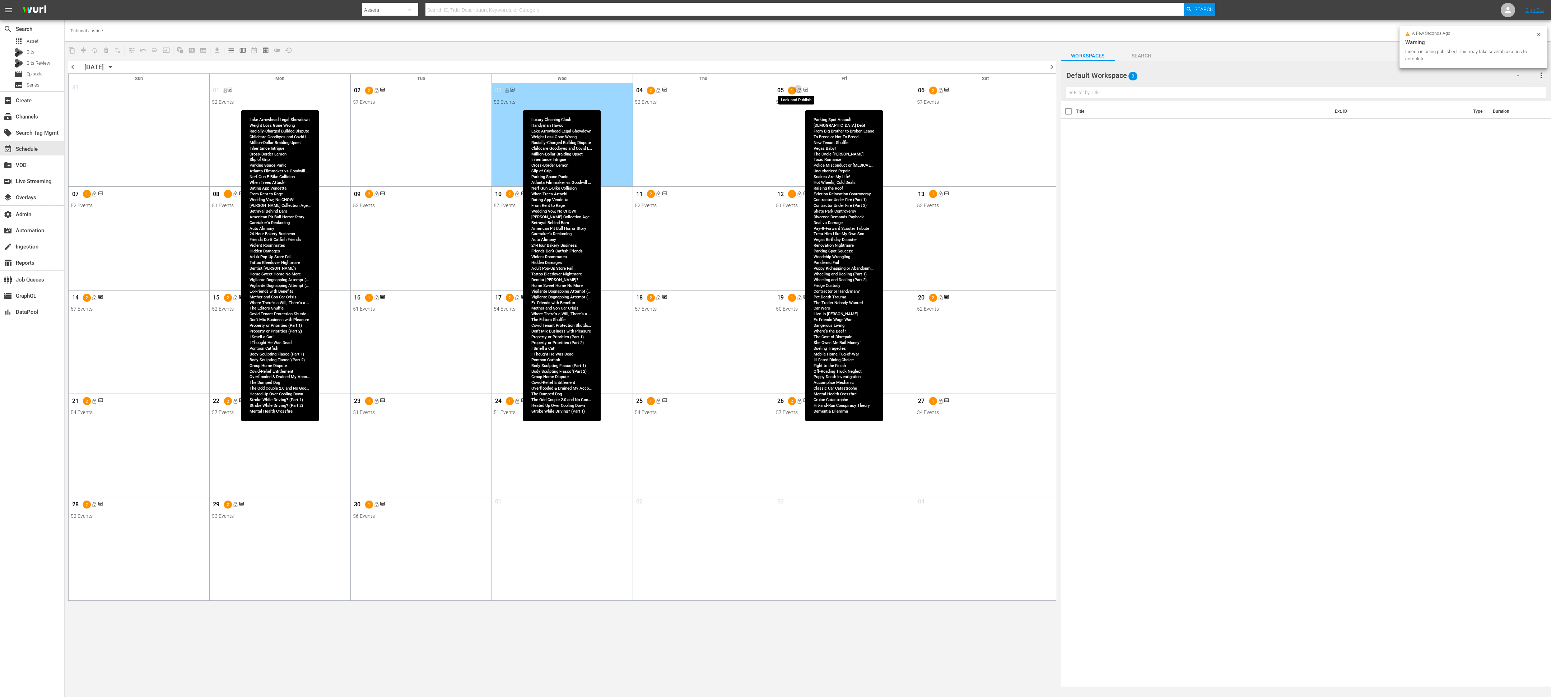
click at [646, 91] on span "lock_open" at bounding box center [800, 91] width 6 height 6
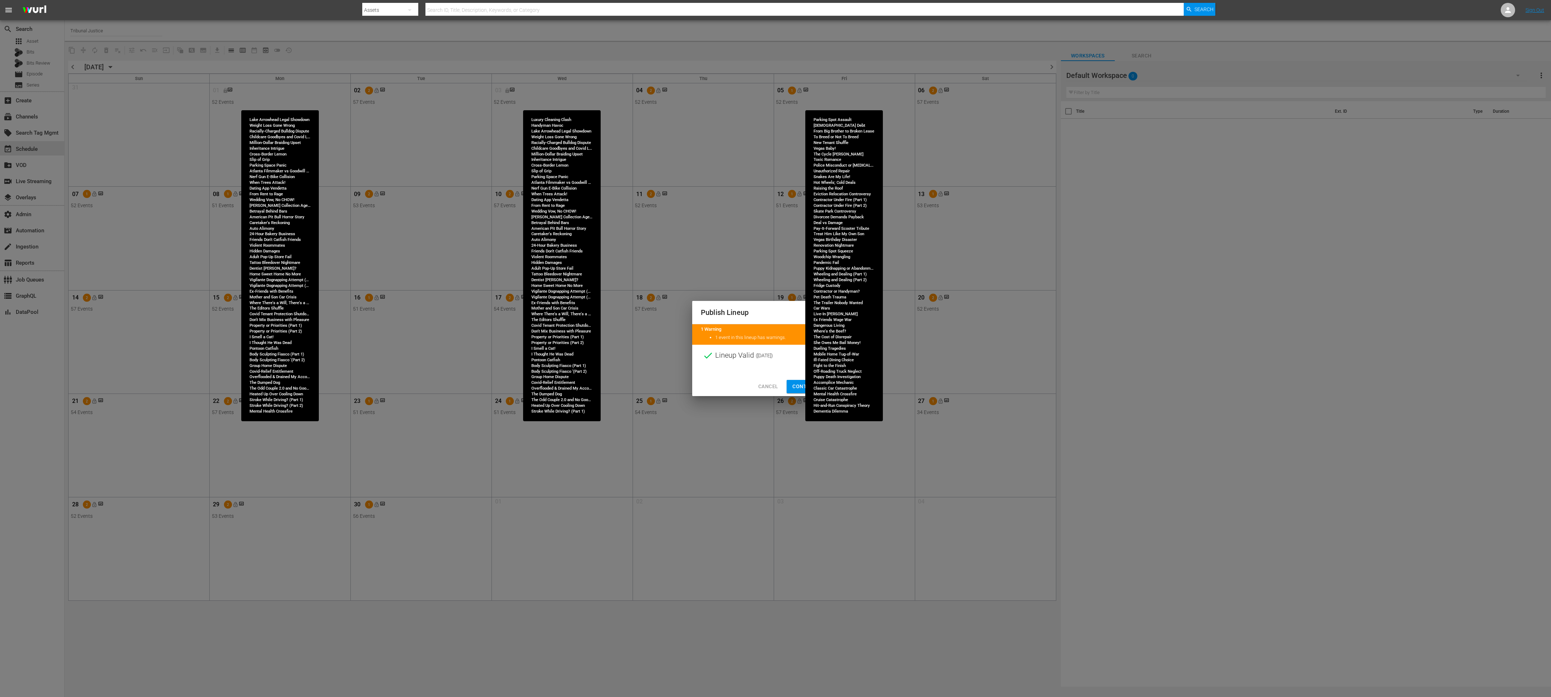
click at [646, 290] on button "Continue Publishing" at bounding box center [821, 386] width 69 height 13
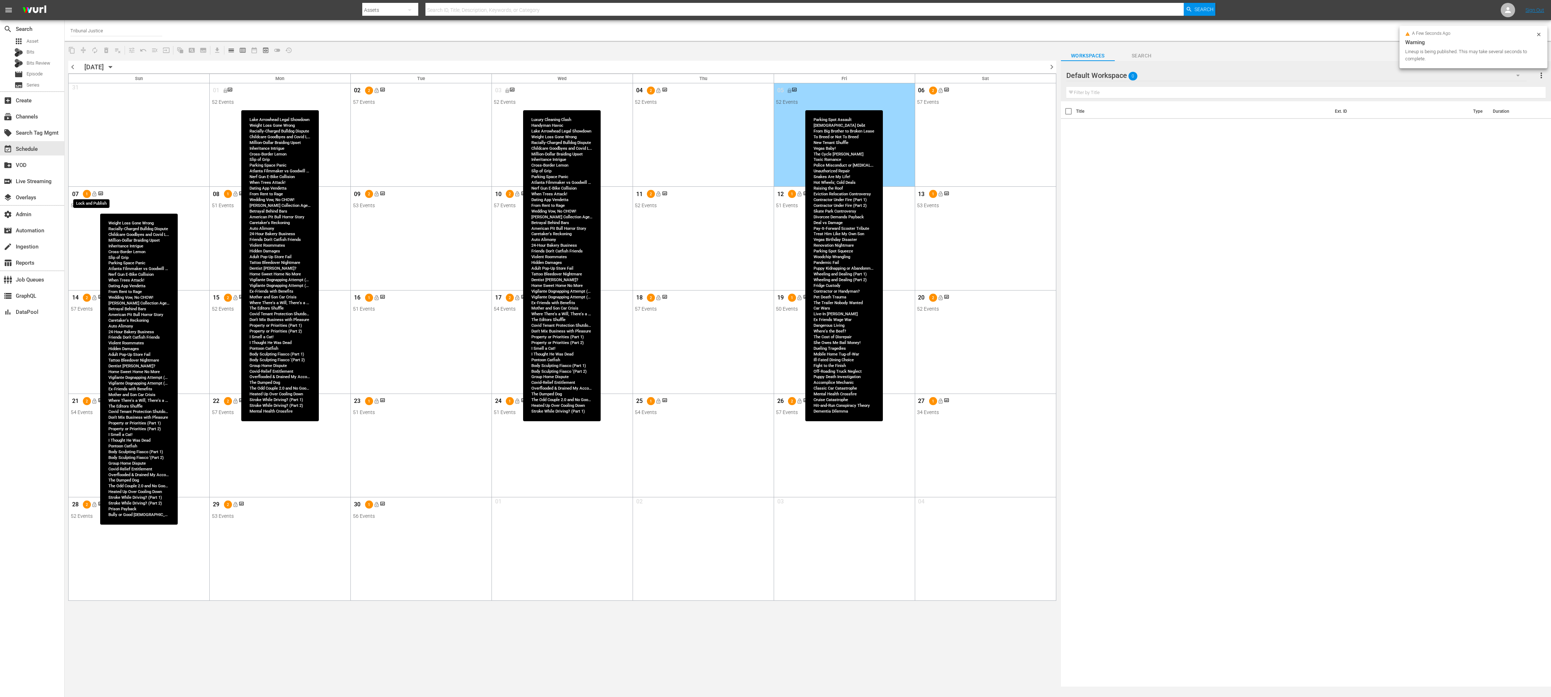
click at [96, 196] on span "lock_open" at bounding box center [95, 194] width 6 height 6
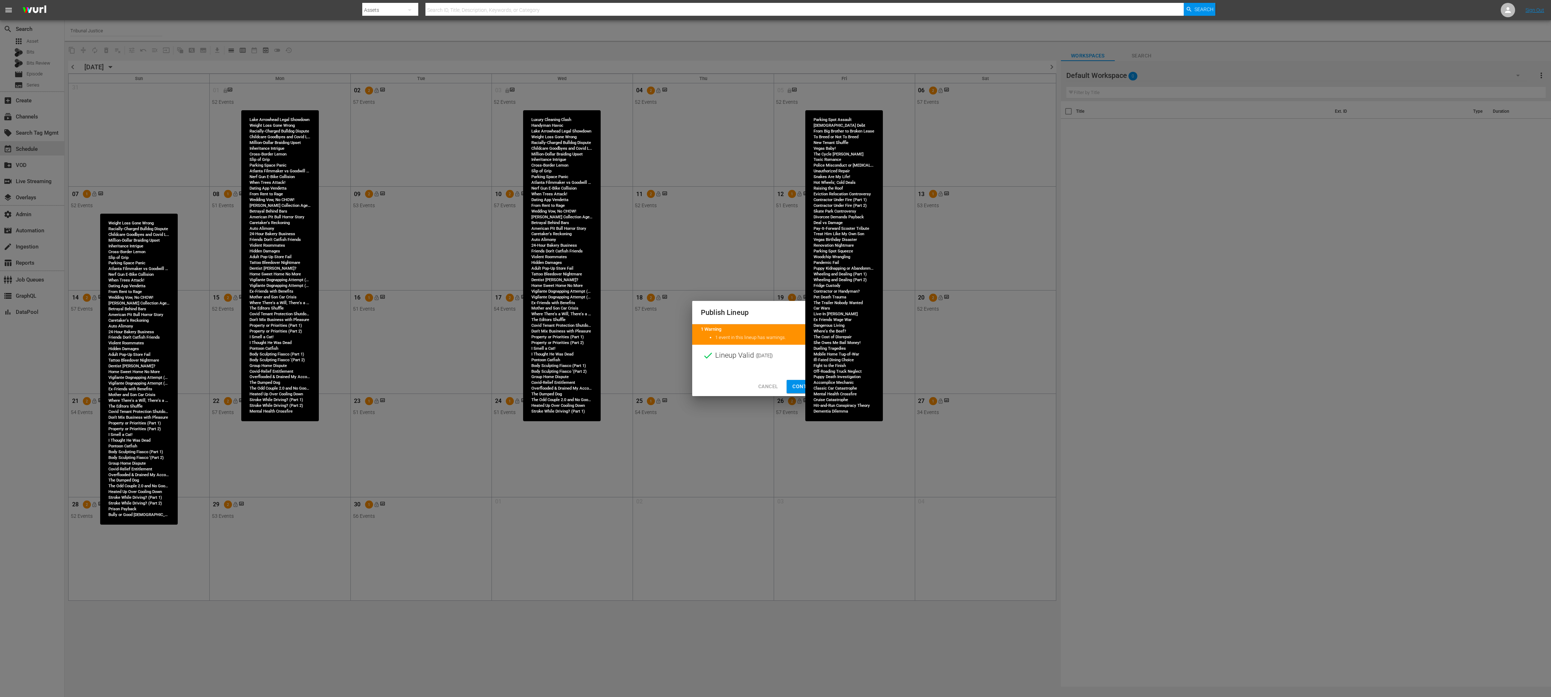
click at [646, 290] on span "Continue Publishing" at bounding box center [821, 386] width 58 height 9
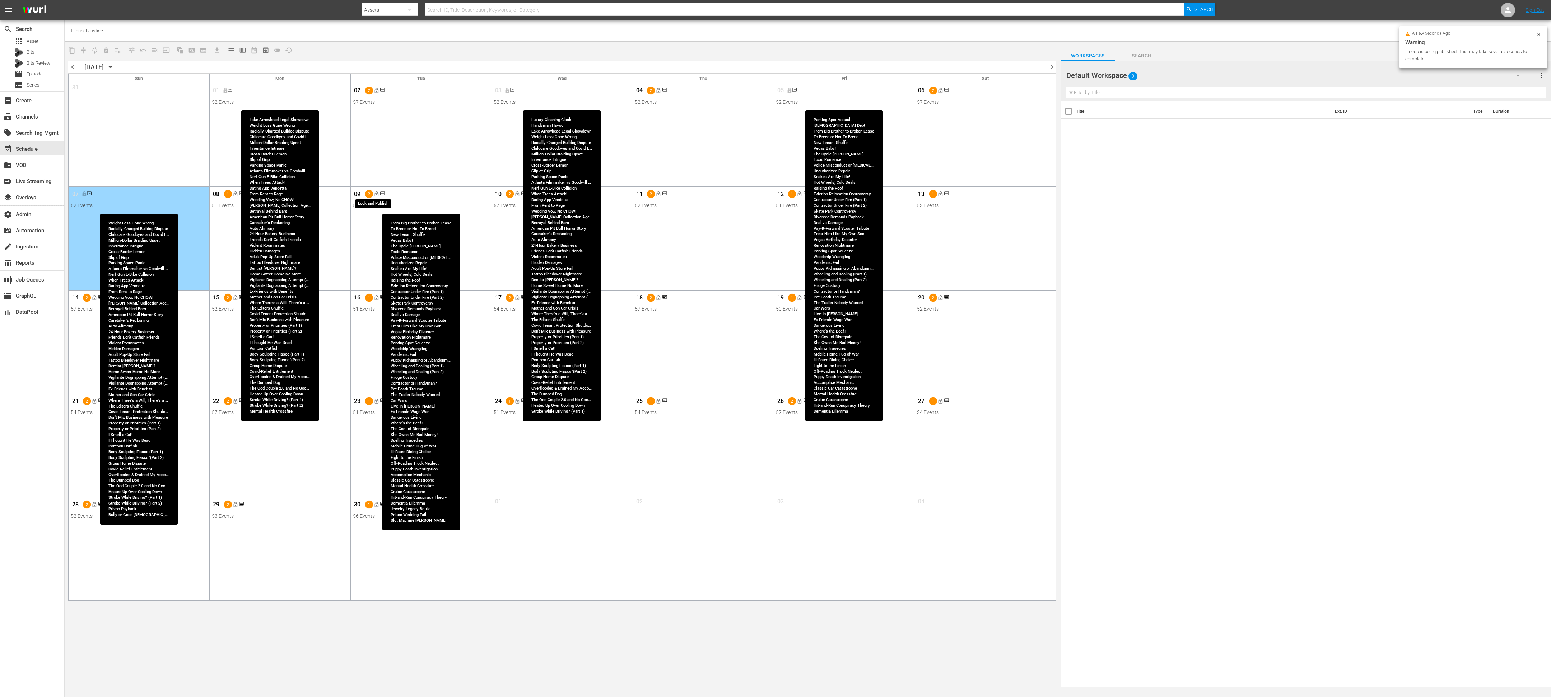
click at [377, 197] on span "lock_open" at bounding box center [376, 194] width 6 height 6
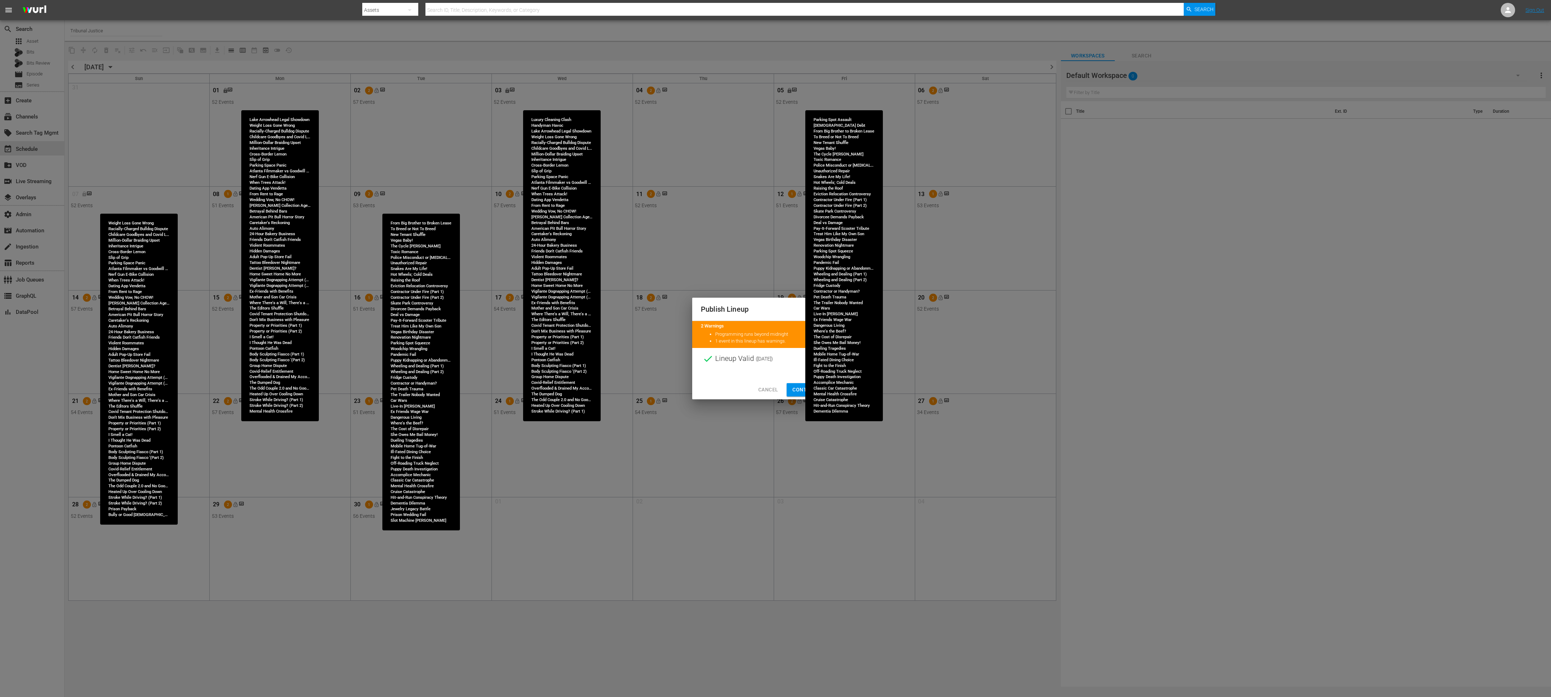
click at [646, 290] on span "Continue Publishing" at bounding box center [821, 389] width 58 height 9
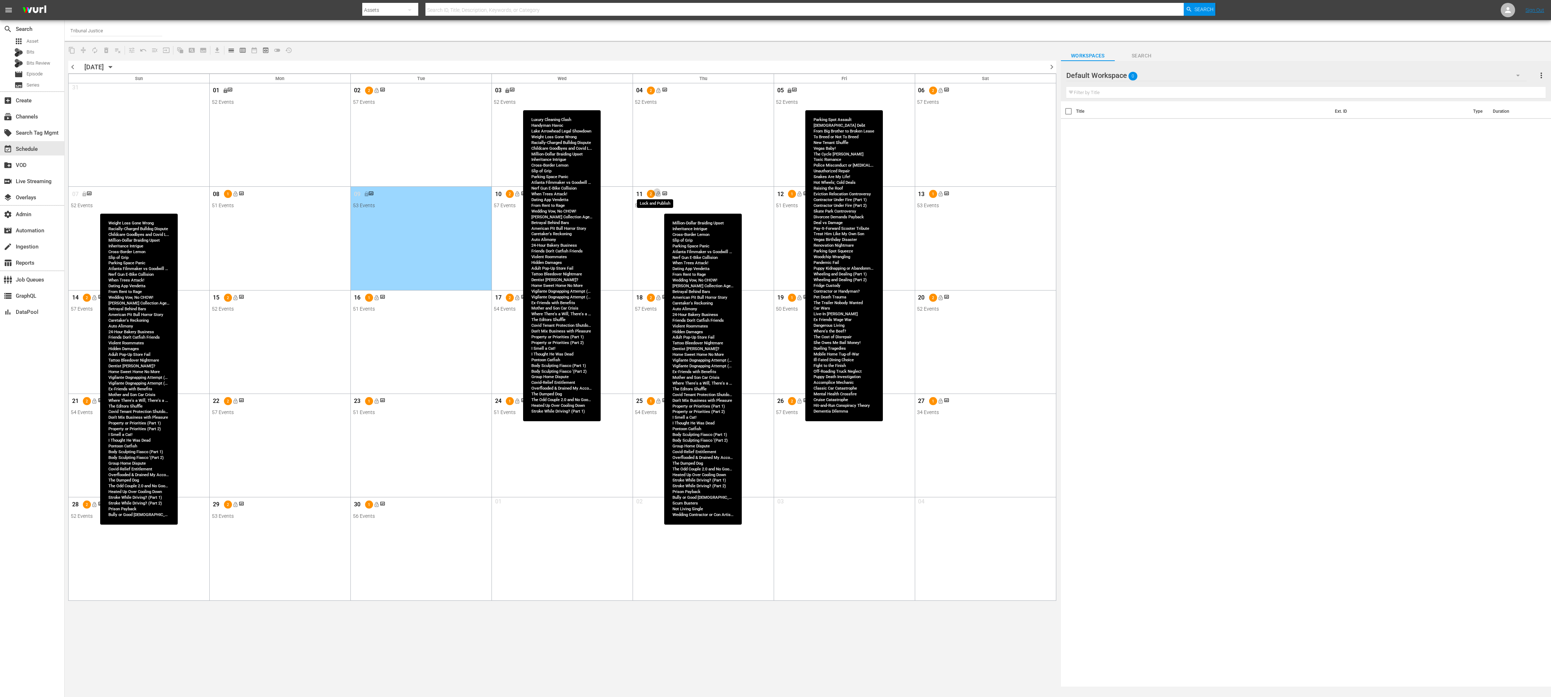
click at [646, 195] on span "lock_open" at bounding box center [659, 194] width 6 height 6
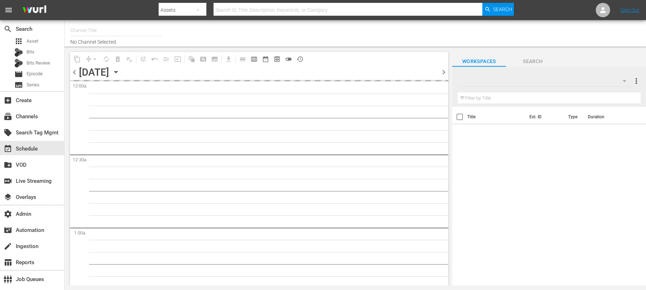
type input "Ultraman (1964)"
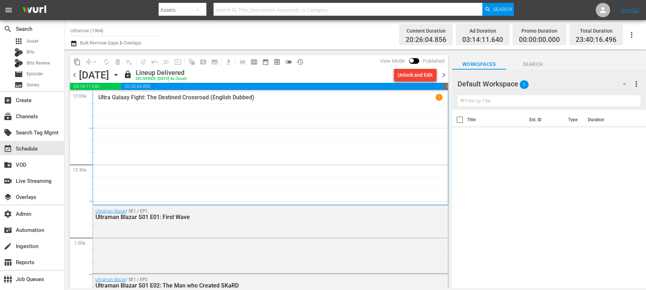
click at [74, 64] on span "content_copy" at bounding box center [77, 62] width 7 height 7
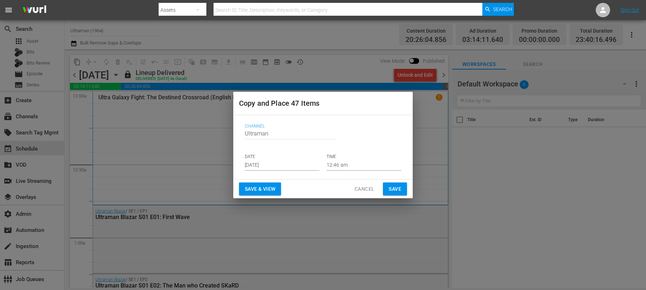
drag, startPoint x: 355, startPoint y: 192, endPoint x: 333, endPoint y: 177, distance: 27.2
click at [355, 192] on span "Cancel" at bounding box center [365, 189] width 20 height 9
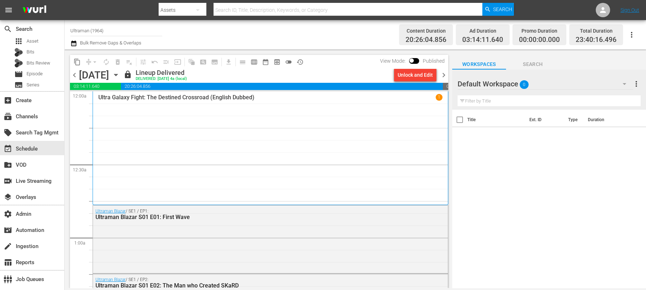
click at [74, 42] on icon "button" at bounding box center [73, 44] width 5 height 6
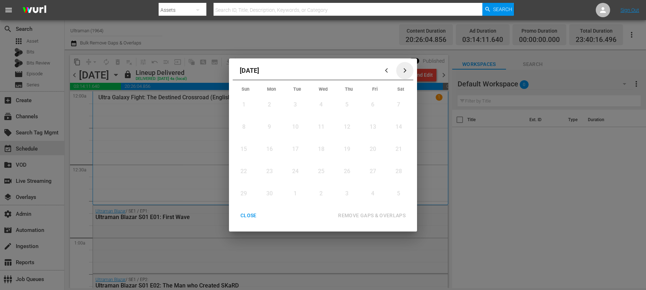
click at [406, 68] on icon "button" at bounding box center [404, 70] width 5 height 5
click at [246, 219] on div "CLOSE" at bounding box center [249, 215] width 28 height 9
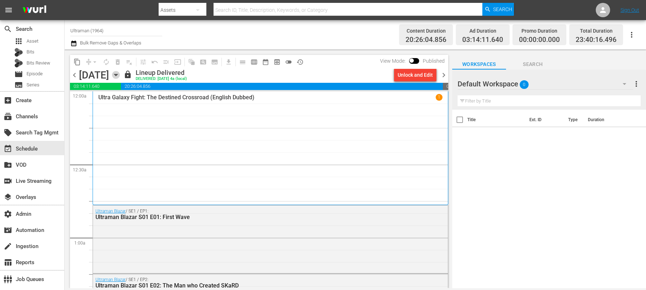
click at [117, 74] on icon "button" at bounding box center [115, 75] width 3 height 2
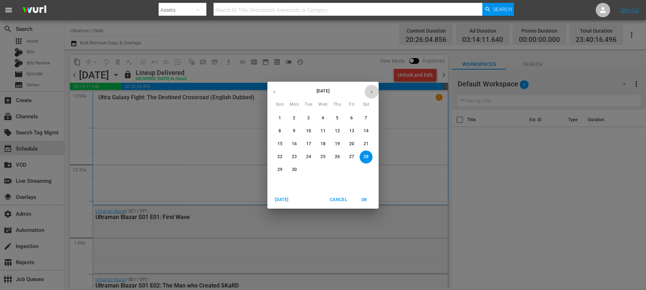
click at [374, 93] on icon "button" at bounding box center [371, 91] width 5 height 5
click at [377, 93] on button "button" at bounding box center [372, 92] width 14 height 14
click at [375, 93] on button "button" at bounding box center [372, 92] width 14 height 14
click at [291, 117] on span "1" at bounding box center [294, 118] width 13 height 6
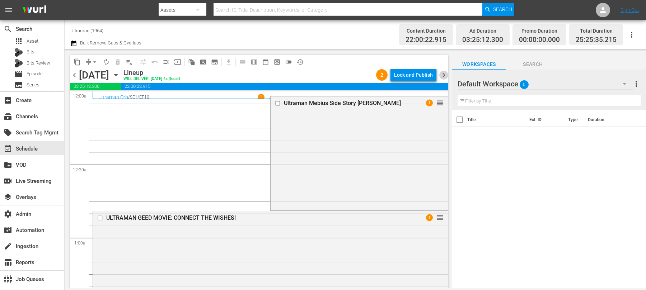
click at [445, 74] on span "chevron_right" at bounding box center [443, 75] width 9 height 9
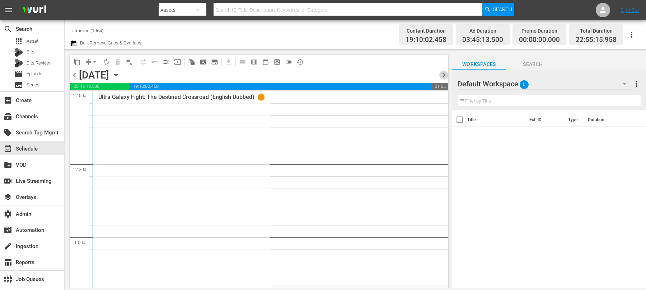
click at [445, 74] on span "chevron_right" at bounding box center [443, 75] width 9 height 9
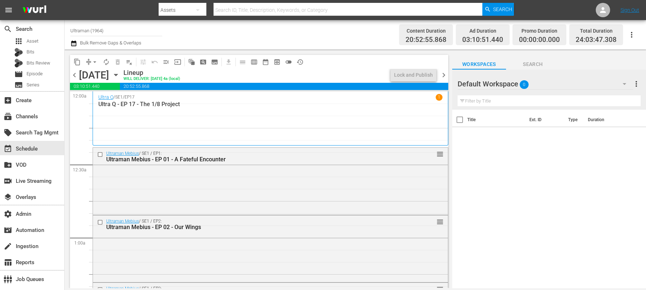
click at [71, 73] on span "chevron_left" at bounding box center [74, 75] width 9 height 9
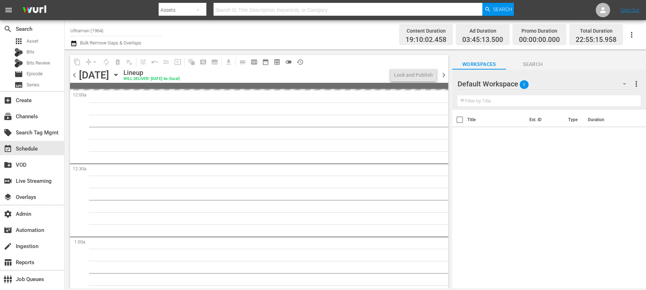
click at [446, 75] on span "chevron_right" at bounding box center [443, 75] width 9 height 9
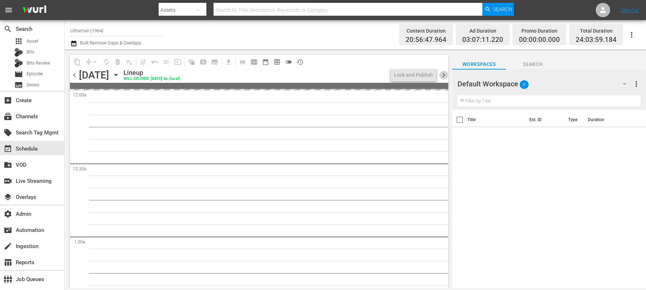
click at [446, 75] on span "chevron_right" at bounding box center [443, 75] width 9 height 9
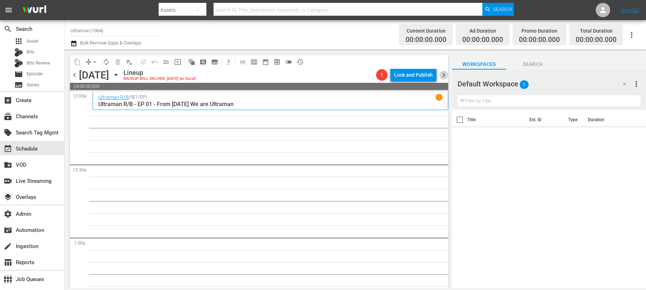
click at [444, 76] on span "chevron_right" at bounding box center [443, 75] width 9 height 9
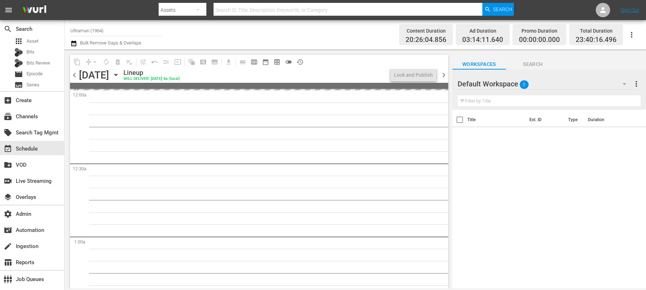
click at [75, 74] on span "chevron_left" at bounding box center [74, 75] width 9 height 9
click at [120, 76] on icon "button" at bounding box center [116, 75] width 8 height 8
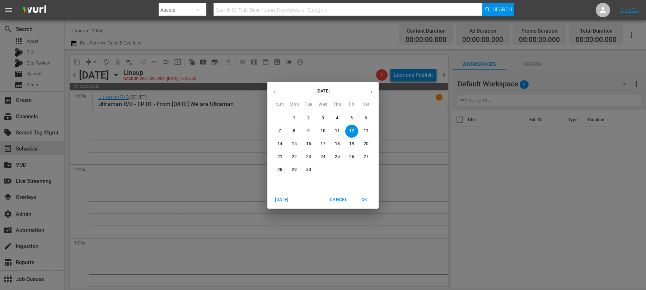
click at [275, 91] on icon "button" at bounding box center [274, 91] width 5 height 5
click at [275, 94] on icon "button" at bounding box center [274, 91] width 5 height 5
click at [335, 158] on p "26" at bounding box center [337, 157] width 5 height 6
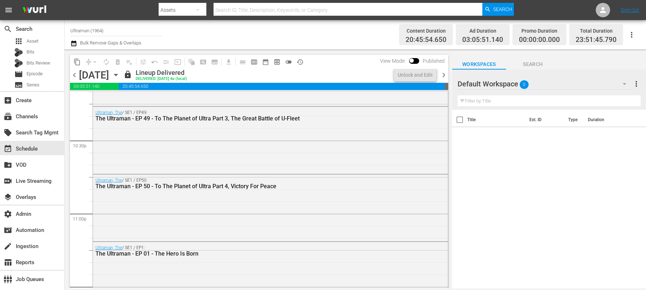
scroll to position [3339, 0]
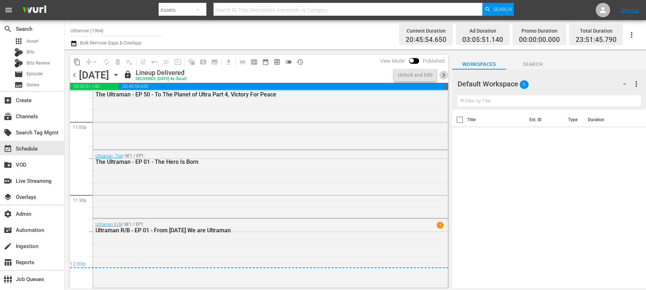
click at [446, 75] on span "chevron_right" at bounding box center [443, 75] width 9 height 9
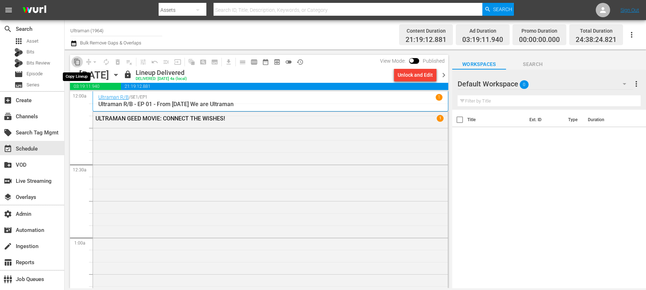
click at [78, 64] on span "content_copy" at bounding box center [77, 62] width 7 height 7
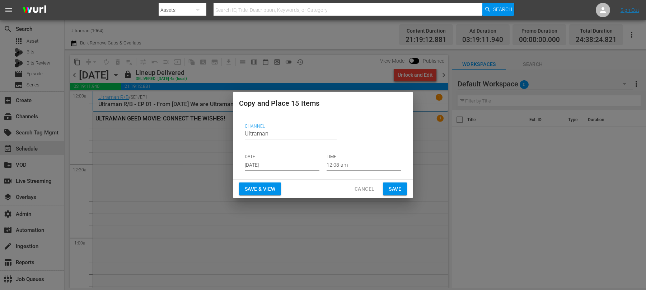
click at [272, 160] on input "Aug 17th 2025" at bounding box center [282, 165] width 75 height 11
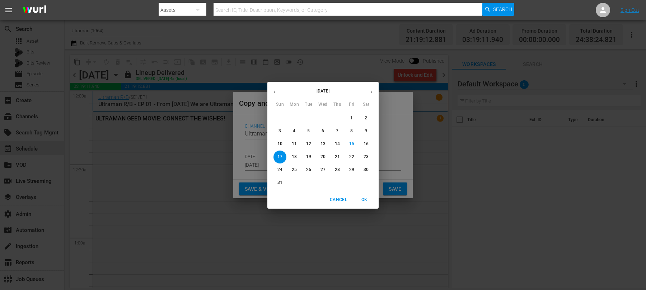
click at [373, 92] on icon "button" at bounding box center [371, 91] width 5 height 5
click at [349, 132] on p "12" at bounding box center [351, 131] width 5 height 6
type input "Sep 12th 2025"
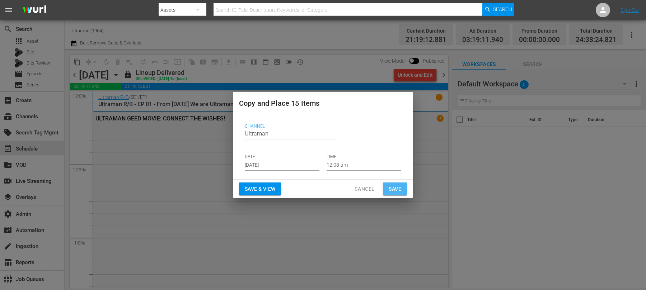
click at [394, 186] on span "Save" at bounding box center [395, 189] width 13 height 9
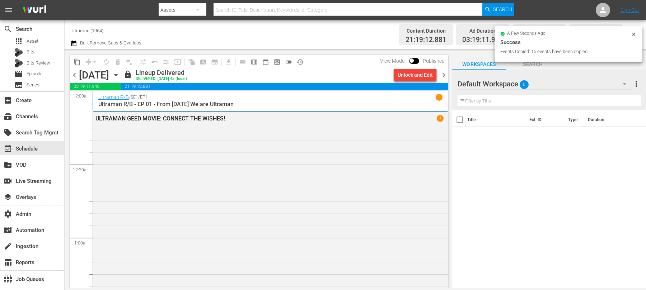
click at [444, 74] on span "chevron_right" at bounding box center [443, 75] width 9 height 9
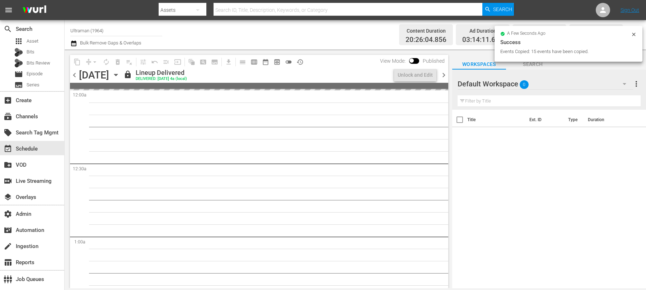
click at [444, 74] on span "chevron_right" at bounding box center [443, 75] width 9 height 9
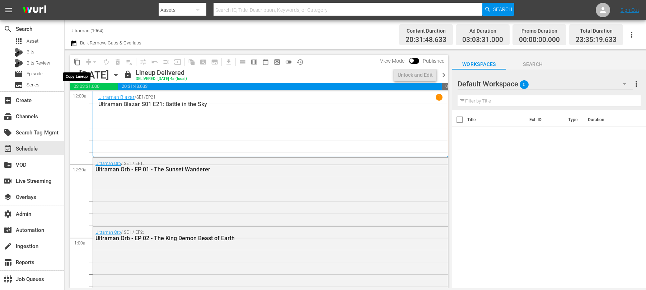
click at [78, 64] on span "content_copy" at bounding box center [77, 62] width 7 height 7
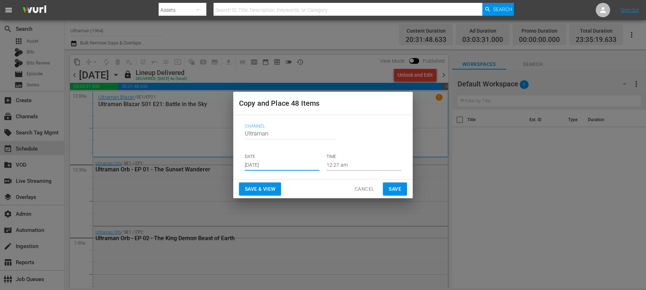
click at [287, 166] on input "Aug 17th 2025" at bounding box center [282, 165] width 75 height 11
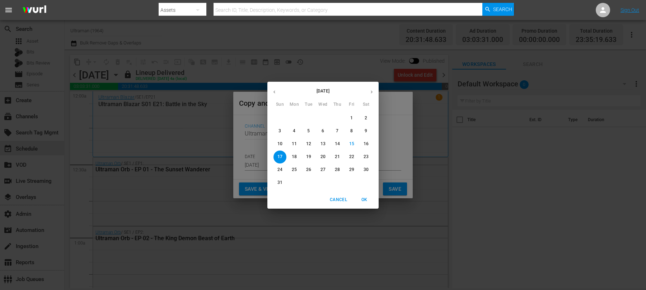
click at [378, 94] on button "button" at bounding box center [372, 92] width 14 height 14
click at [281, 145] on p "14" at bounding box center [280, 144] width 5 height 6
type input "Sep 14th 2025"
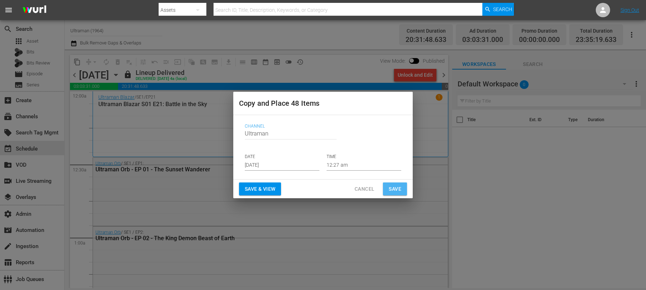
click at [395, 190] on span "Save" at bounding box center [395, 189] width 13 height 9
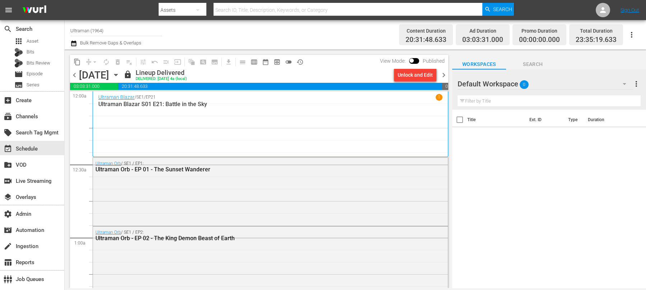
click at [446, 77] on span "chevron_right" at bounding box center [443, 75] width 9 height 9
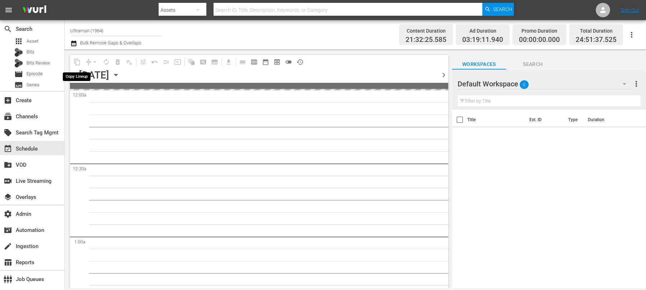
click at [77, 62] on span "content_copy" at bounding box center [76, 61] width 11 height 11
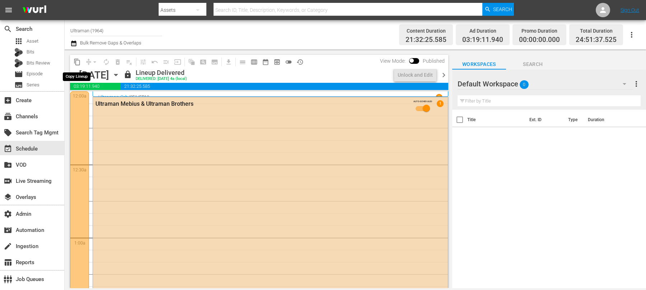
click at [78, 65] on span "content_copy" at bounding box center [77, 62] width 7 height 7
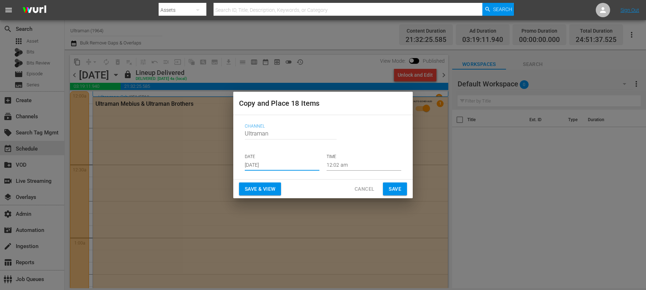
click at [267, 167] on input "Aug 17th 2025" at bounding box center [282, 165] width 75 height 11
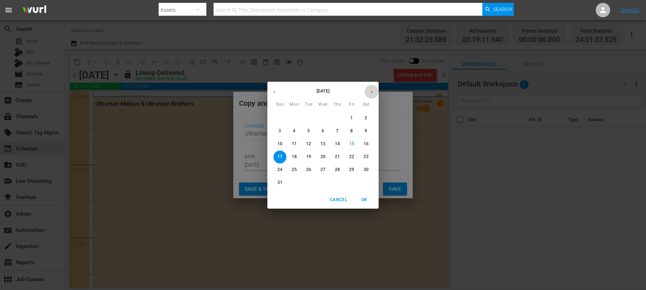
click at [370, 92] on icon "button" at bounding box center [371, 91] width 5 height 5
click at [295, 146] on p "15" at bounding box center [294, 144] width 5 height 6
type input "Sep 15th 2025"
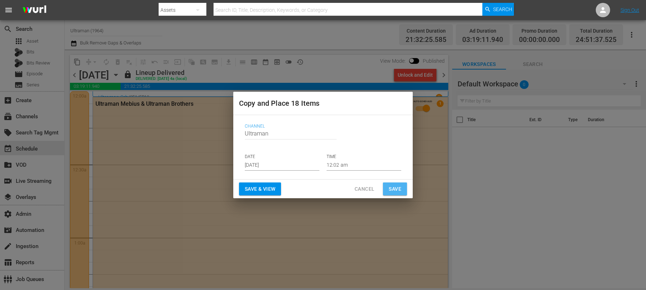
click at [401, 194] on button "Save" at bounding box center [395, 189] width 24 height 13
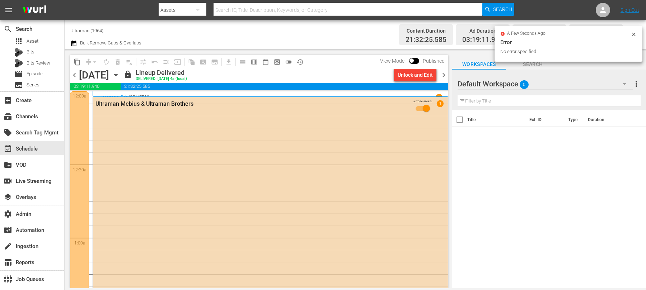
click at [446, 76] on span "chevron_right" at bounding box center [443, 75] width 9 height 9
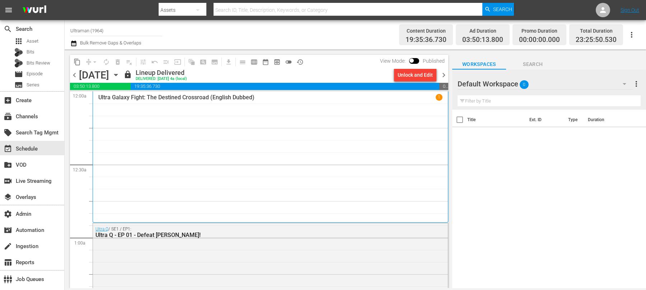
click at [79, 62] on span "content_copy" at bounding box center [77, 62] width 7 height 7
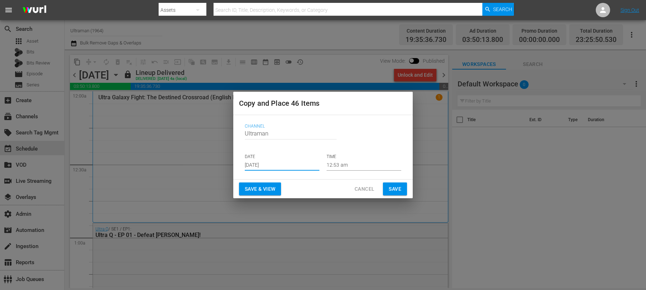
click at [270, 161] on input "Aug 17th 2025" at bounding box center [282, 165] width 75 height 11
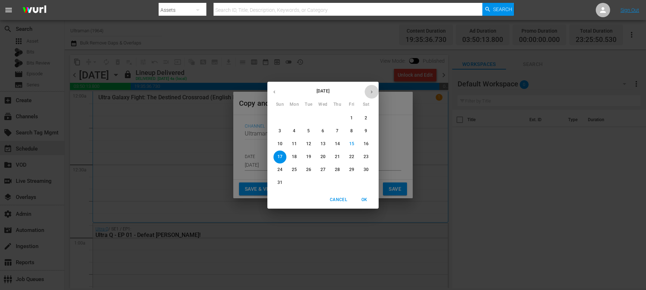
click at [373, 93] on icon "button" at bounding box center [371, 91] width 5 height 5
click at [308, 145] on p "16" at bounding box center [308, 144] width 5 height 6
type input "Sep 16th 2025"
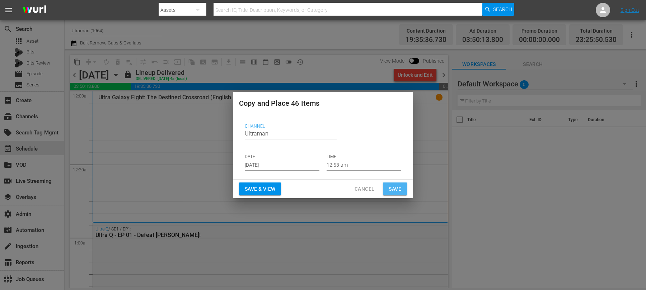
click at [397, 191] on span "Save" at bounding box center [395, 189] width 13 height 9
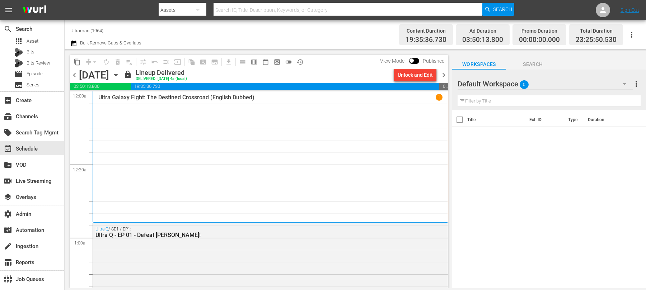
click at [443, 75] on span "chevron_right" at bounding box center [443, 75] width 9 height 9
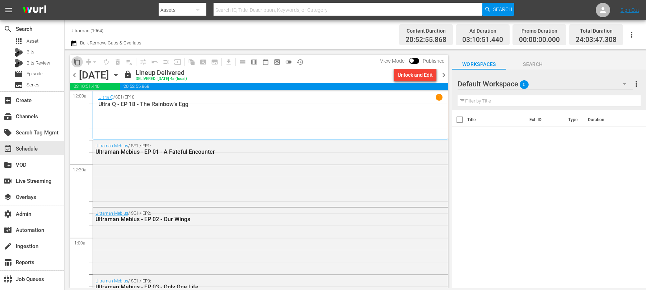
click at [75, 60] on span "content_copy" at bounding box center [77, 62] width 7 height 7
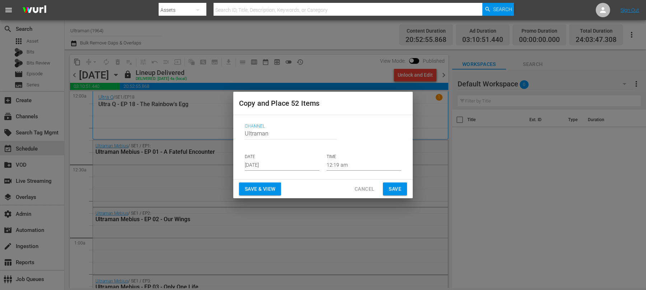
click at [271, 160] on input "Aug 17th 2025" at bounding box center [282, 165] width 75 height 11
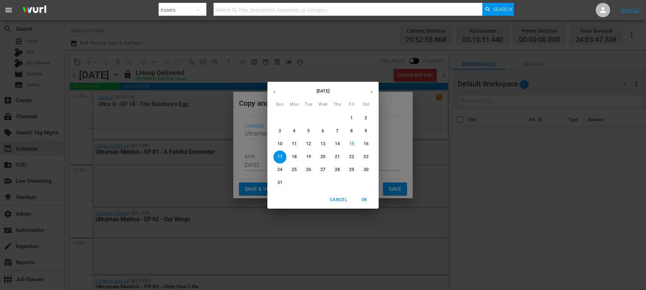
click at [375, 95] on button "button" at bounding box center [372, 92] width 14 height 14
click at [324, 145] on p "17" at bounding box center [323, 144] width 5 height 6
type input "Sep 17th 2025"
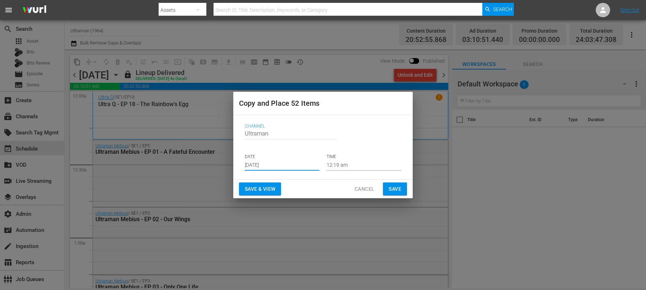
click at [403, 190] on button "Save" at bounding box center [395, 189] width 24 height 13
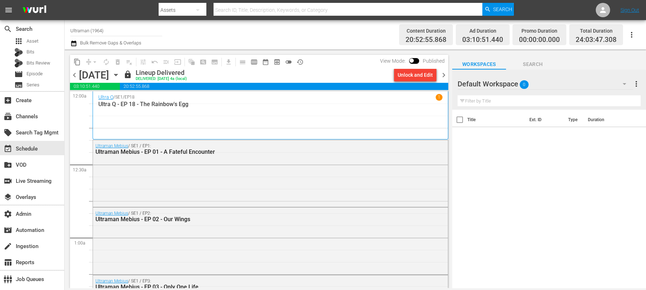
click at [444, 73] on span "chevron_right" at bounding box center [443, 75] width 9 height 9
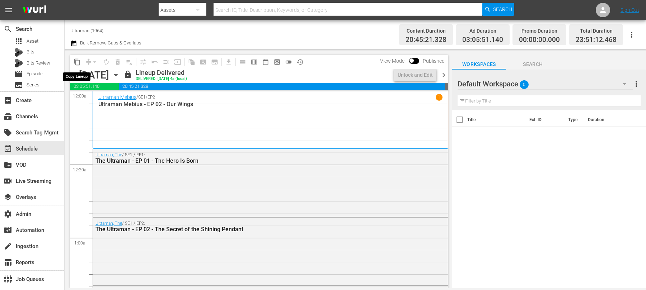
click at [80, 63] on span "content_copy" at bounding box center [77, 62] width 7 height 7
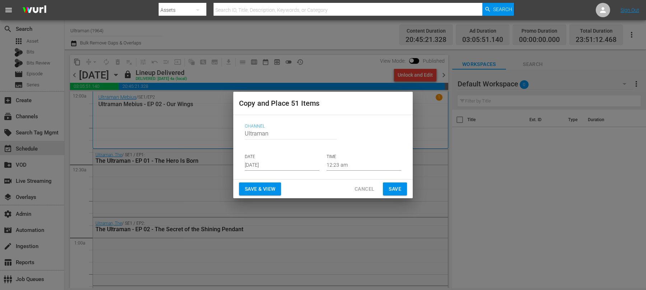
click at [272, 164] on input "Aug 17th 2025" at bounding box center [282, 165] width 75 height 11
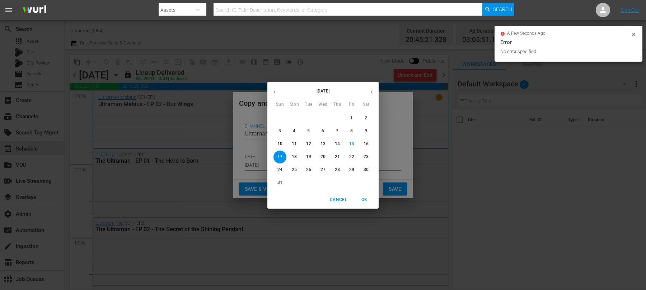
click at [372, 93] on icon "button" at bounding box center [371, 91] width 5 height 5
click at [341, 142] on span "18" at bounding box center [337, 144] width 13 height 6
type input "Sep 18th 2025"
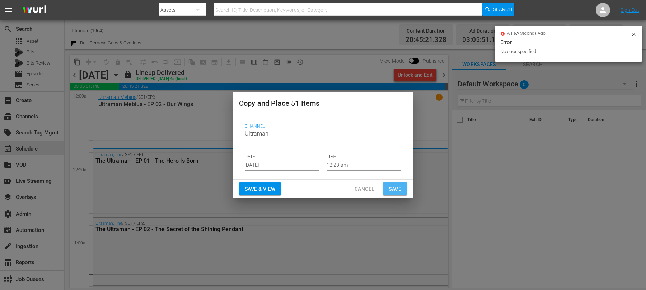
click at [404, 191] on button "Save" at bounding box center [395, 189] width 24 height 13
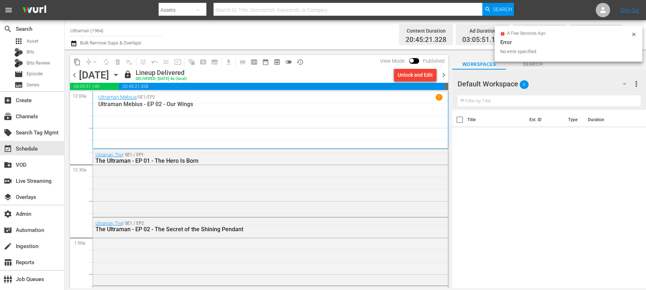
click at [444, 75] on span "chevron_right" at bounding box center [443, 75] width 9 height 9
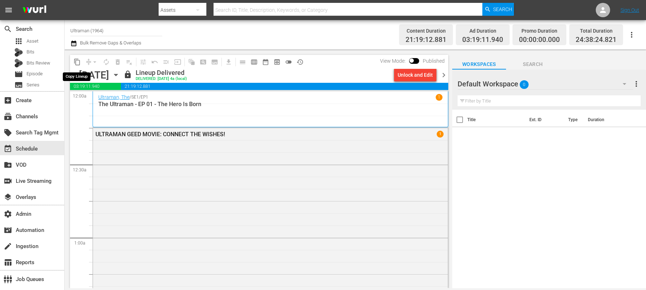
click at [80, 63] on span "content_copy" at bounding box center [77, 62] width 7 height 7
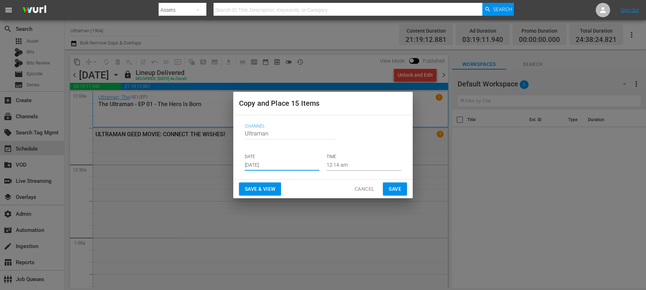
click at [261, 167] on input "Aug 17th 2025" at bounding box center [282, 165] width 75 height 11
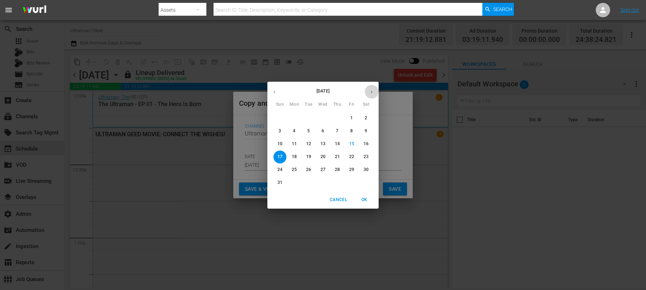
click at [372, 93] on icon "button" at bounding box center [371, 91] width 5 height 5
click at [355, 143] on span "19" at bounding box center [351, 144] width 13 height 6
type input "Sep 19th 2025"
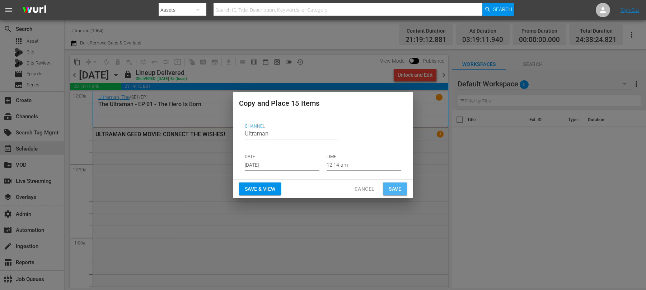
click at [397, 186] on span "Save" at bounding box center [395, 189] width 13 height 9
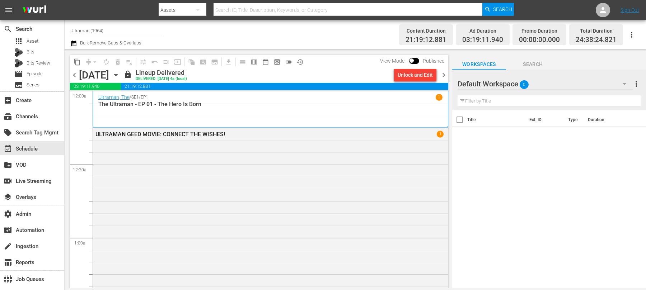
click at [444, 72] on span "chevron_right" at bounding box center [443, 75] width 9 height 9
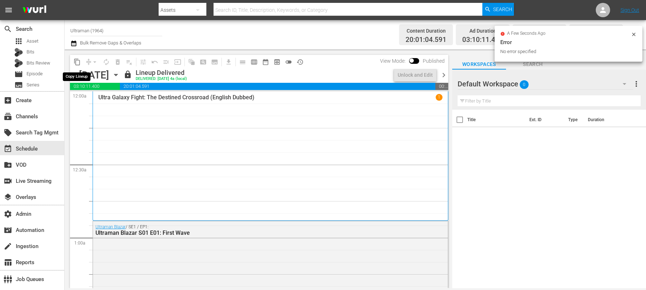
click at [79, 61] on span "content_copy" at bounding box center [77, 62] width 7 height 7
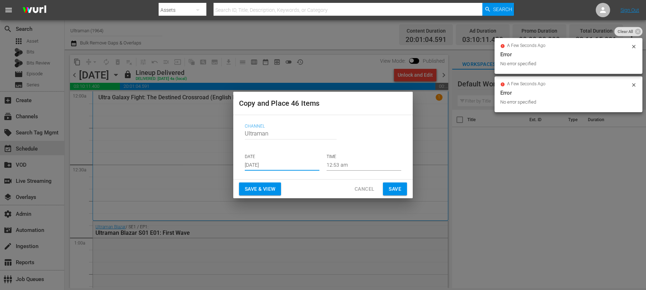
click at [267, 166] on input "Aug 17th 2025" at bounding box center [282, 165] width 75 height 11
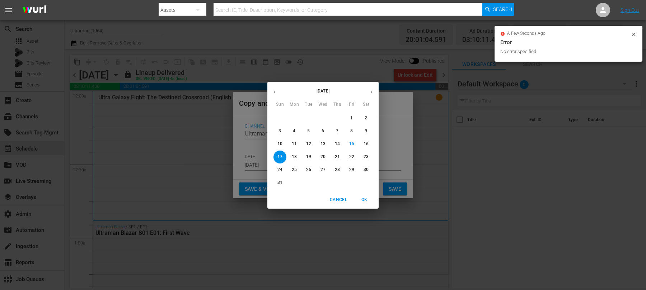
click at [372, 92] on icon "button" at bounding box center [371, 91] width 5 height 5
click at [369, 146] on span "20" at bounding box center [366, 144] width 13 height 6
type input "Sep 20th 2025"
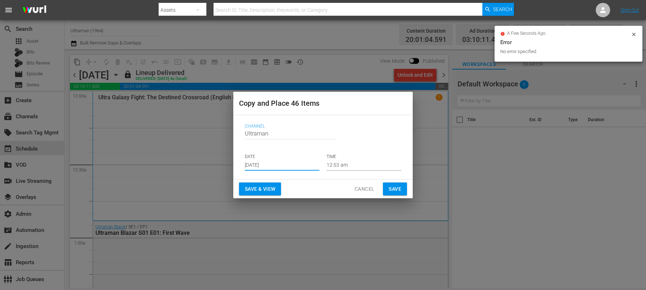
click at [400, 188] on span "Save" at bounding box center [395, 189] width 13 height 9
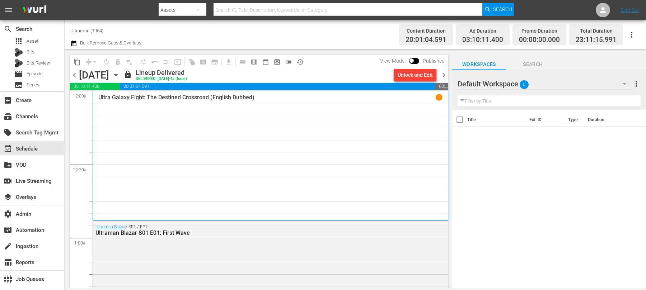
click at [447, 73] on span "chevron_right" at bounding box center [443, 75] width 9 height 9
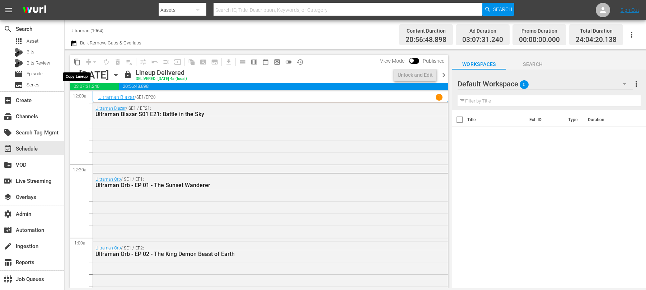
click at [78, 63] on span "content_copy" at bounding box center [77, 62] width 7 height 7
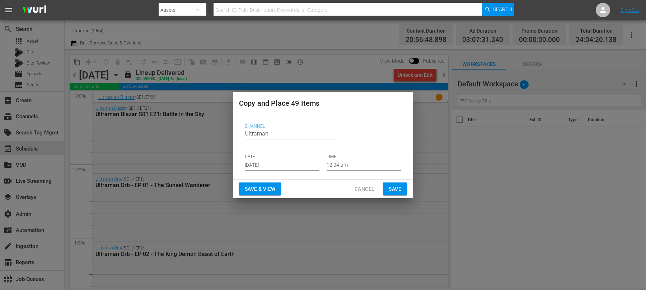
click at [255, 165] on input "Aug 17th 2025" at bounding box center [282, 165] width 75 height 11
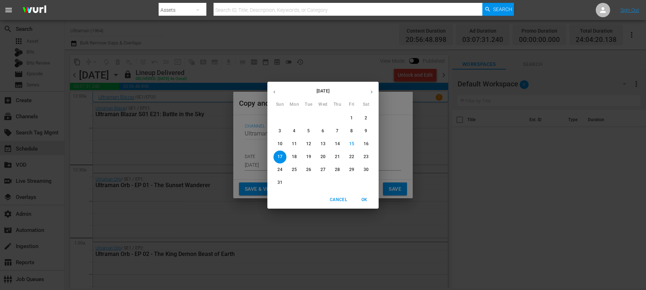
click at [371, 92] on icon "button" at bounding box center [371, 91] width 5 height 5
click at [282, 153] on button "21" at bounding box center [280, 157] width 13 height 13
type input "Sep 21st 2025"
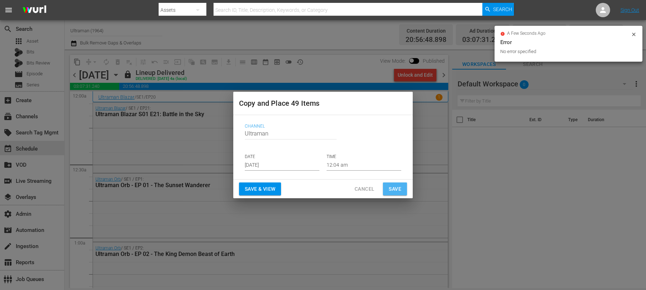
click at [392, 188] on span "Save" at bounding box center [395, 189] width 13 height 9
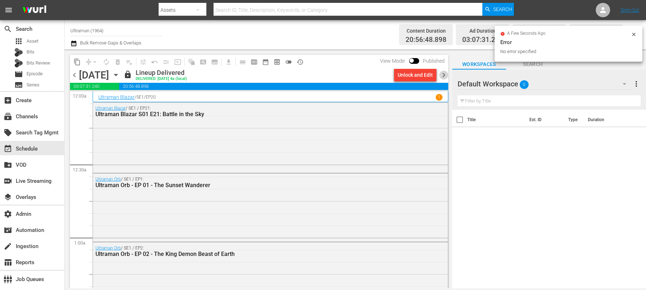
click at [444, 76] on span "chevron_right" at bounding box center [443, 75] width 9 height 9
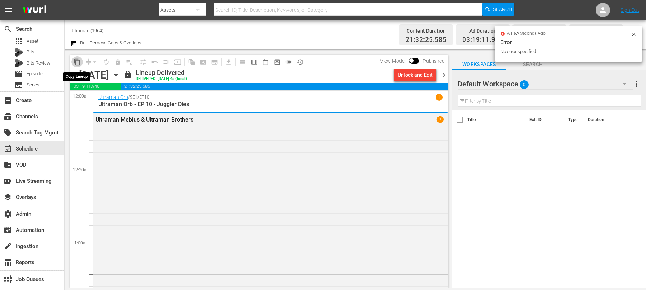
click at [80, 60] on span "content_copy" at bounding box center [77, 62] width 7 height 7
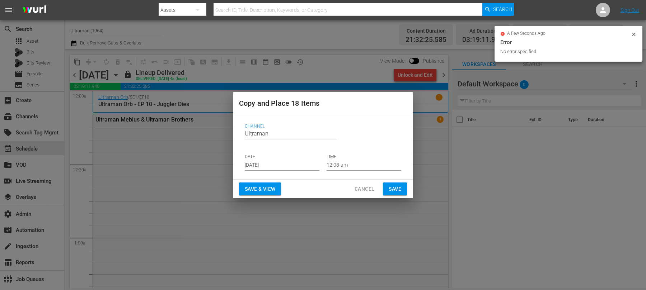
click at [269, 168] on input "Aug 17th 2025" at bounding box center [282, 165] width 75 height 11
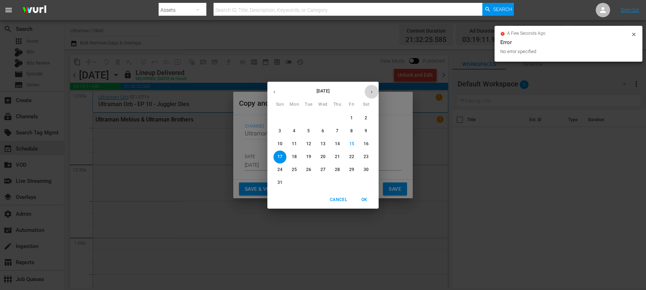
click at [371, 95] on button "button" at bounding box center [372, 92] width 14 height 14
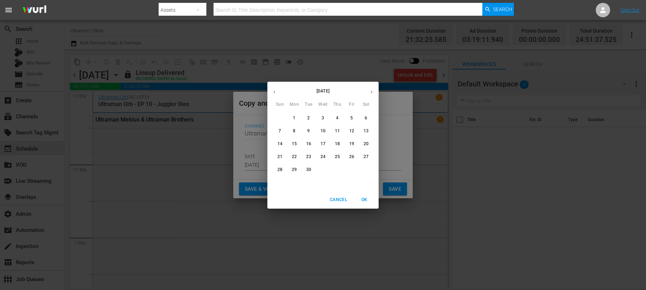
drag, startPoint x: 279, startPoint y: 158, endPoint x: 295, endPoint y: 159, distance: 15.5
click at [295, 159] on div "21 22 23 24 25 26 27" at bounding box center [322, 157] width 111 height 13
click at [295, 159] on p "22" at bounding box center [294, 157] width 5 height 6
type input "Sep 22nd 2025"
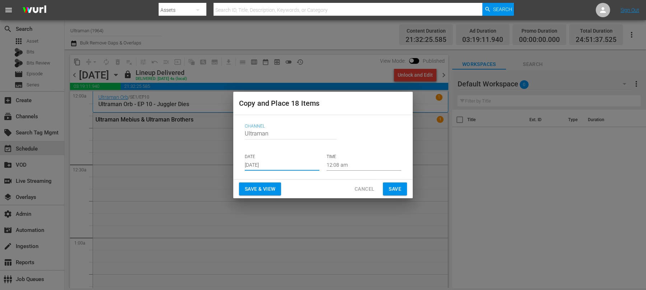
click at [395, 190] on span "Save" at bounding box center [395, 189] width 13 height 9
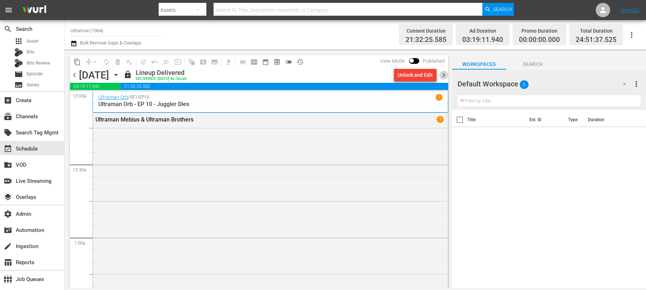
click at [444, 75] on span "chevron_right" at bounding box center [443, 75] width 9 height 9
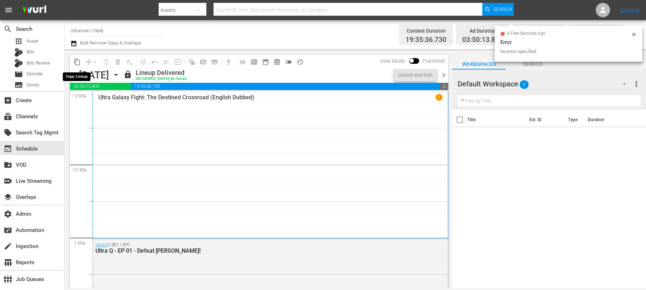
click at [79, 63] on span "content_copy" at bounding box center [77, 62] width 7 height 7
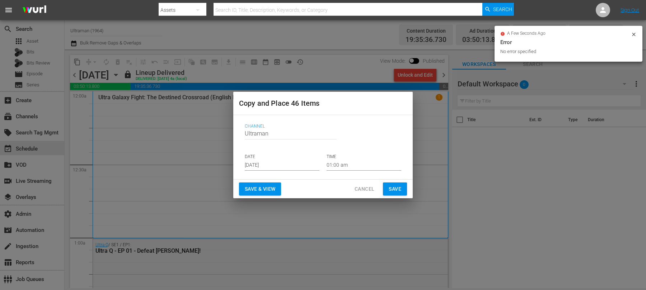
click at [257, 167] on input "Aug 17th 2025" at bounding box center [282, 165] width 75 height 11
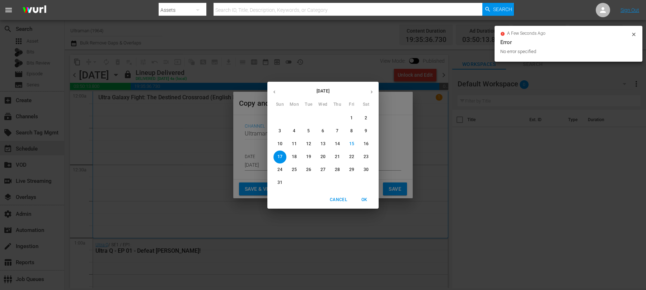
click at [373, 93] on icon "button" at bounding box center [371, 91] width 5 height 5
click at [308, 158] on p "23" at bounding box center [308, 157] width 5 height 6
type input "Sep 23rd 2025"
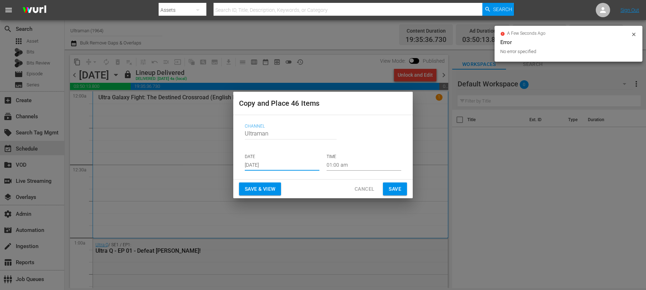
click at [393, 190] on span "Save" at bounding box center [395, 189] width 13 height 9
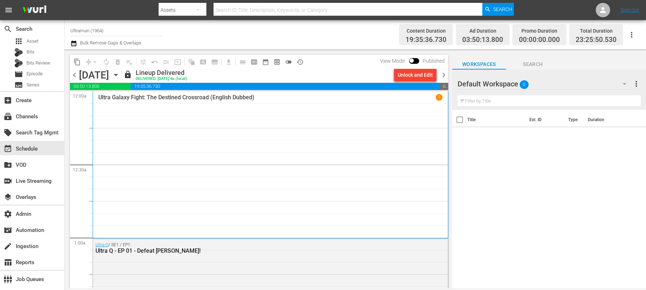
click at [443, 74] on span "chevron_right" at bounding box center [443, 75] width 9 height 9
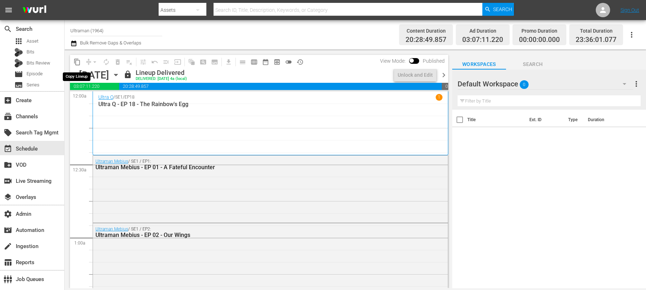
click at [79, 61] on span "content_copy" at bounding box center [77, 62] width 7 height 7
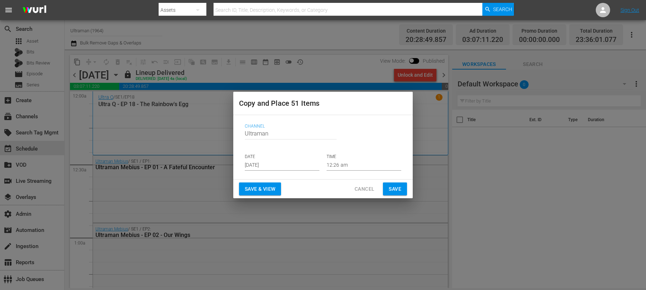
click at [256, 169] on input "Aug 17th 2025" at bounding box center [282, 165] width 75 height 11
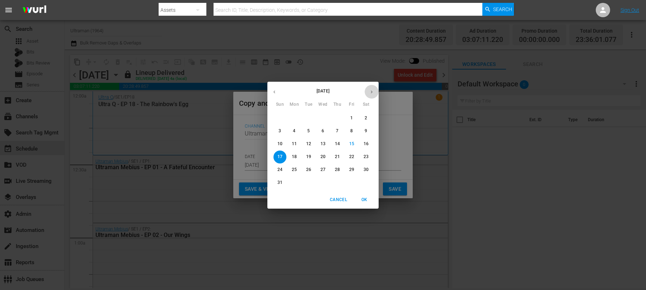
click at [378, 89] on button "button" at bounding box center [372, 92] width 14 height 14
click at [326, 160] on button "24" at bounding box center [323, 157] width 13 height 13
type input "Sep 24th 2025"
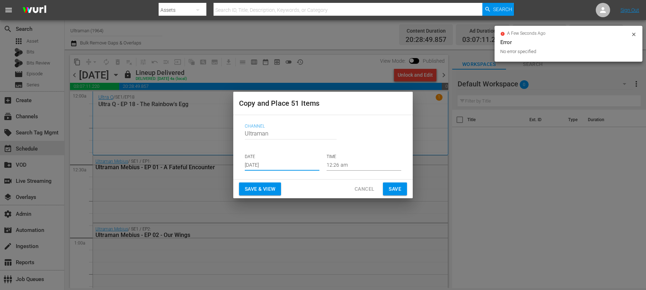
click at [392, 185] on span "Save" at bounding box center [395, 189] width 13 height 9
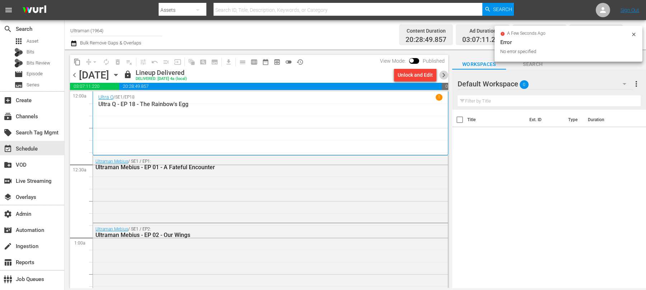
click at [444, 73] on span "chevron_right" at bounding box center [443, 75] width 9 height 9
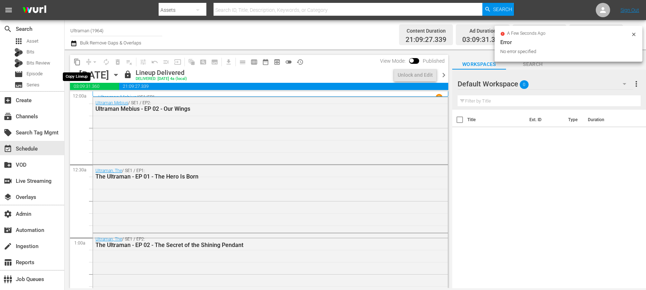
click at [79, 62] on span "content_copy" at bounding box center [77, 62] width 7 height 7
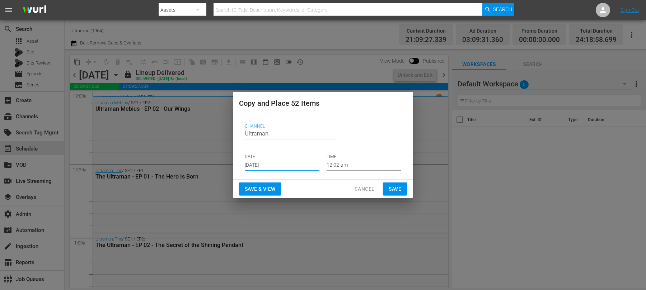
click at [260, 163] on input "Aug 17th 2025" at bounding box center [282, 165] width 75 height 11
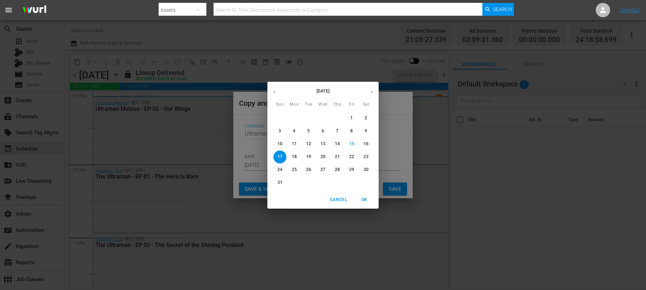
click at [369, 93] on icon "button" at bounding box center [371, 91] width 5 height 5
click at [339, 162] on button "25" at bounding box center [337, 157] width 13 height 13
type input "Sep 25th 2025"
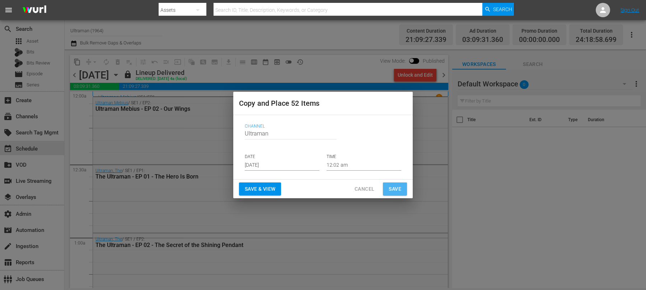
click at [389, 183] on button "Save" at bounding box center [395, 189] width 24 height 13
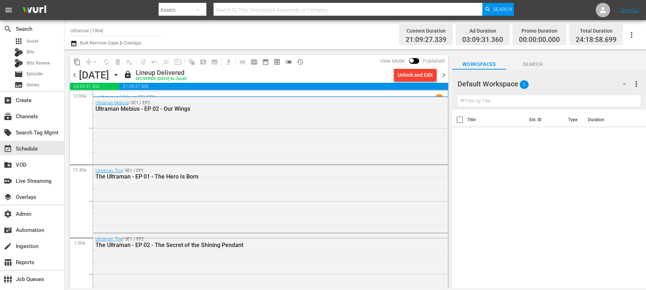
click at [443, 78] on span "chevron_right" at bounding box center [443, 75] width 9 height 9
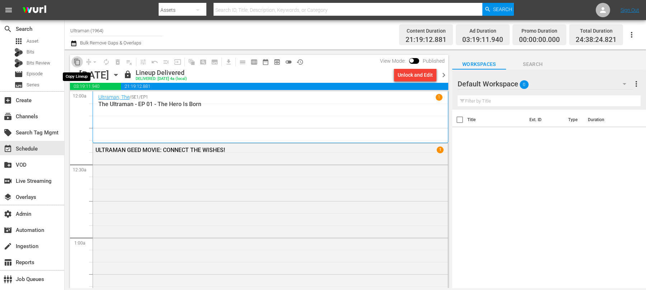
click at [78, 63] on span "content_copy" at bounding box center [77, 62] width 7 height 7
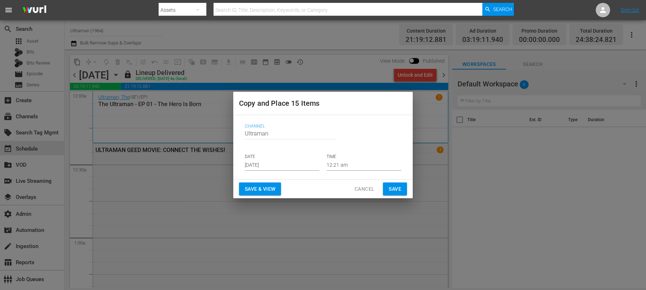
click at [276, 166] on input "Aug 17th 2025" at bounding box center [282, 165] width 75 height 11
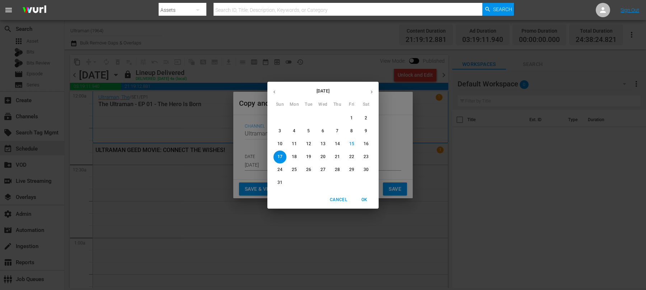
click at [372, 94] on icon "button" at bounding box center [371, 91] width 5 height 5
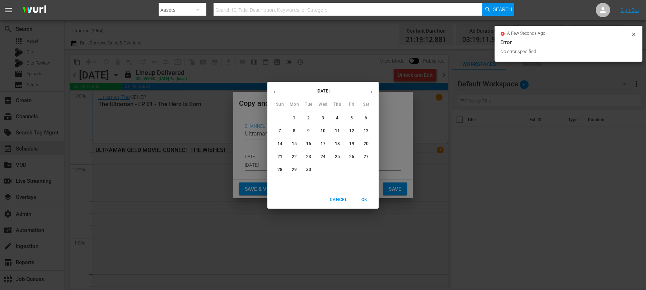
click at [354, 157] on p "26" at bounding box center [351, 157] width 5 height 6
type input "Sep 26th 2025"
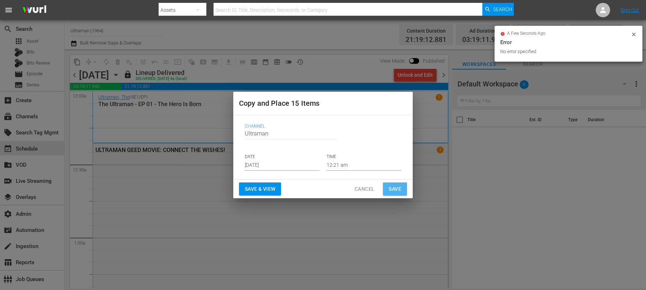
click at [394, 188] on span "Save" at bounding box center [395, 189] width 13 height 9
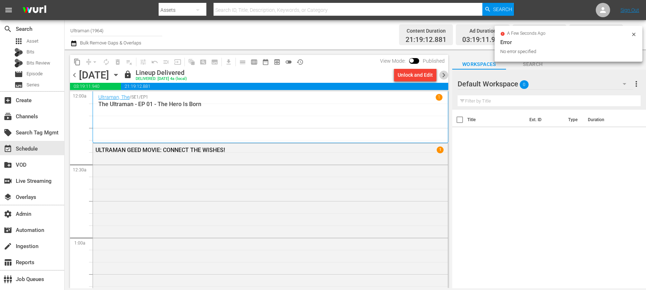
click at [445, 77] on span "chevron_right" at bounding box center [443, 75] width 9 height 9
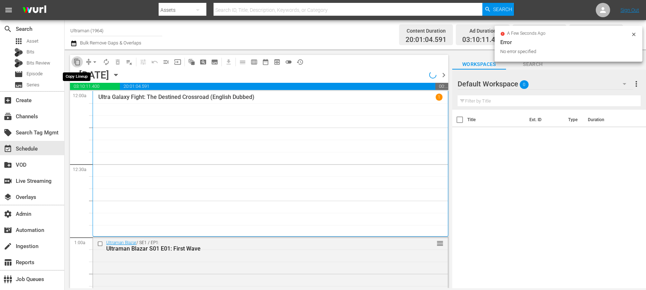
click at [80, 62] on span "content_copy" at bounding box center [77, 62] width 7 height 7
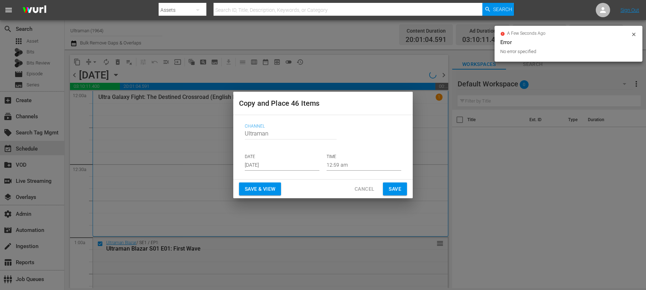
click at [278, 161] on input "Aug 17th 2025" at bounding box center [282, 165] width 75 height 11
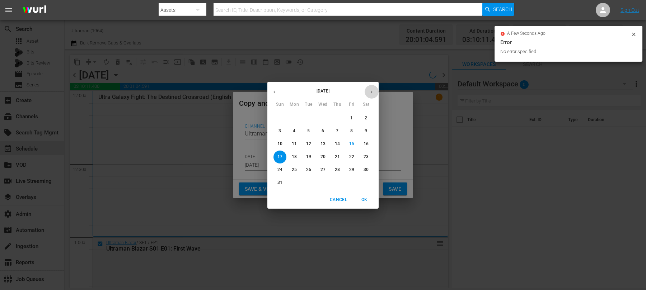
click at [370, 92] on icon "button" at bounding box center [371, 91] width 5 height 5
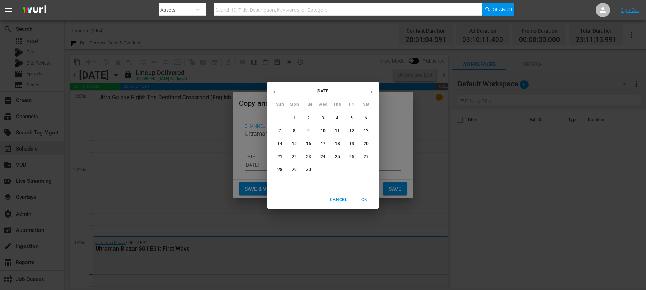
click at [368, 157] on p "27" at bounding box center [366, 157] width 5 height 6
type input "Sep 27th 2025"
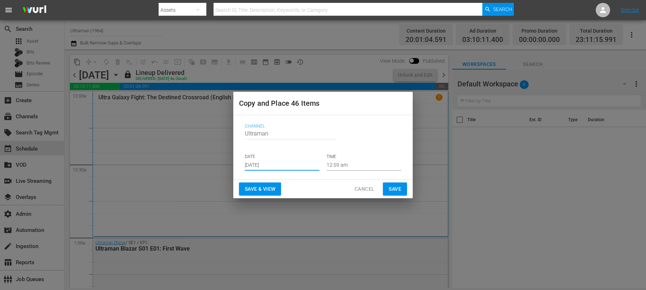
click at [397, 187] on span "Save" at bounding box center [395, 189] width 13 height 9
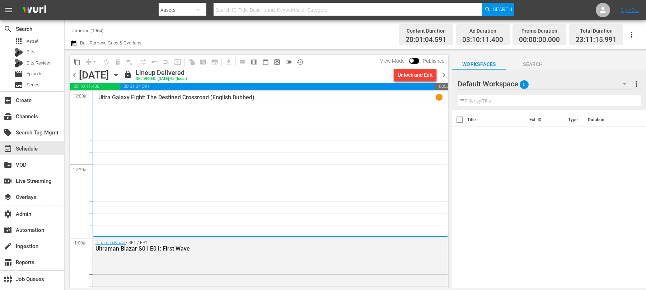
click at [444, 75] on span "chevron_right" at bounding box center [443, 75] width 9 height 9
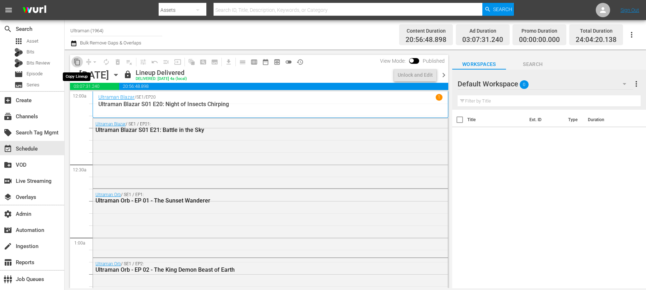
click at [75, 63] on span "content_copy" at bounding box center [77, 62] width 7 height 7
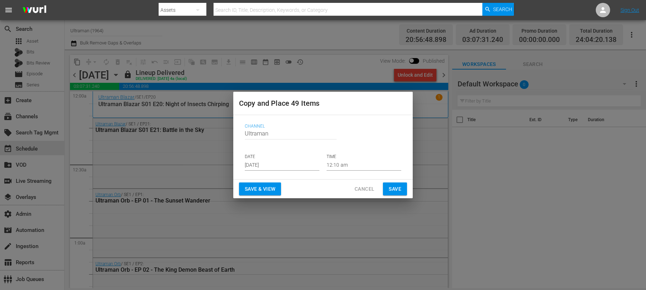
click at [256, 164] on input "Aug 17th 2025" at bounding box center [282, 165] width 75 height 11
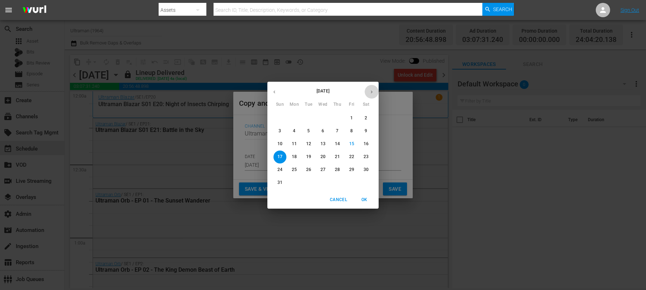
click at [368, 94] on button "button" at bounding box center [372, 92] width 14 height 14
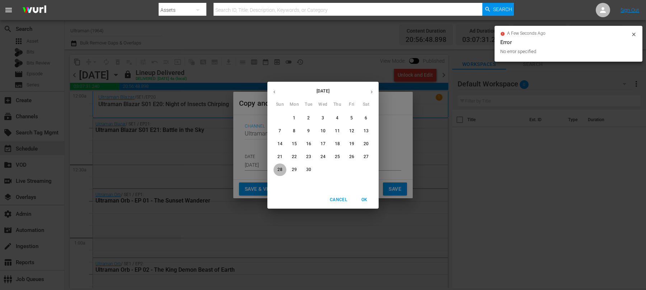
click at [280, 170] on p "28" at bounding box center [280, 170] width 5 height 6
type input "Sep 28th 2025"
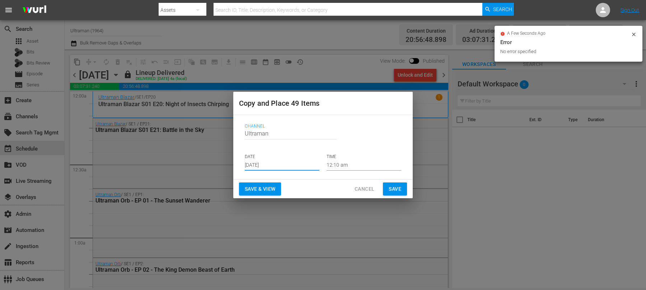
click at [286, 165] on input "Sep 28th 2025" at bounding box center [282, 165] width 75 height 11
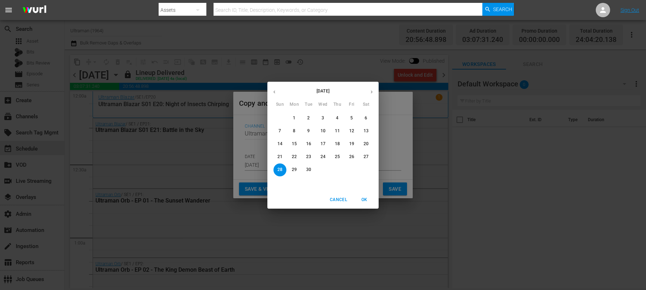
click at [359, 200] on span "OK" at bounding box center [364, 200] width 17 height 8
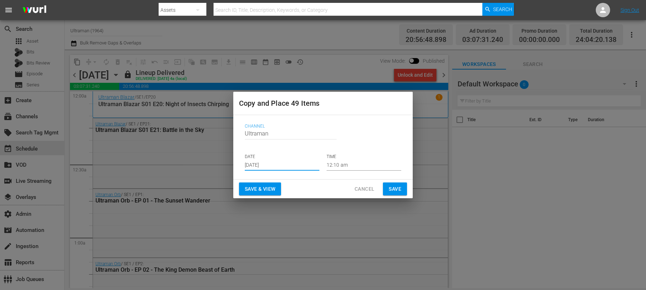
click at [394, 190] on span "Save" at bounding box center [395, 189] width 13 height 9
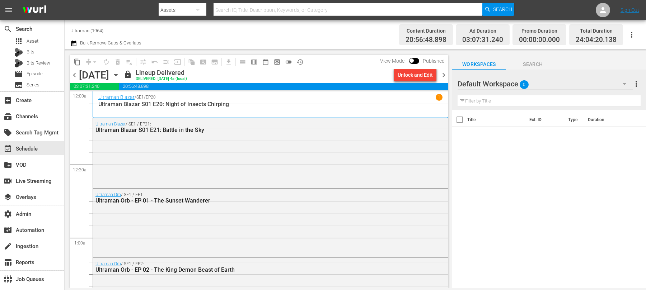
click at [442, 78] on span "chevron_right" at bounding box center [443, 75] width 9 height 9
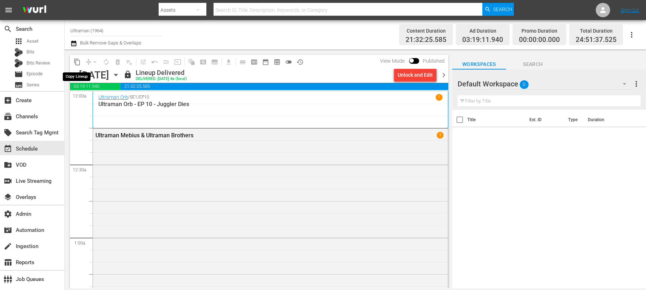
click at [78, 62] on span "content_copy" at bounding box center [77, 62] width 7 height 7
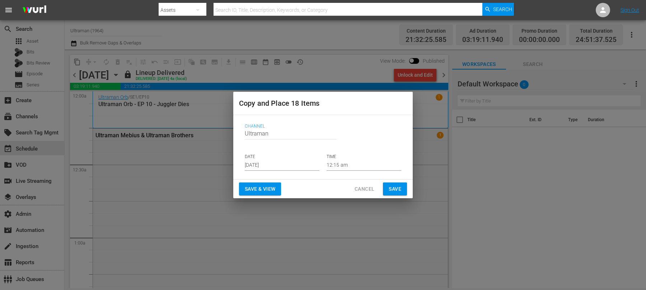
click at [286, 167] on input "Aug 17th 2025" at bounding box center [282, 165] width 75 height 11
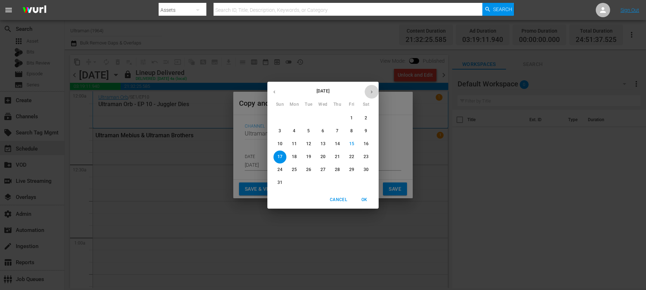
click at [369, 92] on icon "button" at bounding box center [371, 91] width 5 height 5
click at [293, 169] on p "29" at bounding box center [294, 170] width 5 height 6
type input "Sep 29th 2025"
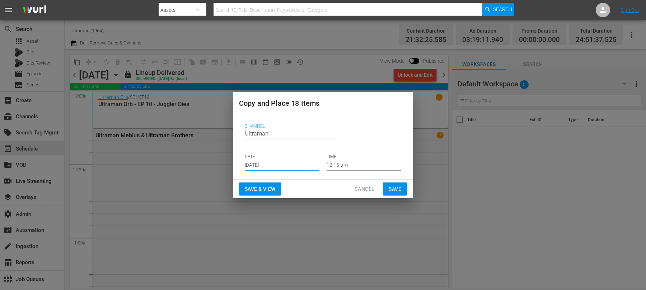
click at [392, 186] on span "Save" at bounding box center [395, 189] width 13 height 9
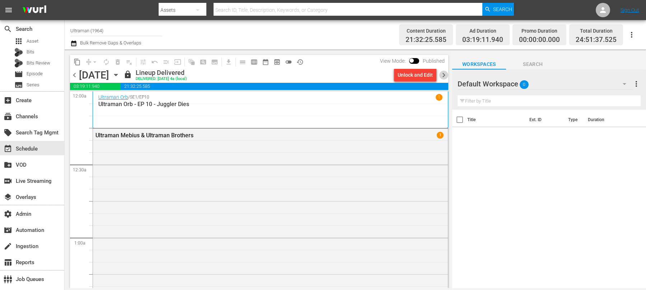
click at [446, 76] on span "chevron_right" at bounding box center [443, 75] width 9 height 9
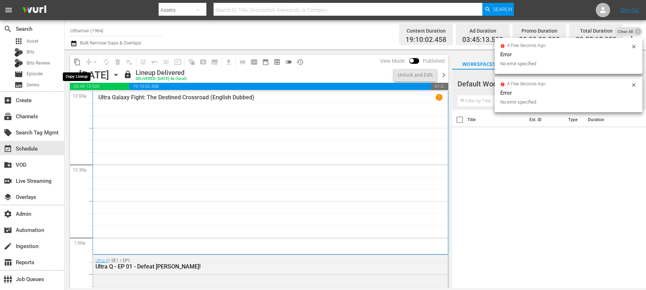
click at [78, 62] on span "content_copy" at bounding box center [77, 62] width 7 height 7
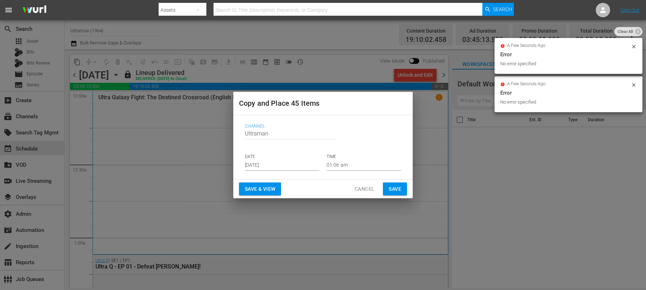
click at [253, 167] on input "Aug 17th 2025" at bounding box center [282, 165] width 75 height 11
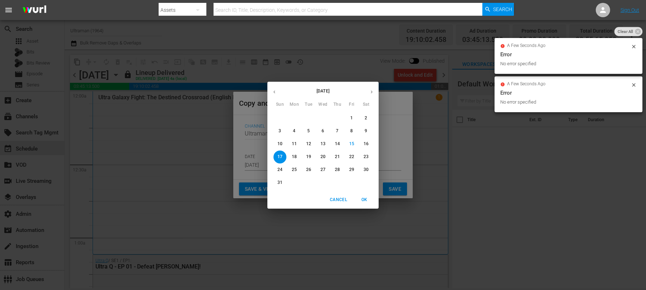
click at [372, 92] on icon "button" at bounding box center [372, 91] width 2 height 3
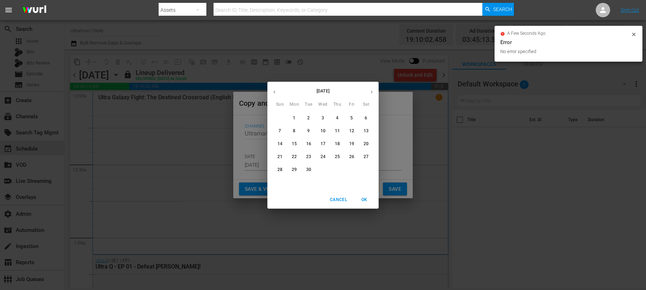
click at [308, 171] on p "30" at bounding box center [308, 170] width 5 height 6
type input "Sep 30th 2025"
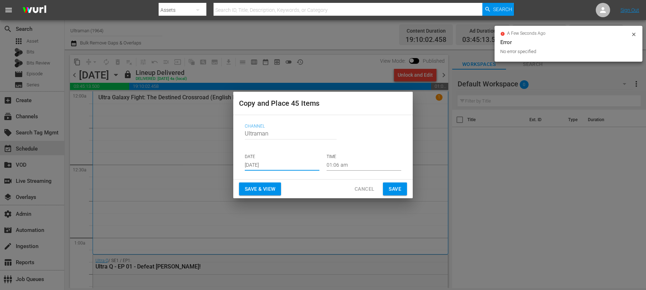
click at [392, 186] on span "Save" at bounding box center [395, 189] width 13 height 9
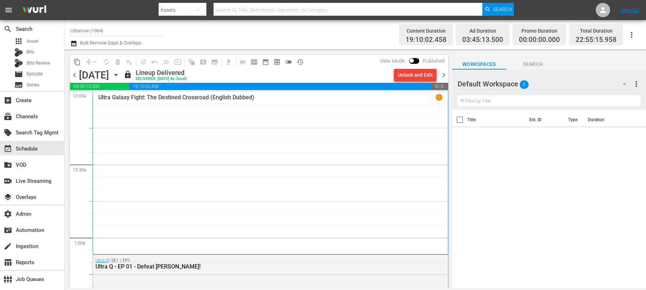
click at [71, 46] on icon "button" at bounding box center [73, 44] width 5 height 6
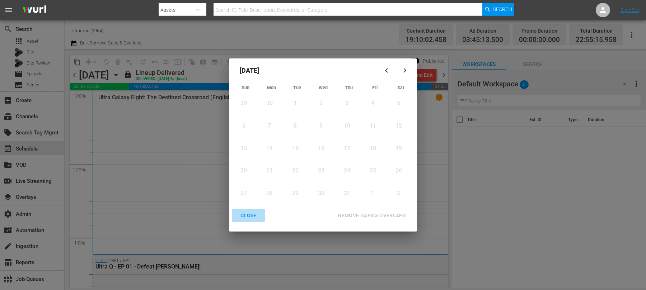
click at [247, 214] on div "CLOSE" at bounding box center [249, 215] width 28 height 9
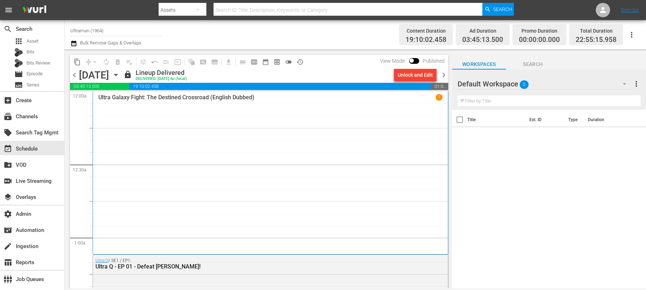
click at [76, 43] on icon "button" at bounding box center [73, 44] width 5 height 6
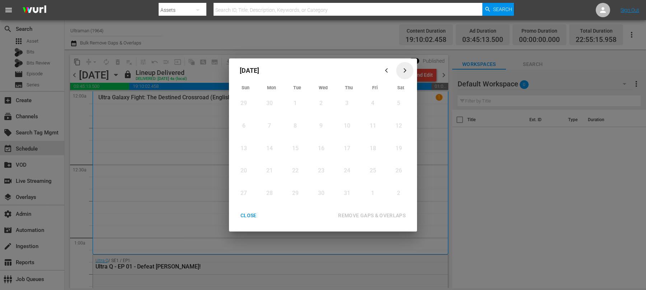
click at [408, 70] on div "button" at bounding box center [405, 70] width 9 height 5
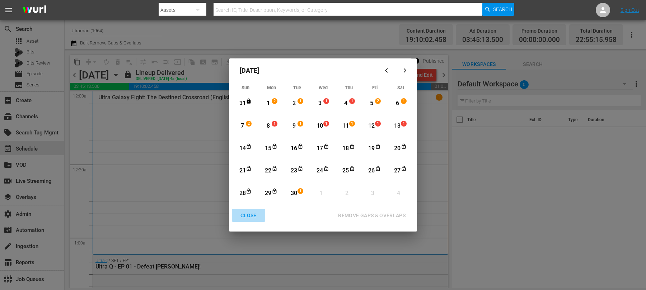
click at [246, 220] on div "CLOSE" at bounding box center [249, 215] width 28 height 9
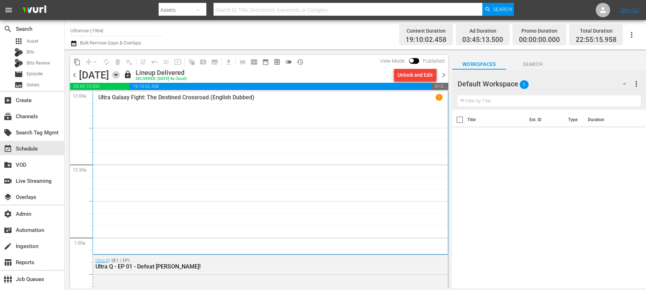
click at [117, 74] on icon "button" at bounding box center [115, 75] width 3 height 2
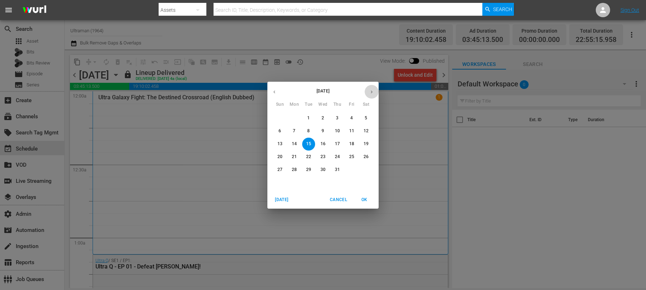
click at [374, 90] on button "button" at bounding box center [372, 92] width 14 height 14
click at [319, 118] on span "1" at bounding box center [323, 118] width 13 height 6
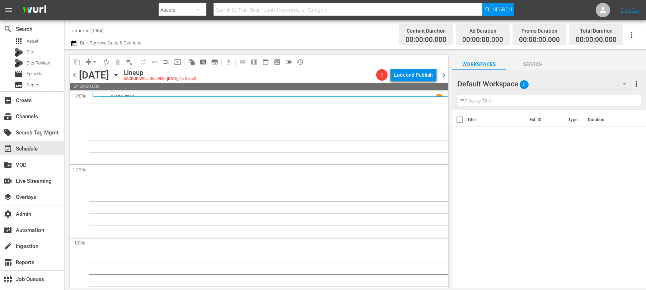
click at [73, 75] on span "chevron_left" at bounding box center [74, 75] width 9 height 9
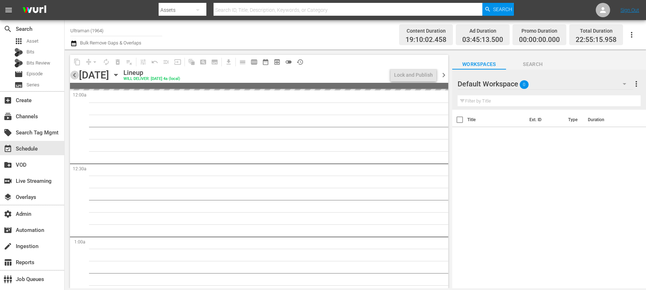
click at [73, 75] on span "chevron_left" at bounding box center [74, 75] width 9 height 9
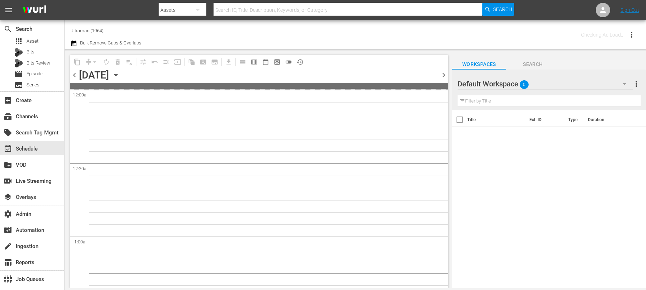
click at [73, 75] on span "chevron_left" at bounding box center [74, 75] width 9 height 9
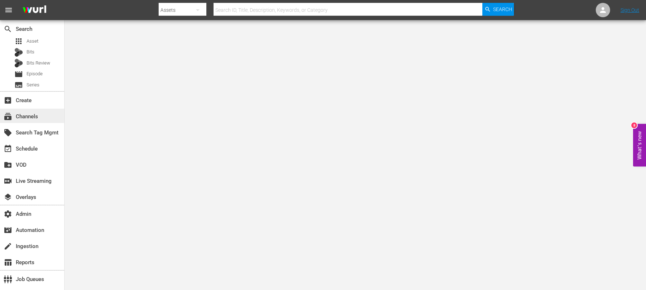
click at [26, 116] on div "subscriptions Channels" at bounding box center [20, 115] width 40 height 6
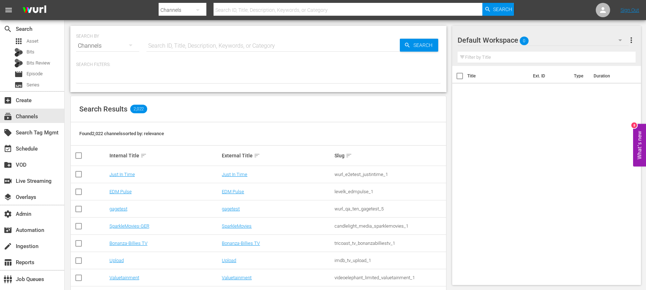
click at [184, 46] on input "text" at bounding box center [272, 45] width 253 height 17
type input "isn"
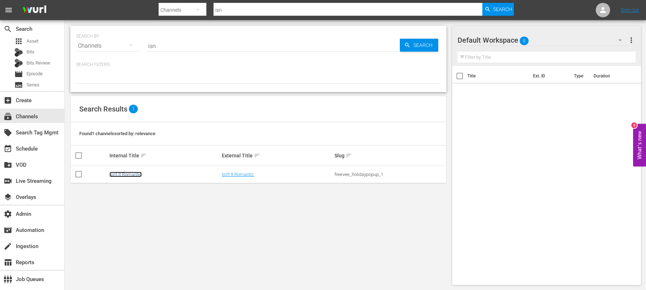
click at [125, 173] on link "Isn't It Romantic" at bounding box center [126, 174] width 32 height 5
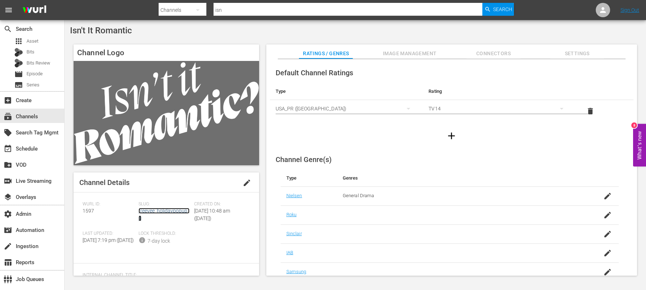
click at [148, 211] on link "freevee_holidaypopup_1" at bounding box center [164, 214] width 51 height 13
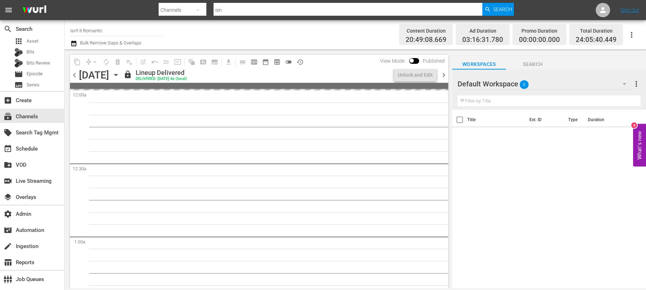
click at [120, 73] on icon "button" at bounding box center [116, 75] width 8 height 8
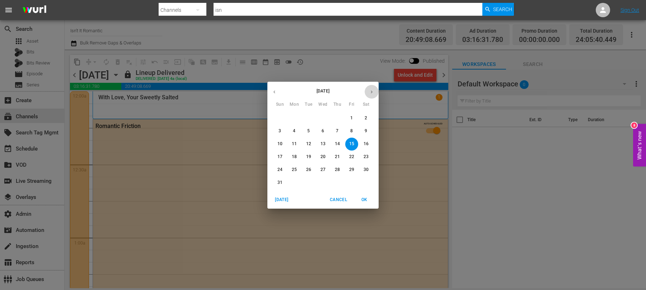
click at [374, 90] on icon "button" at bounding box center [371, 91] width 5 height 5
click at [311, 130] on span "9" at bounding box center [308, 131] width 13 height 6
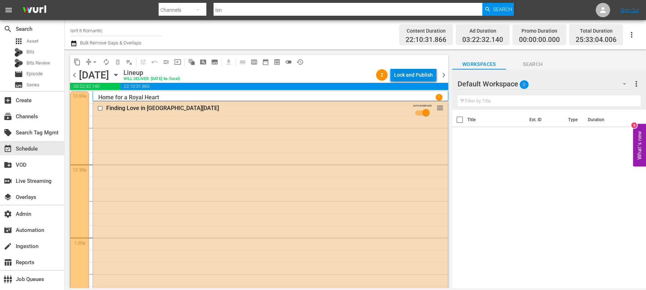
click at [400, 72] on div "Lock and Publish" at bounding box center [413, 75] width 39 height 13
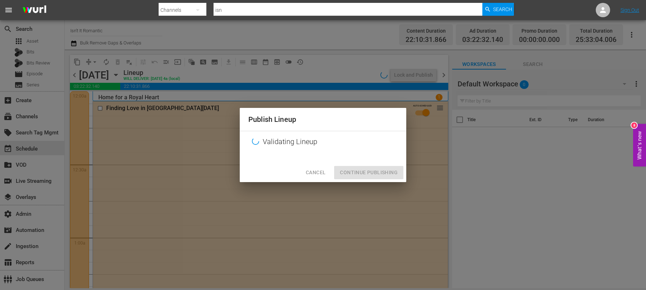
click at [316, 170] on span "Cancel" at bounding box center [316, 172] width 20 height 9
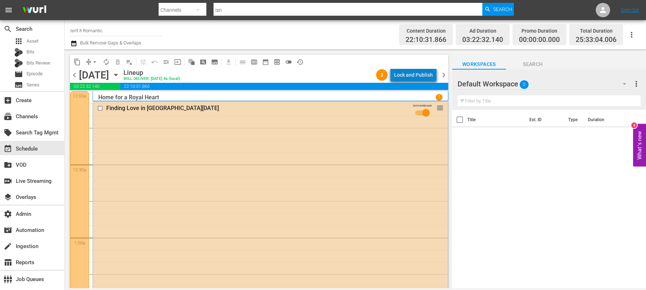
click at [426, 74] on div "Lock and Publish" at bounding box center [413, 75] width 39 height 13
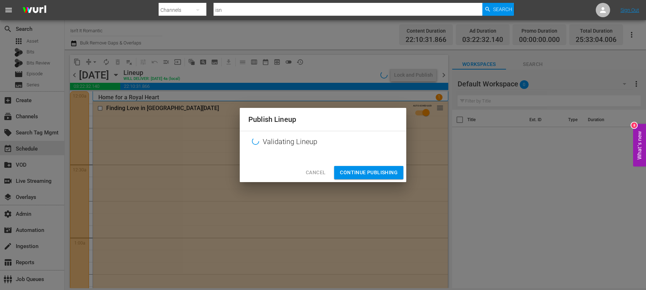
click at [386, 173] on span "Continue Publishing" at bounding box center [369, 172] width 58 height 9
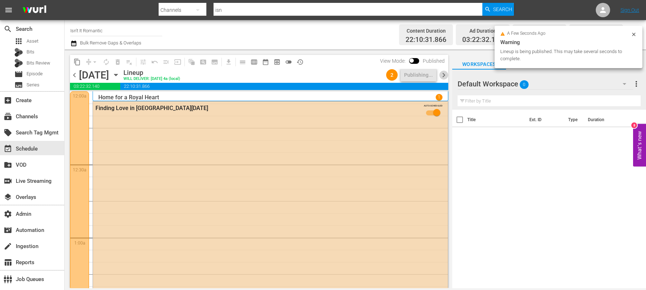
click at [444, 75] on span "chevron_right" at bounding box center [443, 75] width 9 height 9
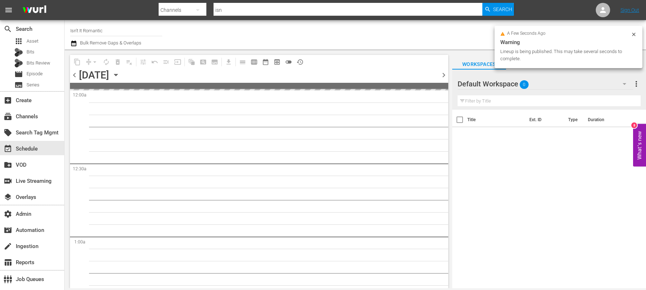
click at [632, 35] on icon at bounding box center [634, 35] width 6 height 6
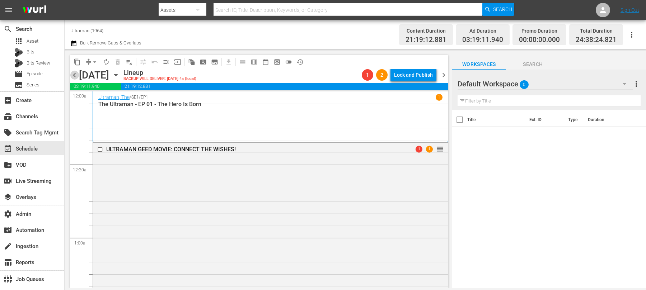
click at [76, 76] on span "chevron_left" at bounding box center [74, 75] width 9 height 9
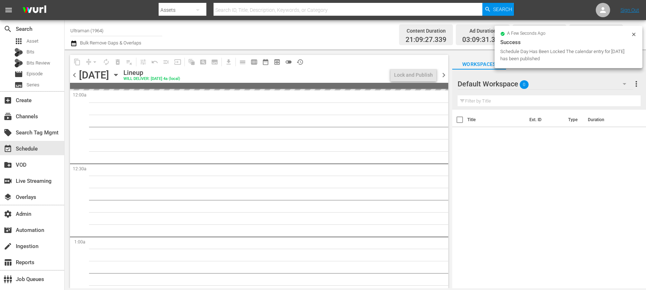
click at [635, 34] on icon at bounding box center [634, 35] width 6 height 6
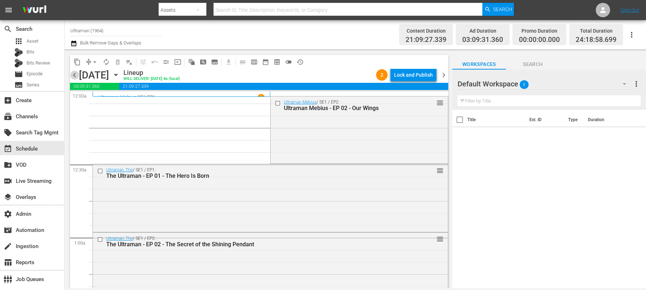
click at [75, 76] on span "chevron_left" at bounding box center [74, 75] width 9 height 9
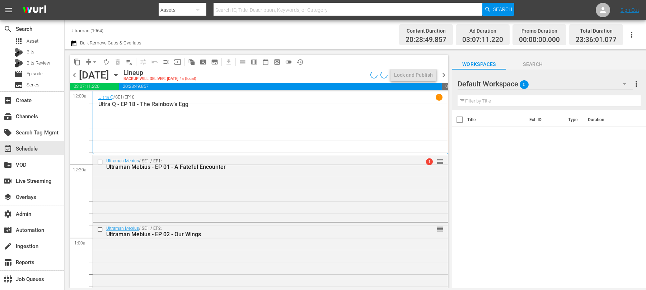
click at [75, 76] on span "chevron_left" at bounding box center [74, 75] width 9 height 9
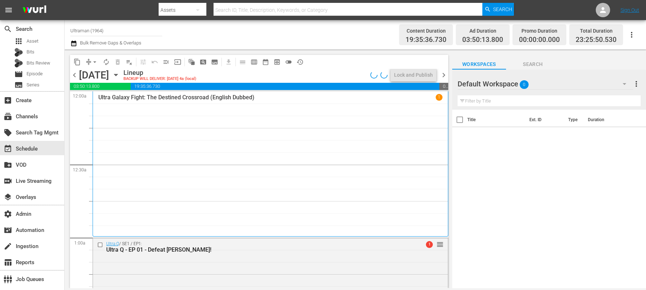
click at [75, 75] on span "chevron_left" at bounding box center [74, 75] width 9 height 9
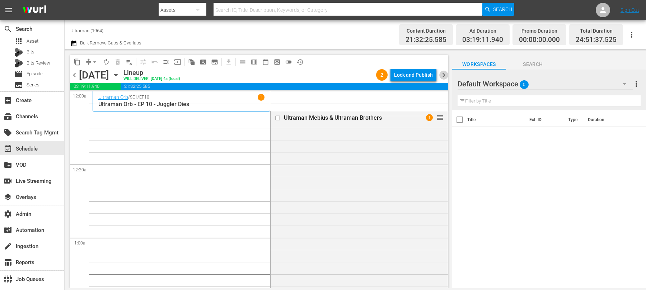
click at [447, 76] on span "chevron_right" at bounding box center [443, 75] width 9 height 9
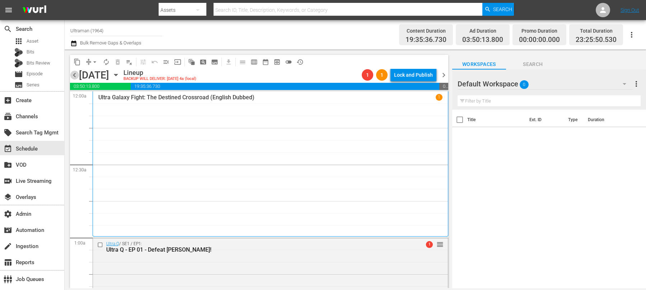
click at [74, 74] on span "chevron_left" at bounding box center [74, 75] width 9 height 9
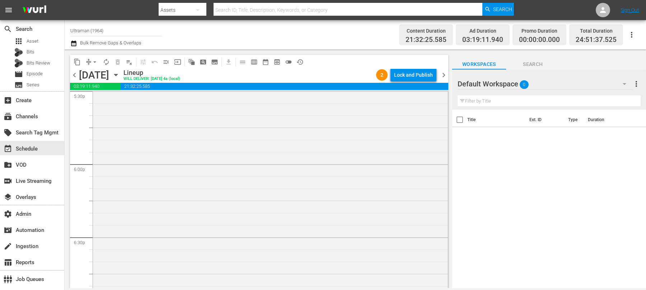
scroll to position [3464, 0]
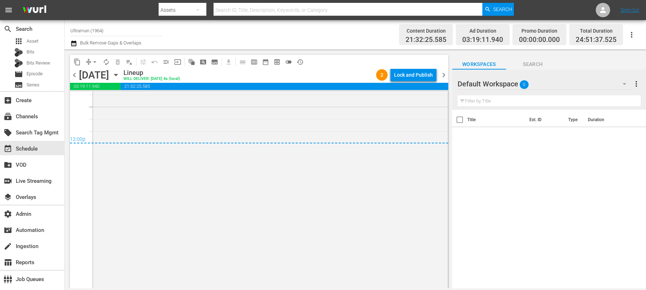
click at [75, 74] on span "chevron_left" at bounding box center [74, 75] width 9 height 9
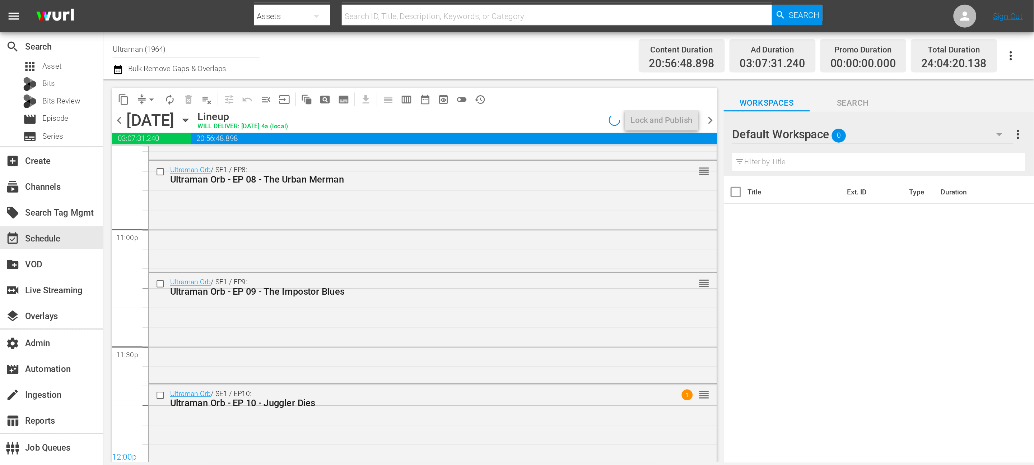
scroll to position [3339, 0]
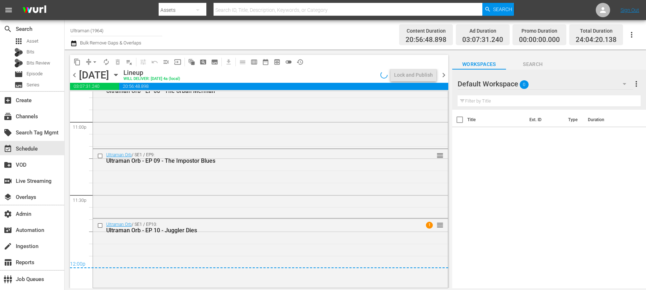
click at [74, 46] on icon "button" at bounding box center [73, 44] width 5 height 6
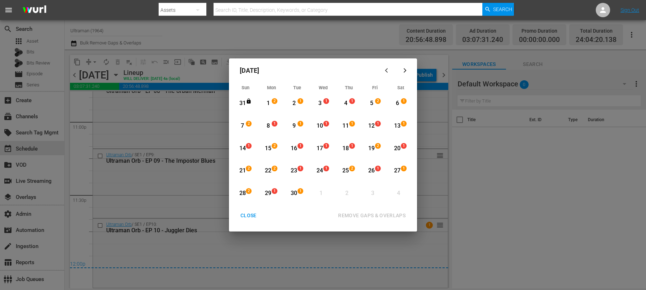
click at [275, 104] on div "2" at bounding box center [276, 103] width 6 height 7
drag, startPoint x: 300, startPoint y: 195, endPoint x: 366, endPoint y: 227, distance: 72.7
click at [300, 195] on div "1" at bounding box center [302, 193] width 6 height 7
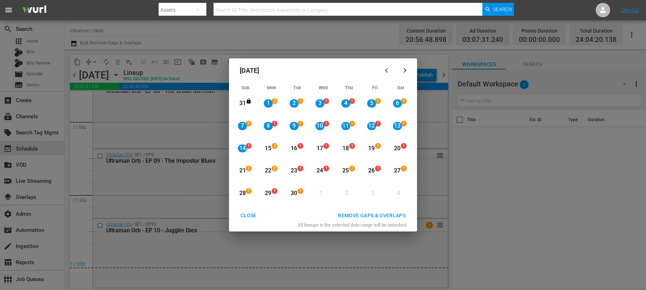
click at [386, 217] on div "REMOVE GAPS & OVERLAPS" at bounding box center [371, 215] width 79 height 9
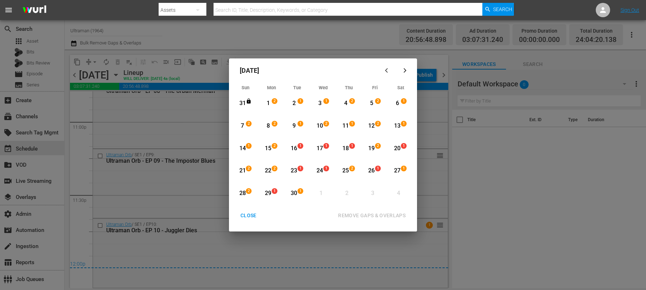
click at [276, 150] on div "2" at bounding box center [276, 148] width 6 height 7
click at [301, 191] on span "1" at bounding box center [300, 191] width 5 height 6
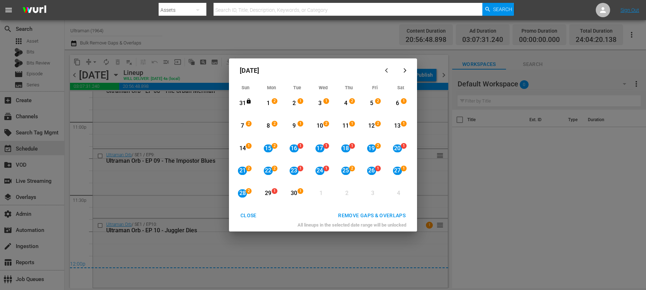
click at [250, 149] on div "1" at bounding box center [250, 148] width 6 height 7
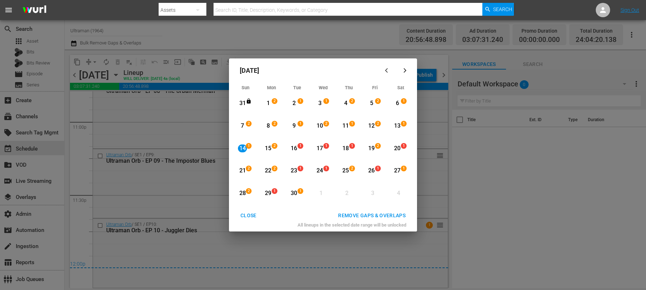
click at [294, 189] on div "30" at bounding box center [294, 194] width 9 height 20
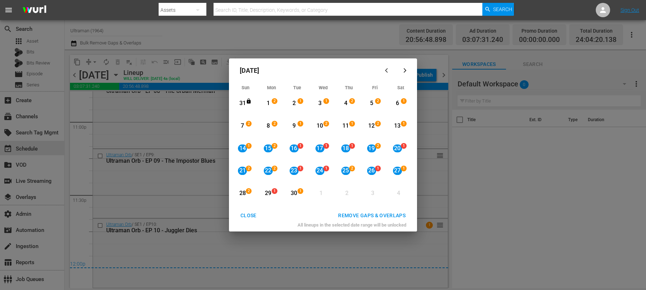
drag, startPoint x: 349, startPoint y: 218, endPoint x: 354, endPoint y: 215, distance: 5.5
click at [354, 215] on div "REMOVE GAPS & OVERLAPS" at bounding box center [371, 215] width 79 height 9
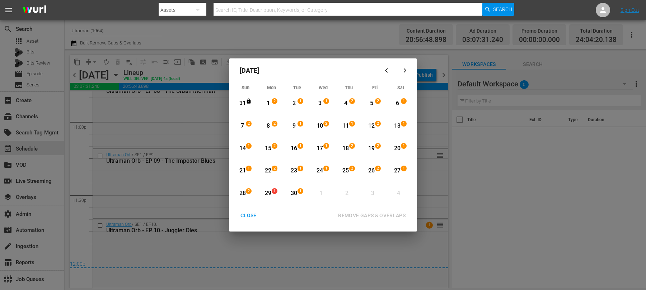
click at [399, 168] on div "27" at bounding box center [397, 171] width 9 height 8
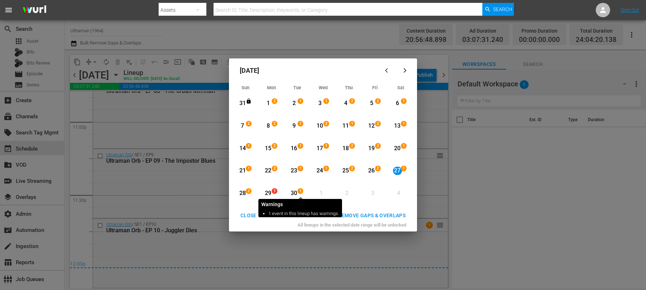
click at [299, 192] on span "1" at bounding box center [300, 191] width 5 height 6
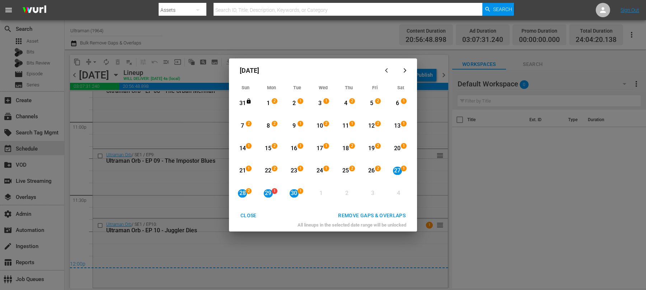
click at [348, 217] on div "REMOVE GAPS & OVERLAPS" at bounding box center [371, 215] width 79 height 9
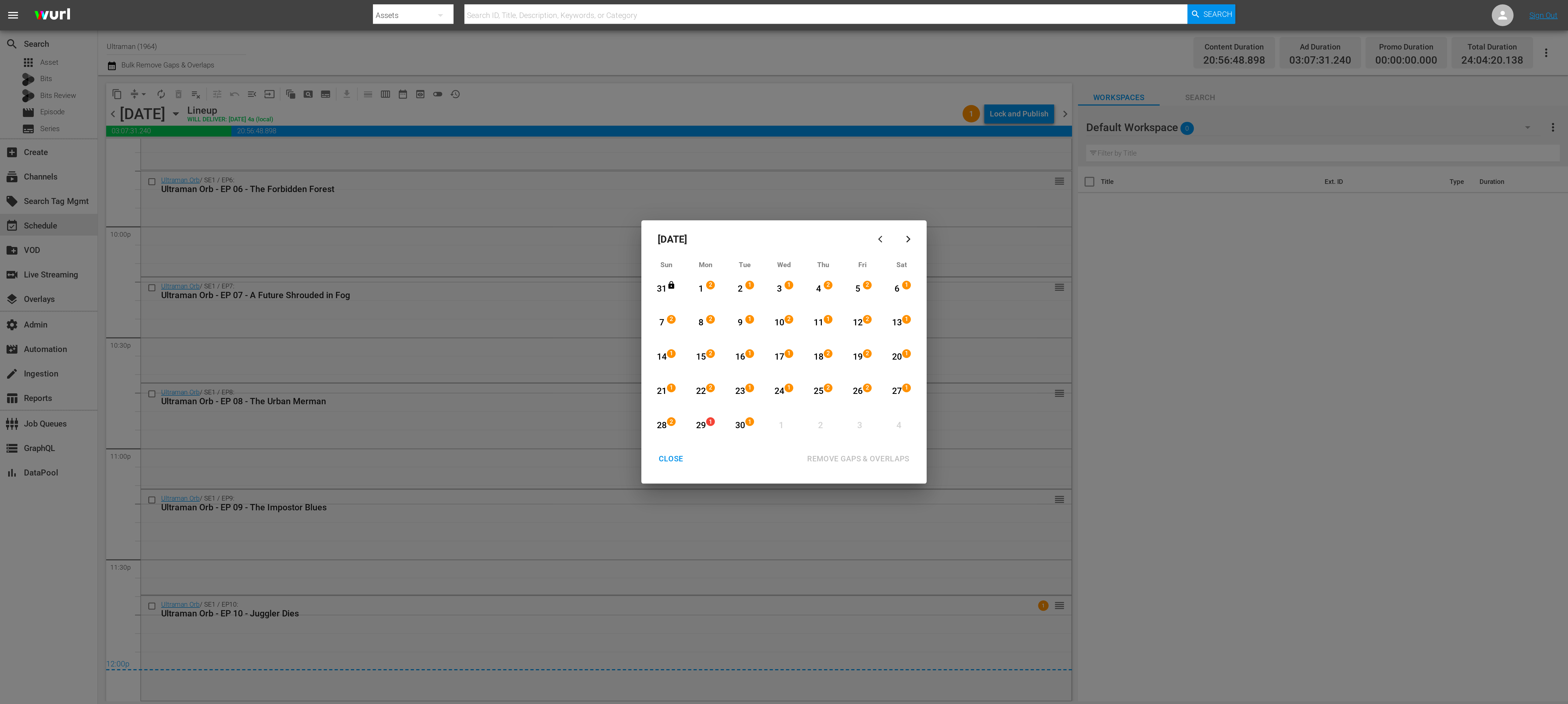
scroll to position [2398, 0]
click at [333, 208] on div "28" at bounding box center [331, 213] width 7 height 15
click at [364, 212] on div "Month View" at bounding box center [365, 213] width 2 height 15
click at [406, 220] on div "REMOVE GAPS & OVERLAPS" at bounding box center [428, 229] width 60 height 7
click at [334, 220] on button "CLOSE" at bounding box center [335, 229] width 25 height 10
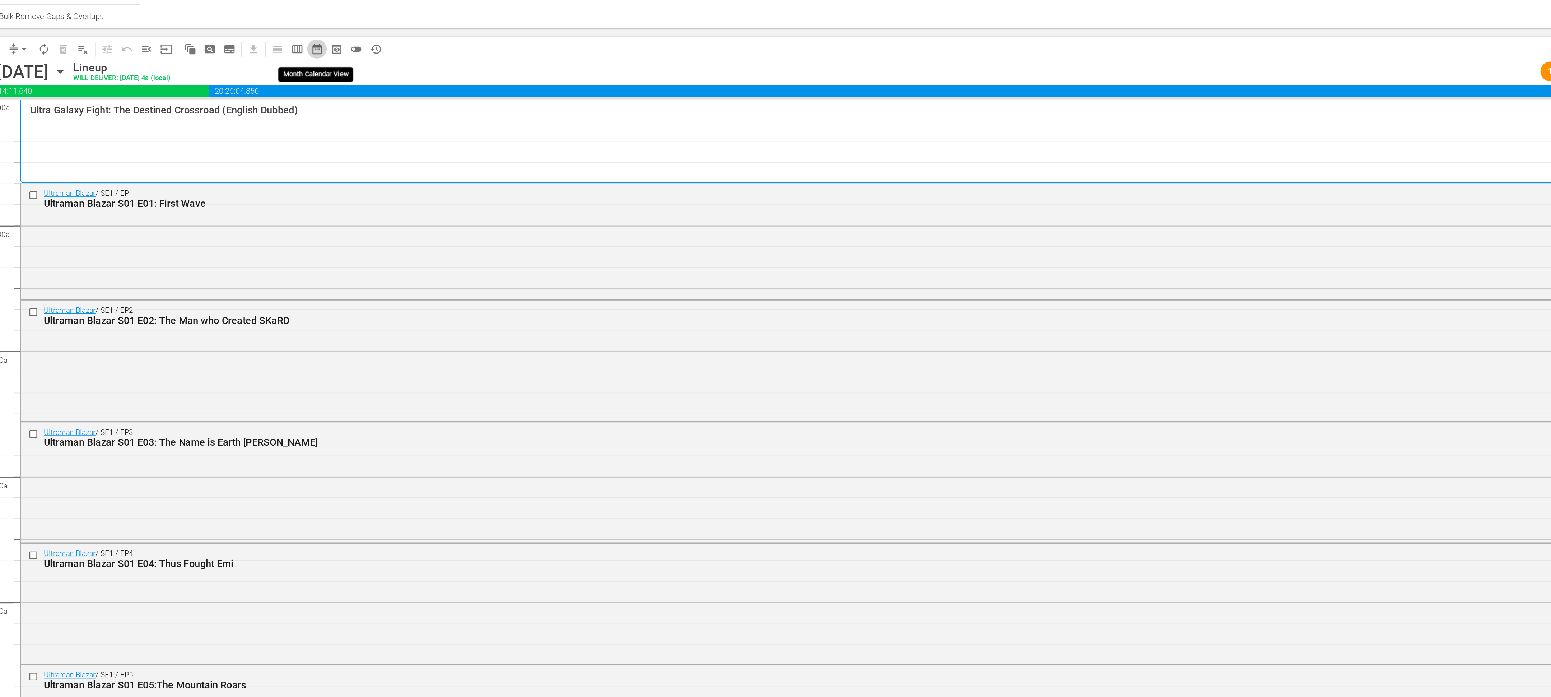
click at [267, 62] on span "date_range_outlined" at bounding box center [265, 62] width 7 height 7
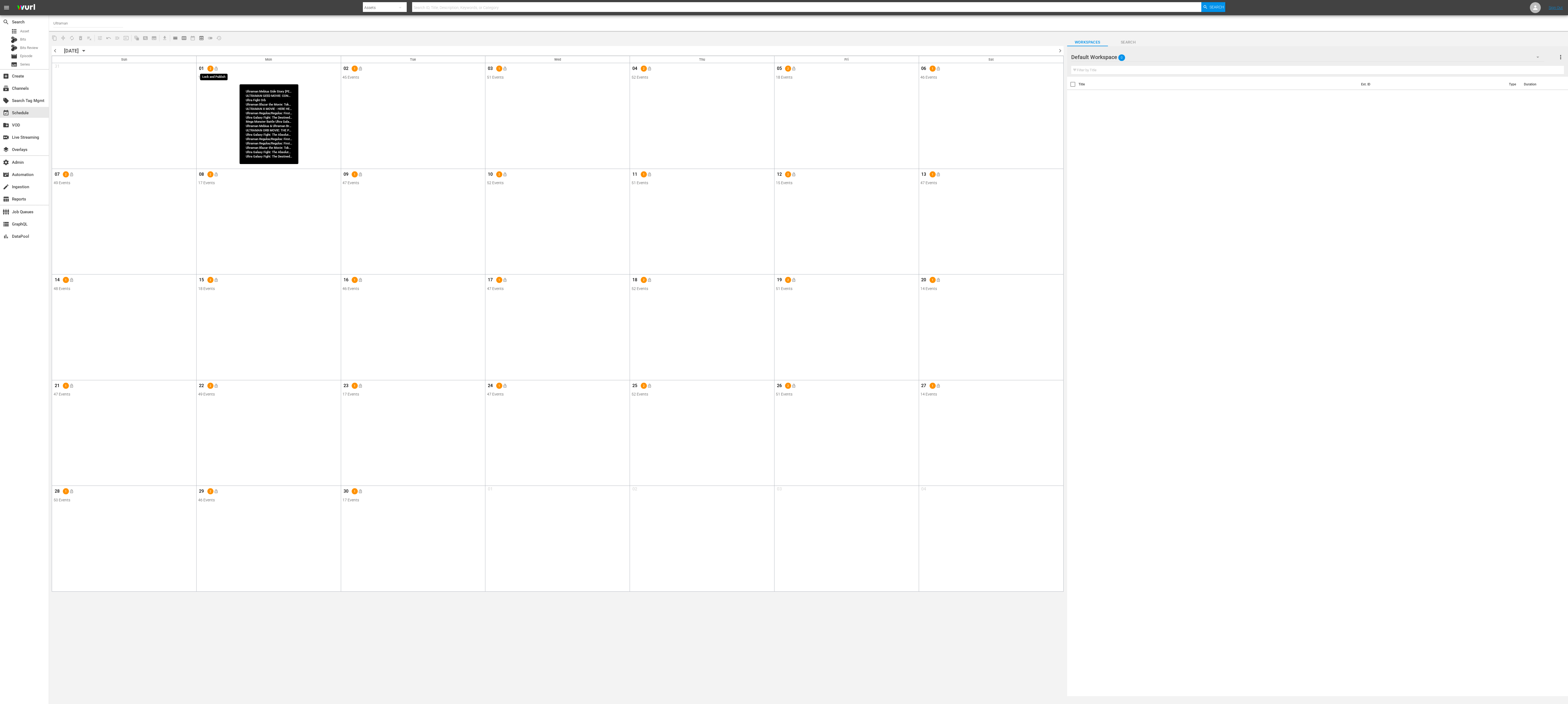
click at [218, 69] on span "lock_open" at bounding box center [216, 69] width 5 height 5
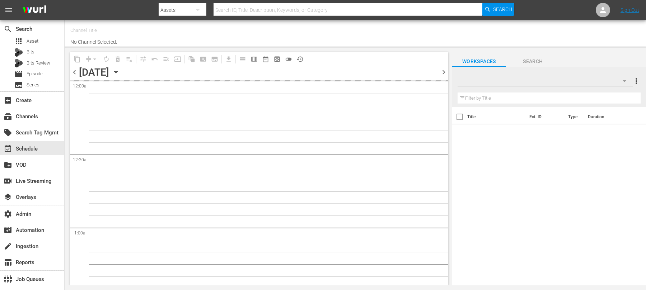
type input "Isn't It Romantic (1597)"
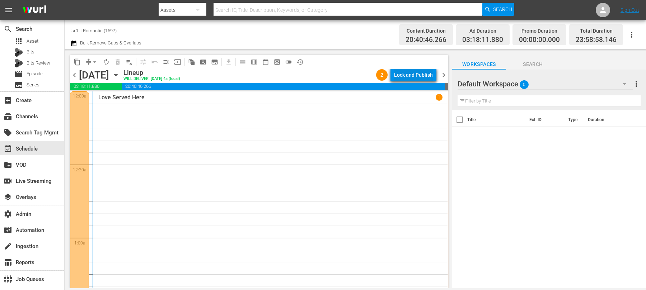
click at [433, 71] on button "Lock and Publish" at bounding box center [414, 75] width 46 height 13
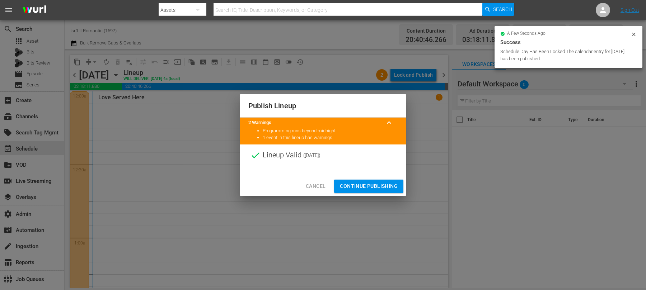
click at [371, 186] on span "Continue Publishing" at bounding box center [369, 186] width 58 height 9
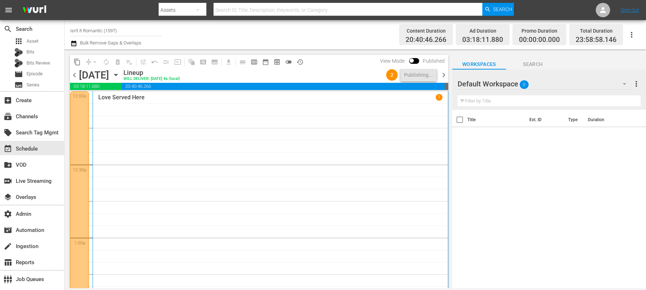
click at [73, 76] on span "chevron_left" at bounding box center [74, 75] width 9 height 9
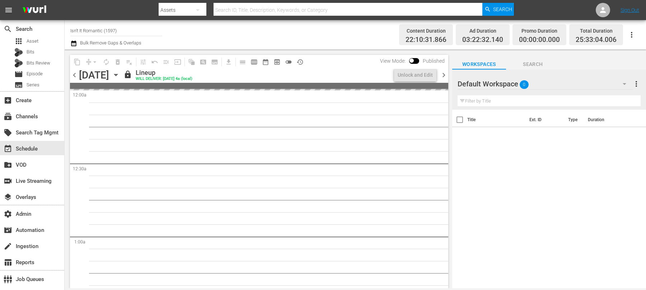
click at [449, 76] on div "content_copy compress arrow_drop_down autorenew_outlined delete_forever_outline…" at bounding box center [258, 169] width 386 height 239
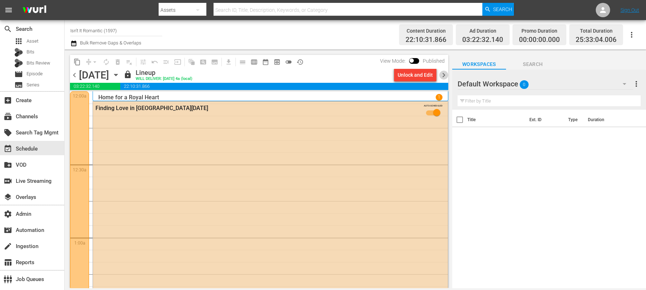
click at [445, 75] on span "chevron_right" at bounding box center [443, 75] width 9 height 9
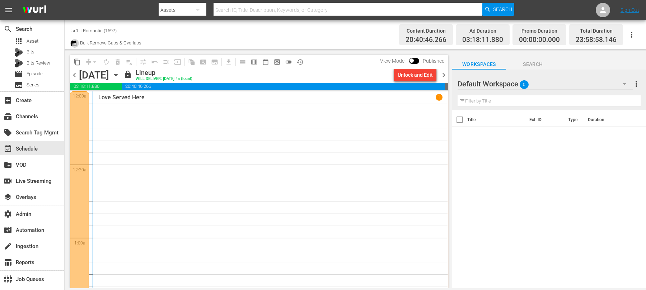
click at [74, 46] on icon "button" at bounding box center [73, 44] width 5 height 6
